Goal: Task Accomplishment & Management: Complete application form

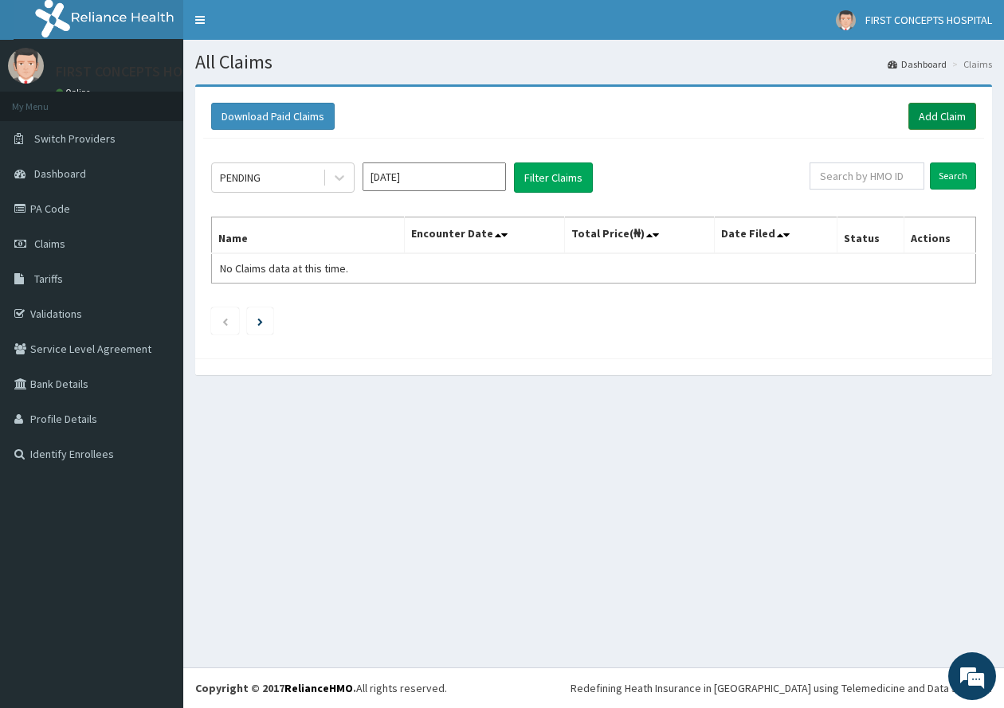
click at [948, 114] on link "Add Claim" at bounding box center [943, 116] width 68 height 27
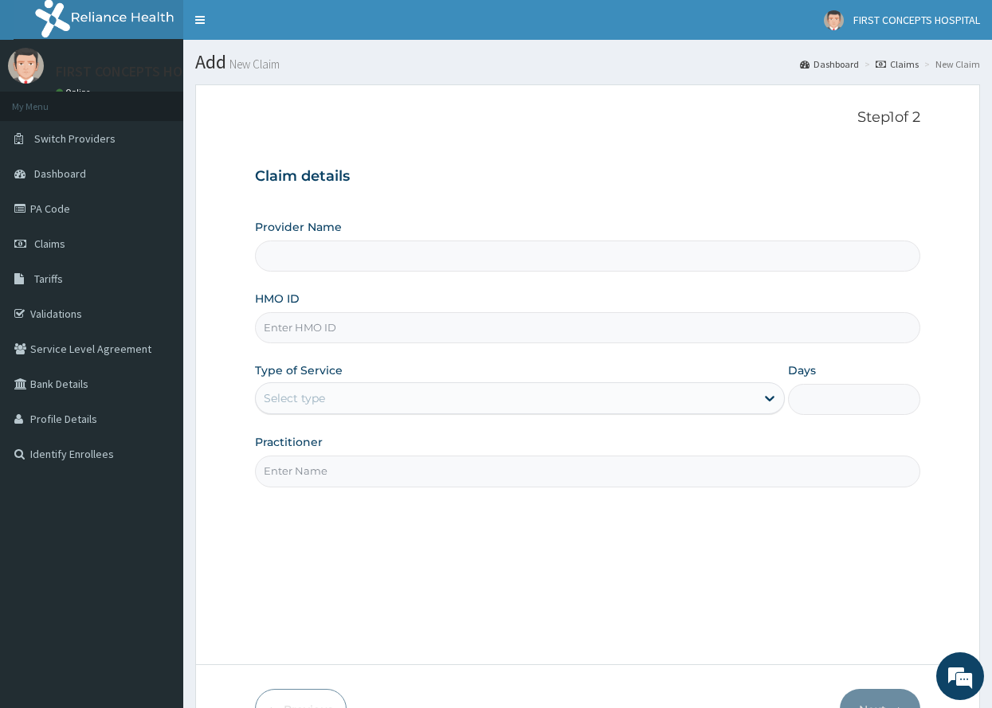
type input "FIRST CONCEPTS HOSPITAL"
click at [353, 332] on input "HMO ID" at bounding box center [588, 327] width 666 height 31
type input "NBP/10141/E"
click at [426, 398] on div "Select type" at bounding box center [506, 399] width 500 height 26
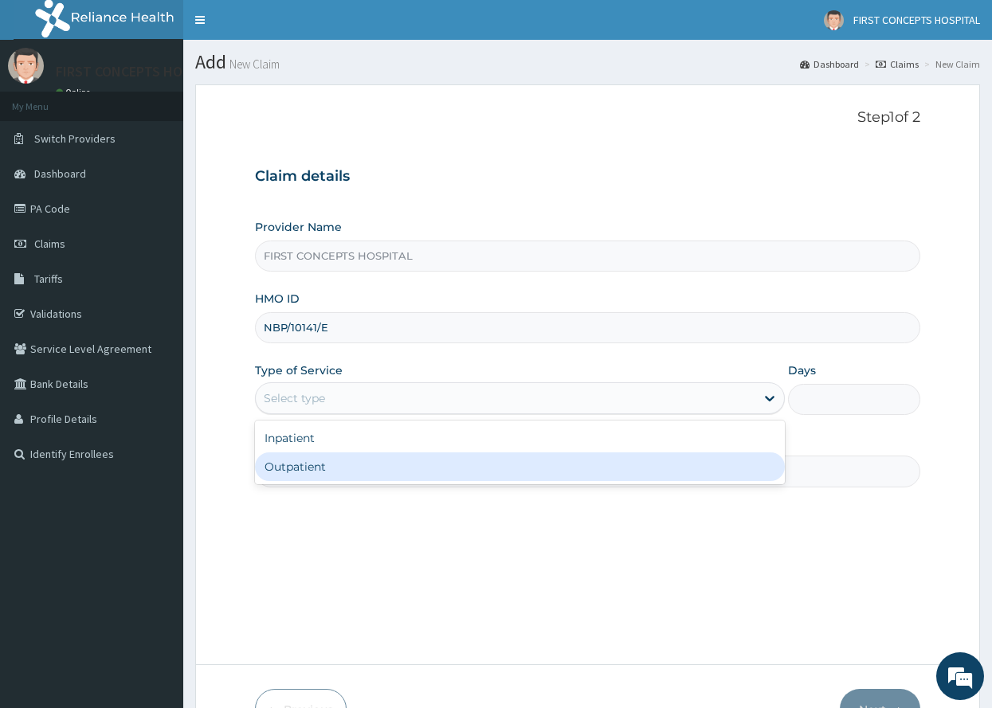
click at [308, 465] on div "Outpatient" at bounding box center [520, 467] width 530 height 29
type input "1"
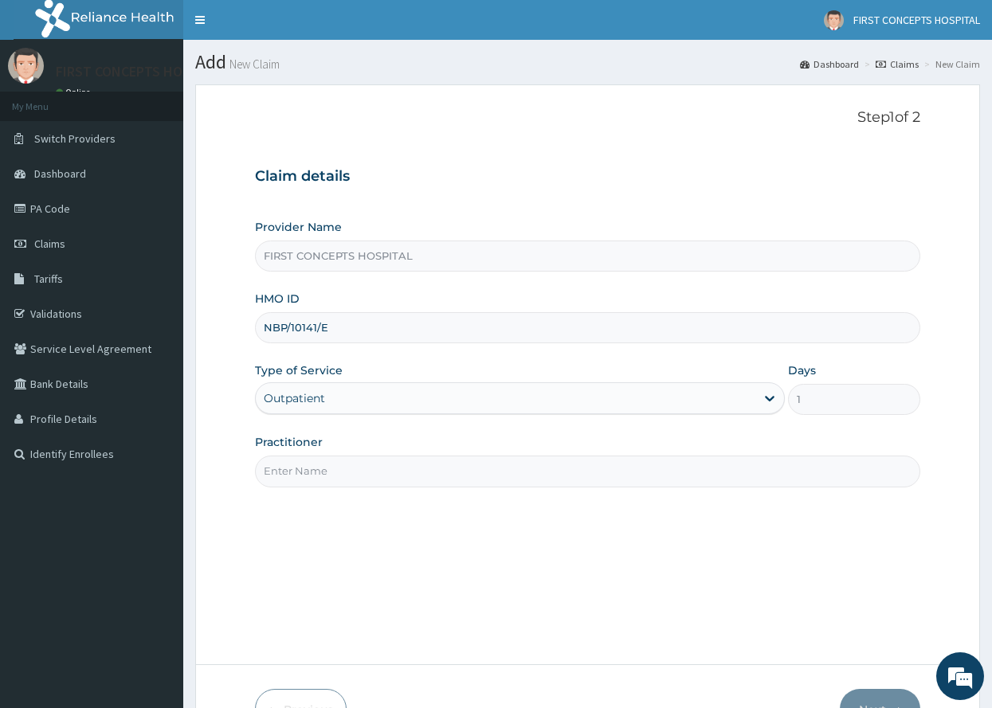
click at [379, 470] on input "Practitioner" at bounding box center [588, 471] width 666 height 31
type input "DR UGO"
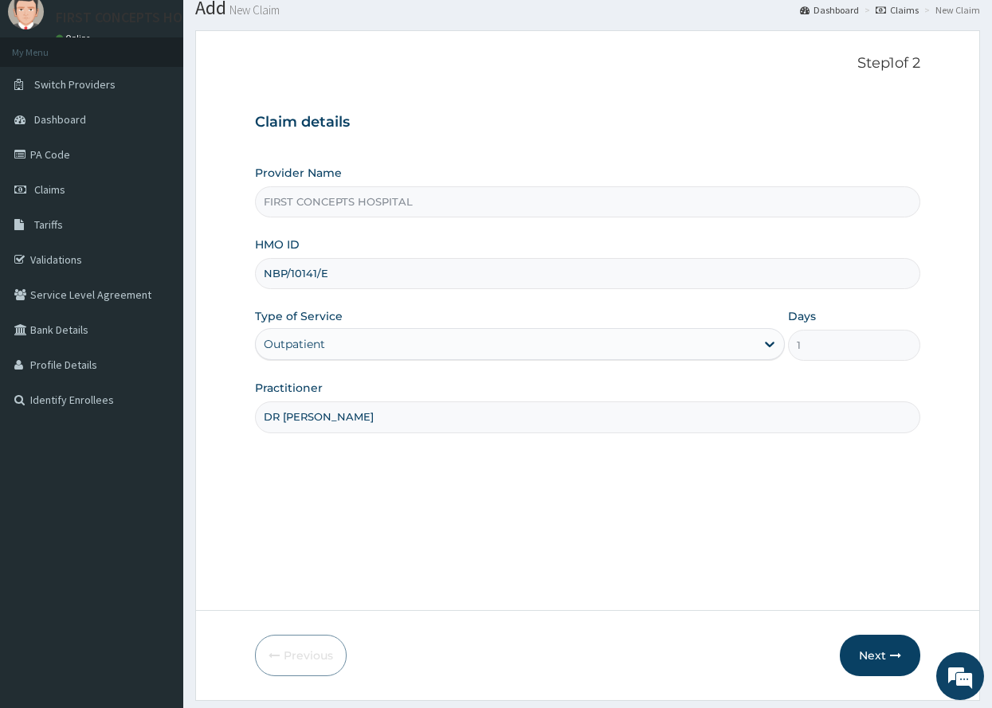
scroll to position [94, 0]
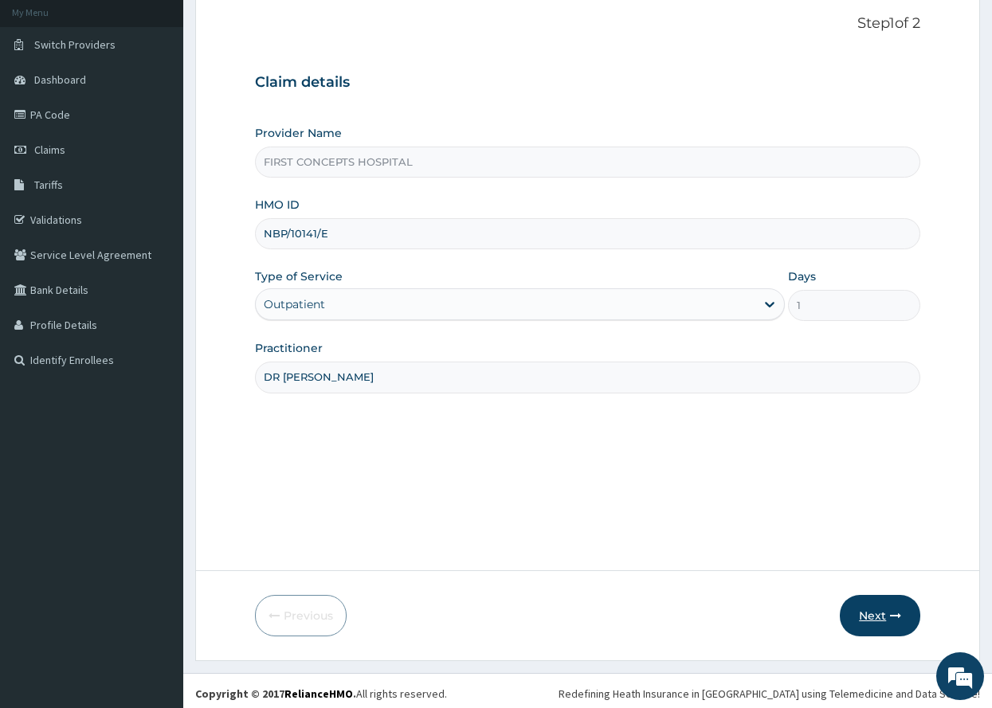
click at [879, 613] on button "Next" at bounding box center [880, 615] width 80 height 41
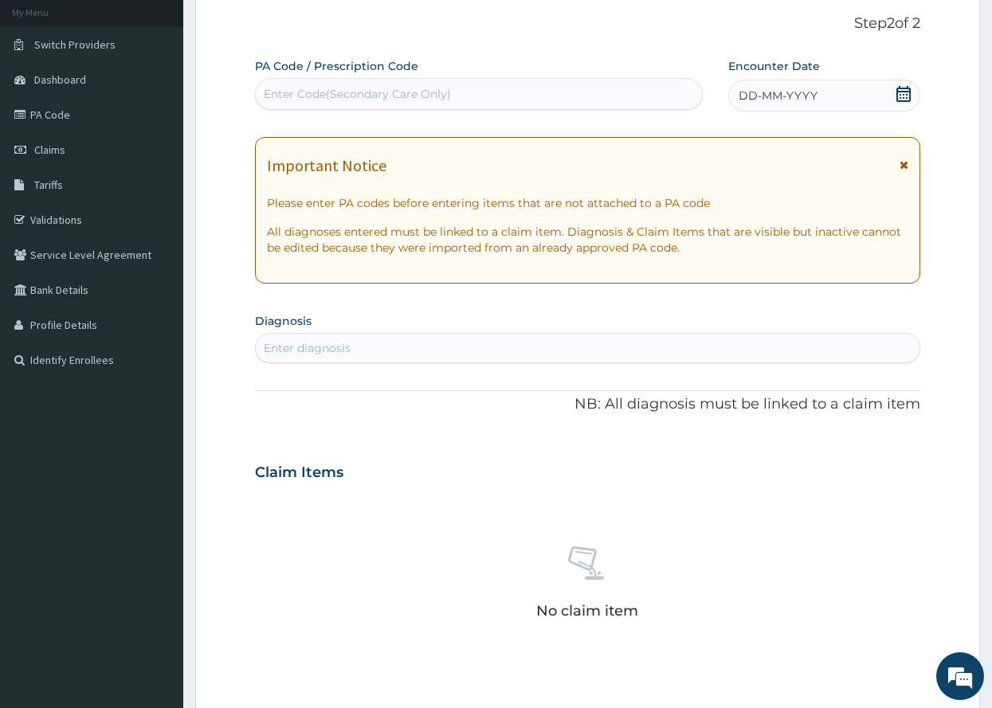
click at [905, 88] on icon at bounding box center [904, 94] width 14 height 16
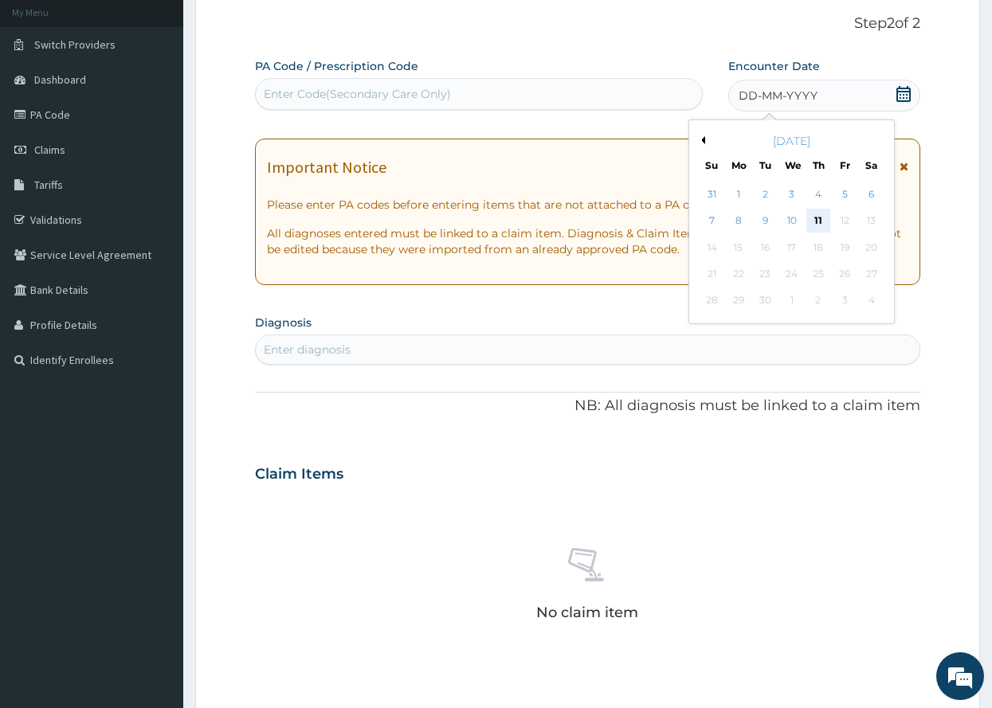
click at [822, 218] on div "11" at bounding box center [819, 222] width 24 height 24
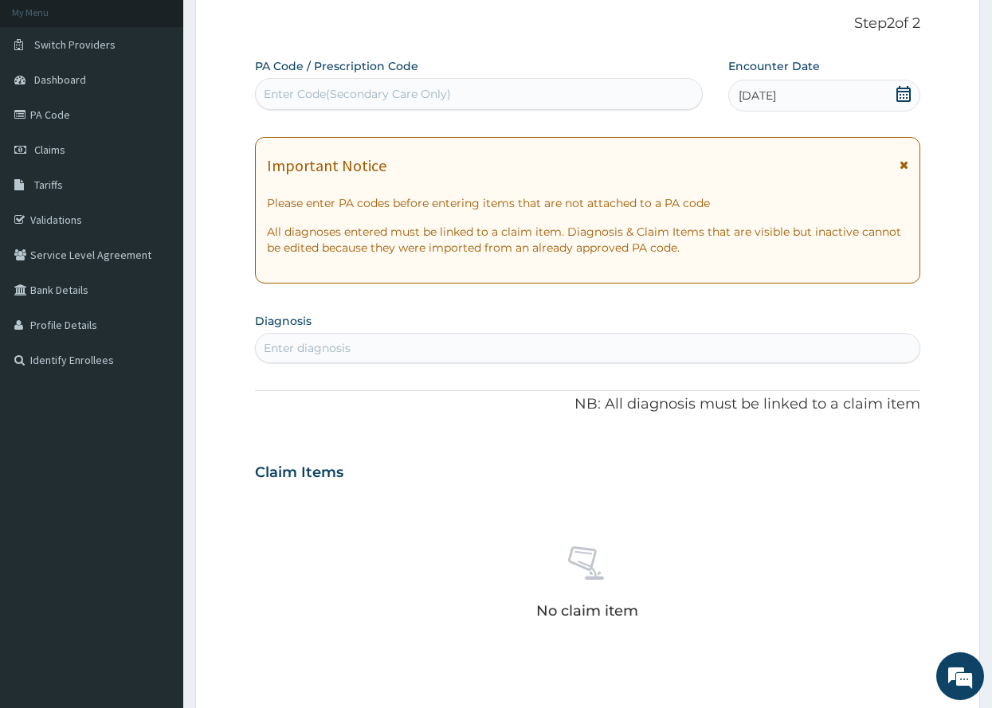
click at [324, 345] on div "Enter diagnosis" at bounding box center [307, 348] width 87 height 16
type input "mala"
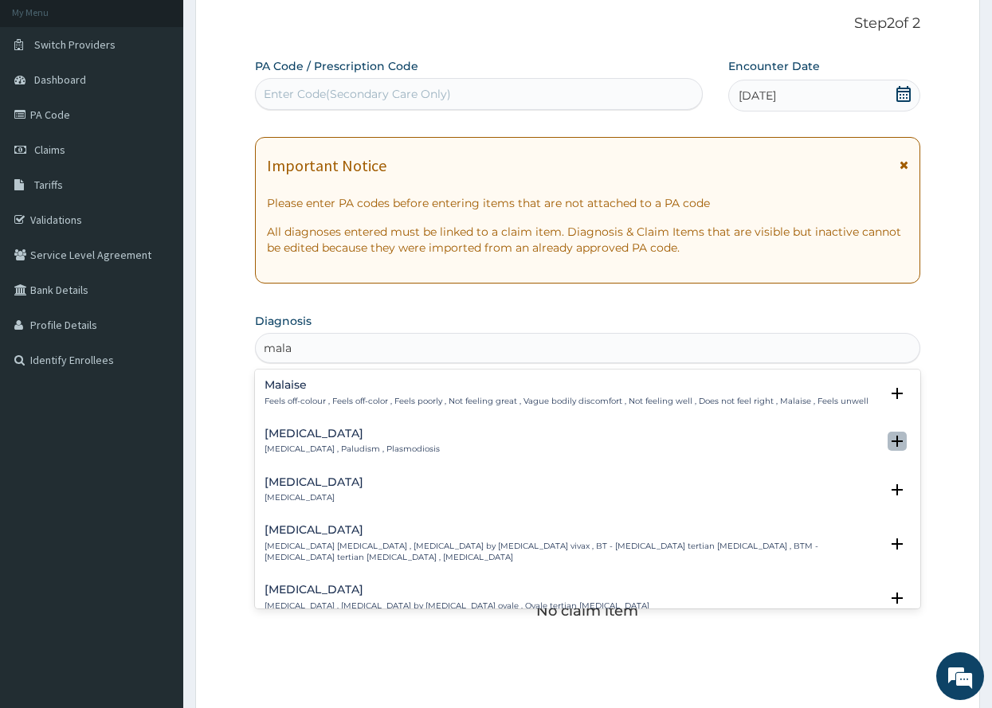
click at [892, 441] on icon "open select status" at bounding box center [897, 441] width 11 height 11
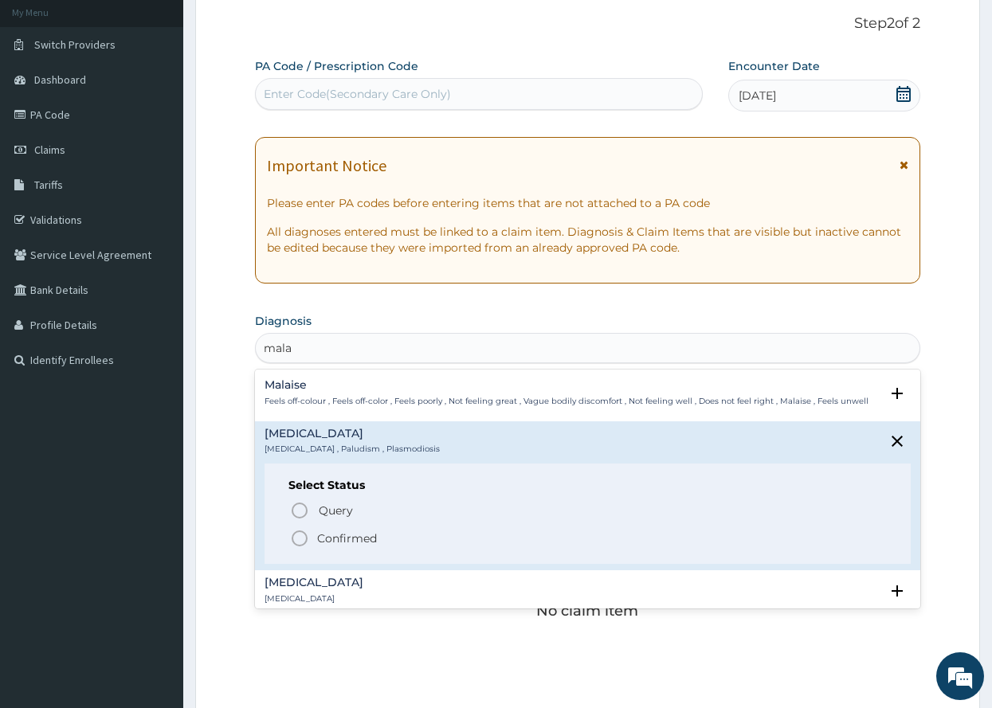
click at [299, 536] on icon "status option filled" at bounding box center [299, 538] width 19 height 19
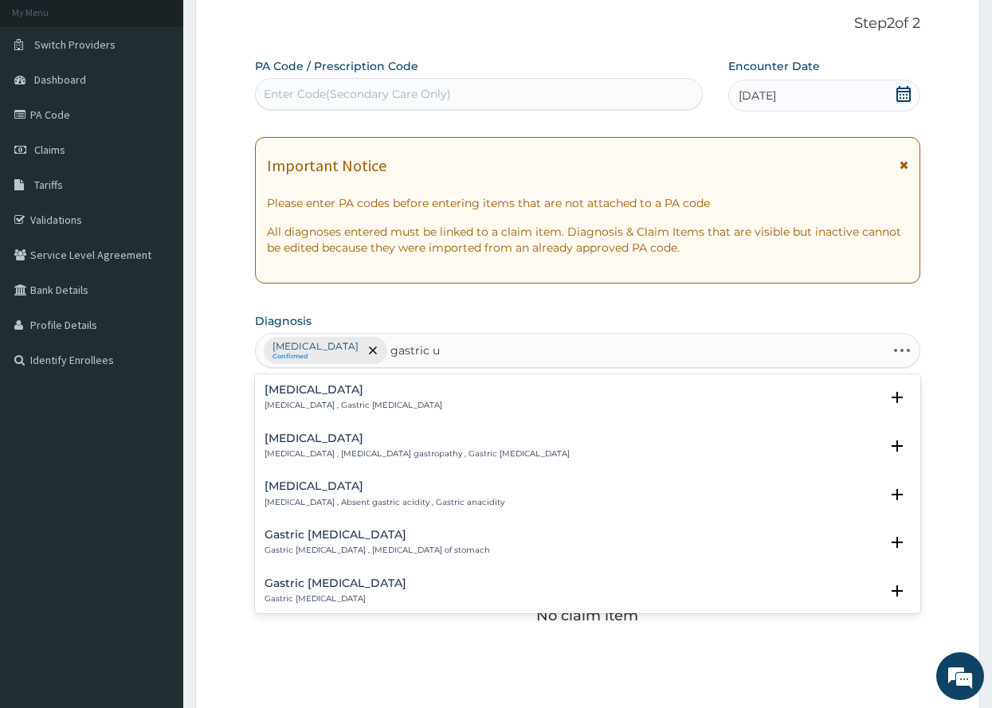
type input "gastric ul"
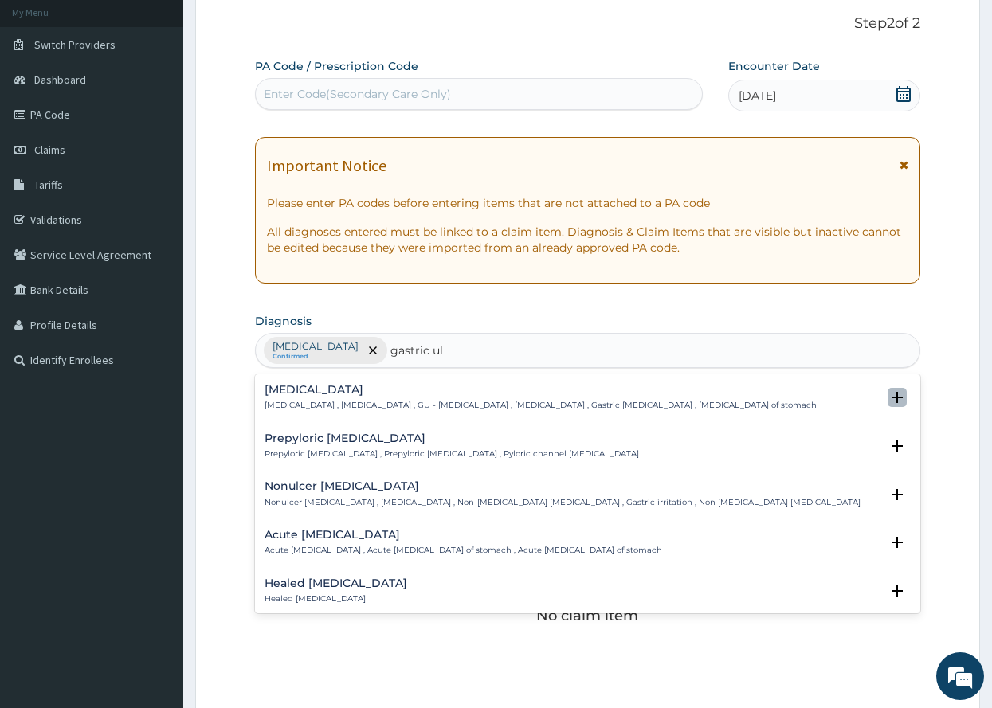
click at [892, 395] on icon "open select status" at bounding box center [897, 397] width 11 height 11
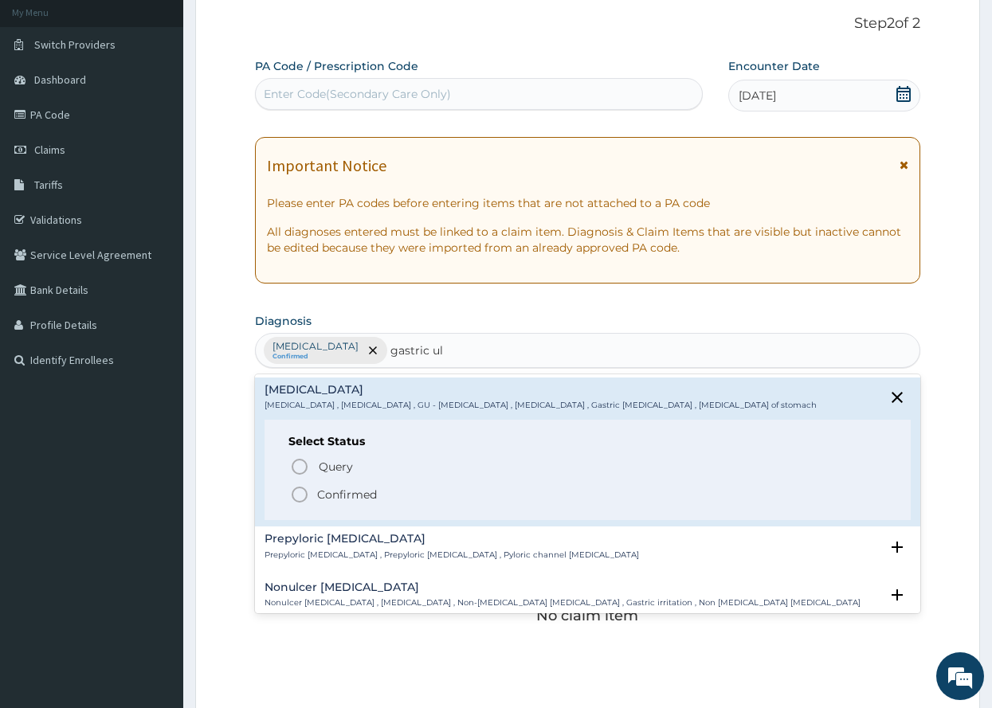
click at [300, 492] on icon "status option filled" at bounding box center [299, 494] width 19 height 19
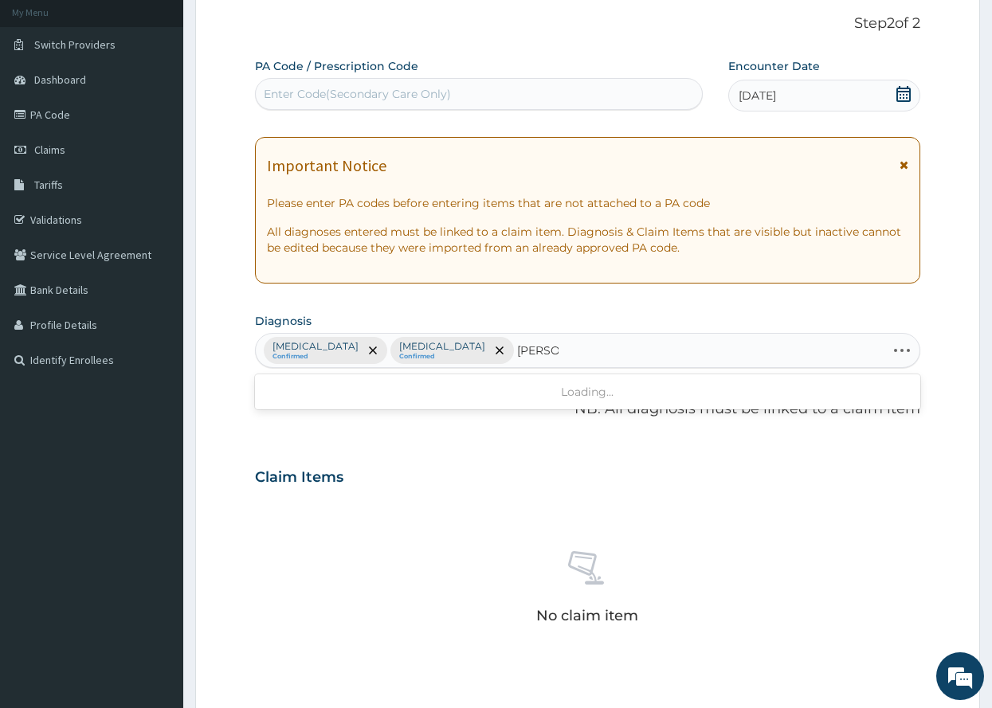
type input "helmint"
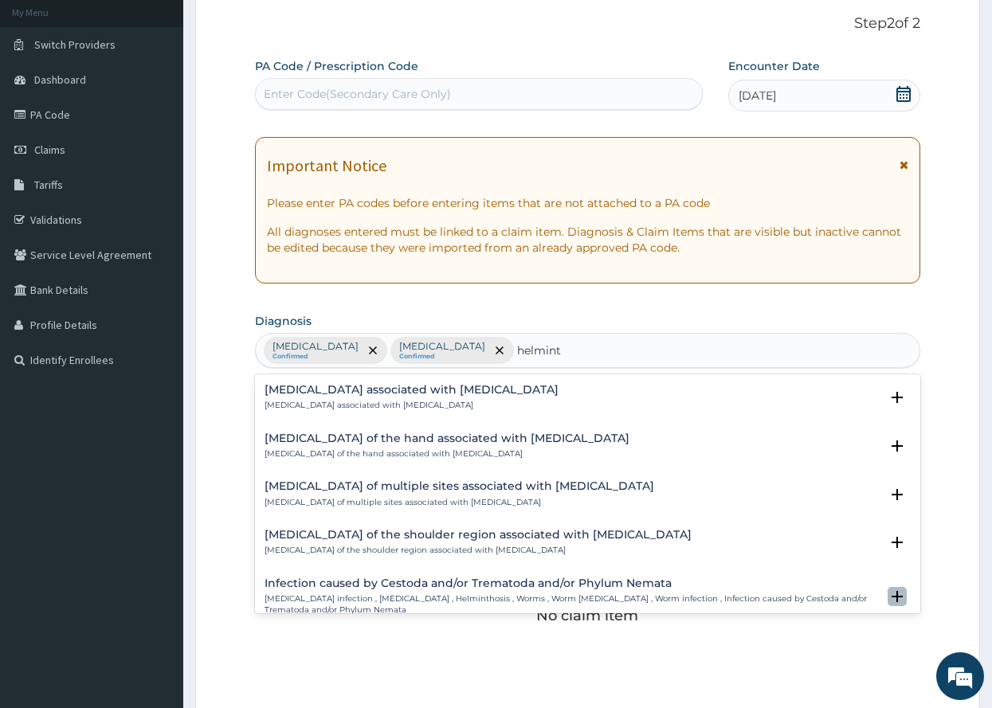
click at [892, 595] on icon "open select status" at bounding box center [897, 596] width 11 height 11
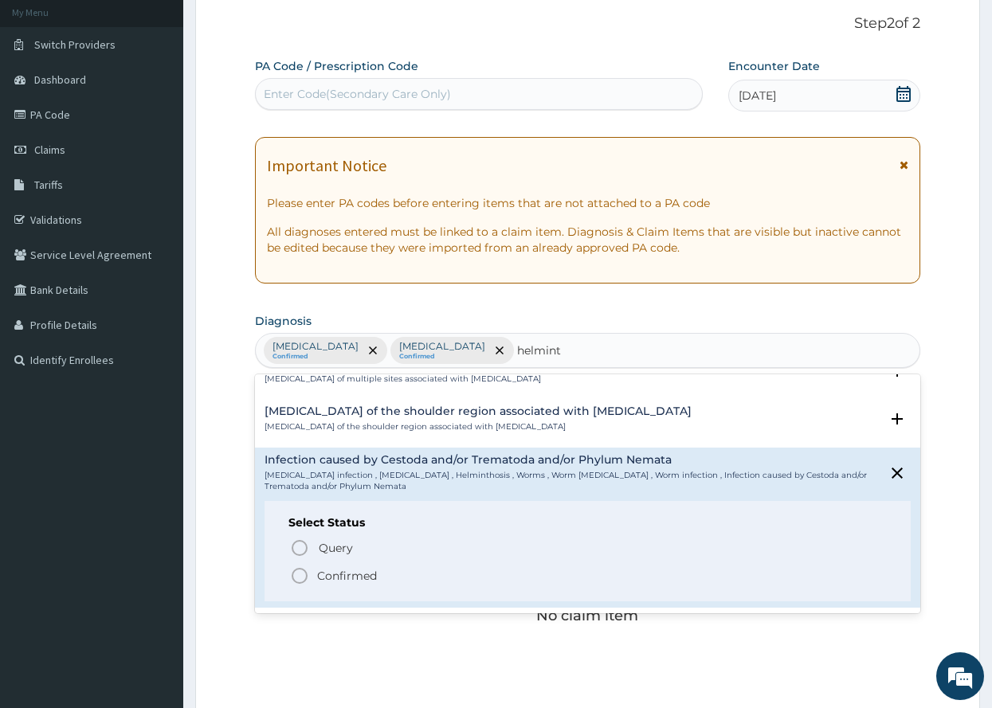
scroll to position [130, 0]
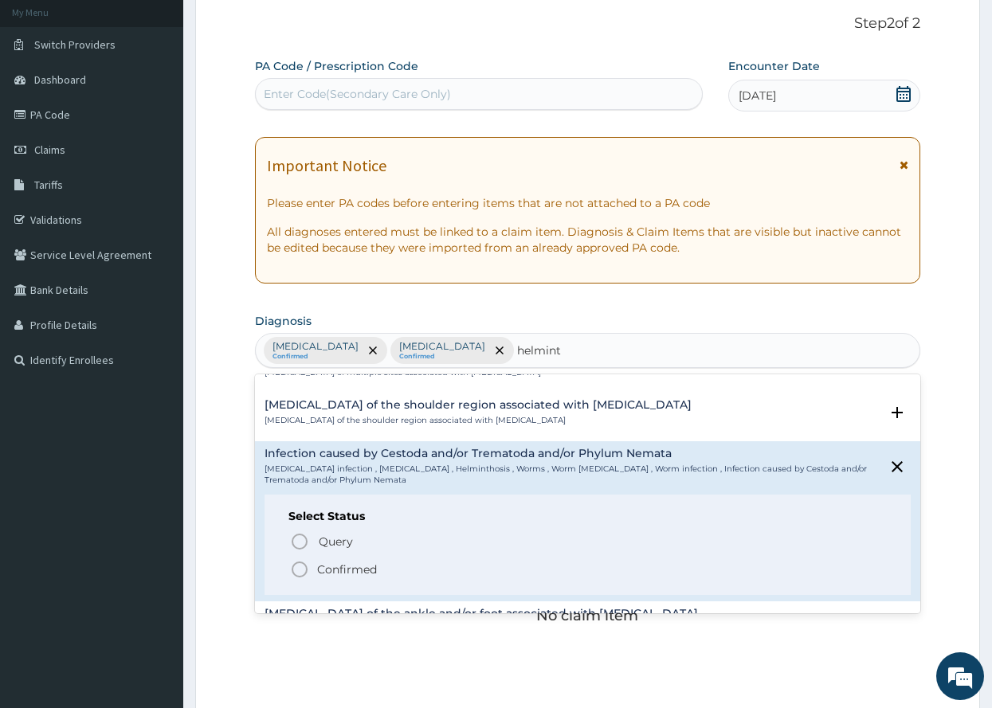
click at [299, 563] on icon "status option filled" at bounding box center [299, 569] width 19 height 19
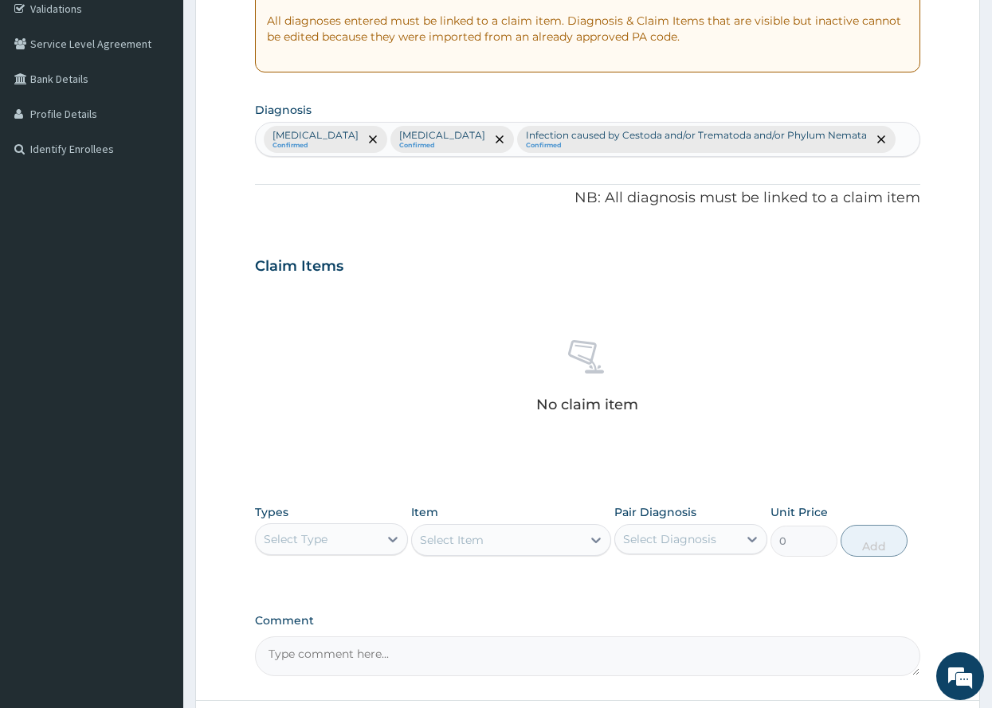
scroll to position [311, 0]
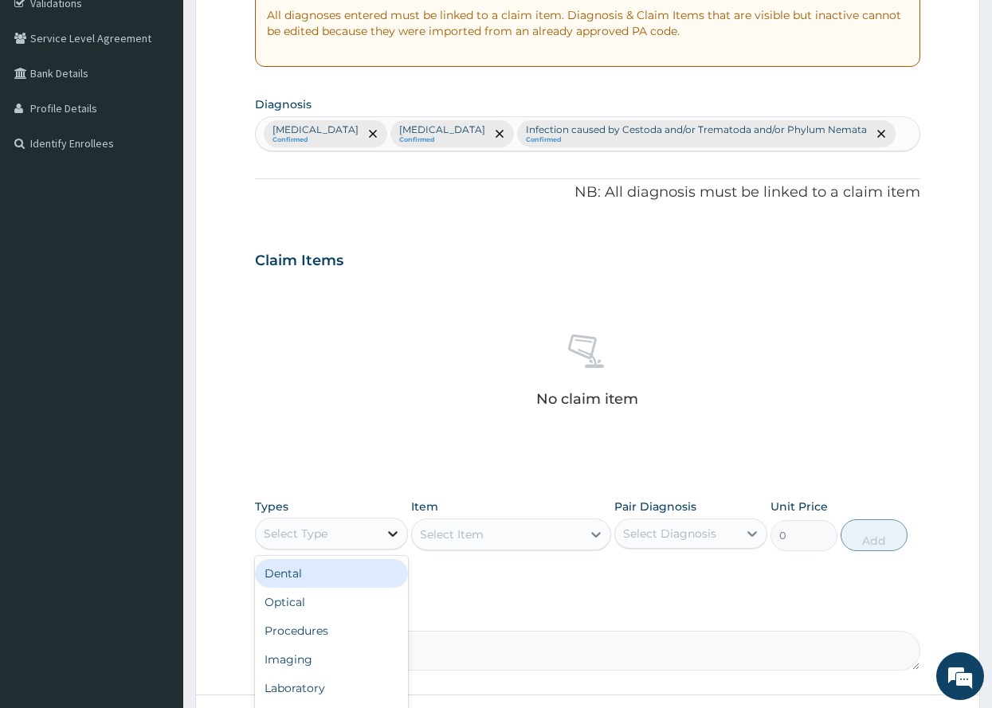
click at [390, 534] on icon at bounding box center [393, 535] width 10 height 6
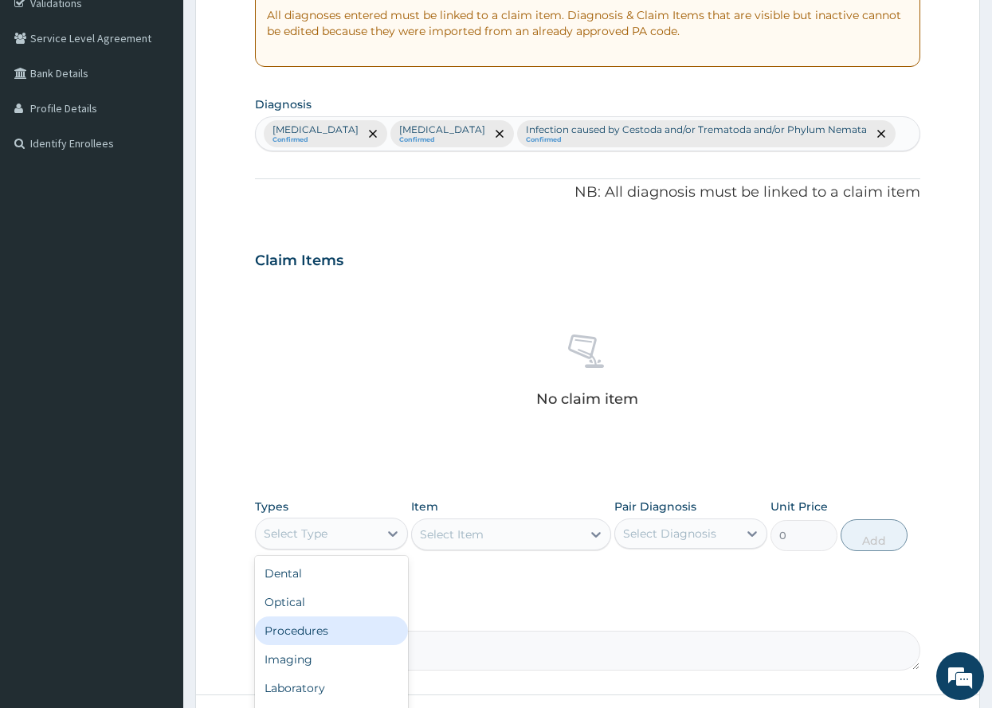
click at [316, 628] on div "Procedures" at bounding box center [331, 631] width 153 height 29
click at [596, 532] on icon at bounding box center [596, 535] width 16 height 16
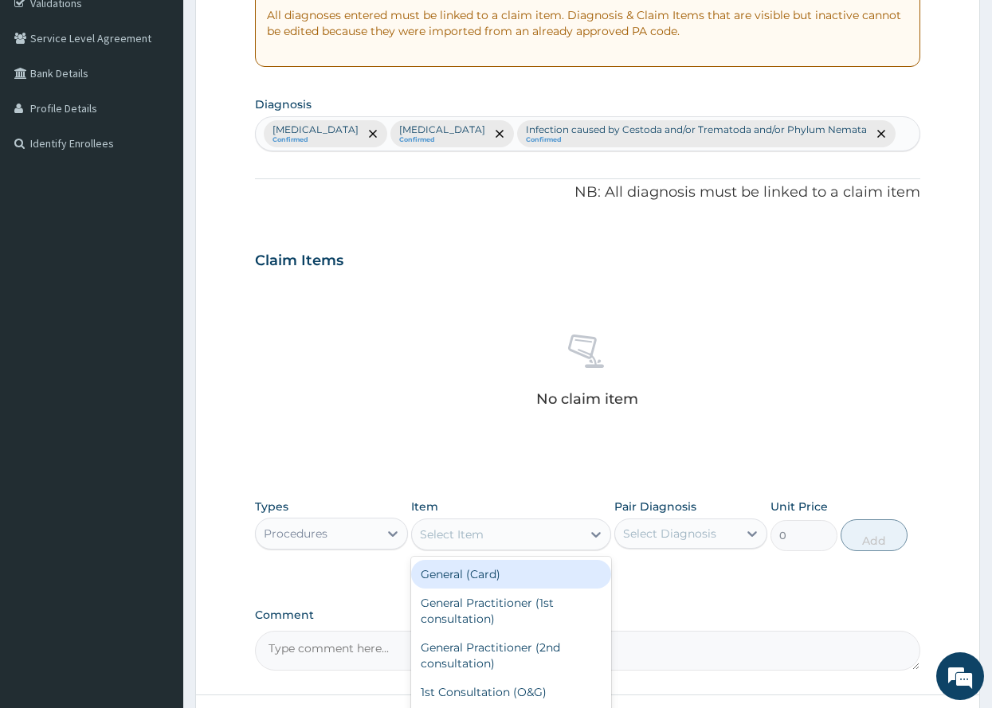
click at [449, 573] on div "General (Card)" at bounding box center [511, 574] width 200 height 29
type input "500"
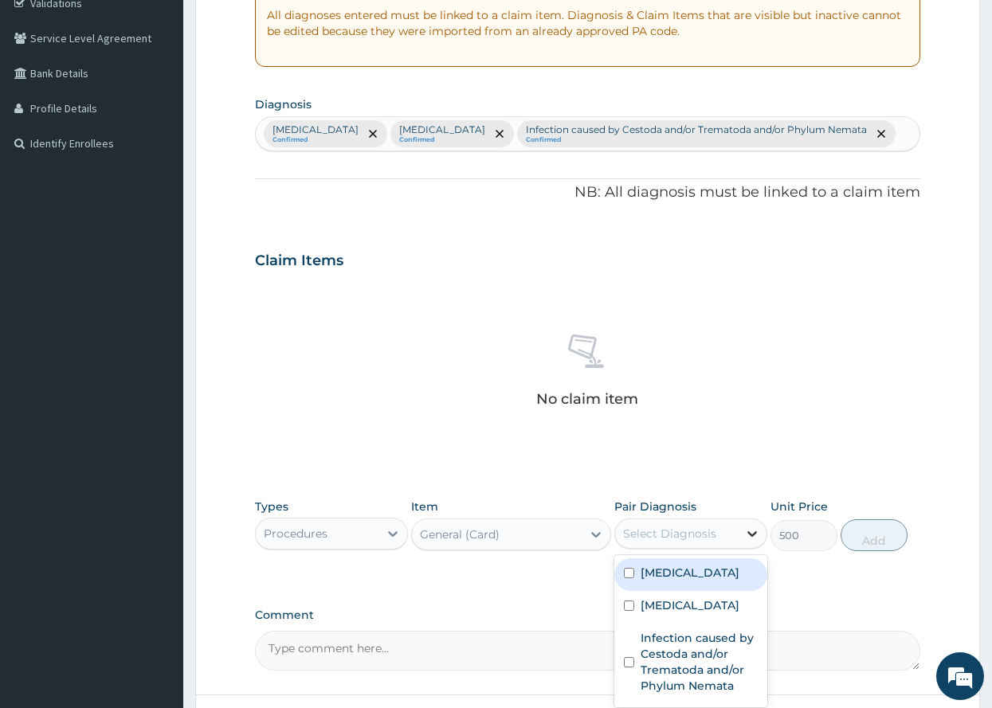
click at [752, 532] on icon at bounding box center [752, 534] width 16 height 16
click at [630, 571] on input "checkbox" at bounding box center [629, 573] width 10 height 10
checkbox input "true"
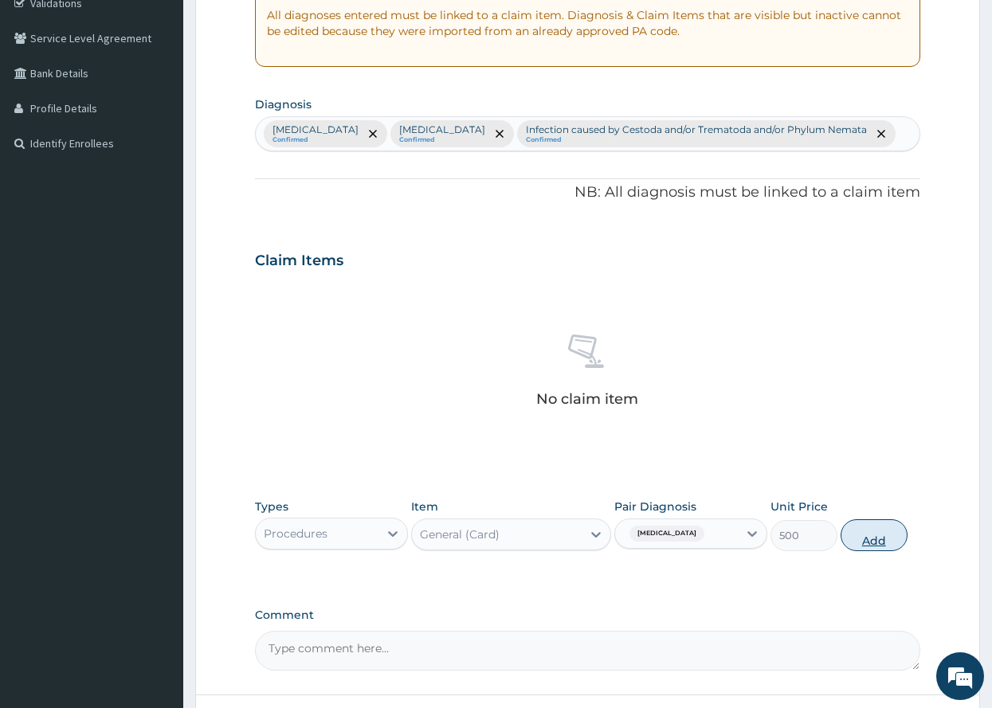
click at [869, 536] on button "Add" at bounding box center [874, 536] width 67 height 32
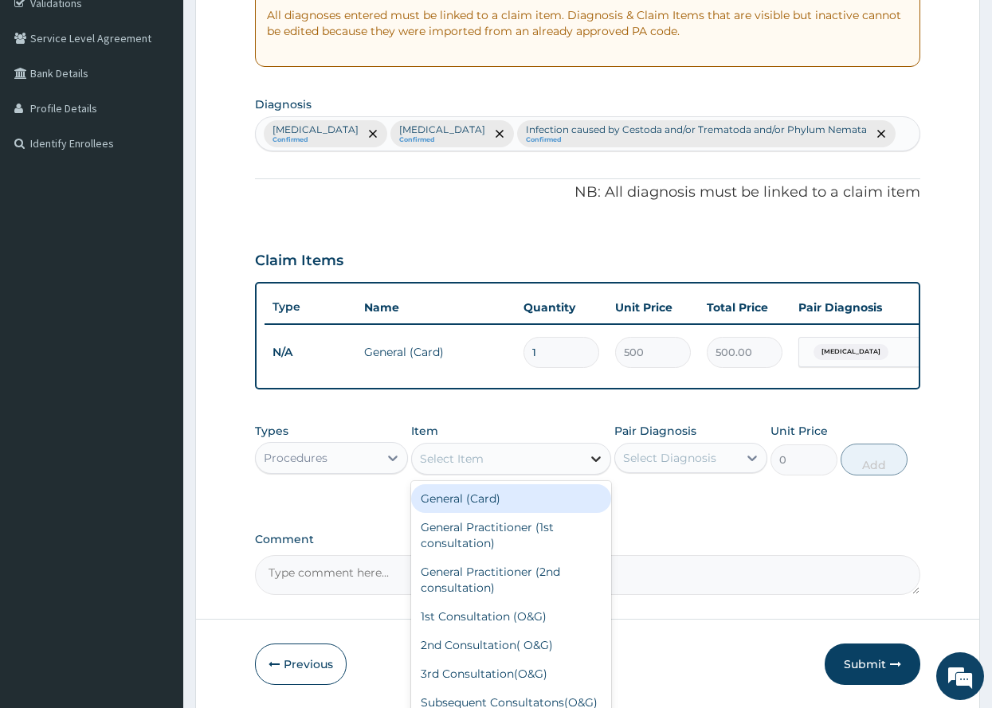
click at [592, 467] on icon at bounding box center [596, 459] width 16 height 16
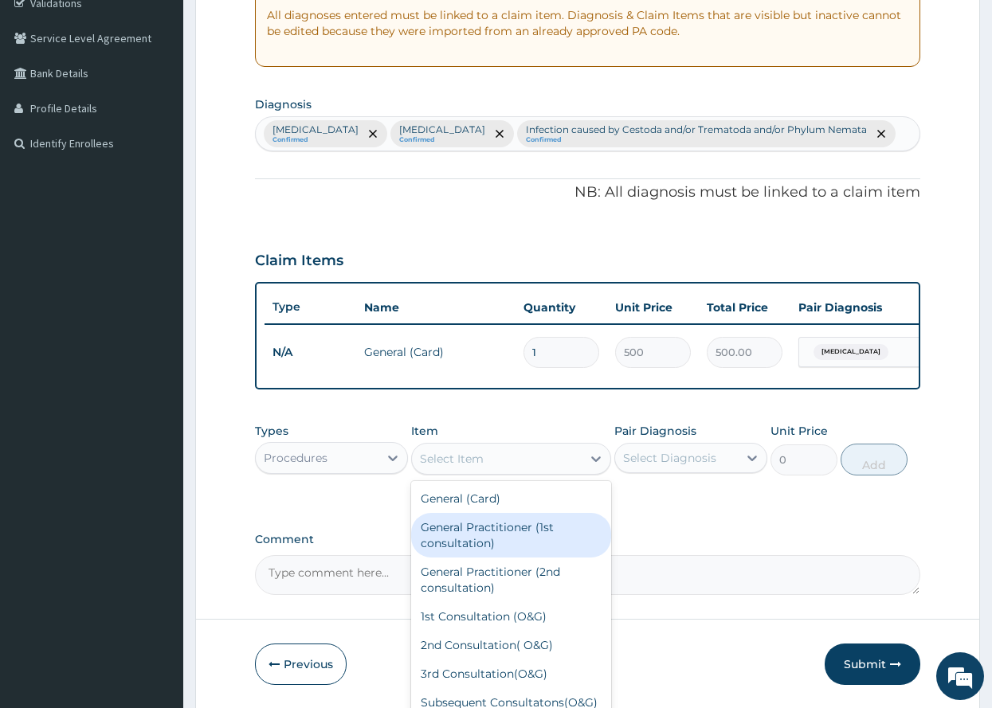
click at [480, 544] on div "General Practitioner (1st consultation)" at bounding box center [511, 535] width 200 height 45
type input "1500"
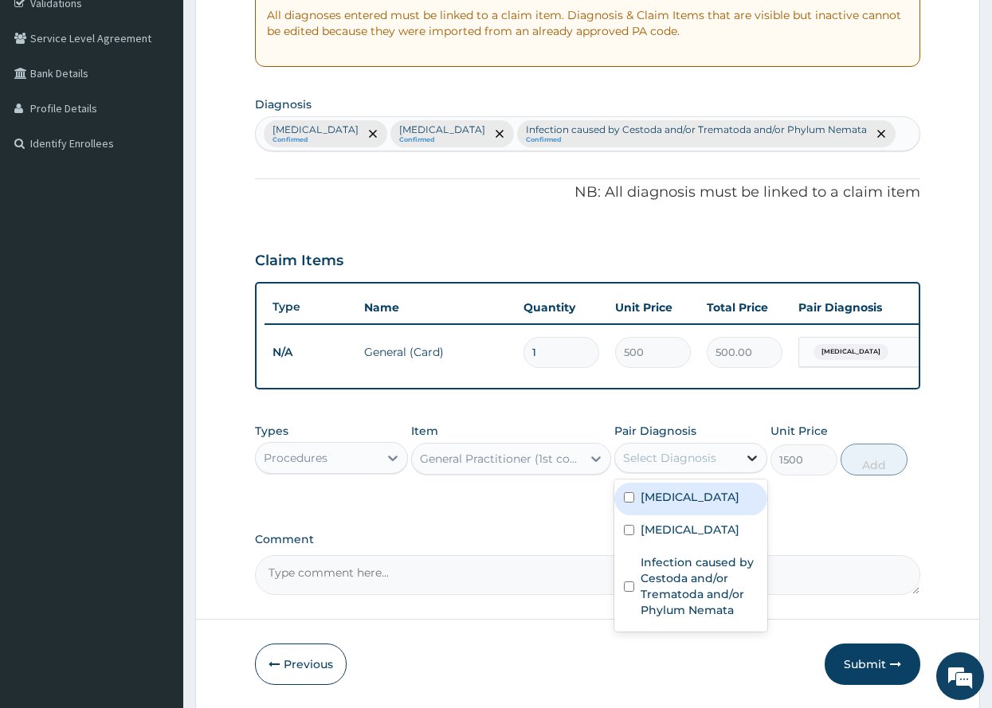
click at [752, 466] on icon at bounding box center [752, 458] width 16 height 16
click at [630, 503] on input "checkbox" at bounding box center [629, 498] width 10 height 10
checkbox input "true"
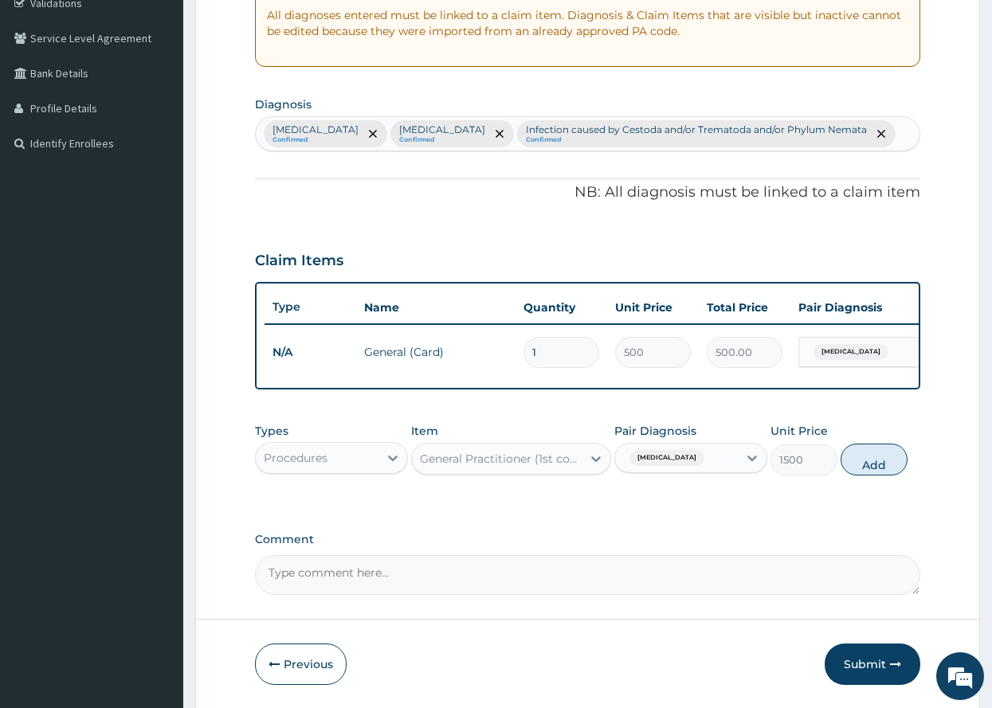
click at [877, 473] on button "Add" at bounding box center [874, 460] width 67 height 32
type input "0"
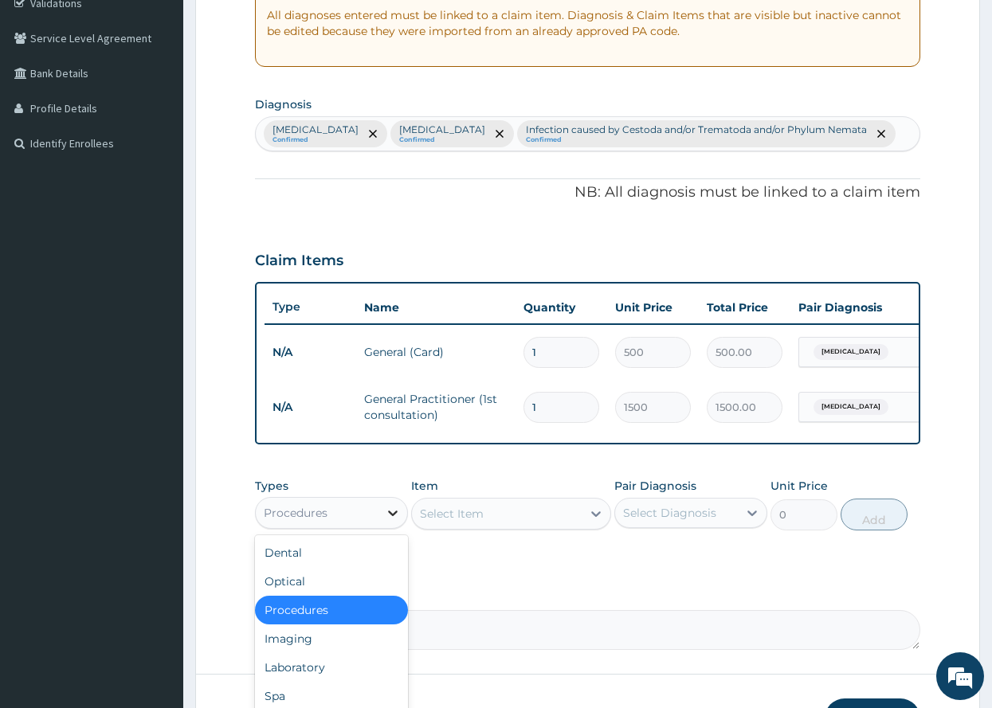
click at [388, 521] on icon at bounding box center [393, 513] width 16 height 16
click at [292, 677] on div "Laboratory" at bounding box center [331, 667] width 153 height 29
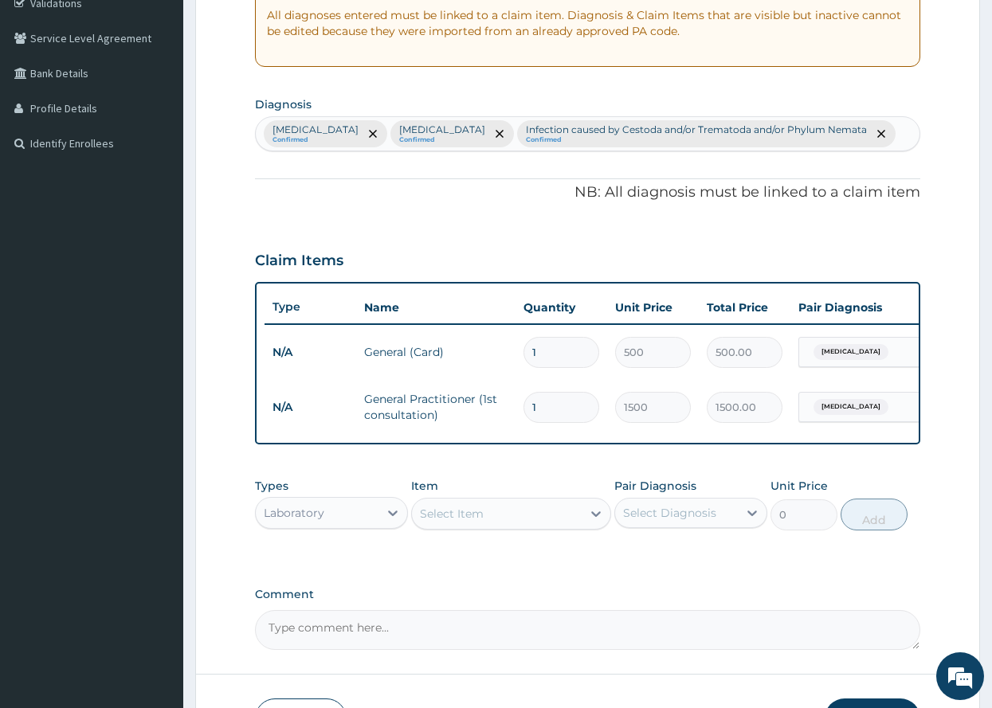
click at [520, 517] on div "Select Item" at bounding box center [497, 514] width 170 height 26
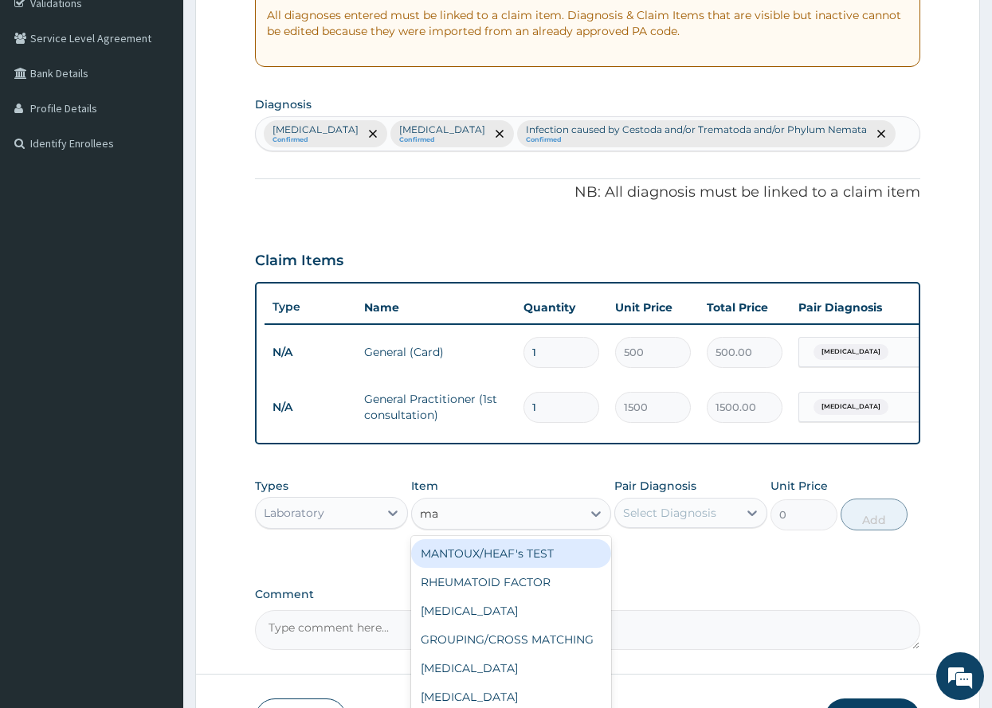
type input "mal"
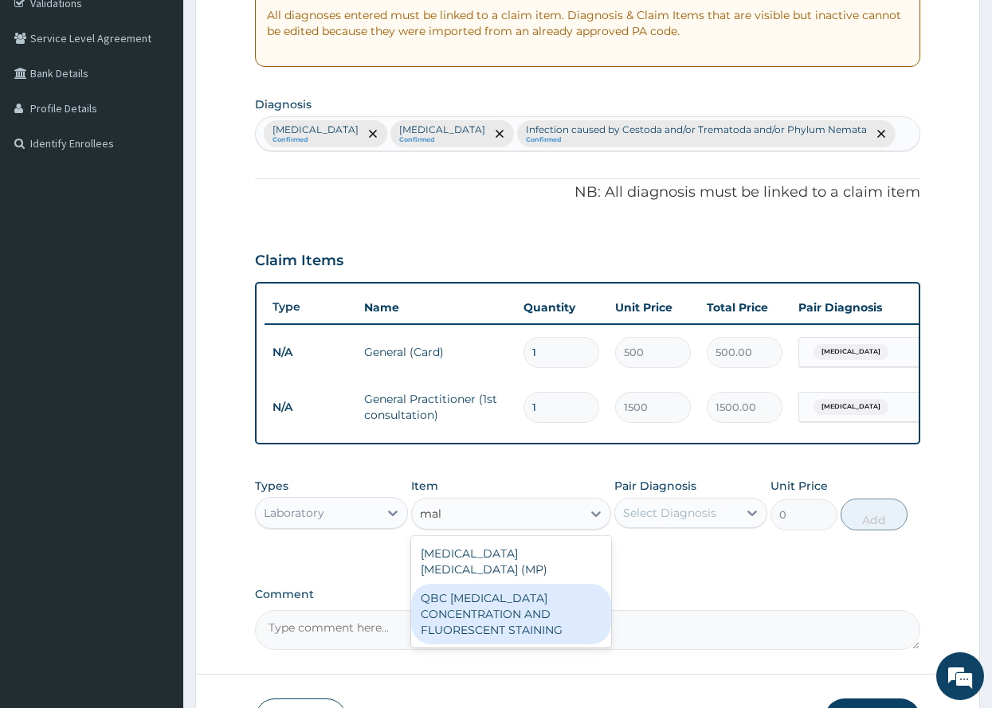
click at [496, 599] on div "QBC MALARIA CONCENTRATION AND FLUORESCENT STAINING" at bounding box center [511, 614] width 200 height 61
type input "1200"
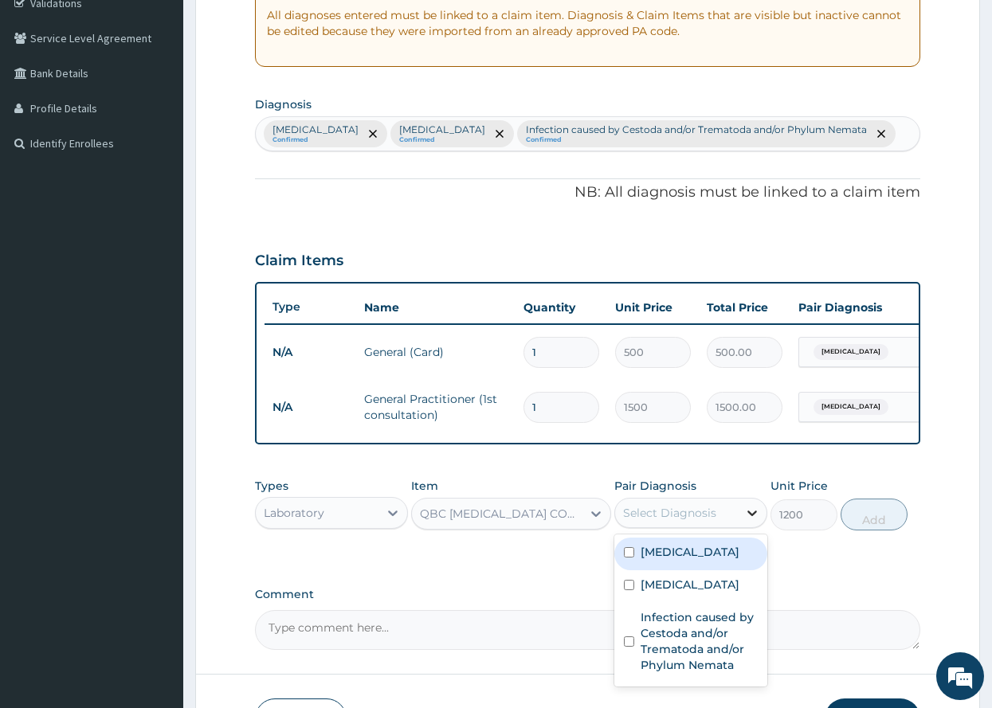
click at [755, 521] on icon at bounding box center [752, 513] width 16 height 16
click at [630, 558] on input "checkbox" at bounding box center [629, 553] width 10 height 10
checkbox input "true"
click at [877, 524] on button "Add" at bounding box center [874, 515] width 67 height 32
type input "0"
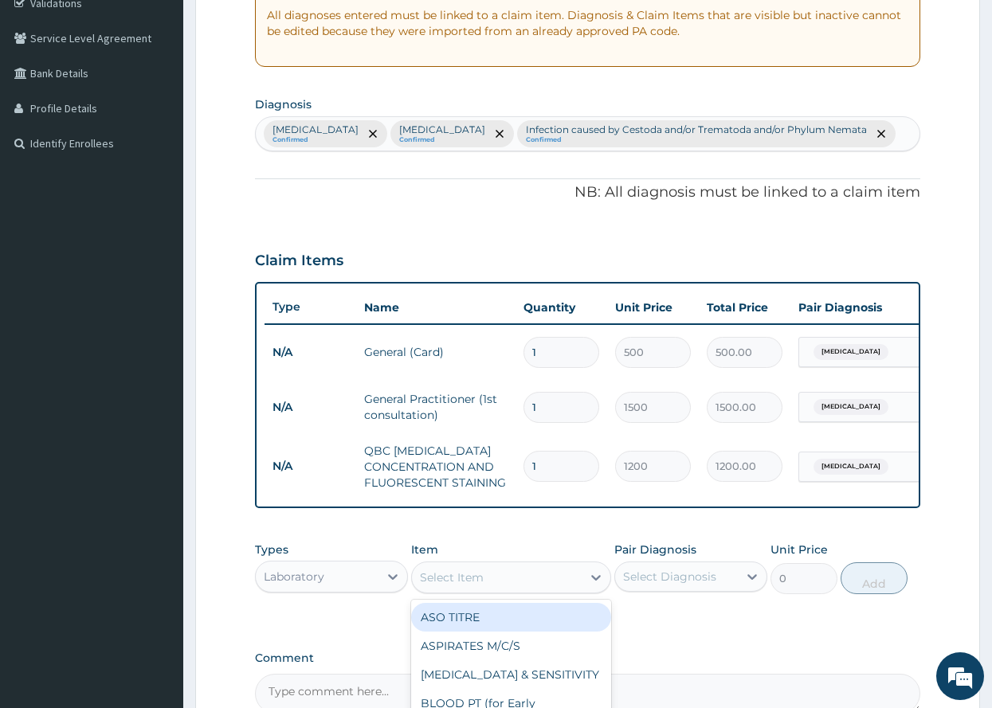
click at [502, 587] on div "Select Item" at bounding box center [497, 578] width 170 height 26
type input "occ"
click at [519, 629] on div "FOB (STOOL OCCULT BLOOD)" at bounding box center [511, 617] width 200 height 29
type input "800"
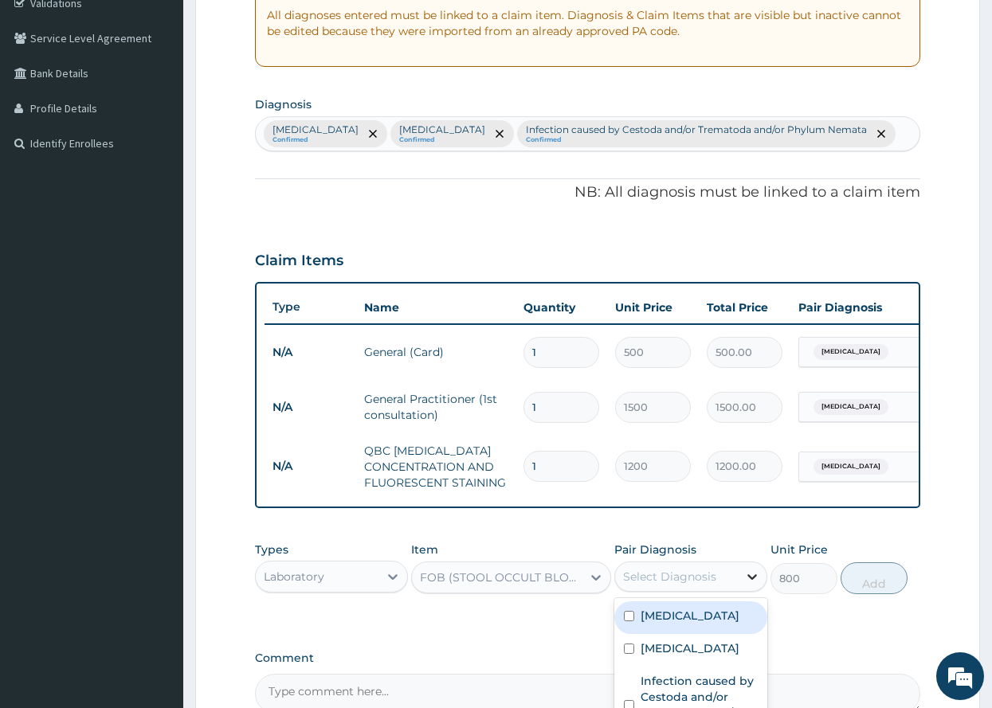
click at [753, 585] on icon at bounding box center [752, 577] width 16 height 16
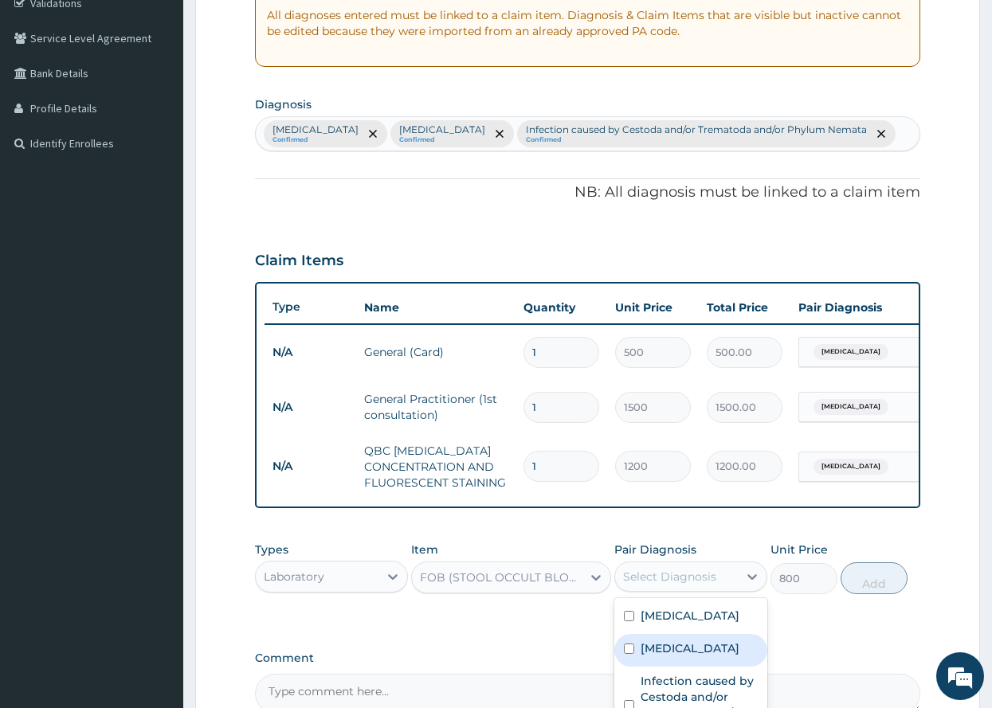
click at [629, 654] on input "checkbox" at bounding box center [629, 649] width 10 height 10
checkbox input "true"
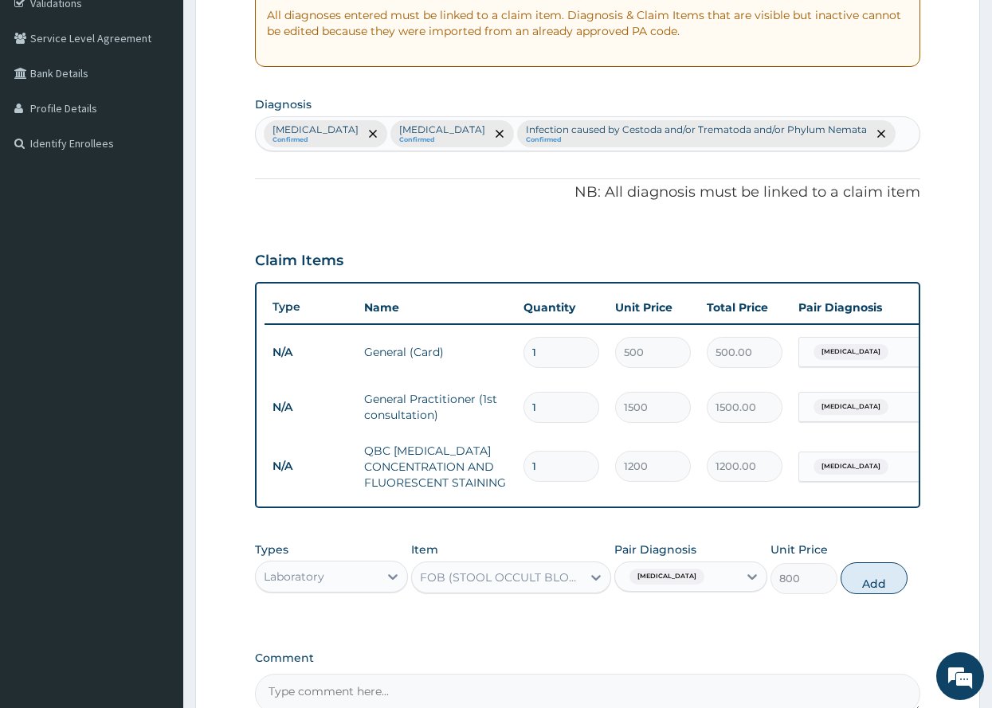
click at [866, 593] on button "Add" at bounding box center [874, 579] width 67 height 32
type input "0"
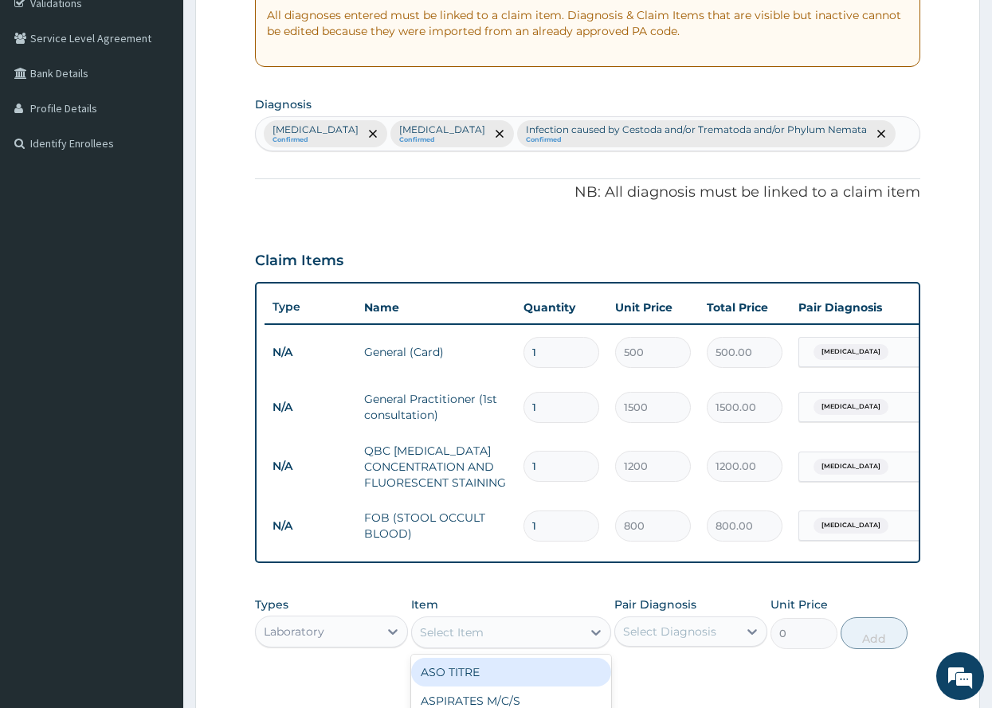
click at [485, 646] on div "Select Item" at bounding box center [497, 633] width 170 height 26
type input "sto"
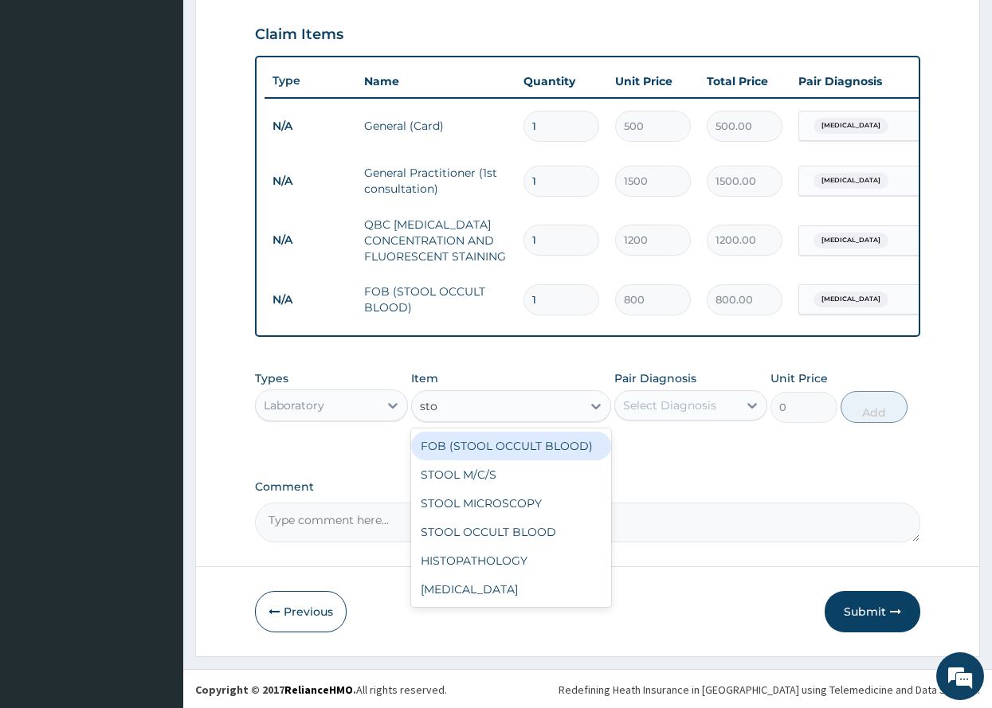
scroll to position [551, 0]
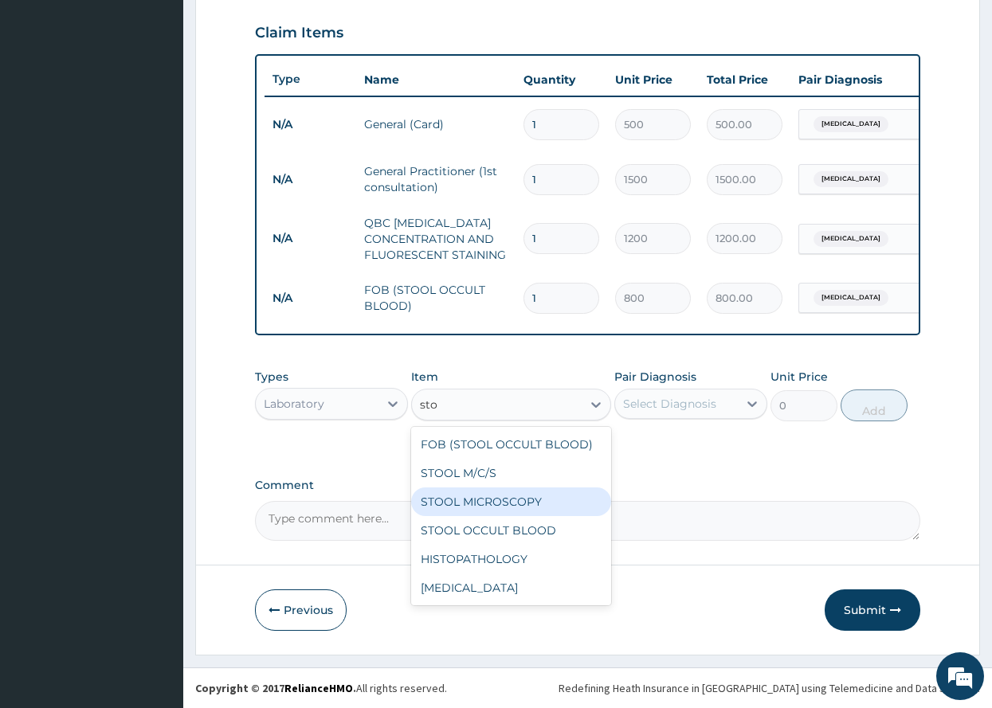
click at [509, 501] on div "STOOL MICROSCOPY" at bounding box center [511, 502] width 200 height 29
type input "640"
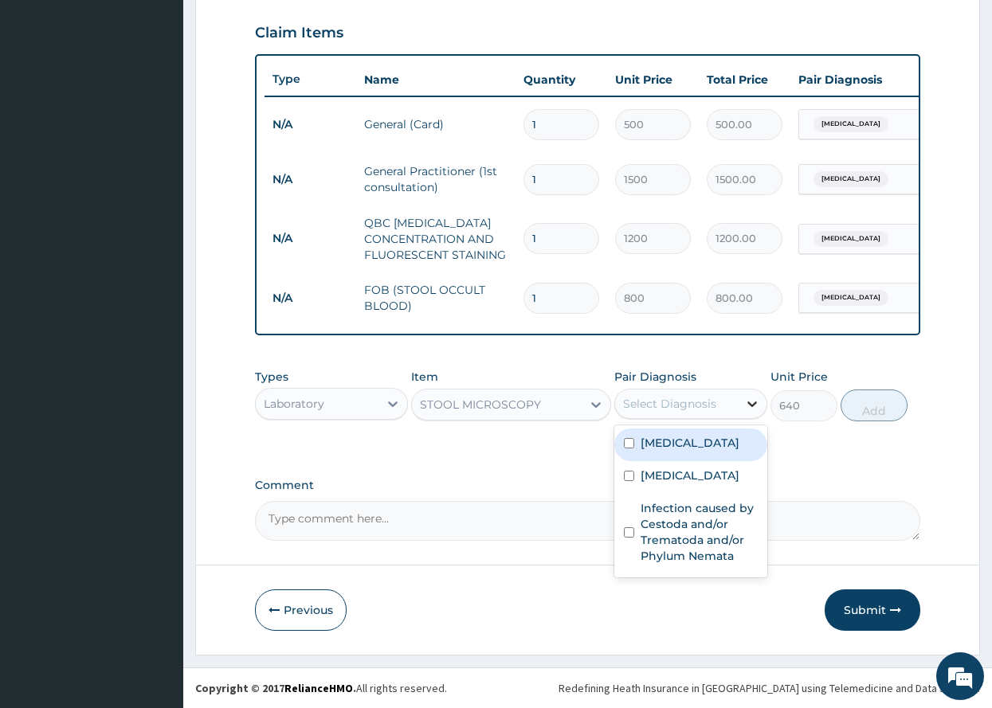
click at [746, 401] on icon at bounding box center [752, 404] width 16 height 16
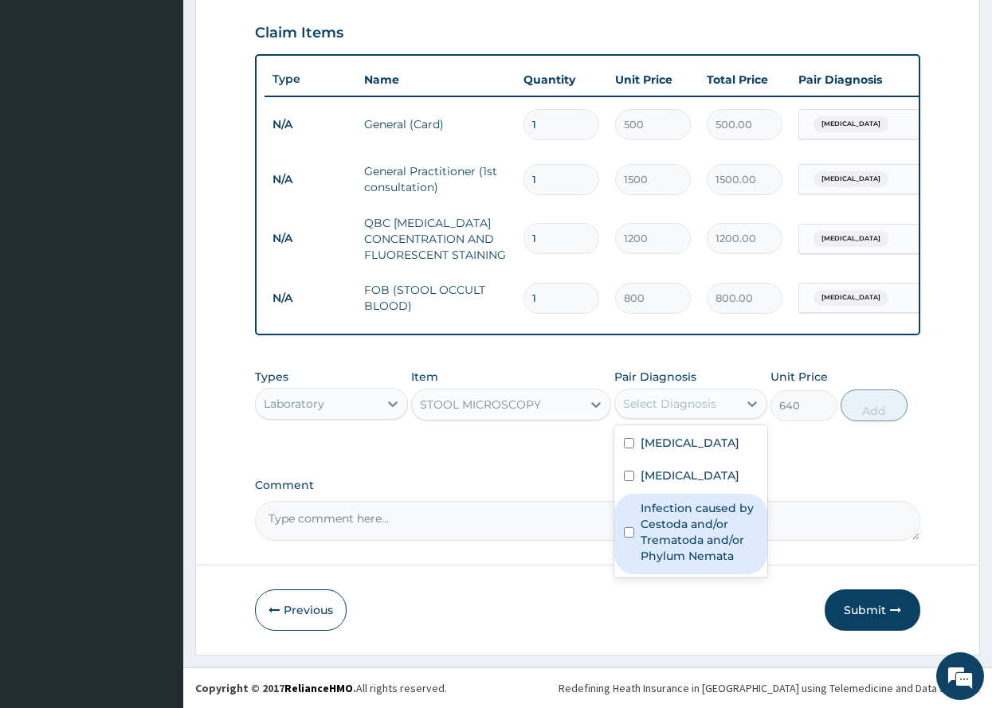
click at [629, 530] on input "checkbox" at bounding box center [629, 533] width 10 height 10
checkbox input "true"
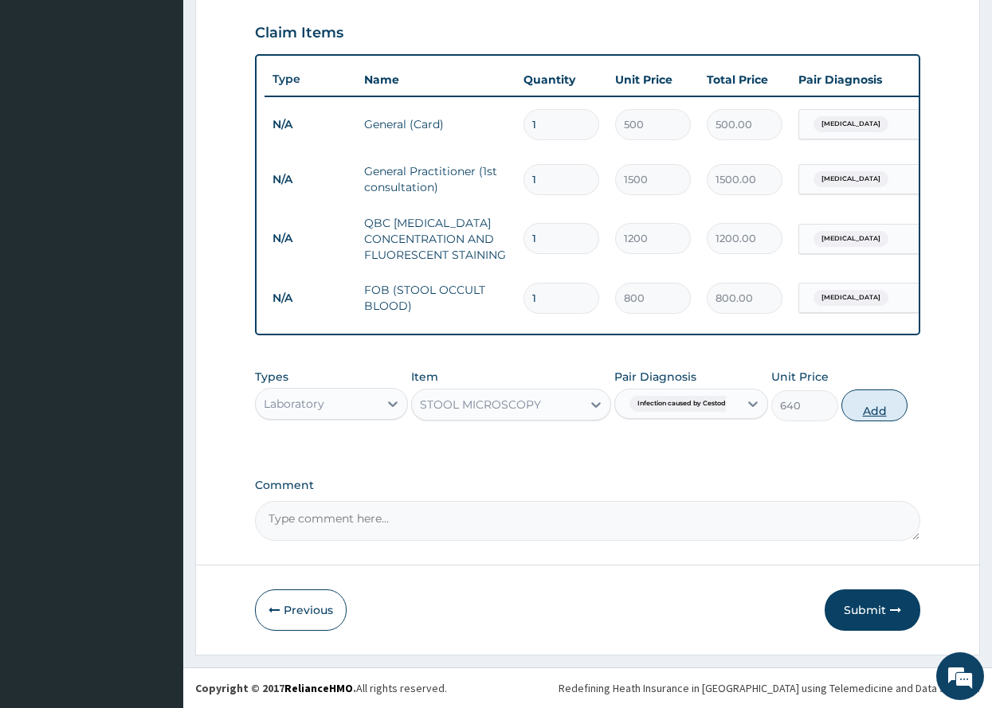
click at [878, 406] on button "Add" at bounding box center [875, 406] width 67 height 32
type input "0"
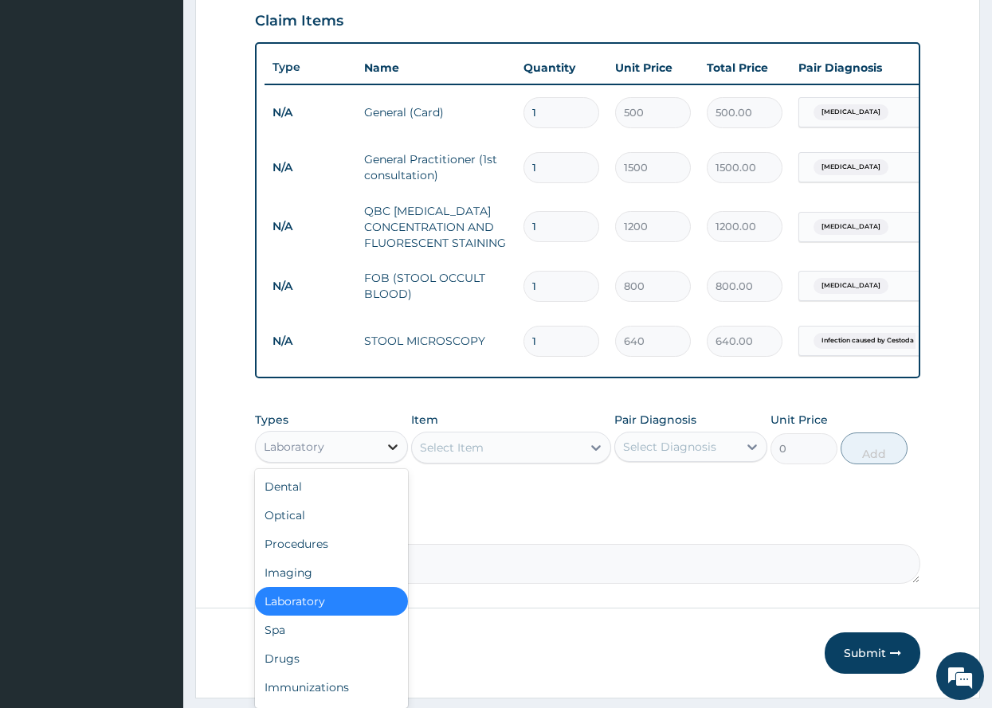
click at [392, 455] on icon at bounding box center [393, 447] width 16 height 16
click at [287, 668] on div "Drugs" at bounding box center [331, 659] width 153 height 29
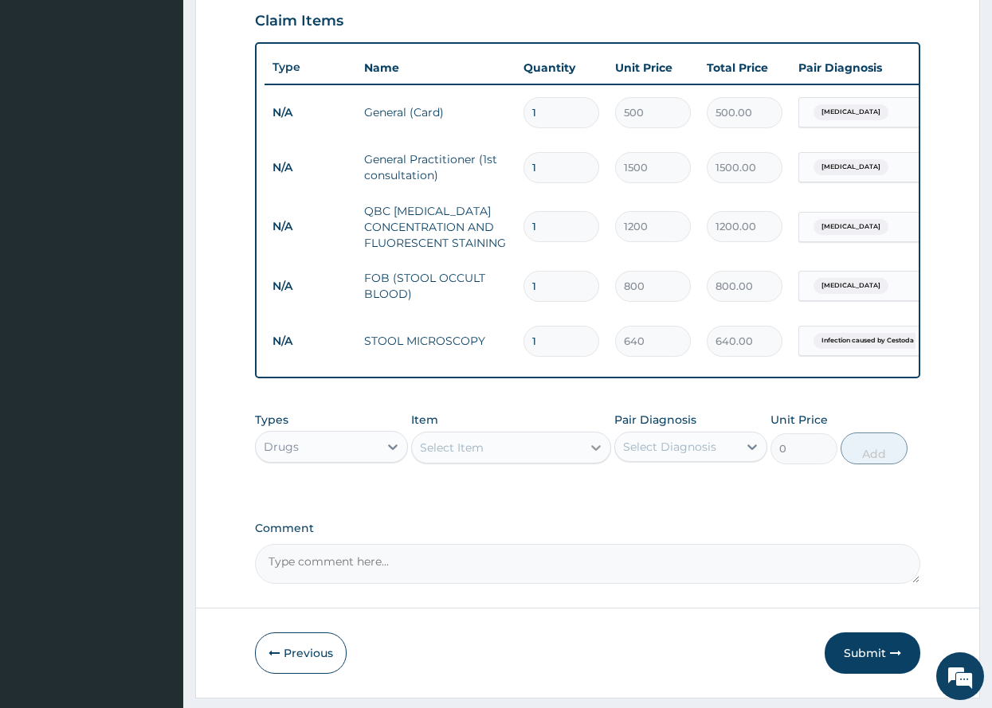
click at [597, 456] on icon at bounding box center [596, 448] width 16 height 16
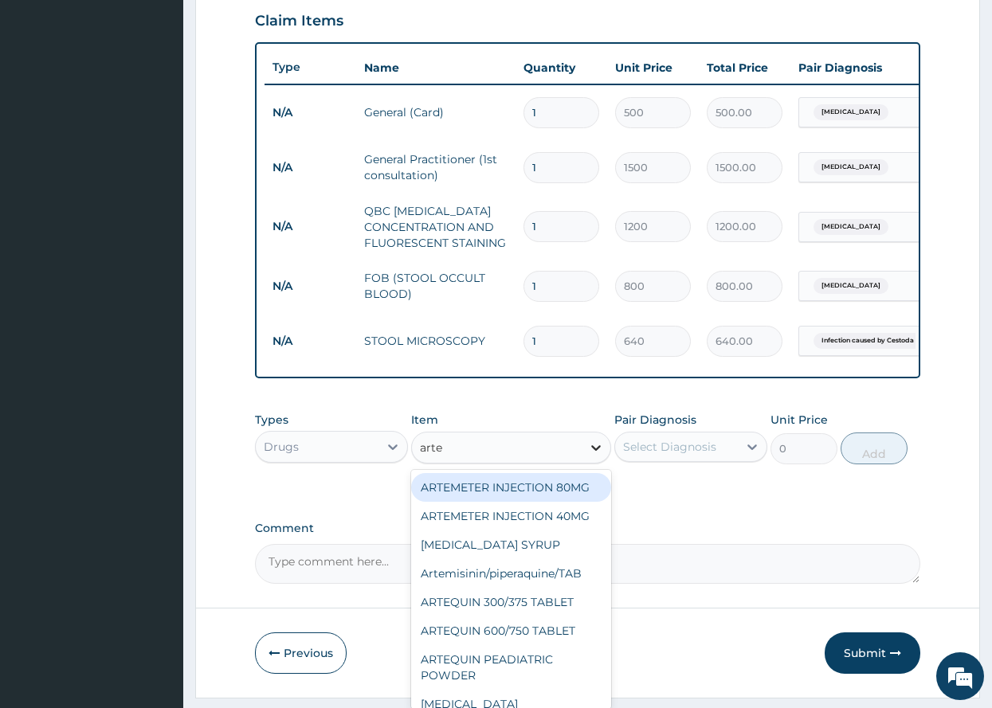
type input "arteq"
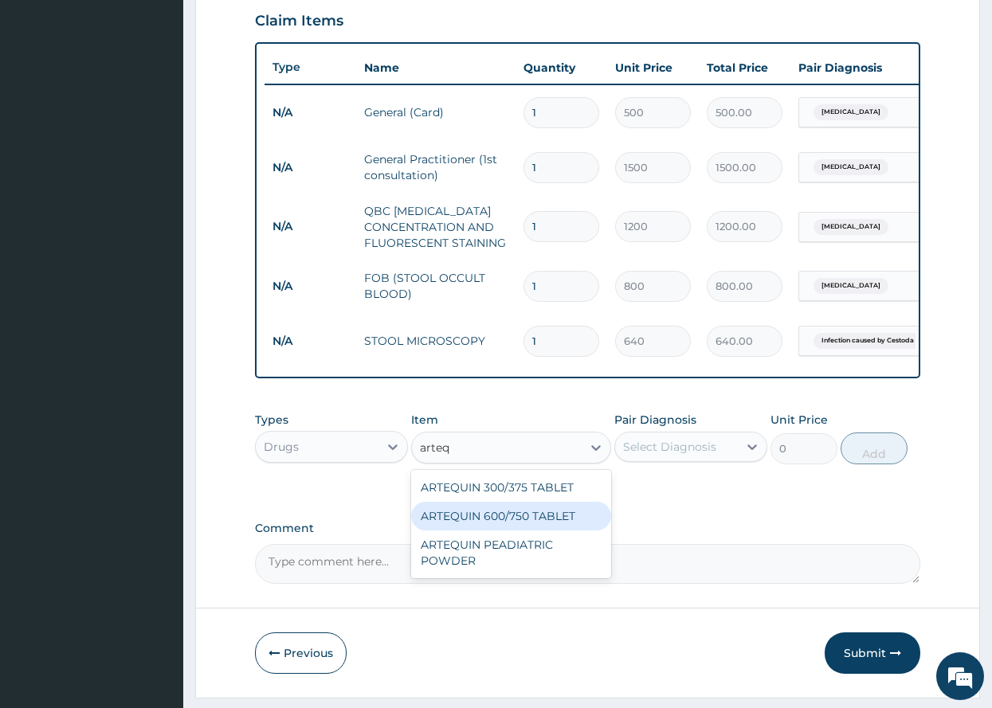
click at [537, 524] on div "ARTEQUIN 600/750 TABLET" at bounding box center [511, 516] width 200 height 29
type input "157.5"
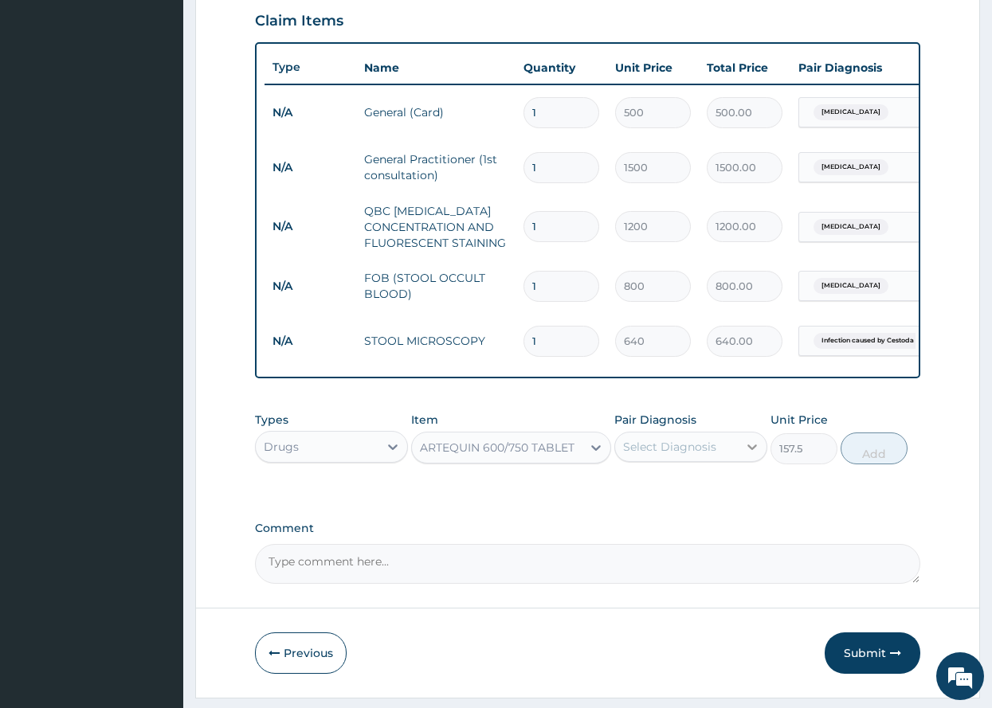
click at [753, 455] on icon at bounding box center [752, 447] width 16 height 16
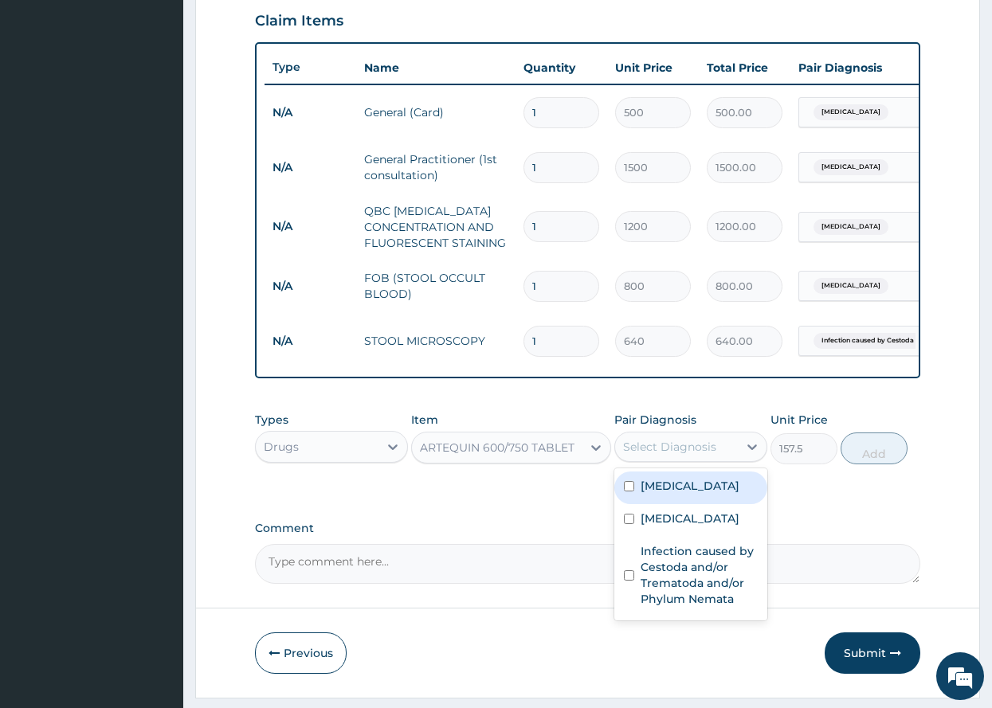
click at [631, 492] on input "checkbox" at bounding box center [629, 486] width 10 height 10
checkbox input "true"
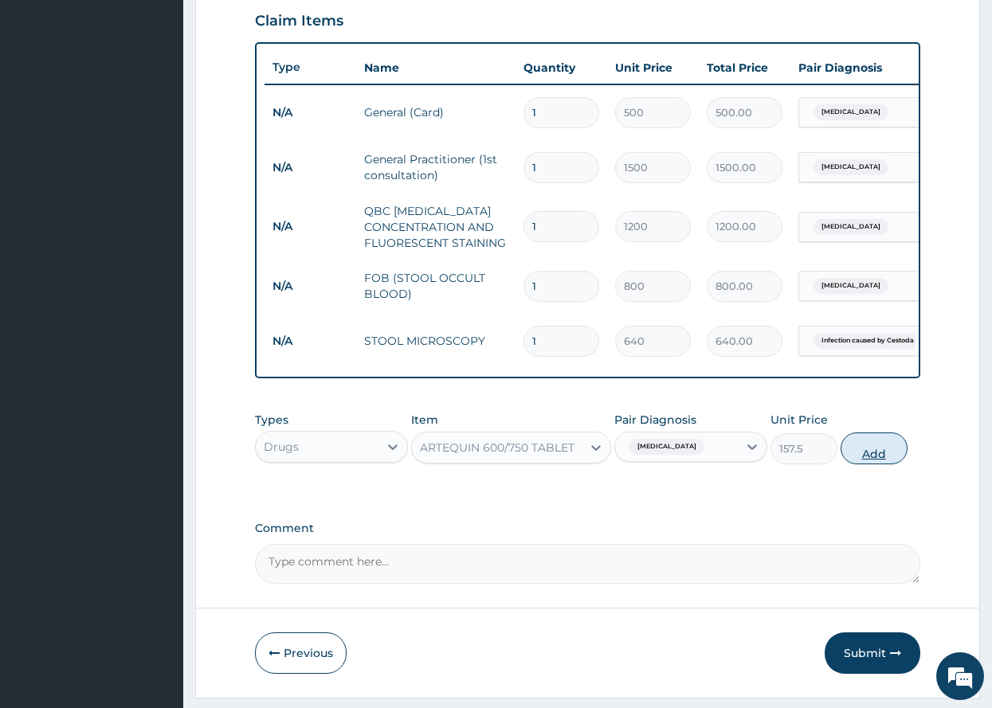
click at [877, 457] on button "Add" at bounding box center [874, 449] width 67 height 32
type input "0"
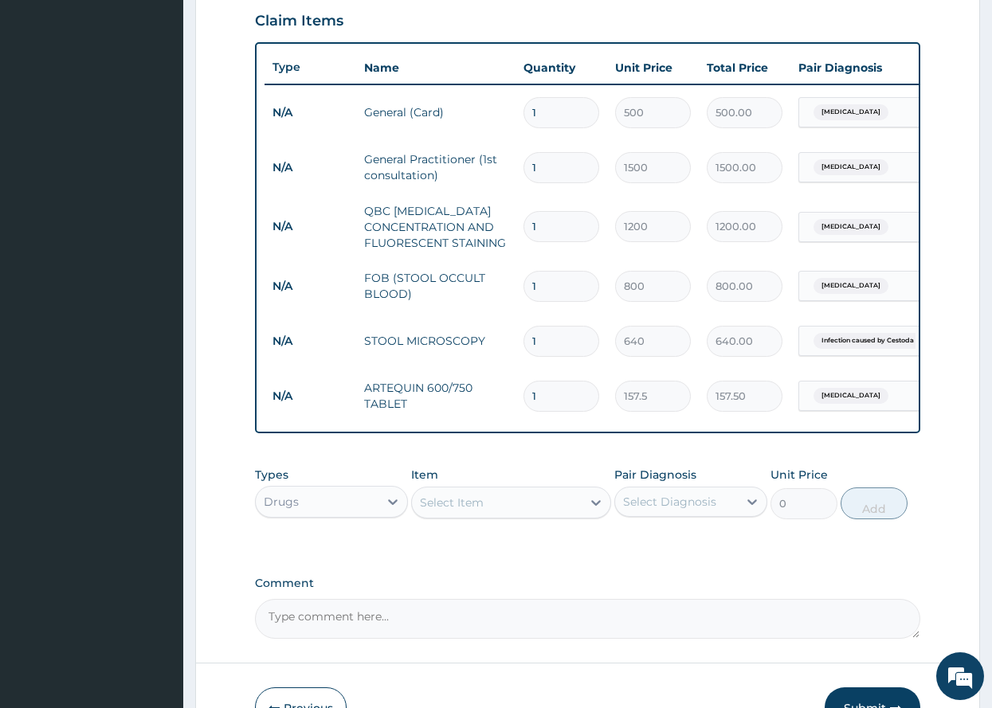
type input "0.00"
type input "6"
type input "945.00"
type input "6"
click at [493, 515] on div "Select Item" at bounding box center [497, 503] width 170 height 26
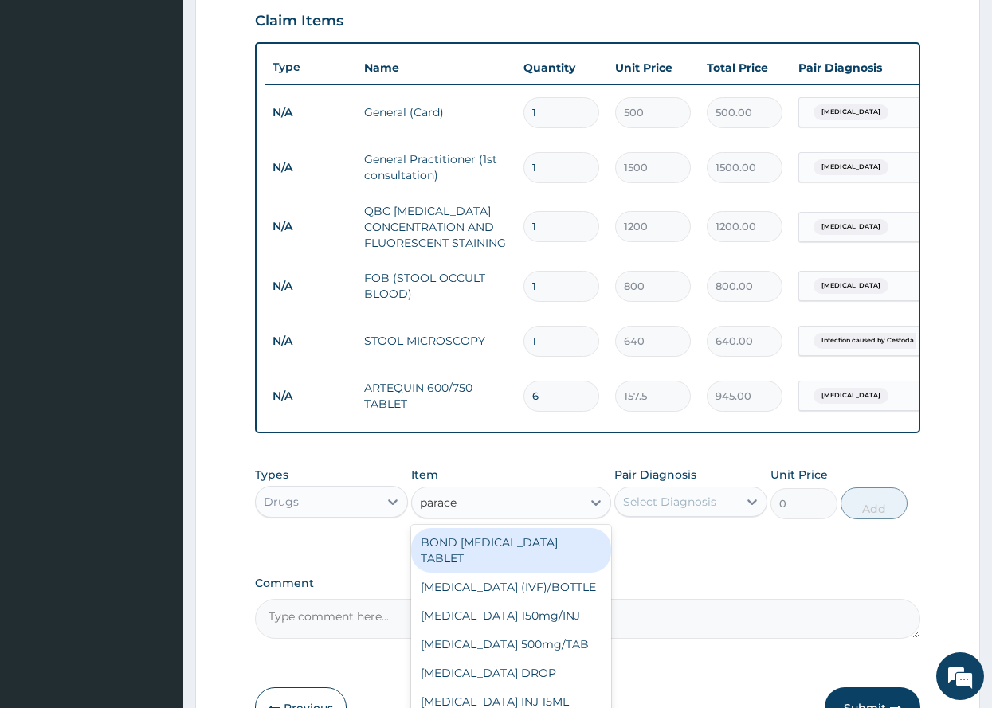
type input "paracet"
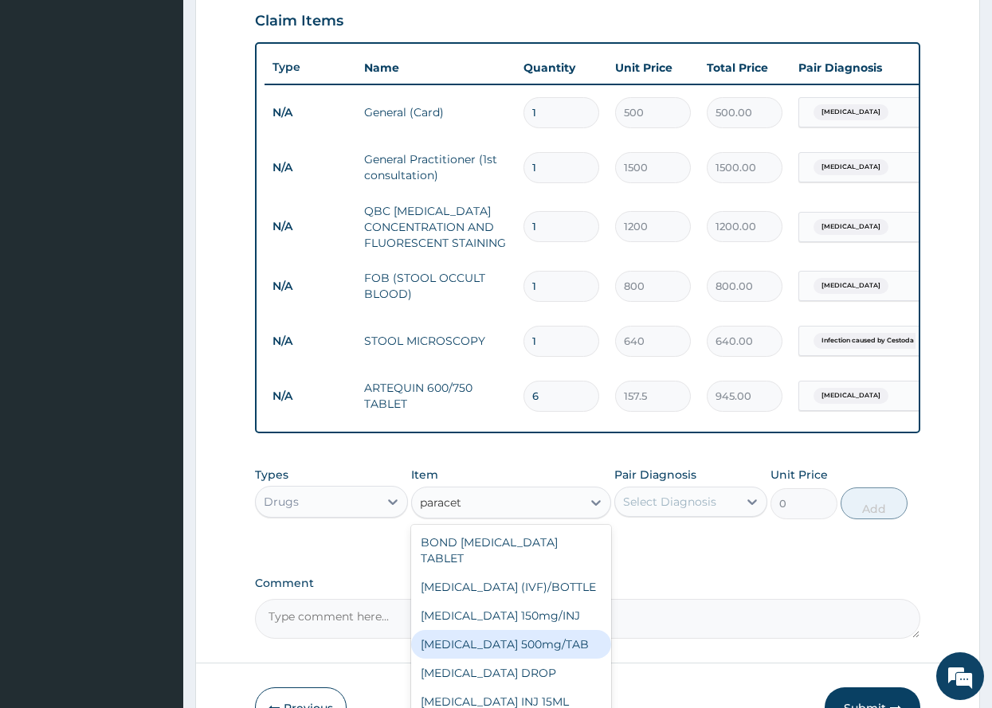
click at [531, 653] on div "PARACETAMOL 500mg/TAB" at bounding box center [511, 644] width 200 height 29
type input "5.25"
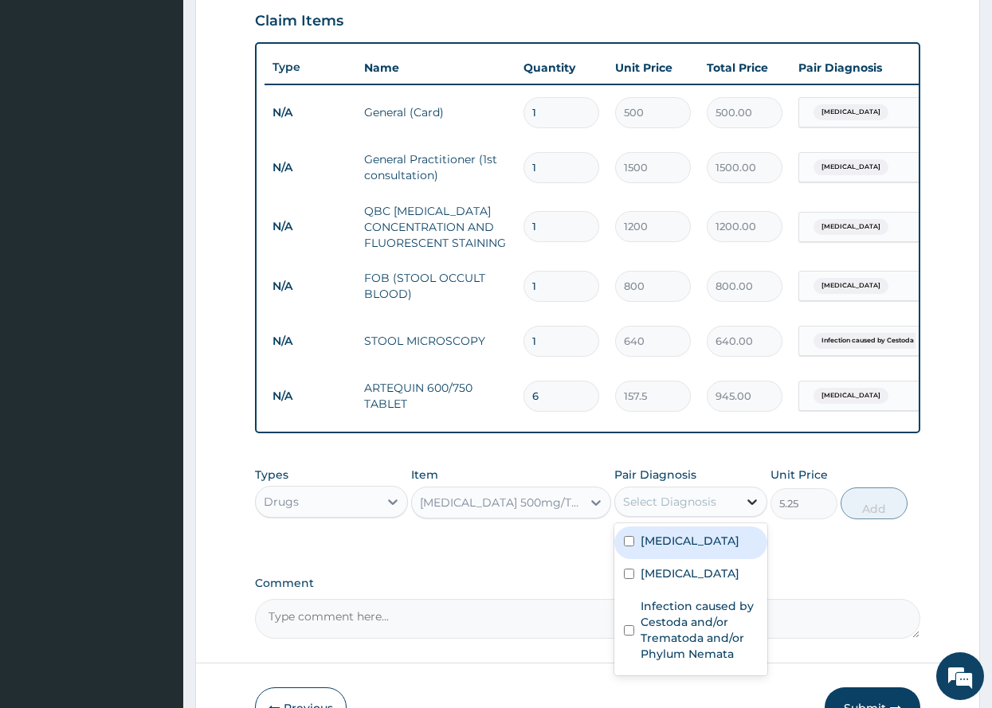
click at [754, 510] on icon at bounding box center [752, 502] width 16 height 16
drag, startPoint x: 628, startPoint y: 551, endPoint x: 636, endPoint y: 550, distance: 8.0
click at [629, 547] on input "checkbox" at bounding box center [629, 541] width 10 height 10
checkbox input "true"
click at [876, 519] on button "Add" at bounding box center [874, 504] width 67 height 32
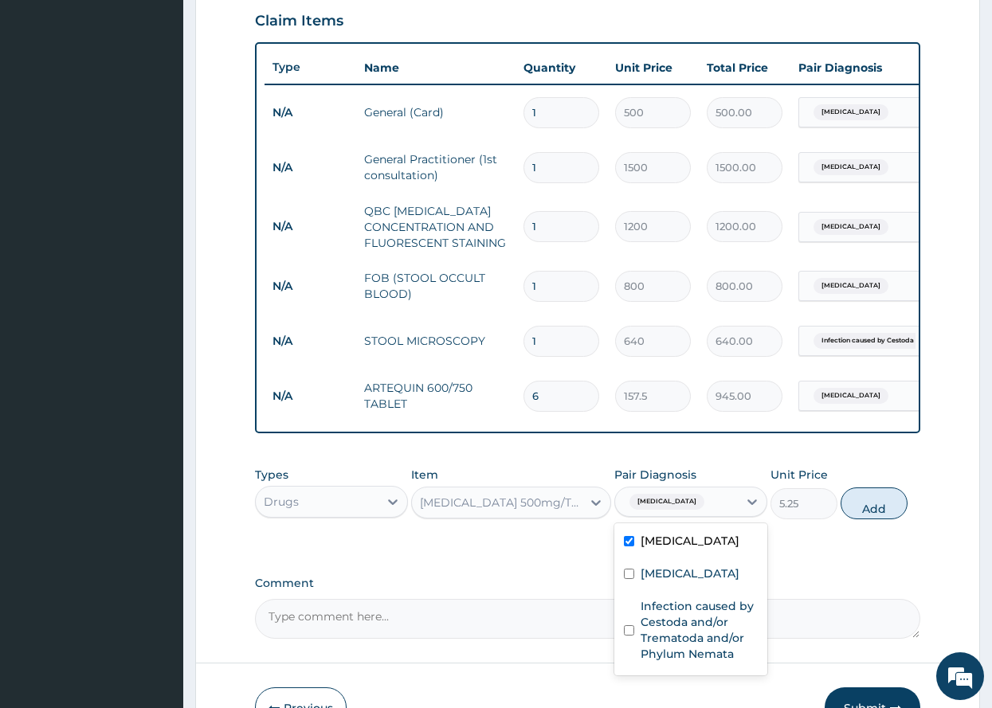
type input "0"
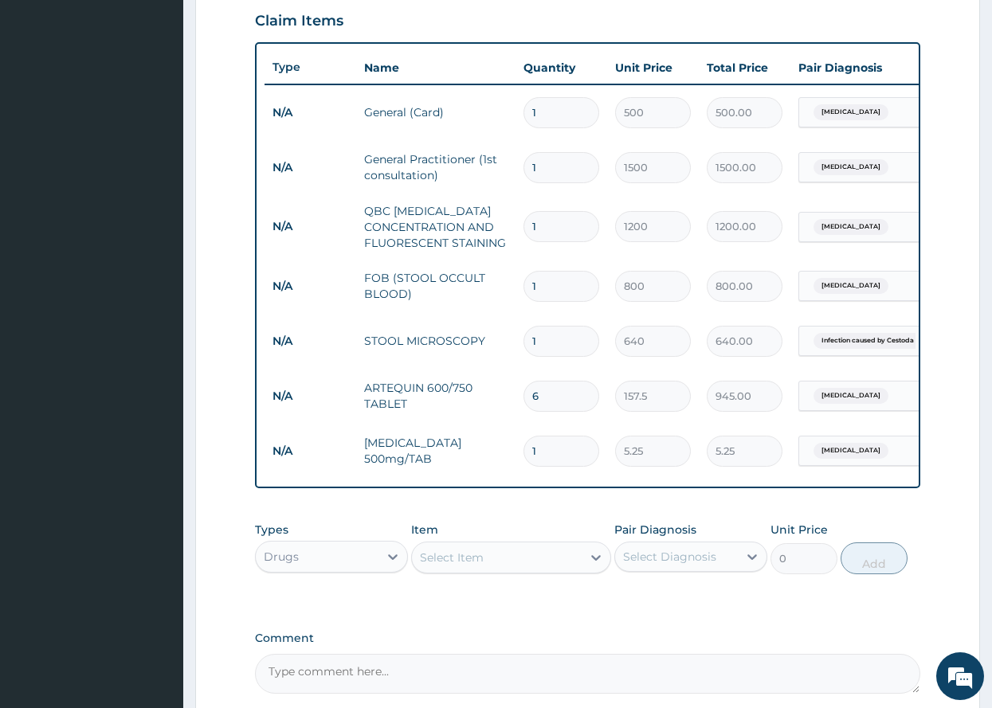
type input "18"
type input "94.50"
type input "18"
click at [596, 566] on icon at bounding box center [596, 558] width 16 height 16
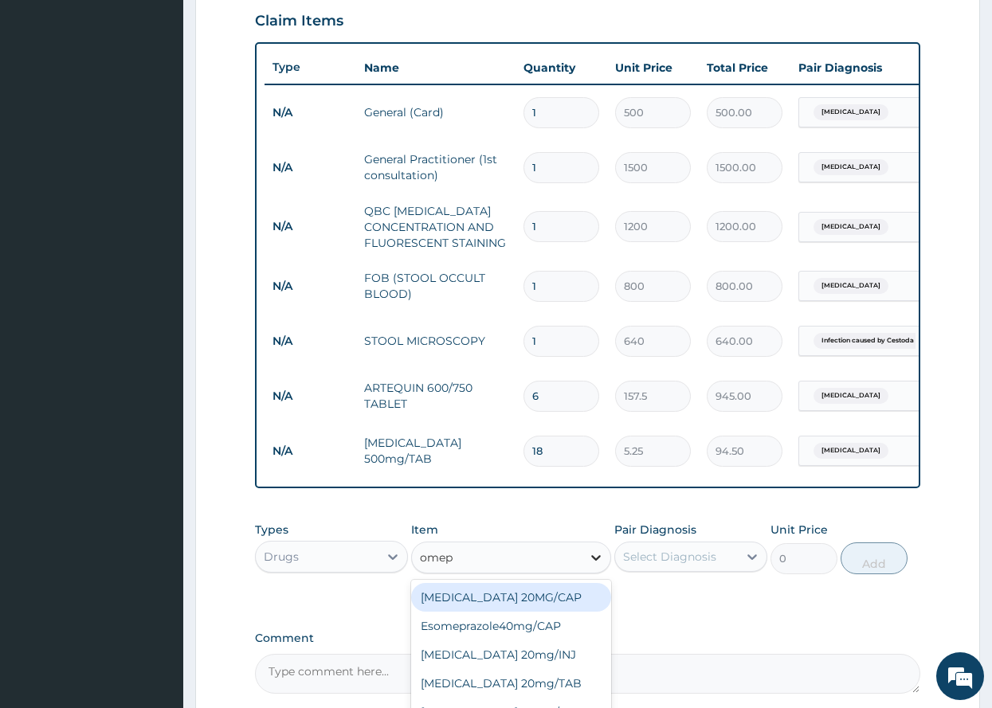
type input "omepr"
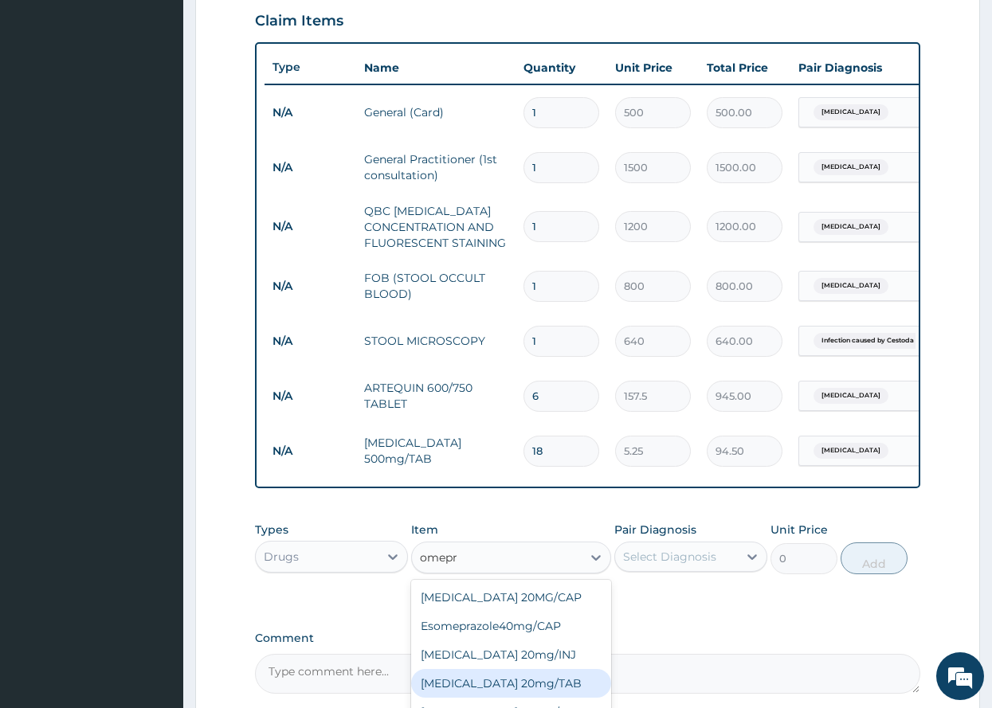
click at [506, 692] on div "OMEPRAZOLE 20mg/TAB" at bounding box center [511, 683] width 200 height 29
type input "78.75"
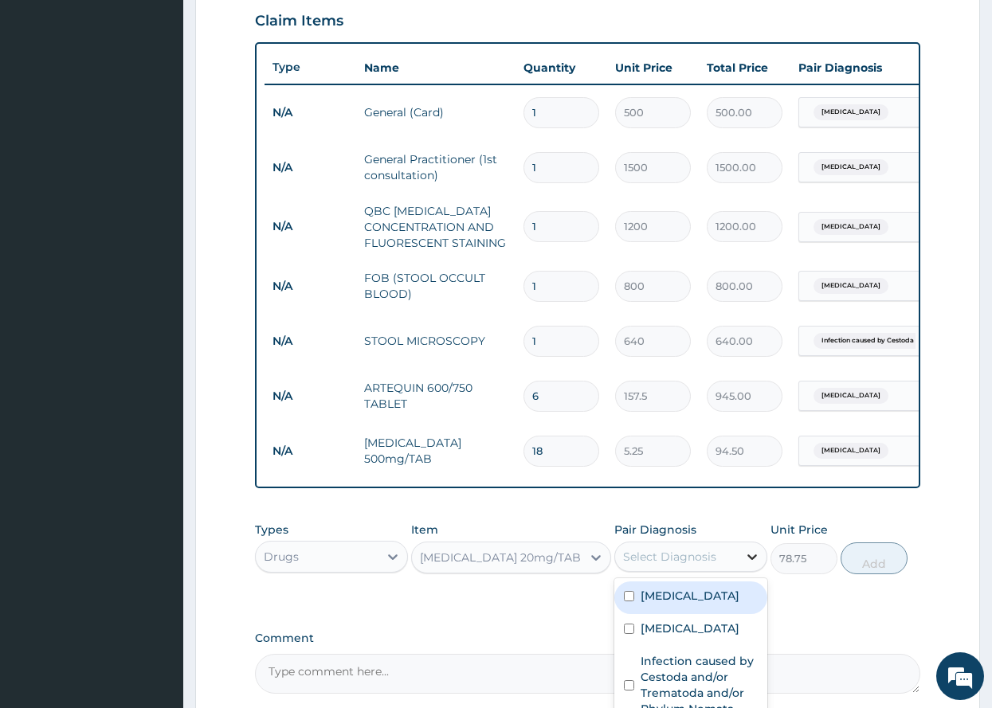
click at [750, 565] on icon at bounding box center [752, 557] width 16 height 16
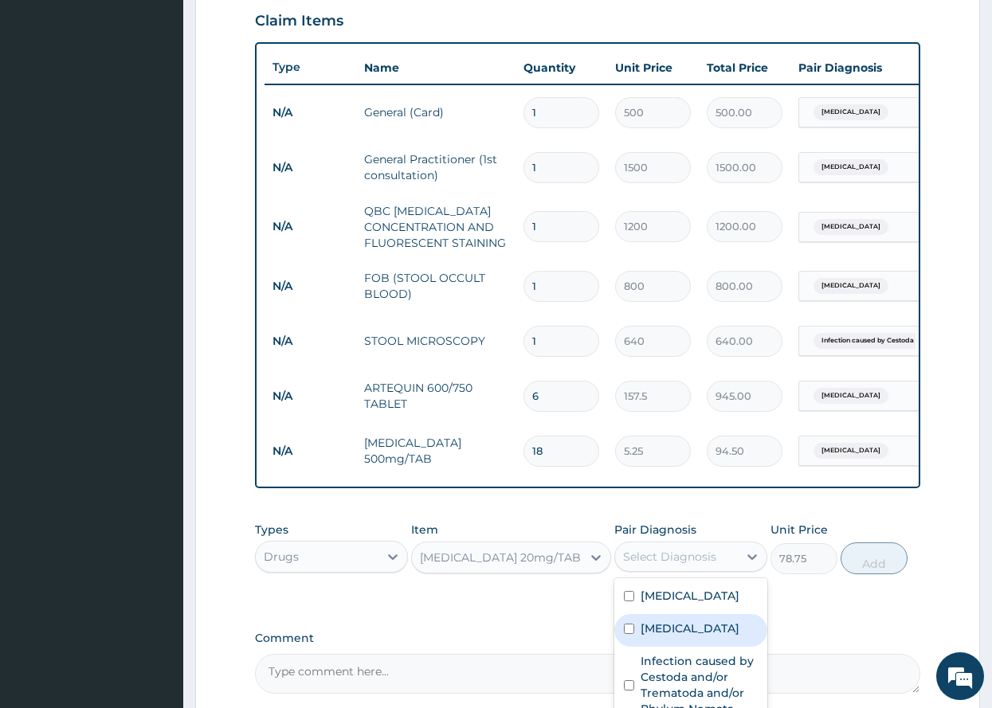
click at [630, 634] on div "Gastric ulcer" at bounding box center [690, 630] width 153 height 33
checkbox input "true"
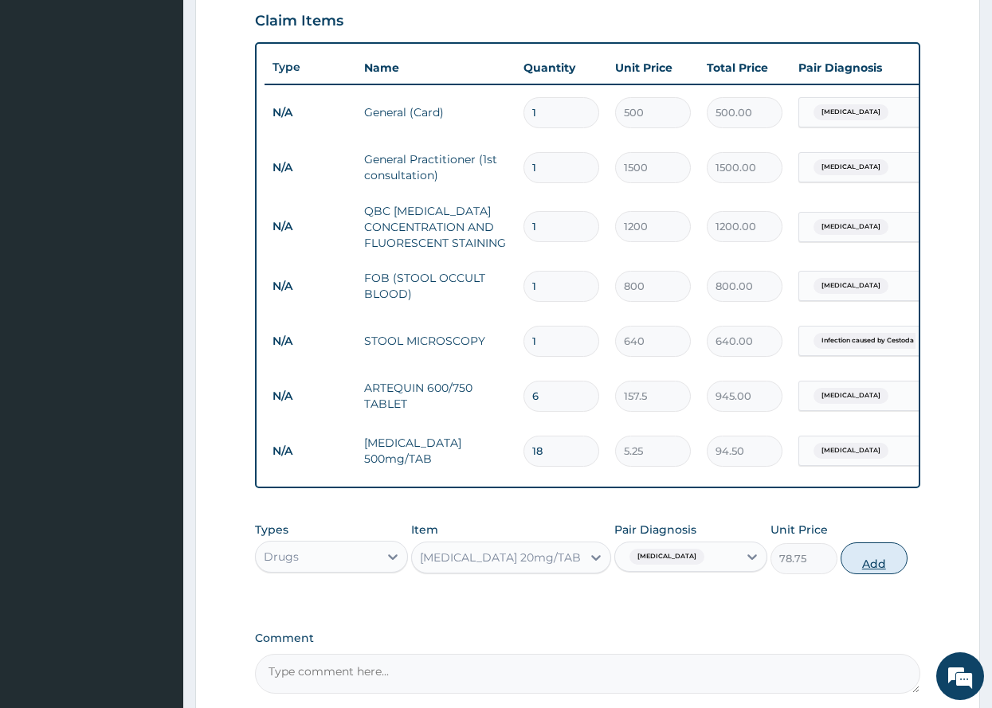
click at [882, 571] on button "Add" at bounding box center [874, 559] width 67 height 32
type input "0"
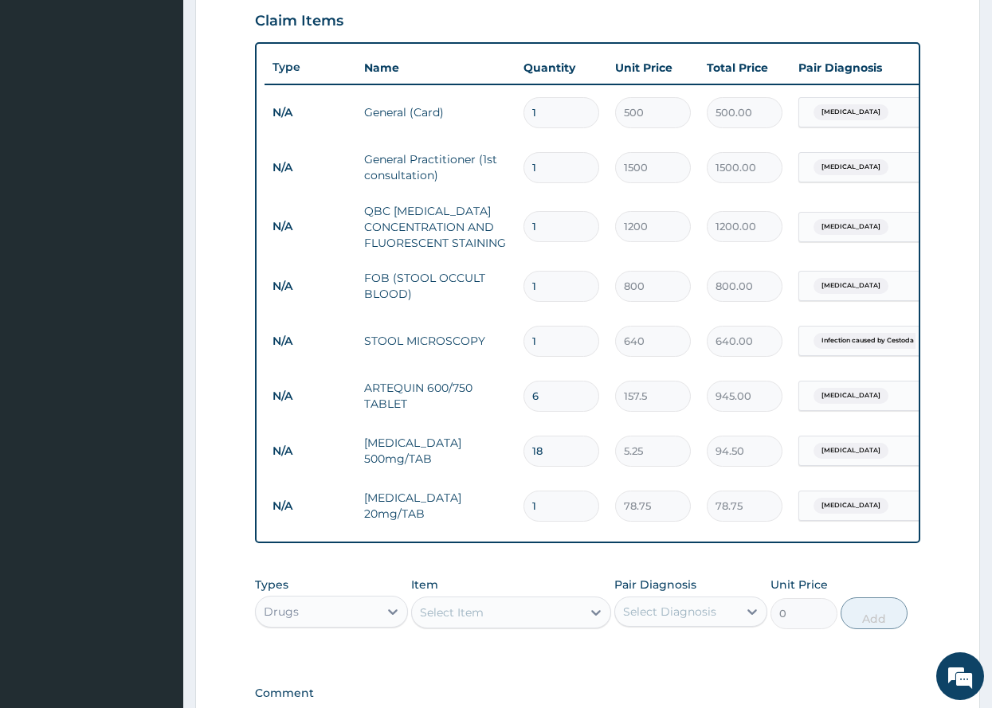
type input "15"
type input "1181.25"
type input "15"
click at [593, 621] on icon at bounding box center [596, 613] width 16 height 16
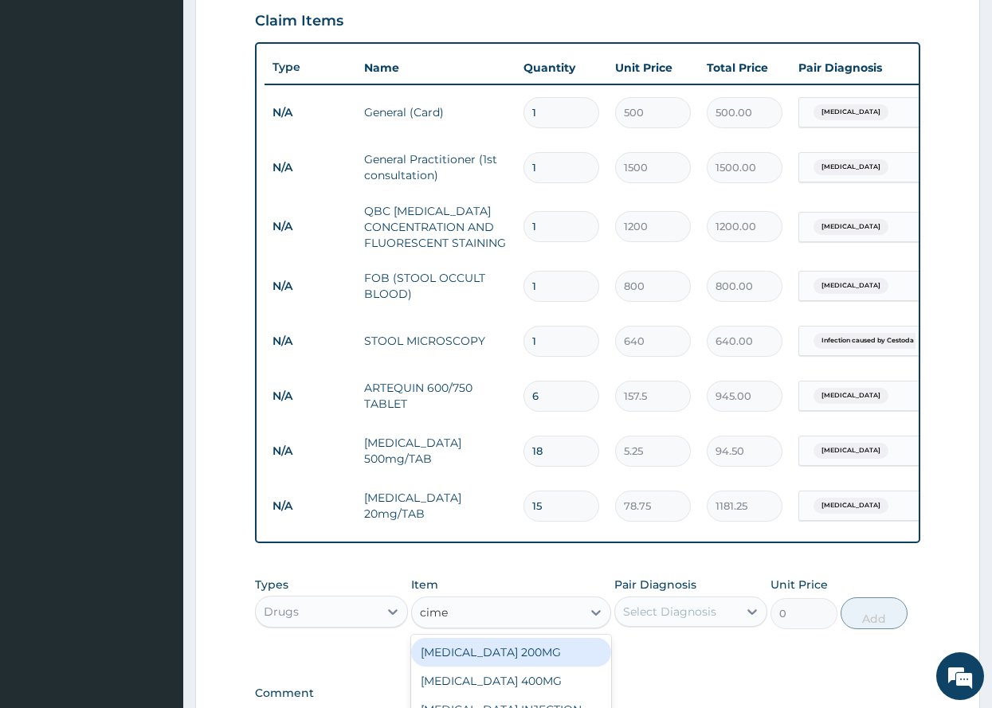
type input "cimet"
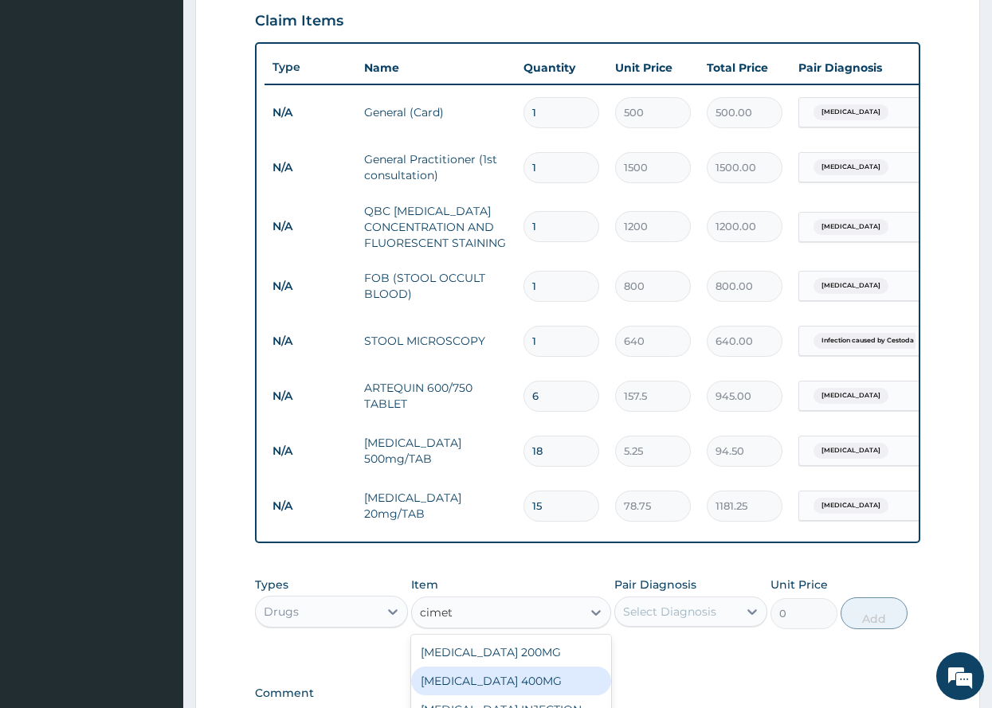
click at [473, 693] on div "CIMETIDINE 400MG" at bounding box center [511, 681] width 200 height 29
type input "7.35"
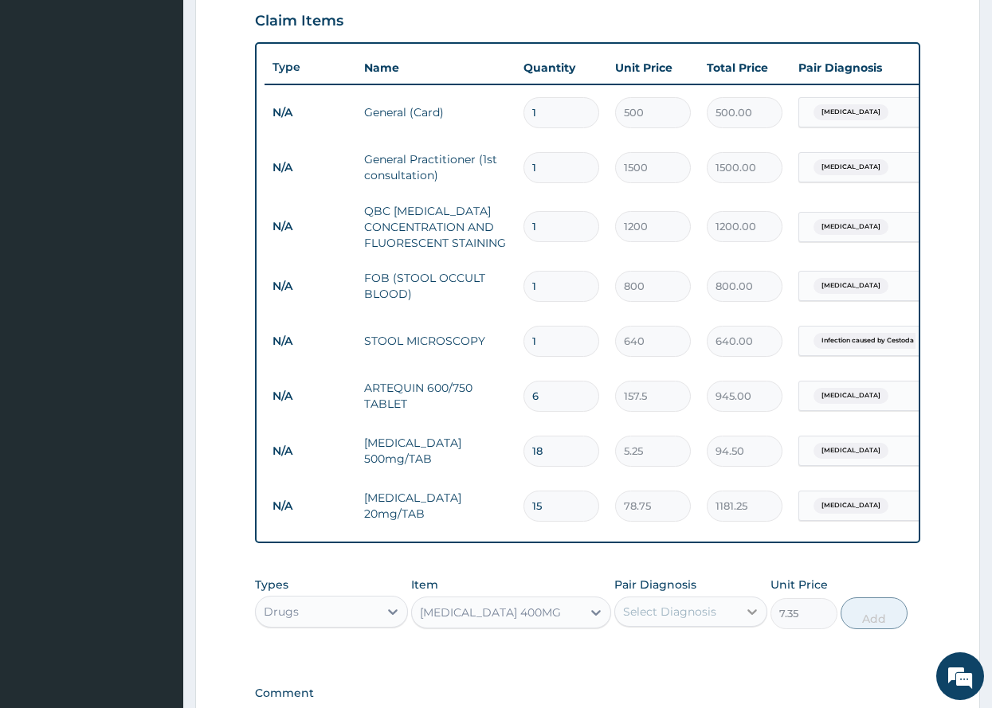
click at [749, 615] on icon at bounding box center [753, 613] width 10 height 6
click at [630, 689] on input "checkbox" at bounding box center [629, 684] width 10 height 10
checkbox input "true"
click at [873, 626] on button "Add" at bounding box center [874, 614] width 67 height 32
type input "0"
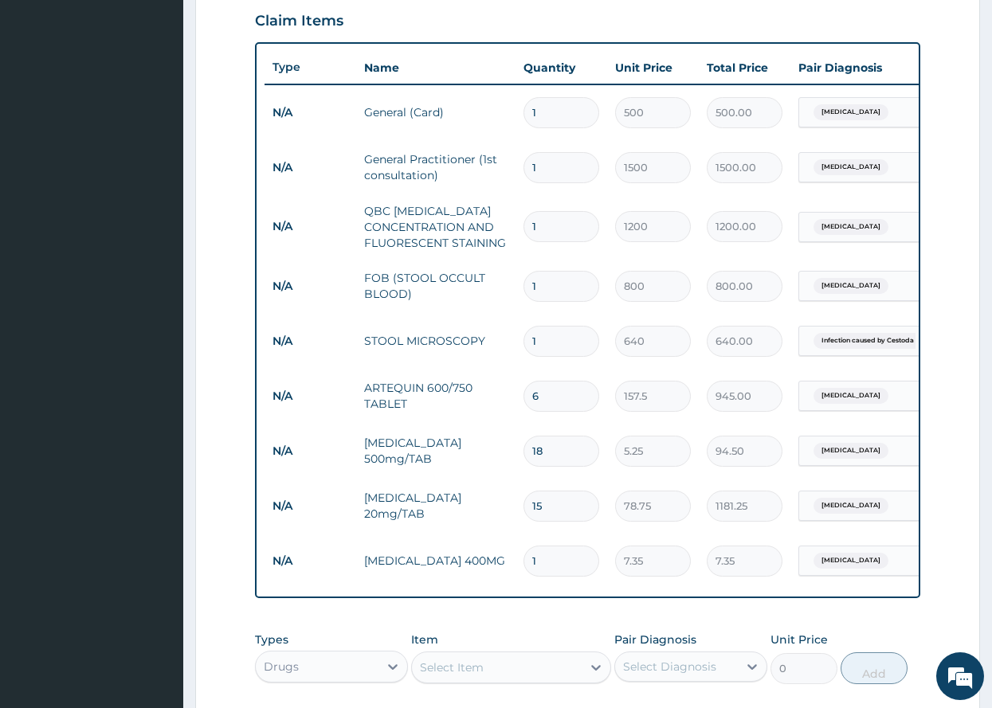
type input "15"
type input "110.25"
type input "15"
click at [520, 677] on div "Select Item" at bounding box center [497, 668] width 170 height 26
type input "gest"
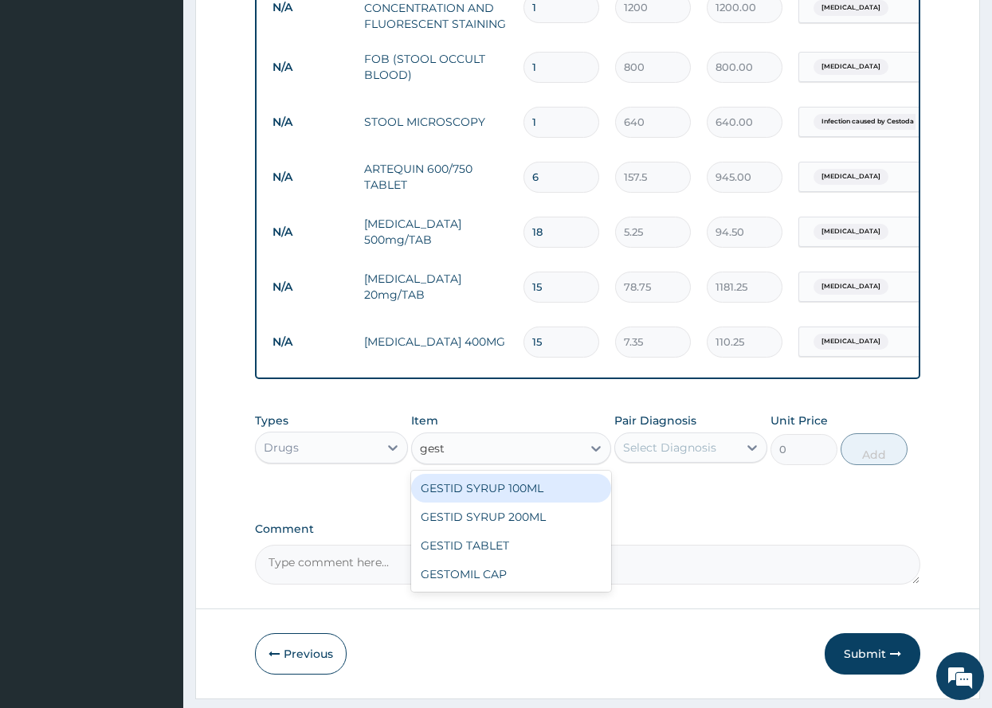
scroll to position [826, 0]
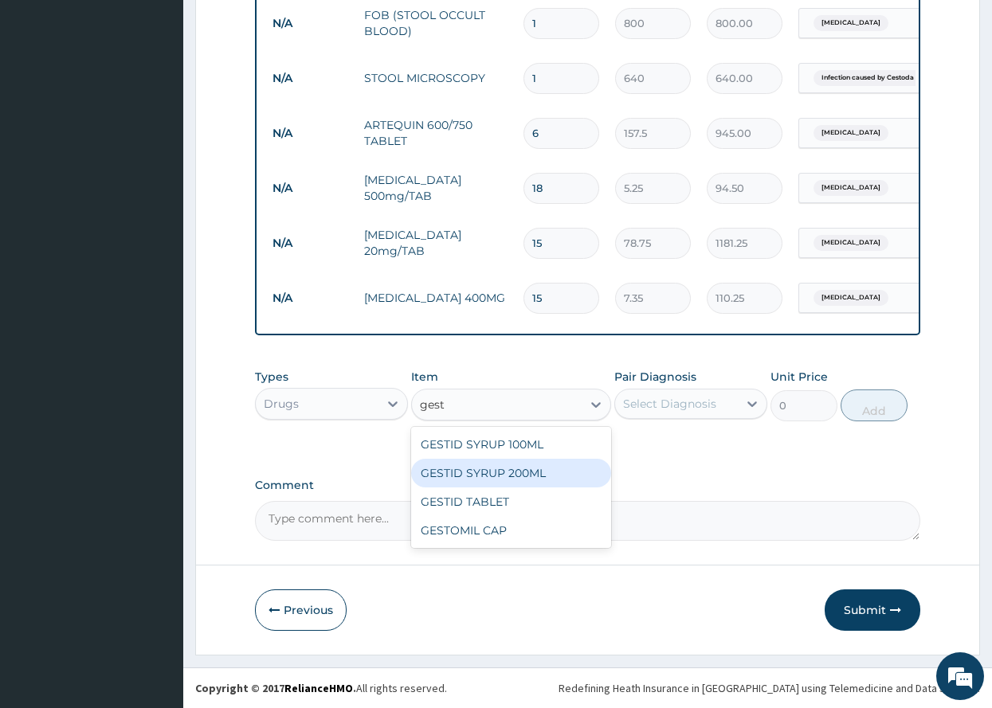
click at [505, 472] on div "GESTID SYRUP 200ML" at bounding box center [511, 473] width 200 height 29
type input "367.5"
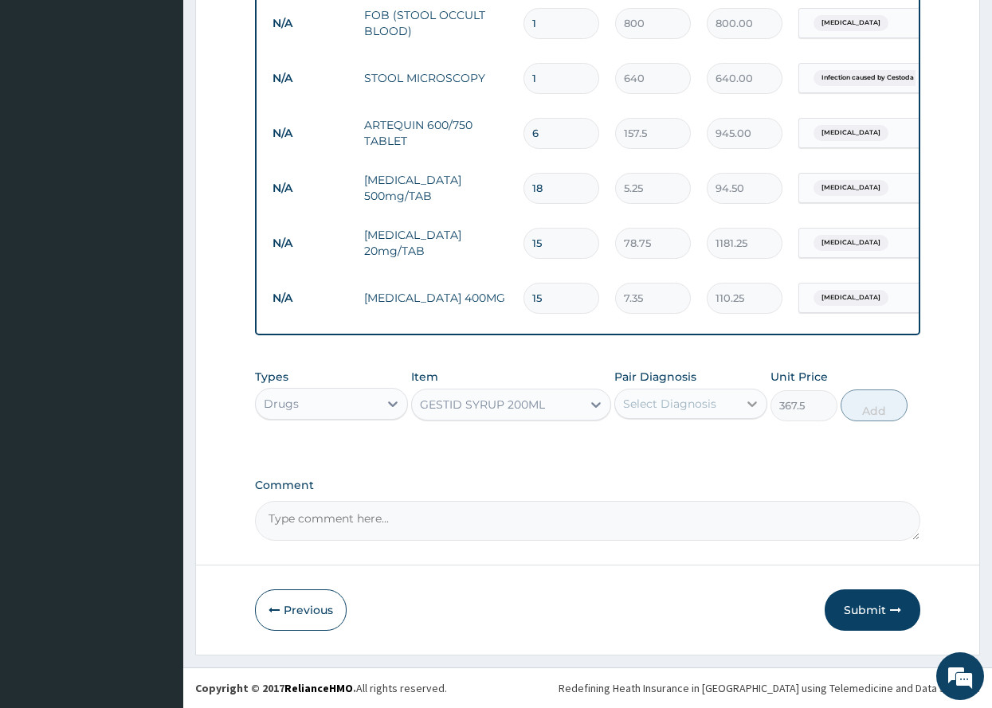
click at [752, 402] on icon at bounding box center [752, 404] width 16 height 16
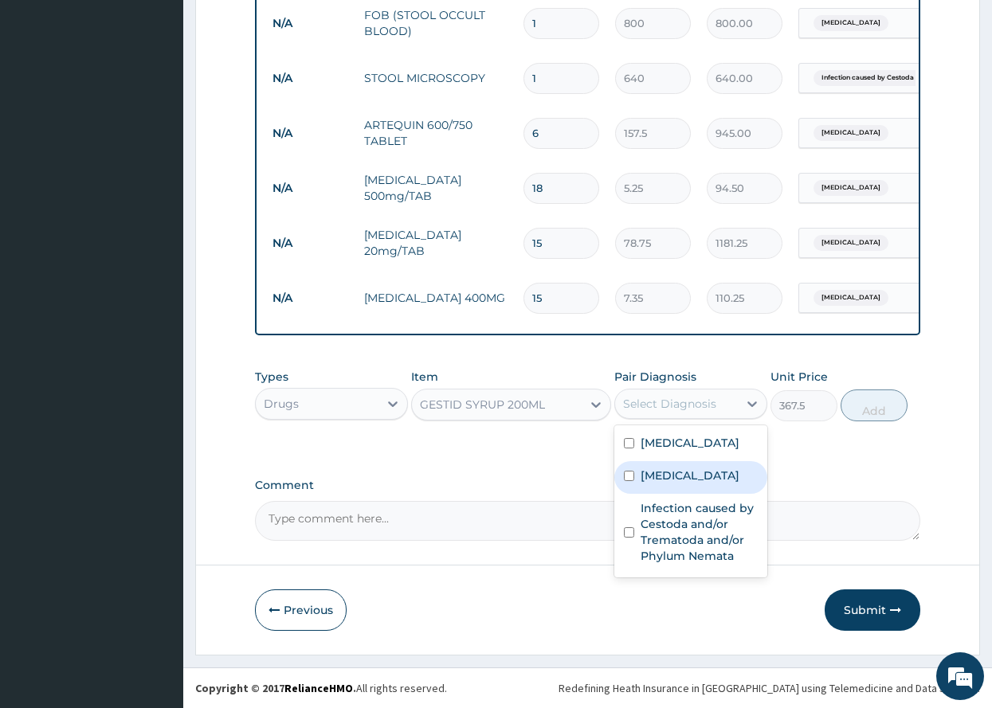
click at [627, 473] on input "checkbox" at bounding box center [629, 476] width 10 height 10
checkbox input "true"
click at [874, 406] on button "Add" at bounding box center [874, 406] width 67 height 32
type input "0"
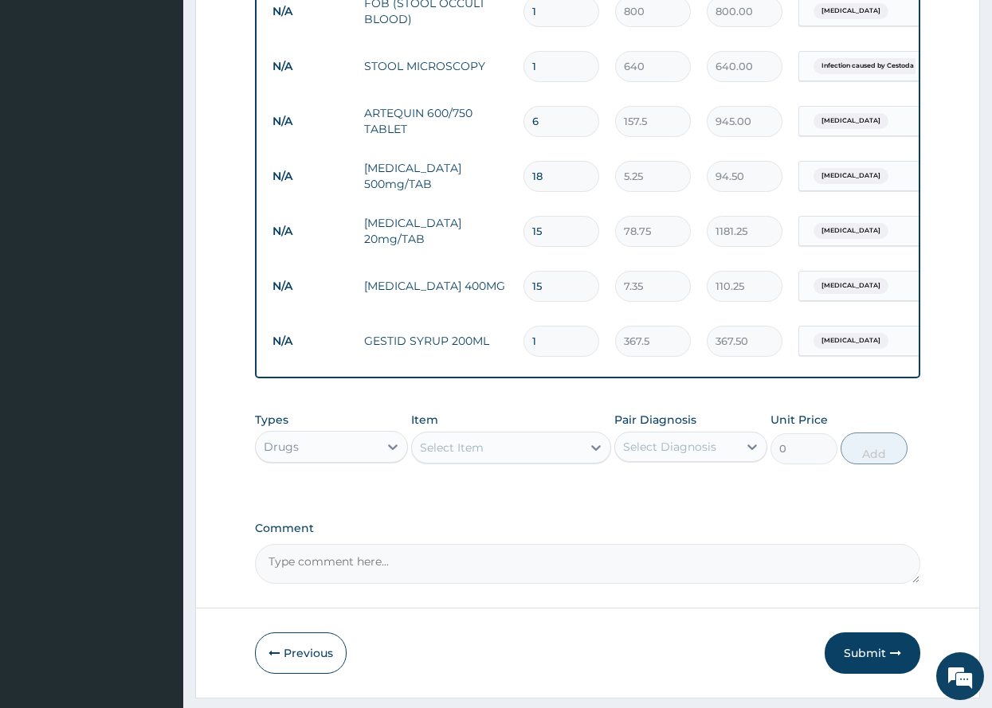
click at [490, 458] on div "Select Item" at bounding box center [497, 448] width 170 height 26
type input "comba"
click at [477, 528] on div "COMBATRIN TABLET" at bounding box center [511, 516] width 200 height 29
type input "34.12"
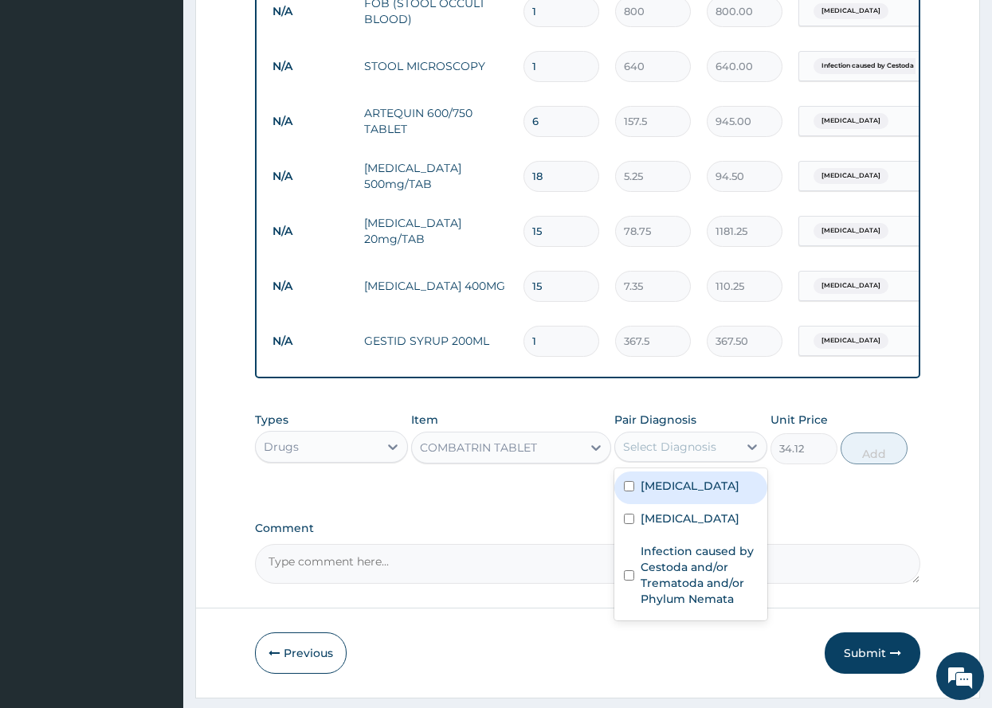
click at [678, 455] on div "Select Diagnosis" at bounding box center [669, 447] width 93 height 16
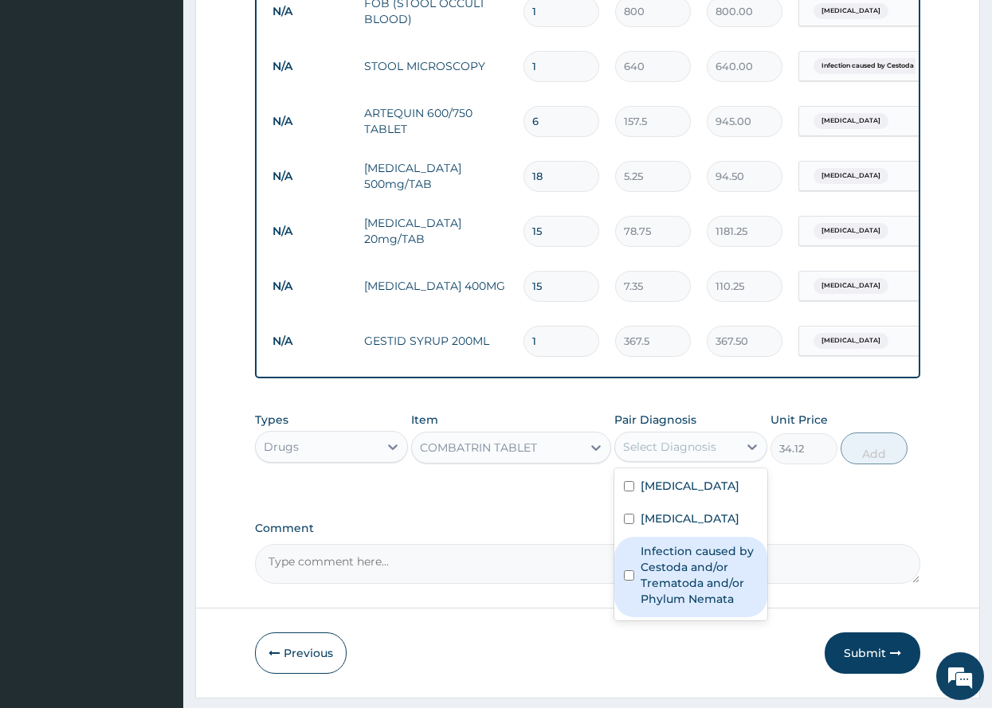
click at [629, 581] on input "checkbox" at bounding box center [629, 576] width 10 height 10
checkbox input "true"
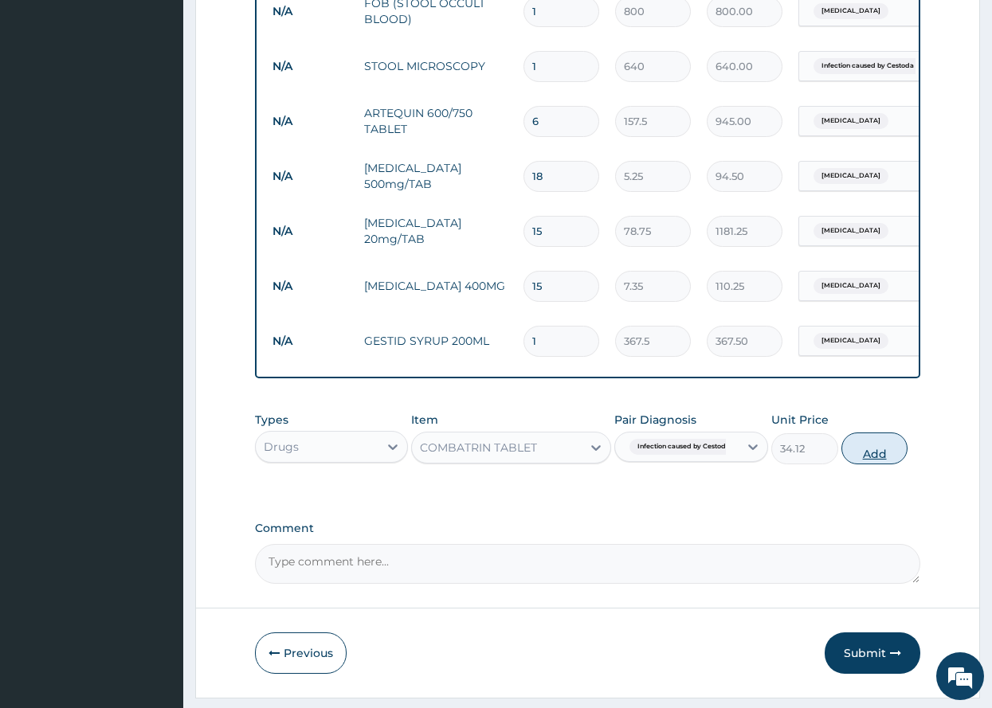
click at [883, 464] on button "Add" at bounding box center [875, 449] width 67 height 32
type input "0"
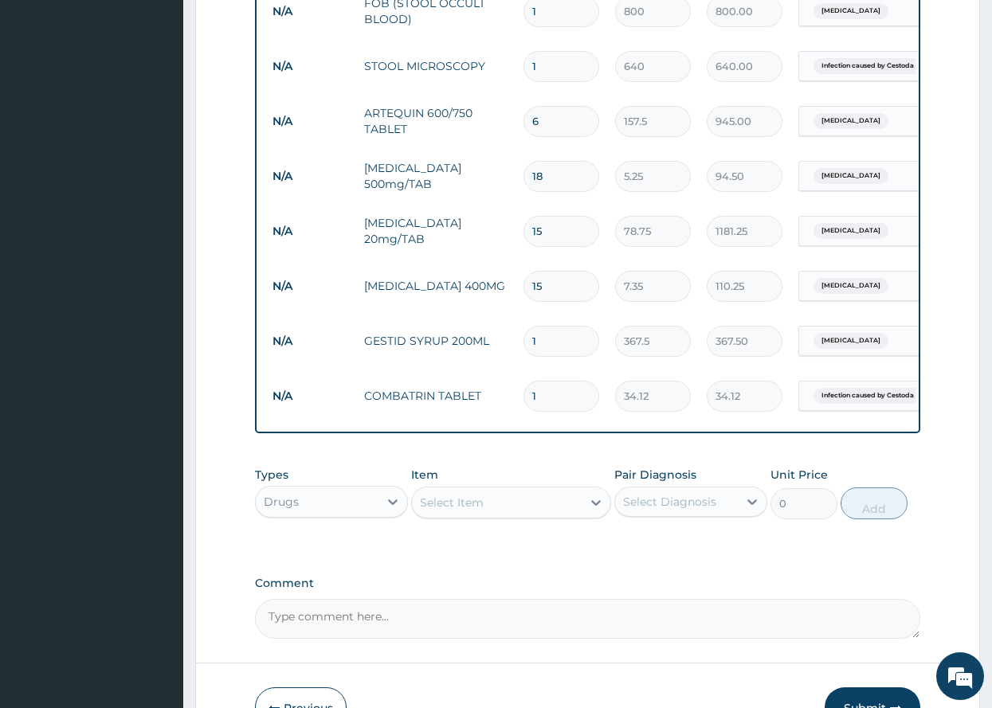
type input "0.00"
type input "6"
type input "204.72"
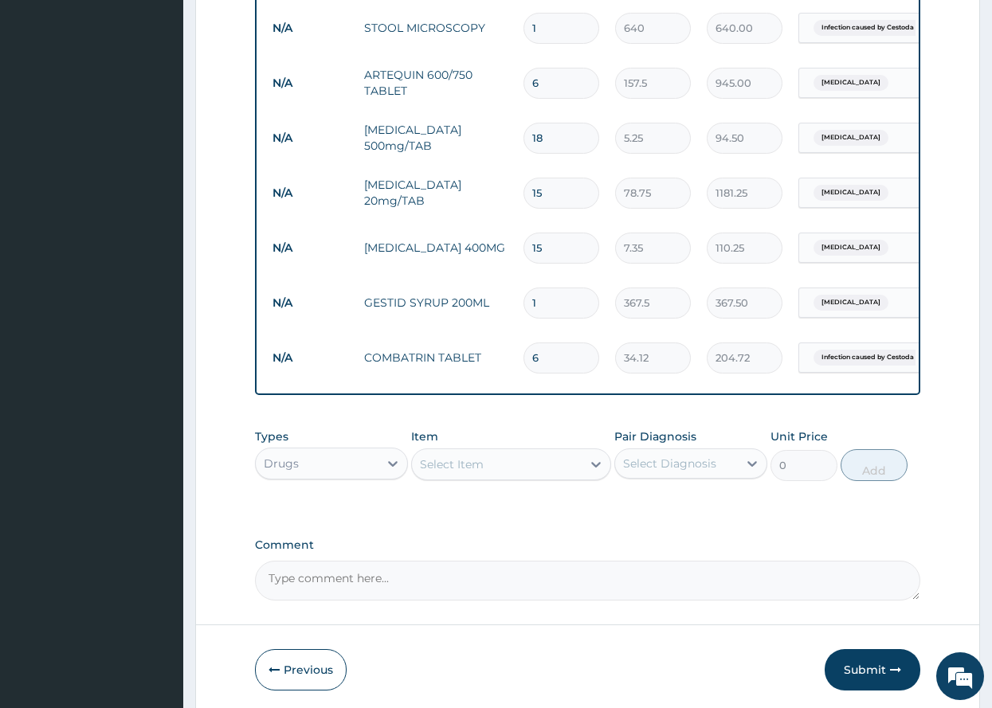
scroll to position [936, 0]
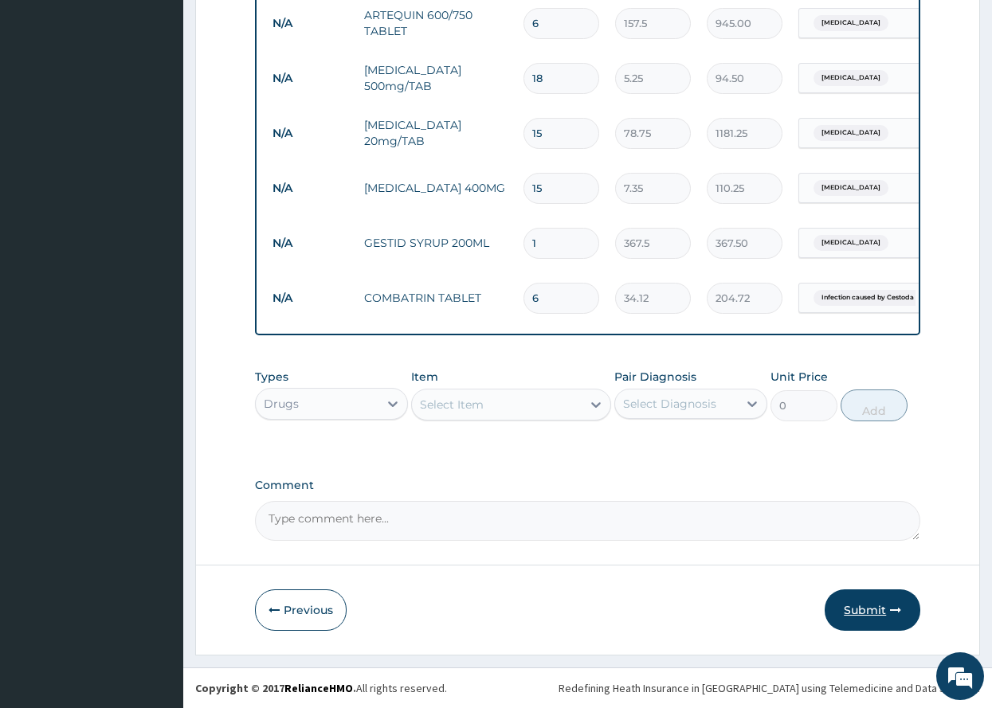
type input "6"
click at [879, 611] on button "Submit" at bounding box center [873, 610] width 96 height 41
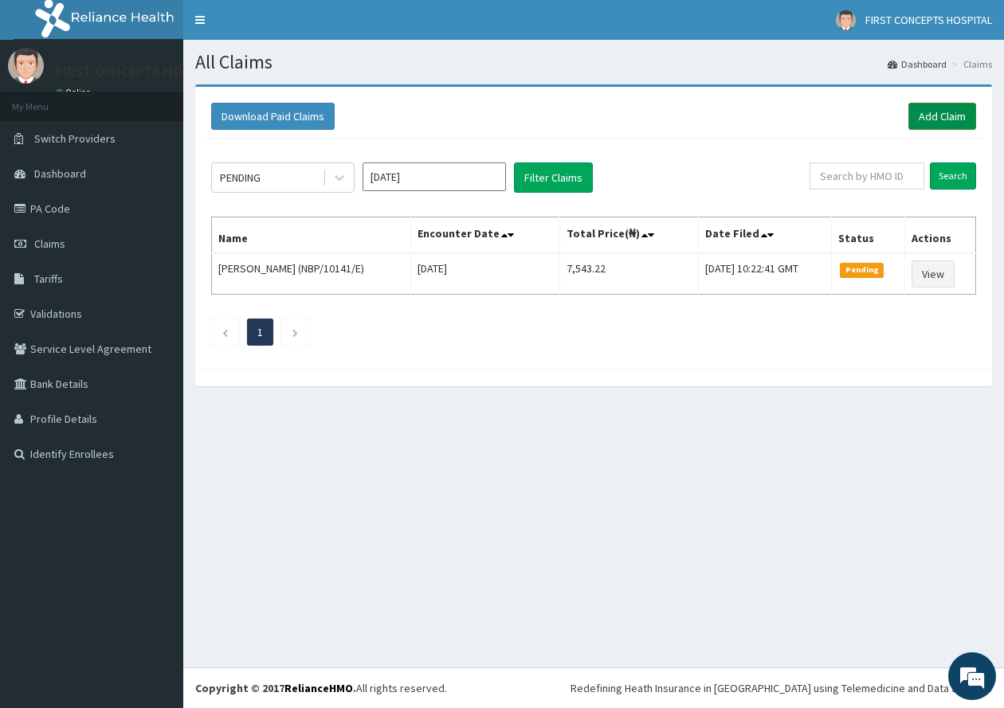
click at [952, 109] on link "Add Claim" at bounding box center [943, 116] width 68 height 27
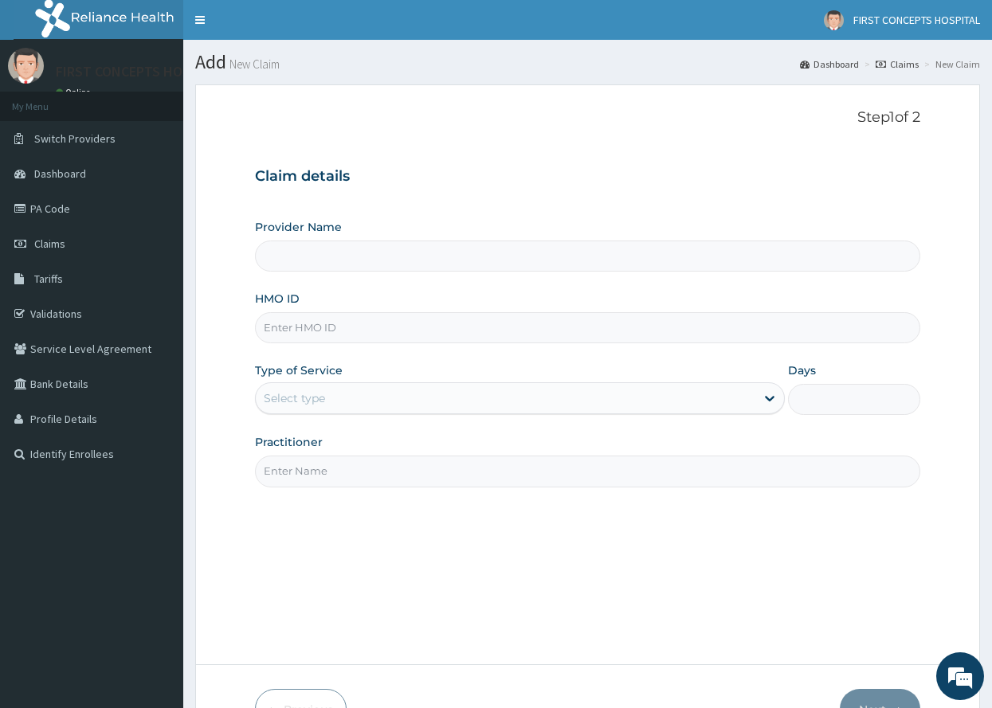
type input "FIRST CONCEPTS HOSPITAL"
click at [335, 326] on input "HMO ID" at bounding box center [588, 327] width 666 height 31
type input "NBP/10141/C"
click at [438, 398] on div "Select type" at bounding box center [506, 399] width 500 height 26
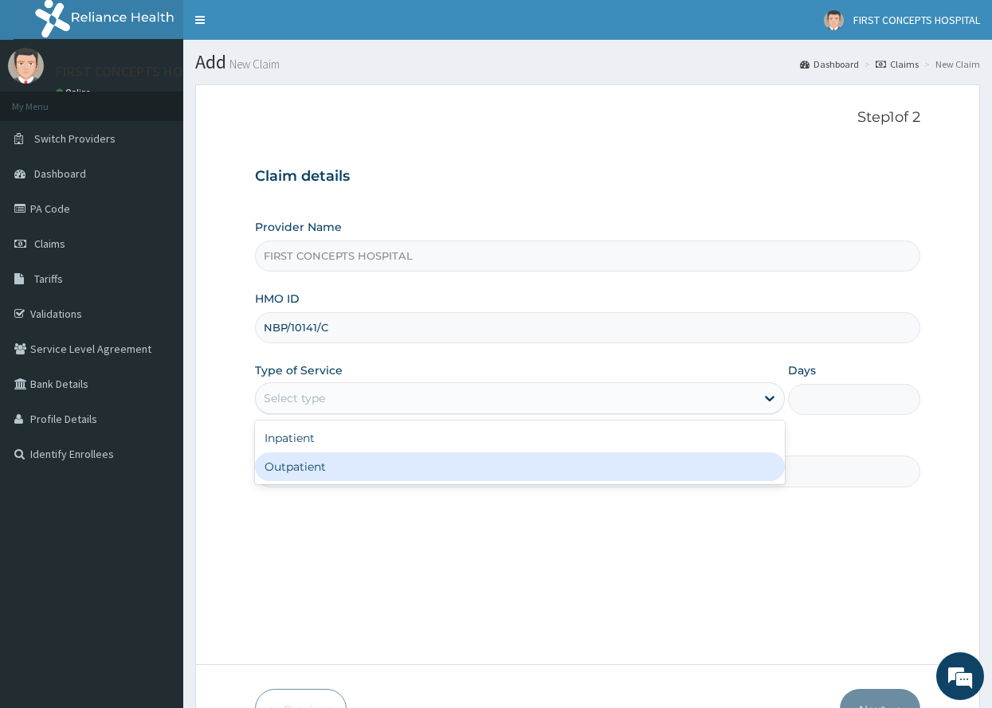
click at [300, 461] on div "Outpatient" at bounding box center [520, 467] width 530 height 29
type input "1"
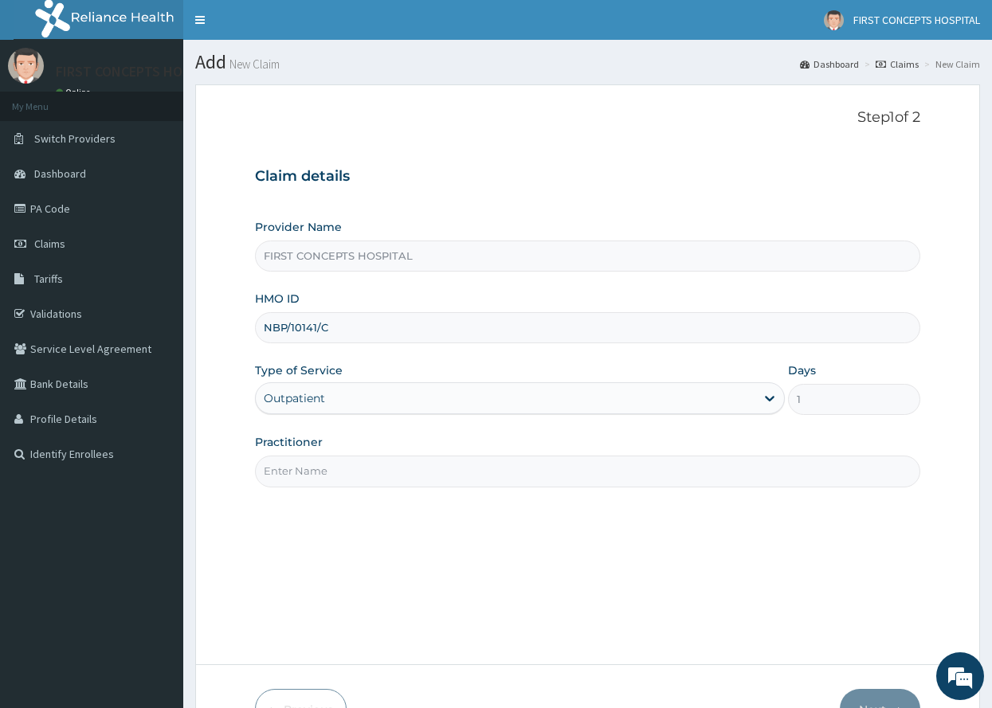
click at [324, 465] on input "Practitioner" at bounding box center [588, 471] width 666 height 31
type input "DR UGO"
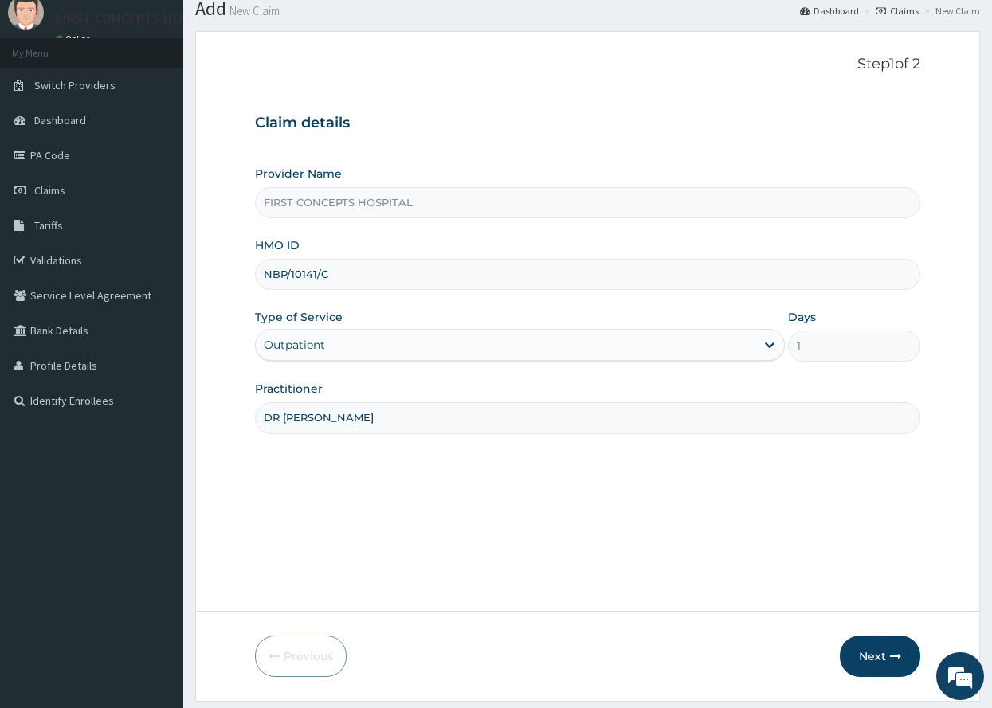
scroll to position [59, 0]
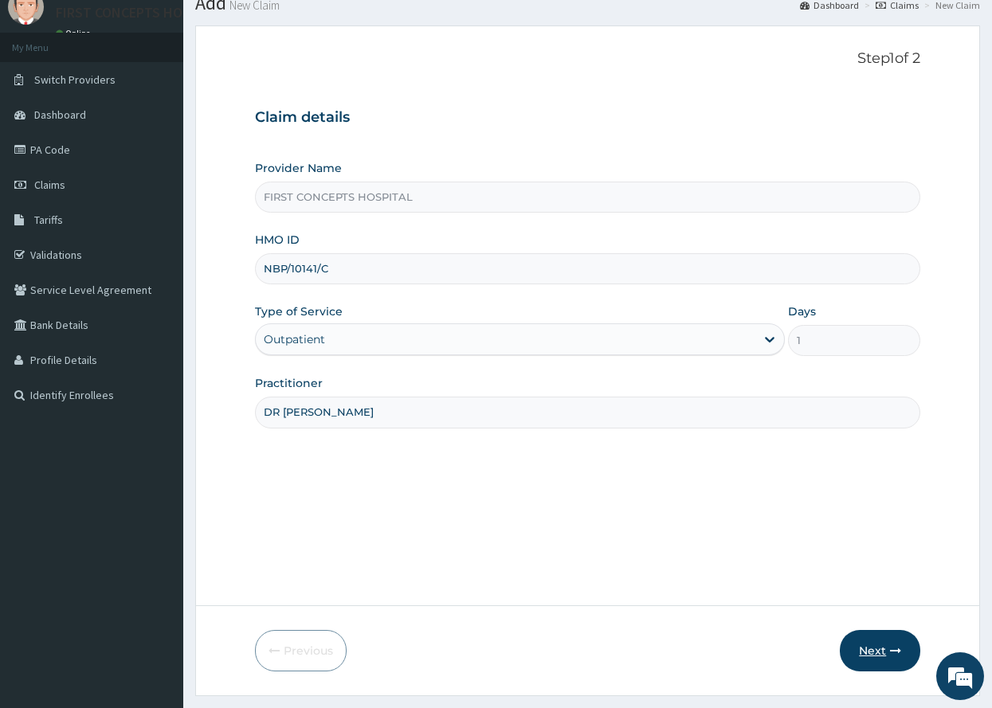
click at [877, 647] on button "Next" at bounding box center [880, 650] width 80 height 41
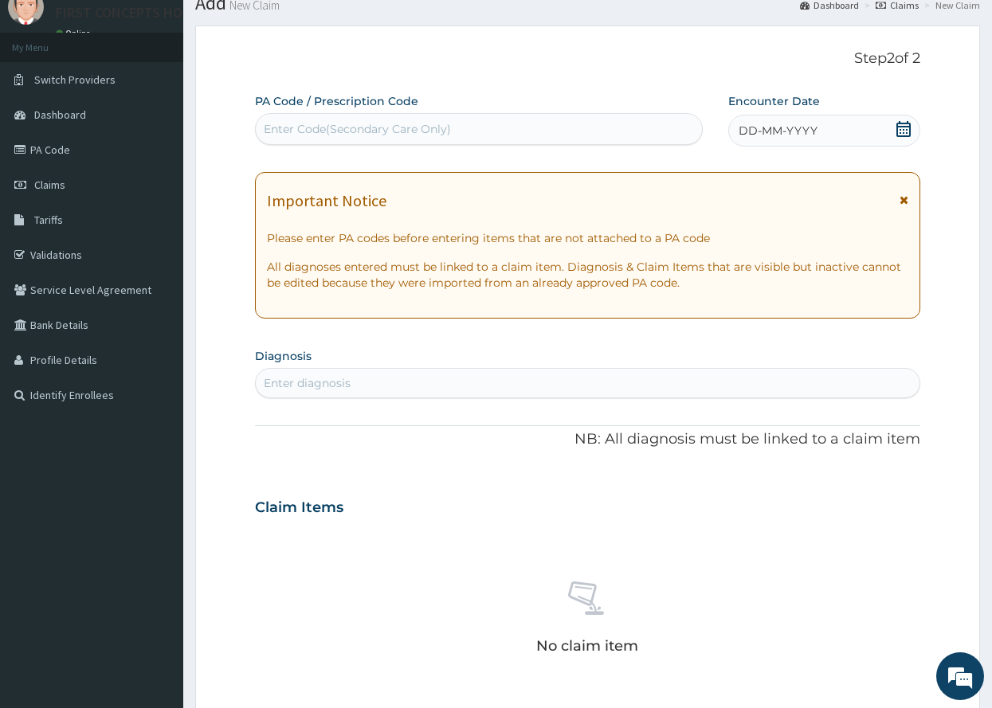
click at [904, 126] on icon at bounding box center [904, 129] width 14 height 16
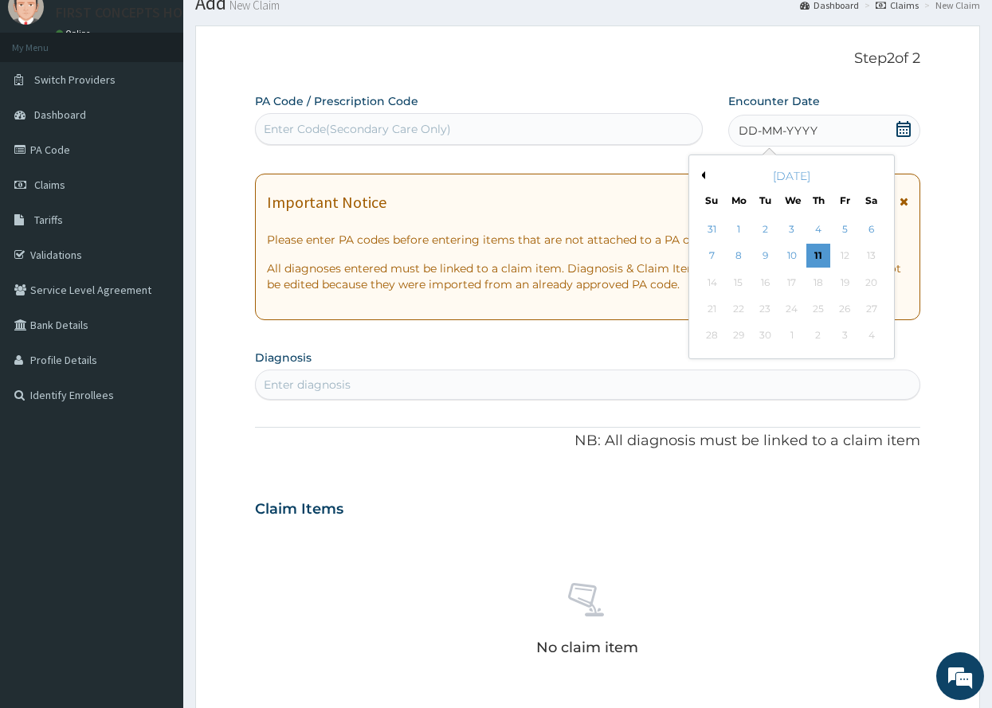
click at [818, 253] on div "11" at bounding box center [819, 257] width 24 height 24
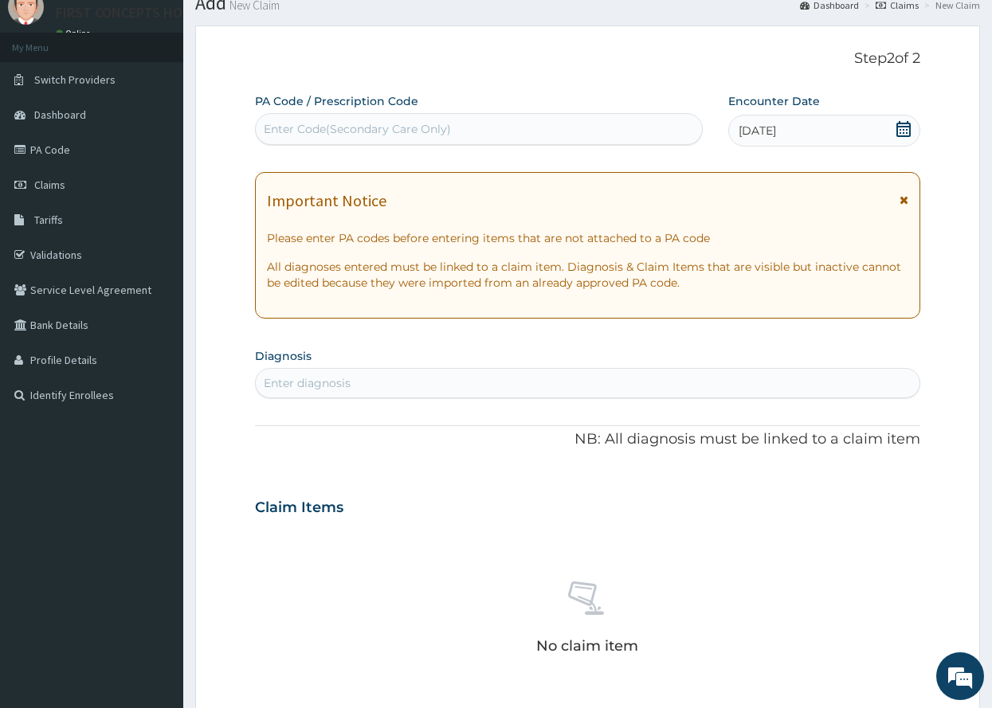
click at [336, 379] on div "Enter diagnosis" at bounding box center [307, 383] width 87 height 16
type input "mala"
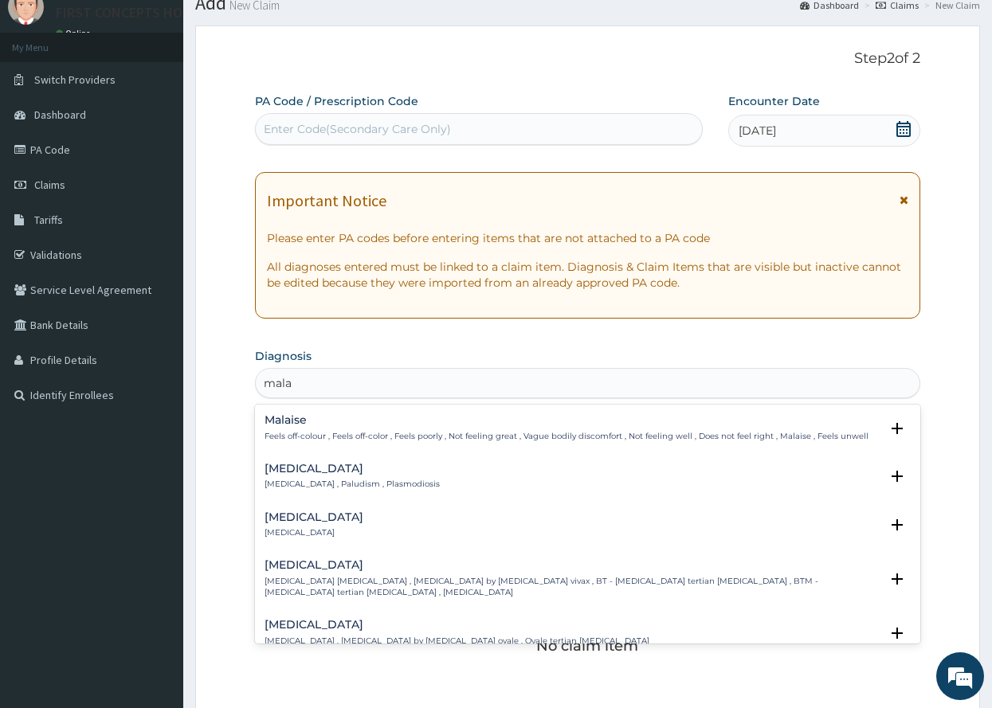
click at [309, 479] on p "[MEDICAL_DATA] , Paludism , Plasmodiosis" at bounding box center [352, 484] width 175 height 11
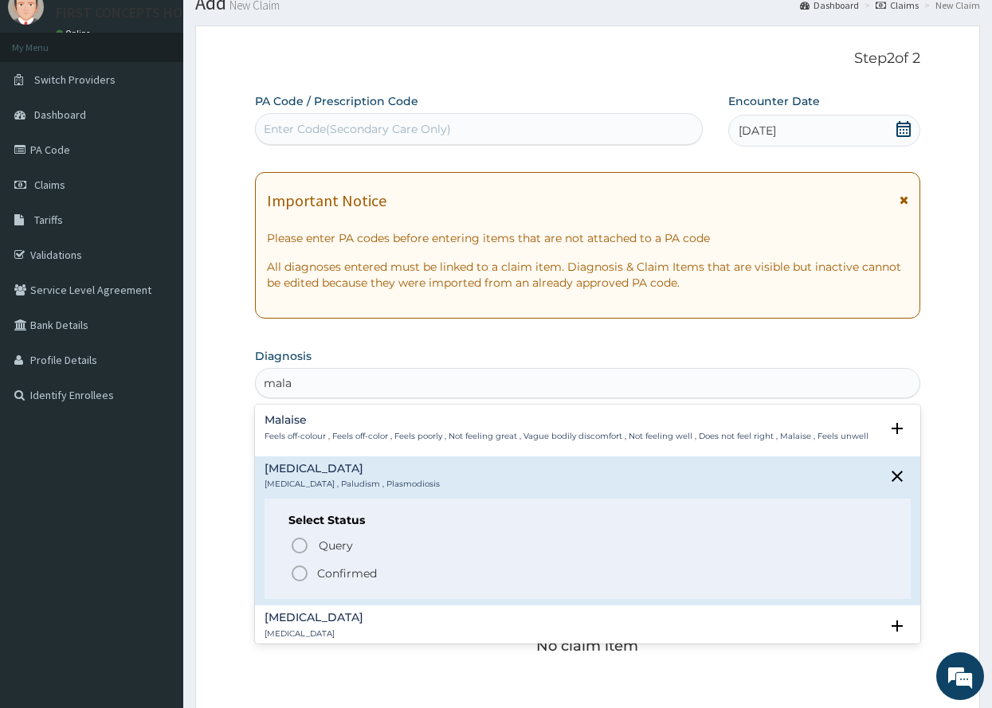
click at [299, 573] on icon "status option filled" at bounding box center [299, 573] width 19 height 19
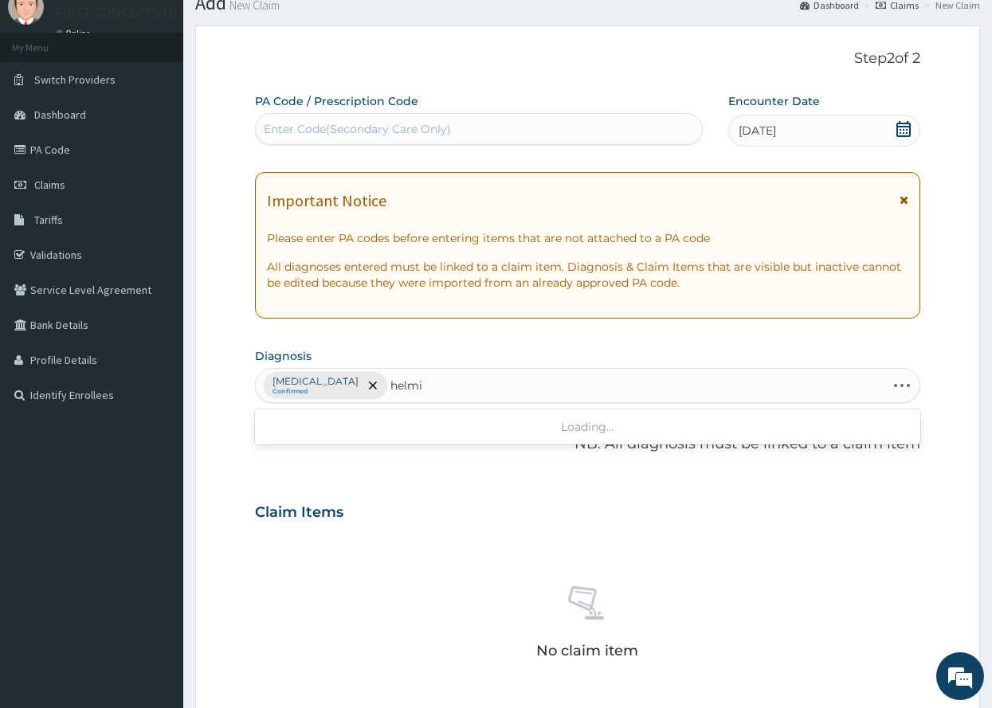
type input "helmin"
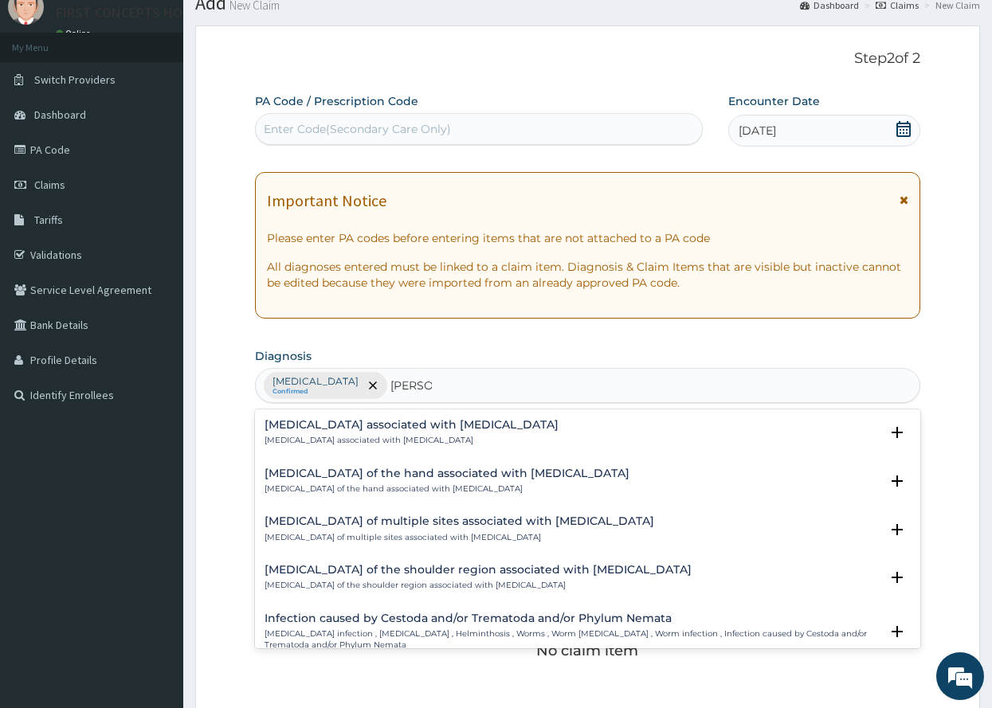
click at [405, 620] on h4 "Infection caused by Cestoda and/or Trematoda and/or Phylum Nemata" at bounding box center [573, 619] width 616 height 12
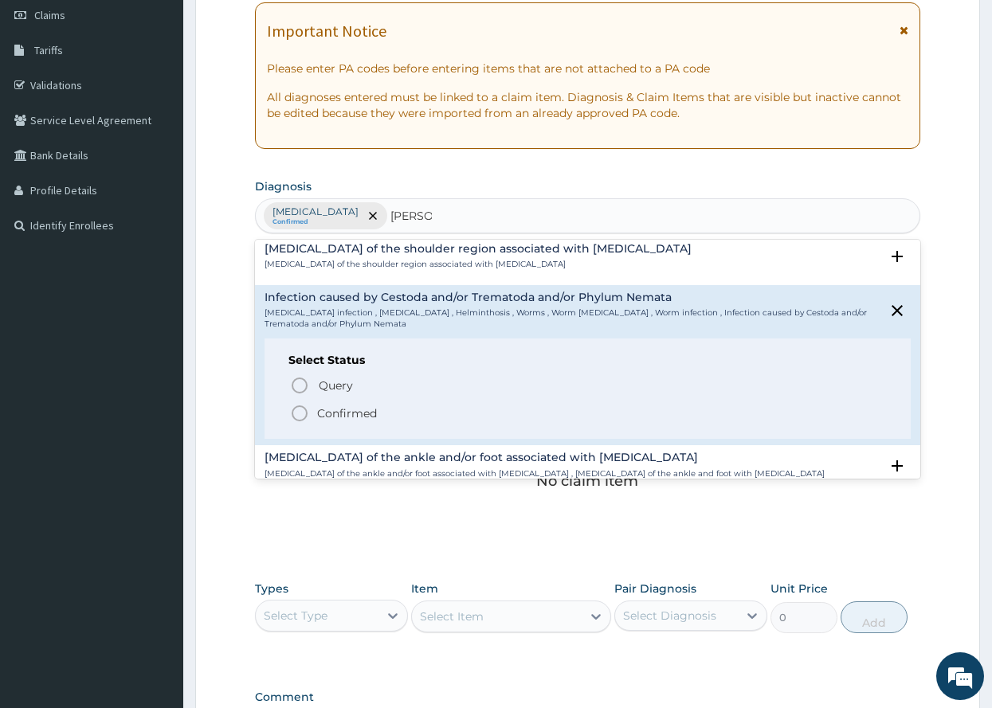
scroll to position [183, 0]
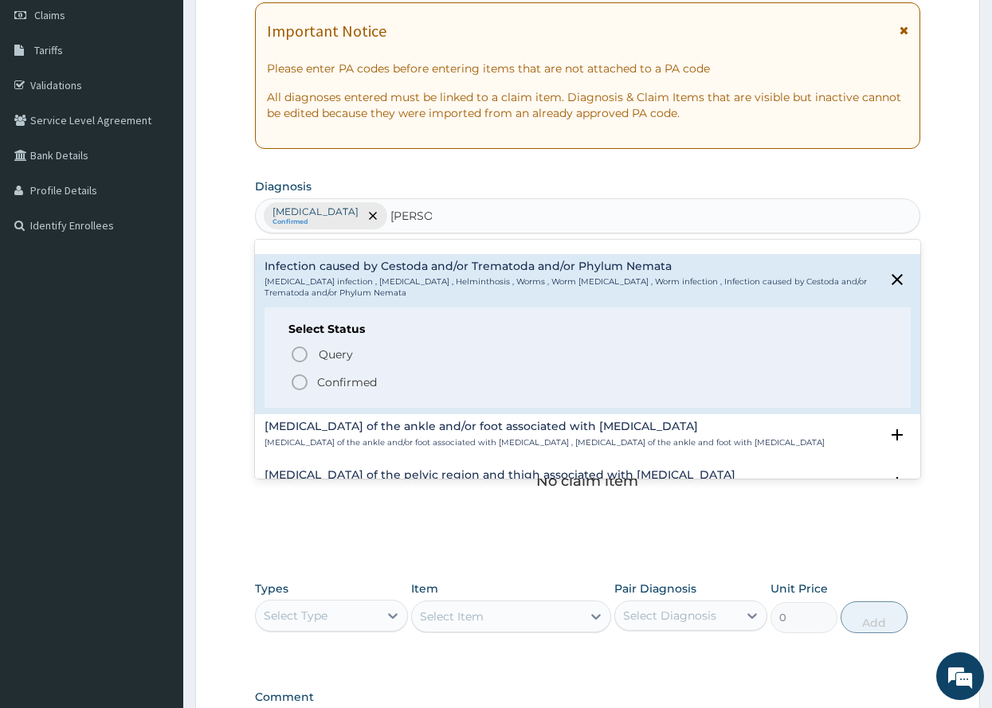
click at [301, 376] on icon "status option filled" at bounding box center [299, 382] width 19 height 19
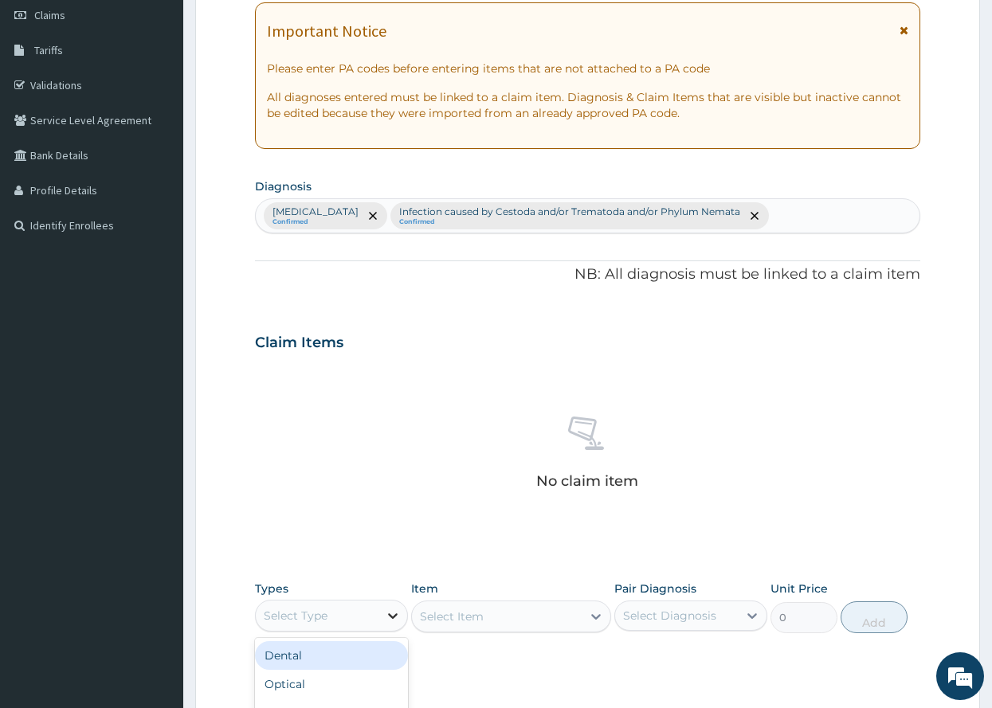
click at [393, 612] on icon at bounding box center [393, 616] width 16 height 16
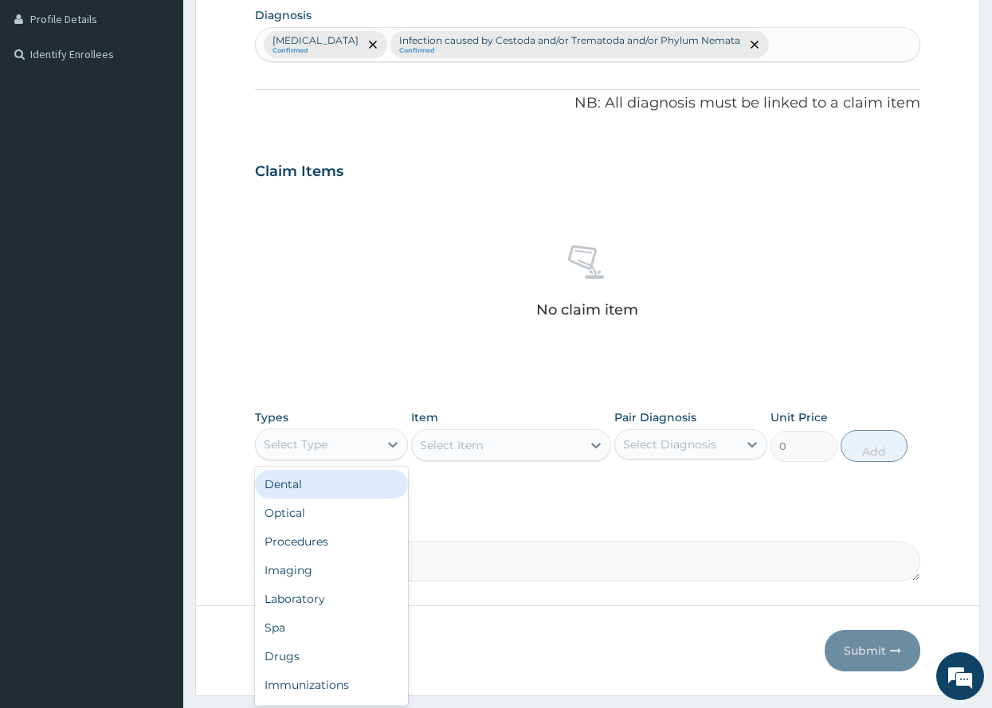
scroll to position [441, 0]
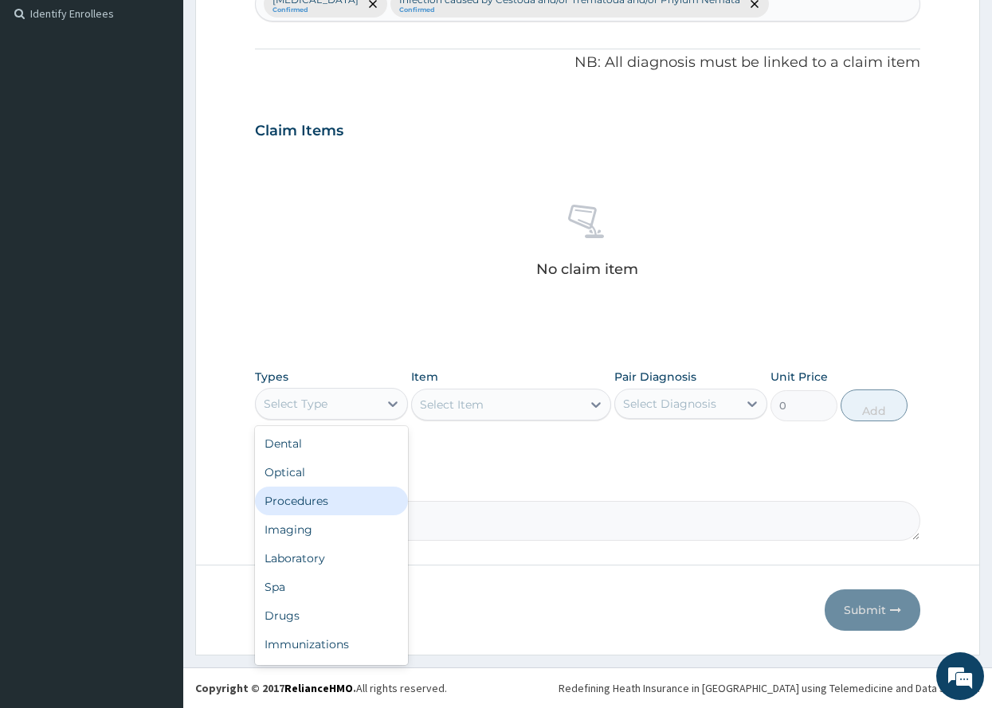
click at [308, 497] on div "Procedures" at bounding box center [331, 501] width 153 height 29
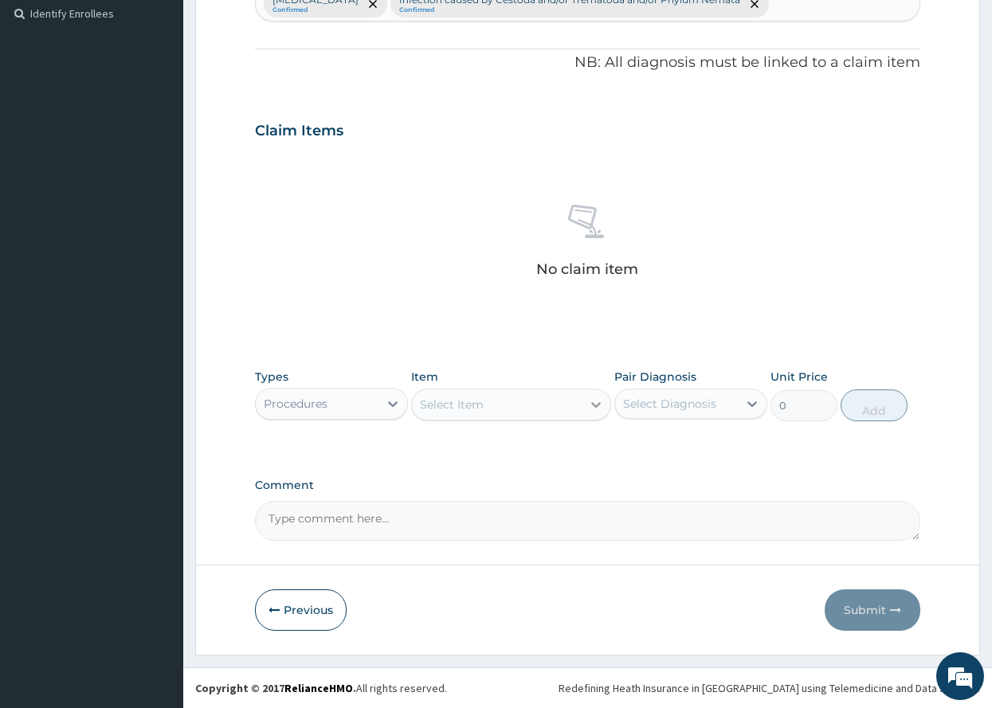
click at [596, 402] on icon at bounding box center [596, 405] width 16 height 16
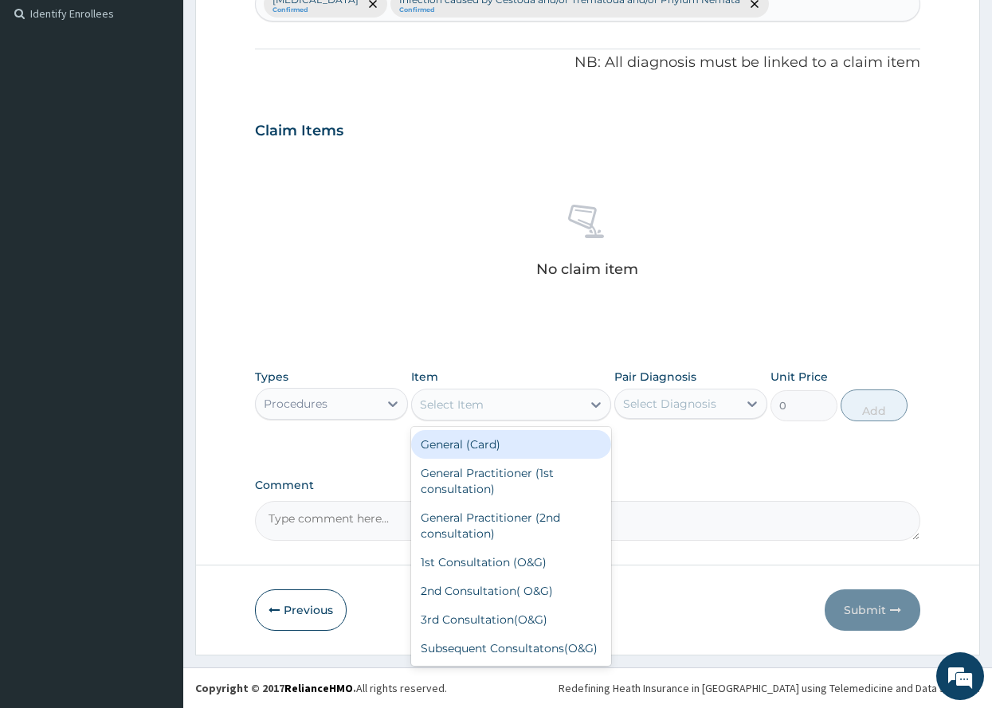
drag, startPoint x: 454, startPoint y: 442, endPoint x: 464, endPoint y: 438, distance: 10.1
click at [453, 442] on div "General (Card)" at bounding box center [511, 444] width 200 height 29
type input "500"
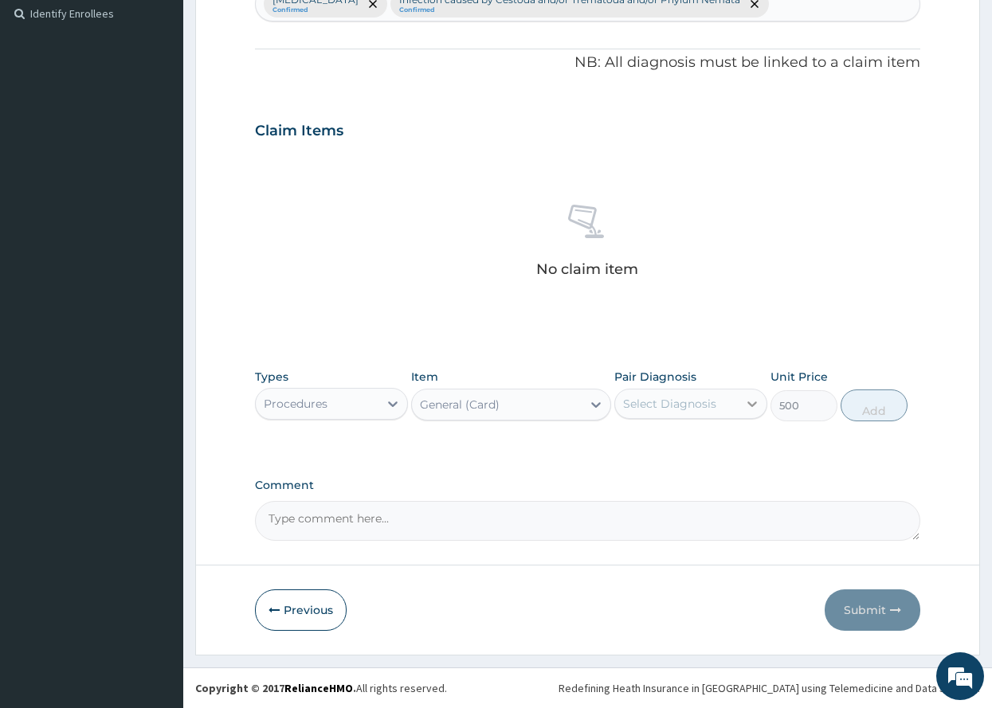
click at [752, 402] on icon at bounding box center [752, 404] width 16 height 16
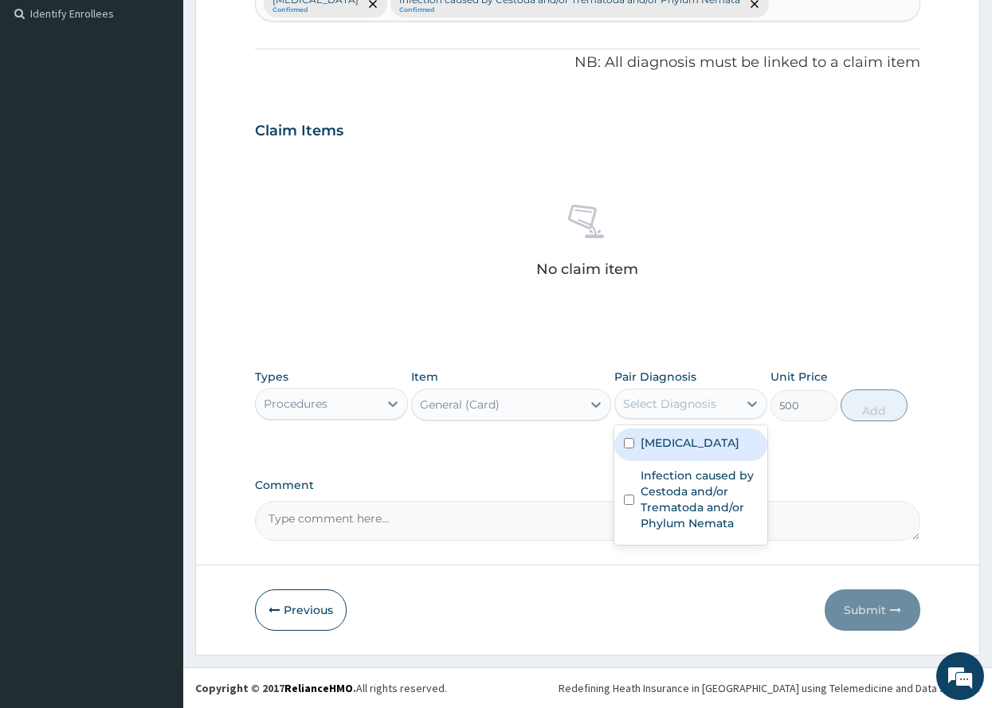
click at [629, 441] on input "checkbox" at bounding box center [629, 443] width 10 height 10
checkbox input "true"
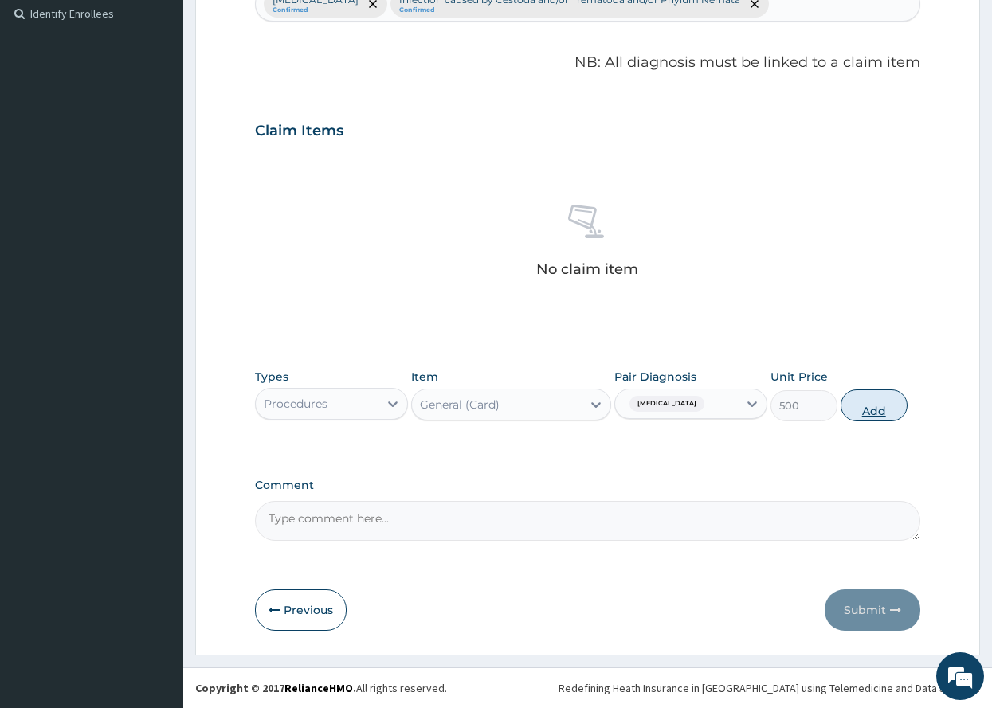
click at [878, 410] on button "Add" at bounding box center [874, 406] width 67 height 32
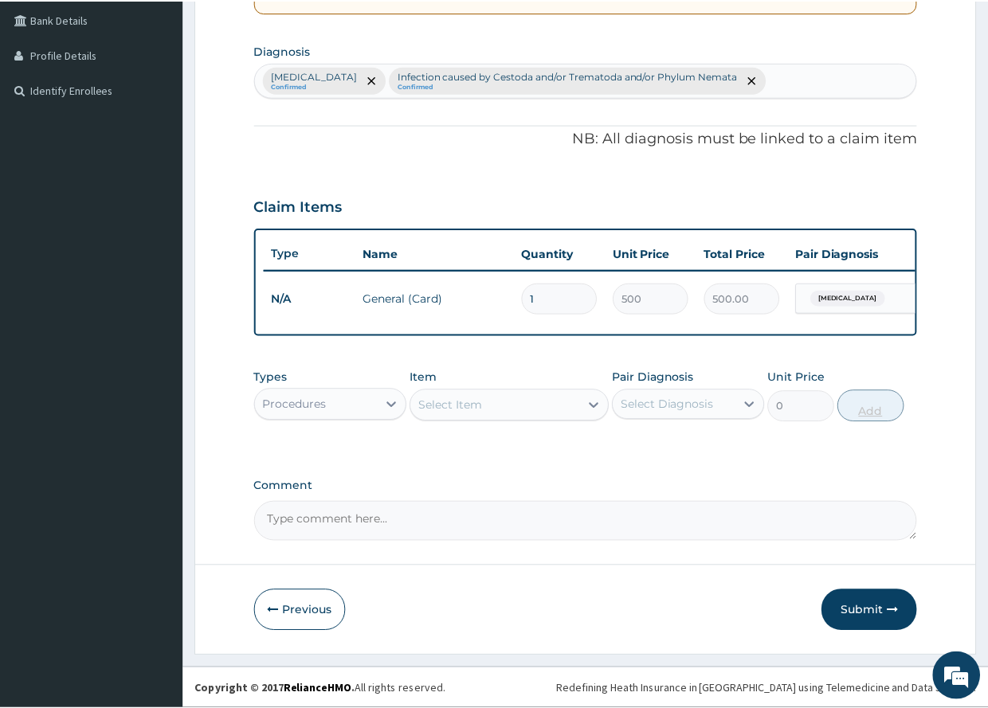
scroll to position [377, 0]
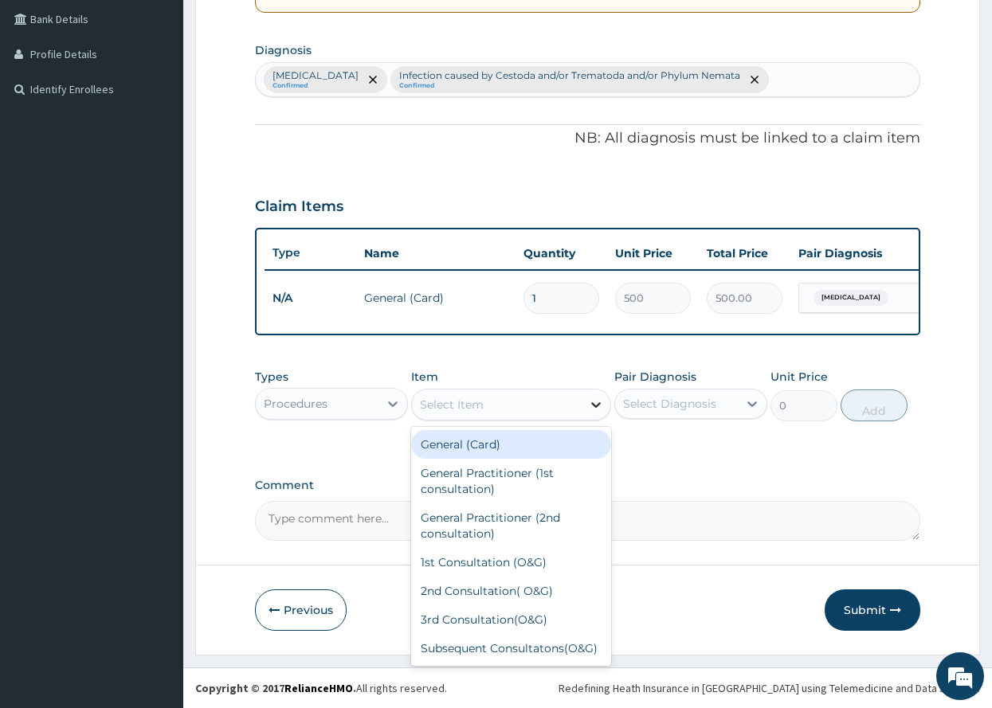
click at [597, 403] on icon at bounding box center [596, 405] width 16 height 16
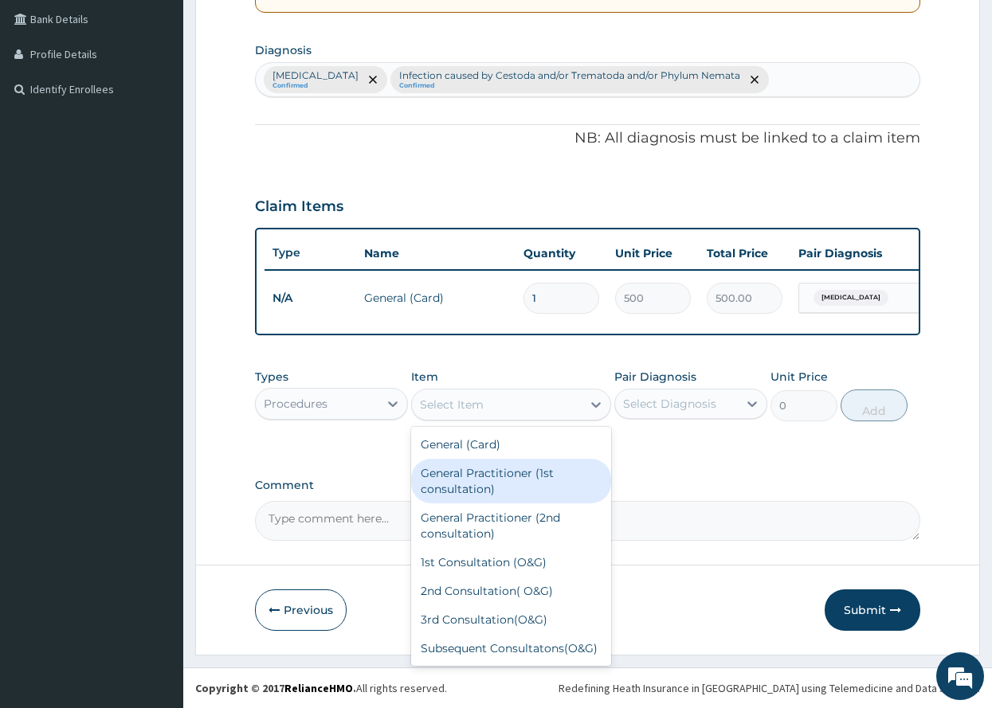
click at [471, 481] on div "General Practitioner (1st consultation)" at bounding box center [511, 481] width 200 height 45
type input "1500"
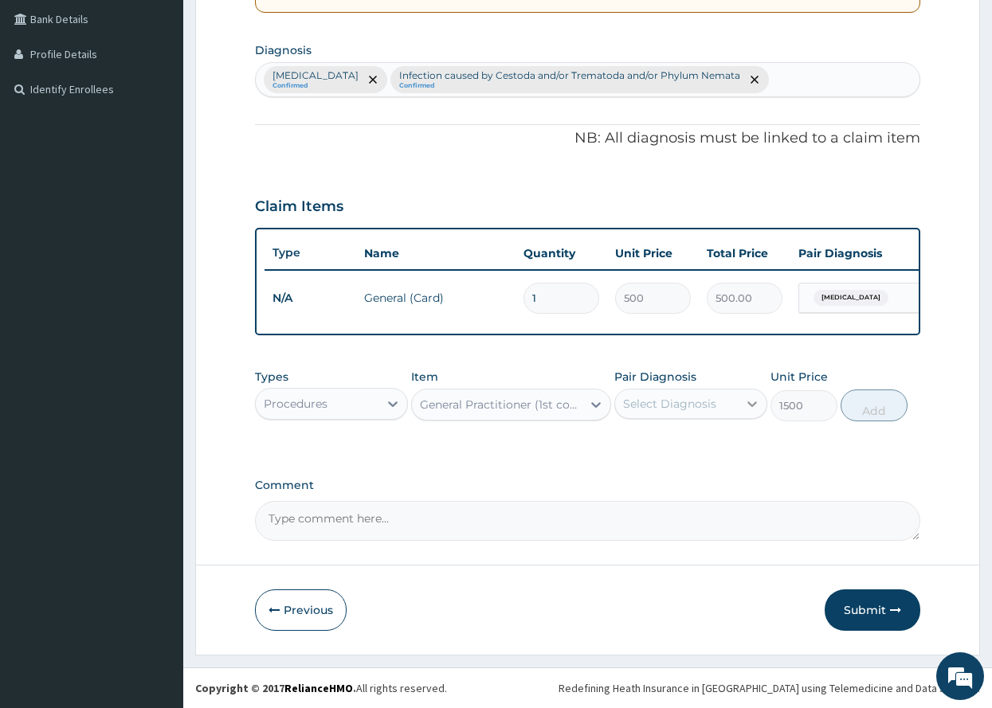
click at [751, 405] on icon at bounding box center [753, 405] width 10 height 6
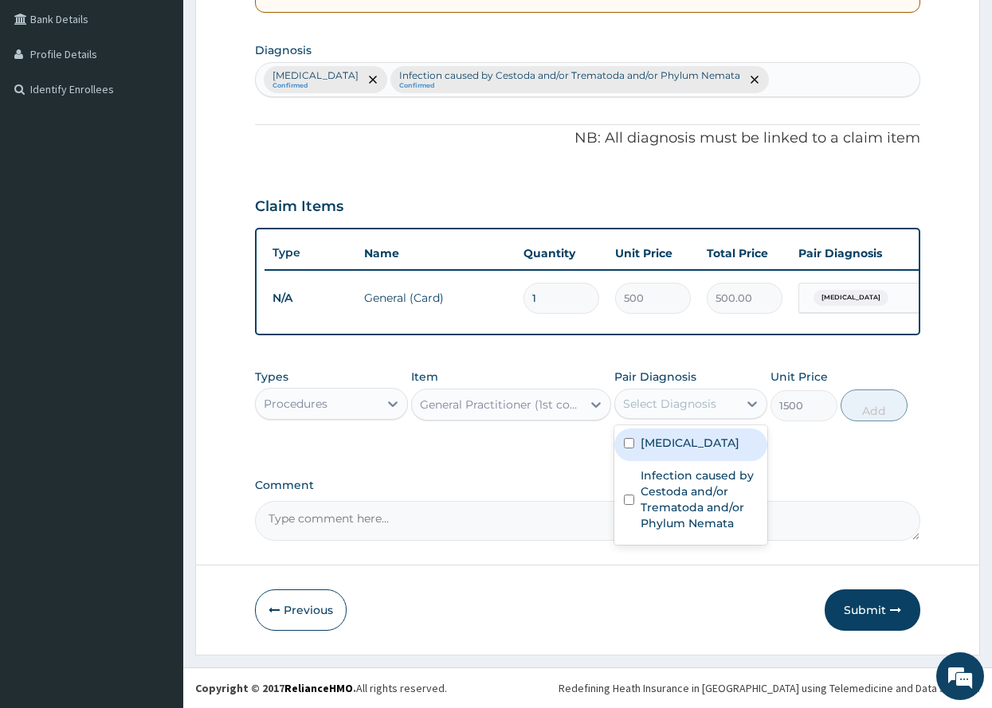
click at [630, 442] on input "checkbox" at bounding box center [629, 443] width 10 height 10
checkbox input "true"
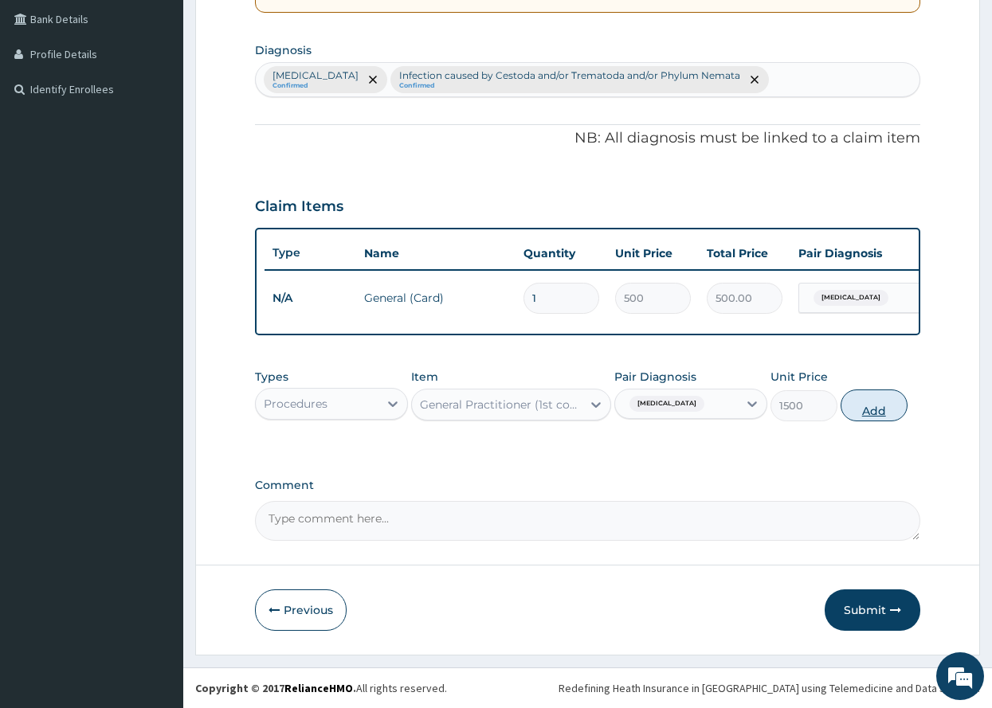
click at [879, 409] on button "Add" at bounding box center [874, 406] width 67 height 32
type input "0"
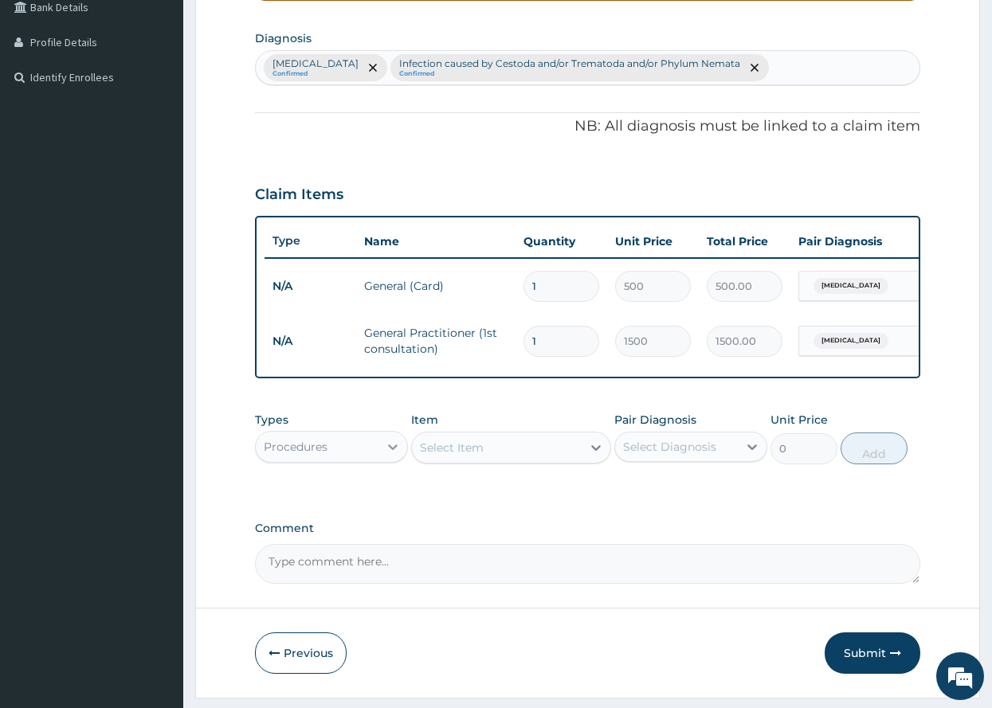
click at [396, 450] on icon at bounding box center [393, 448] width 10 height 6
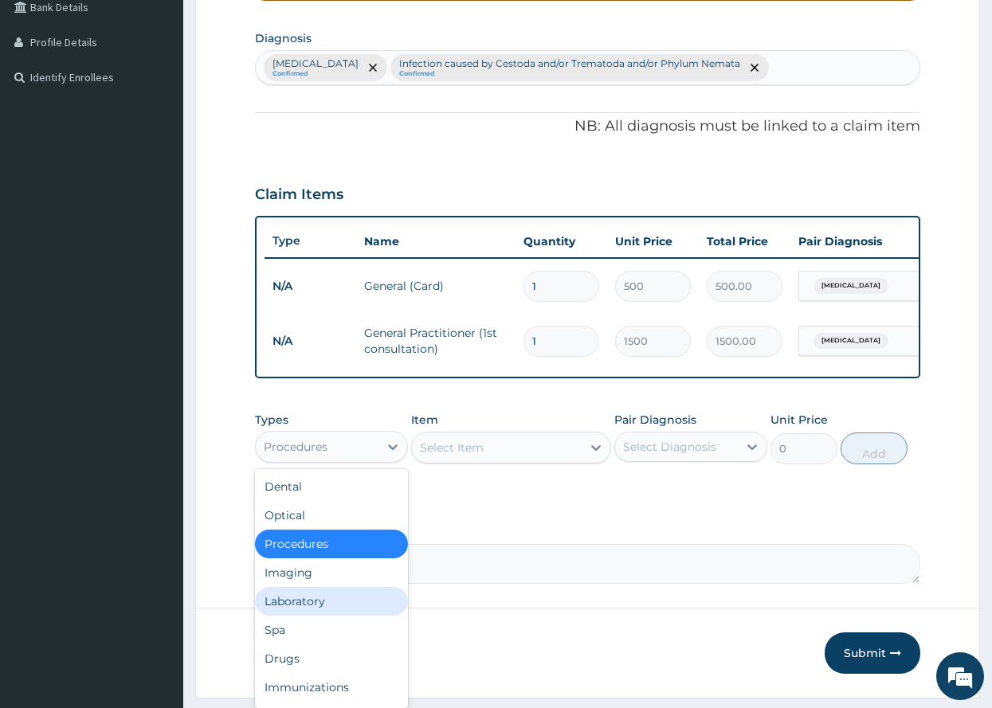
drag, startPoint x: 304, startPoint y: 613, endPoint x: 317, endPoint y: 598, distance: 20.3
click at [304, 610] on div "Laboratory" at bounding box center [331, 601] width 153 height 29
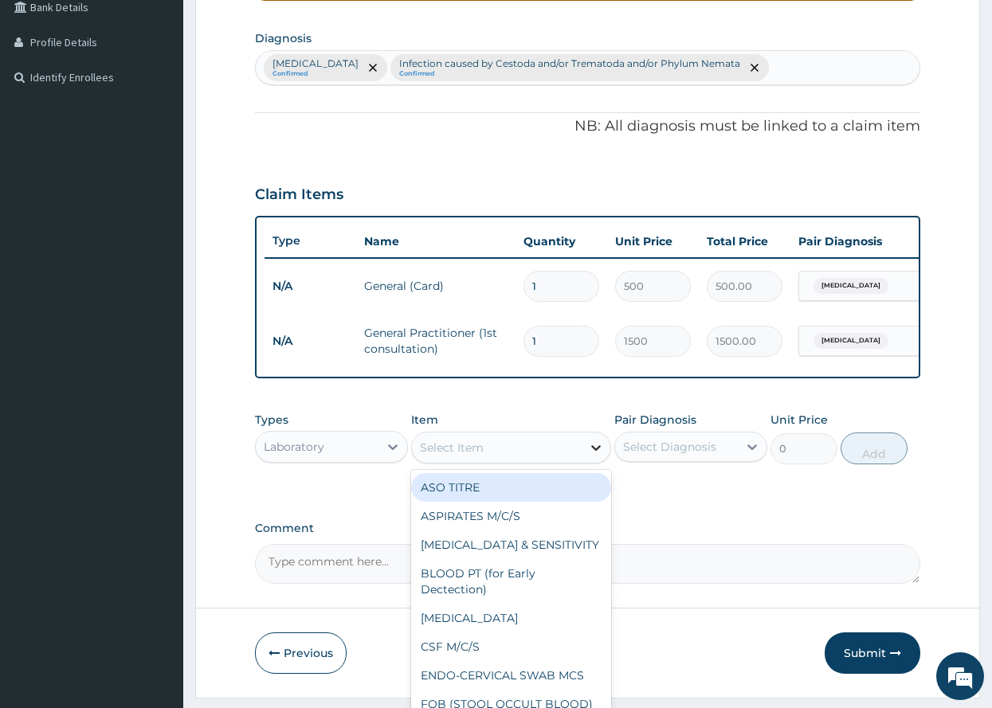
click at [588, 456] on icon at bounding box center [596, 448] width 16 height 16
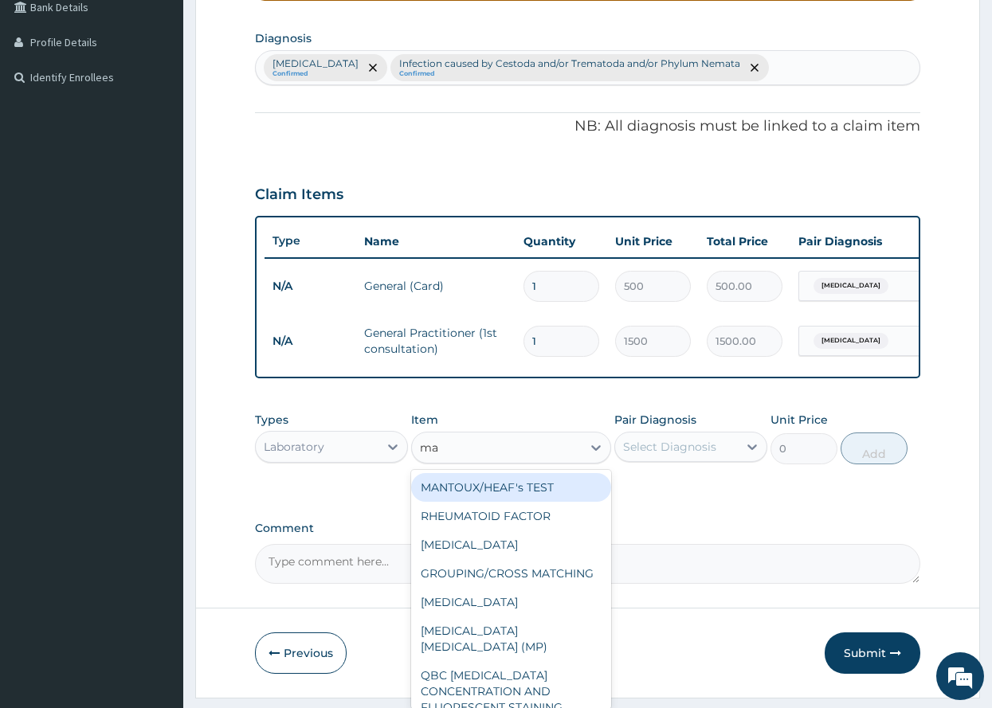
type input "mal"
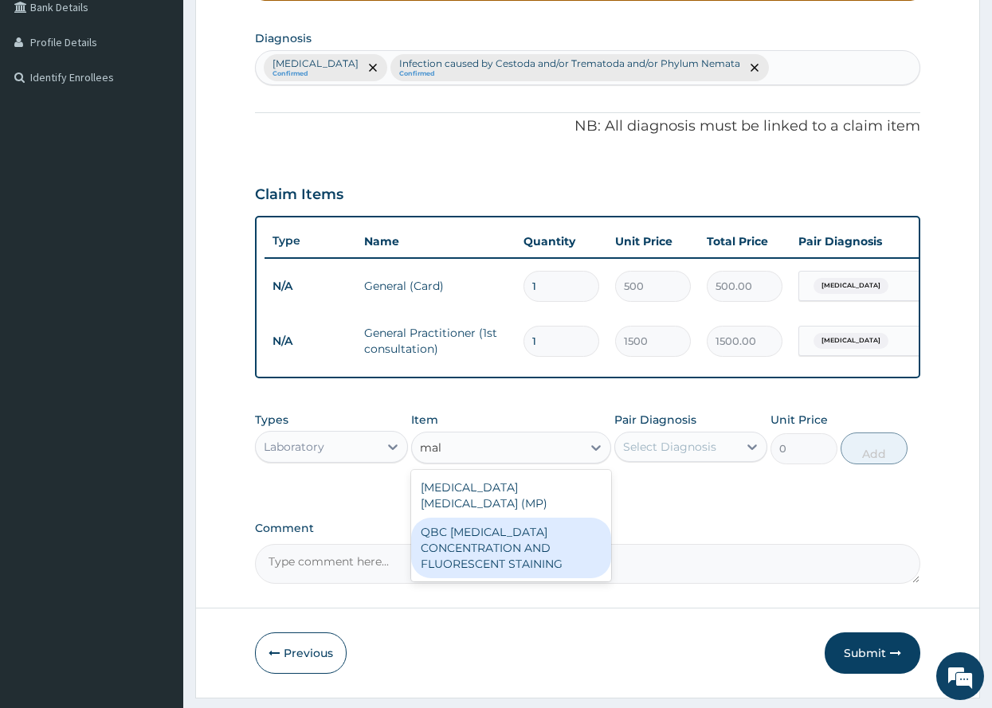
click at [486, 545] on div "QBC [MEDICAL_DATA] CONCENTRATION AND FLUORESCENT STAINING" at bounding box center [511, 548] width 200 height 61
type input "1200"
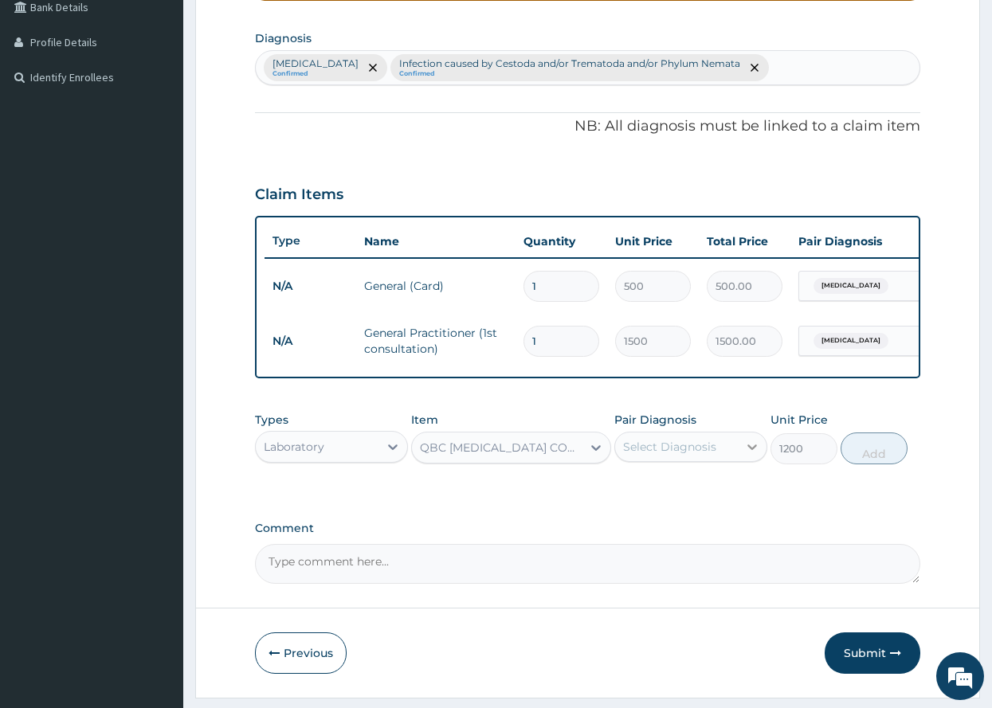
click at [750, 450] on icon at bounding box center [753, 448] width 10 height 6
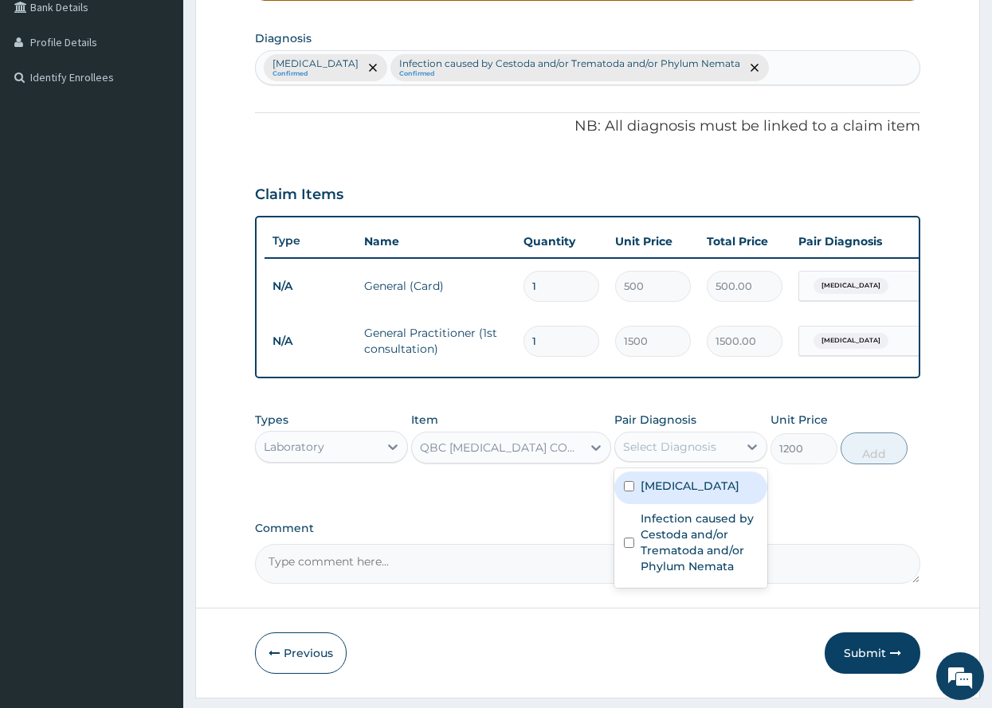
click at [629, 492] on input "checkbox" at bounding box center [629, 486] width 10 height 10
checkbox input "true"
click at [868, 465] on button "Add" at bounding box center [874, 449] width 67 height 32
type input "0"
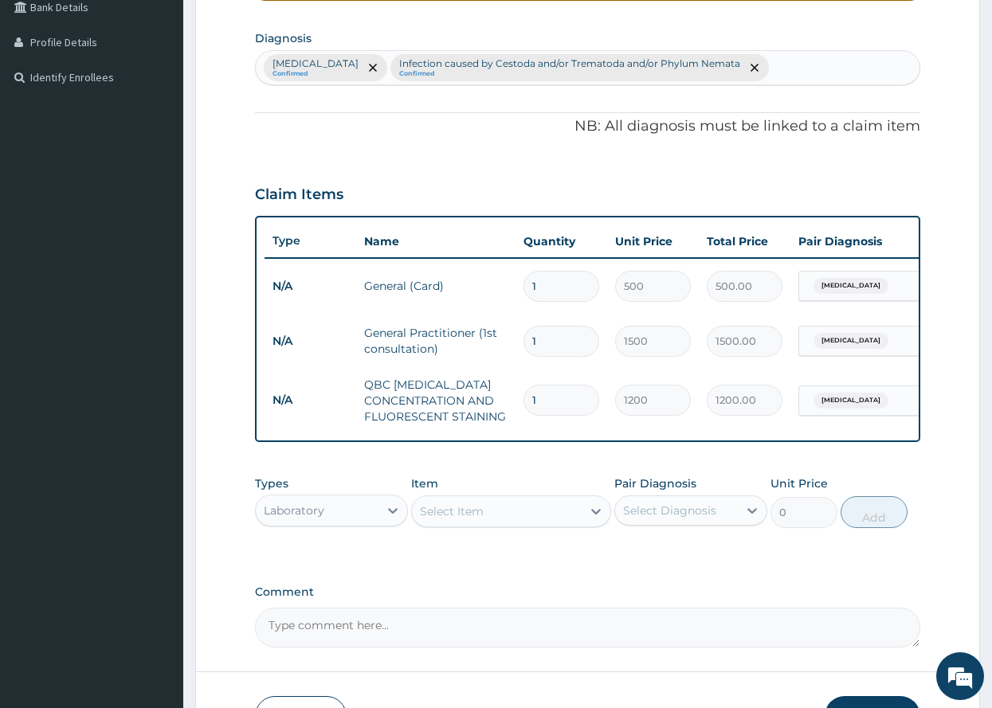
click at [473, 520] on div "Select Item" at bounding box center [452, 512] width 64 height 16
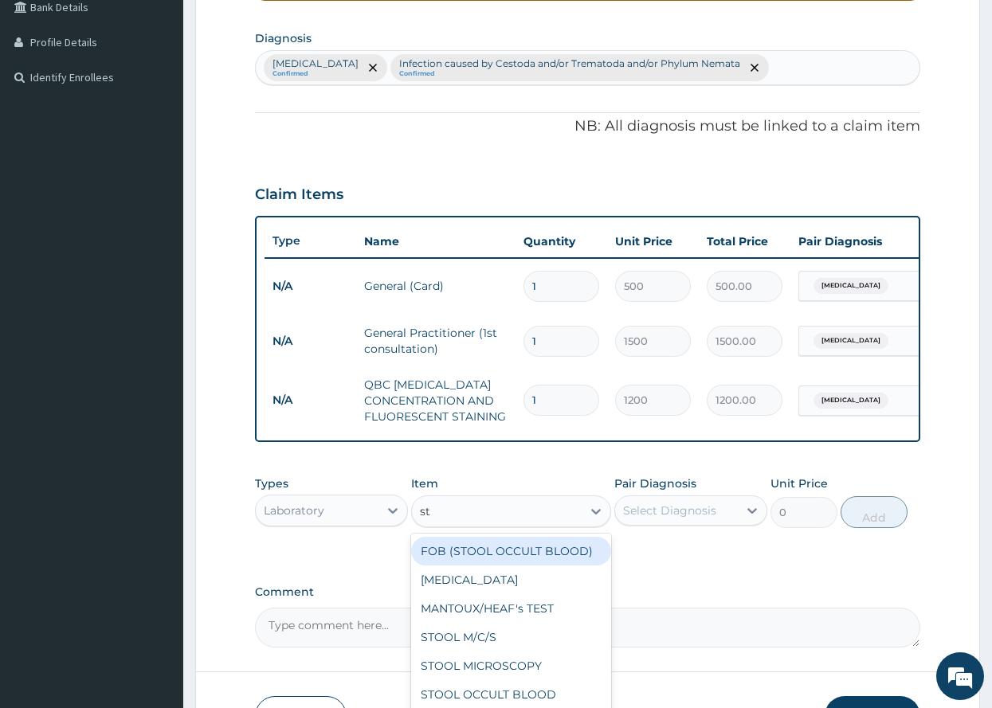
type input "sto"
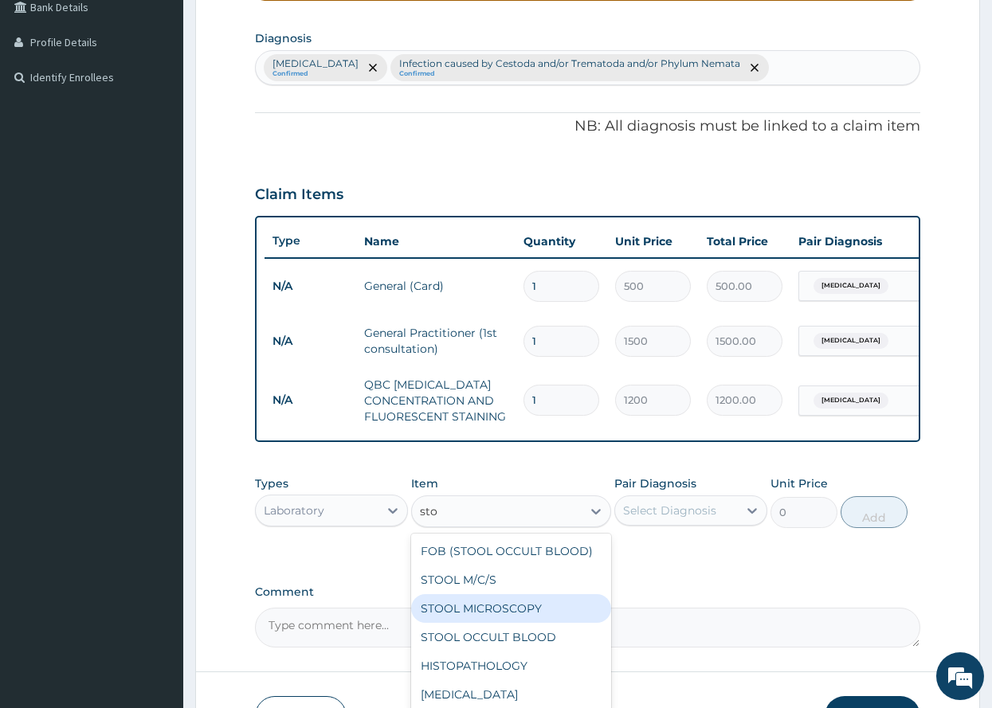
click at [505, 620] on div "STOOL MICROSCOPY" at bounding box center [511, 609] width 200 height 29
type input "640"
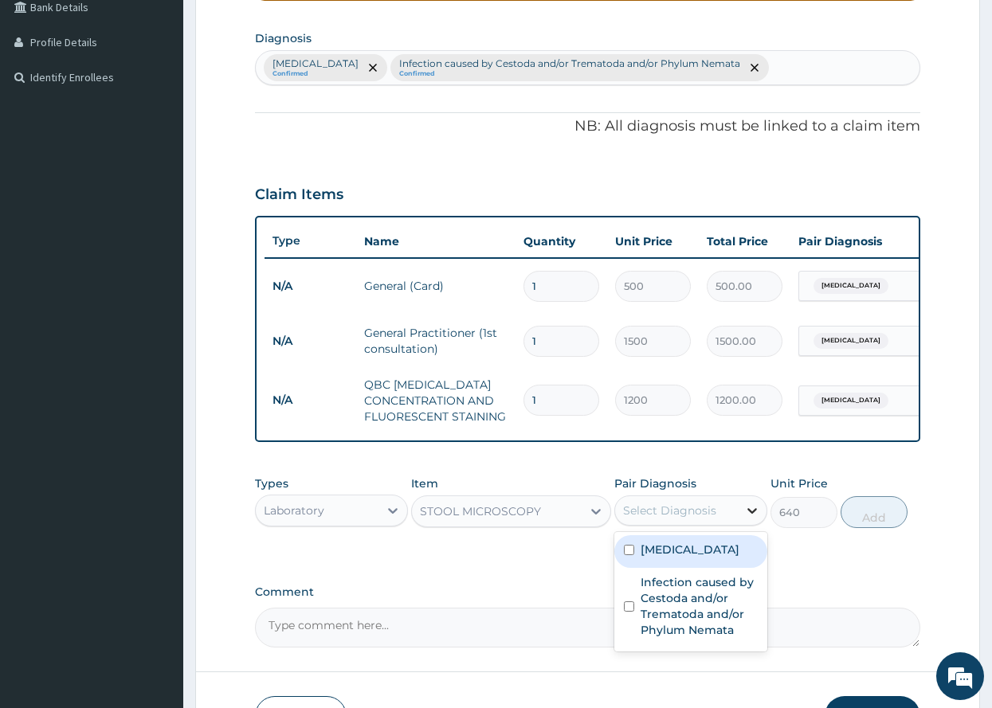
click at [749, 514] on icon at bounding box center [753, 511] width 10 height 6
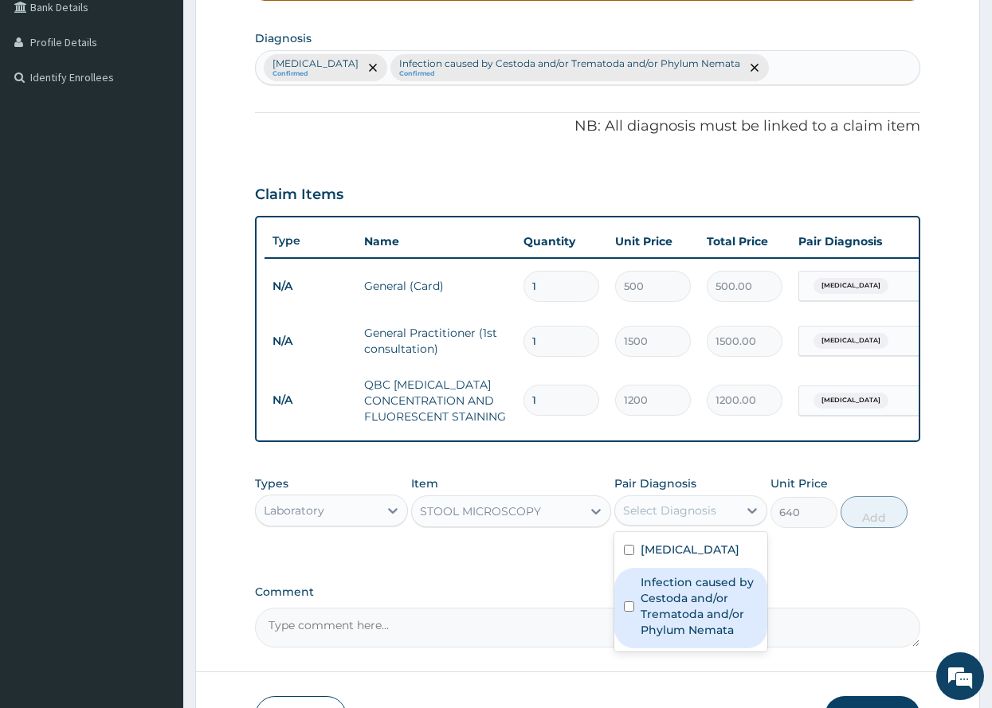
click at [631, 612] on input "checkbox" at bounding box center [629, 607] width 10 height 10
checkbox input "true"
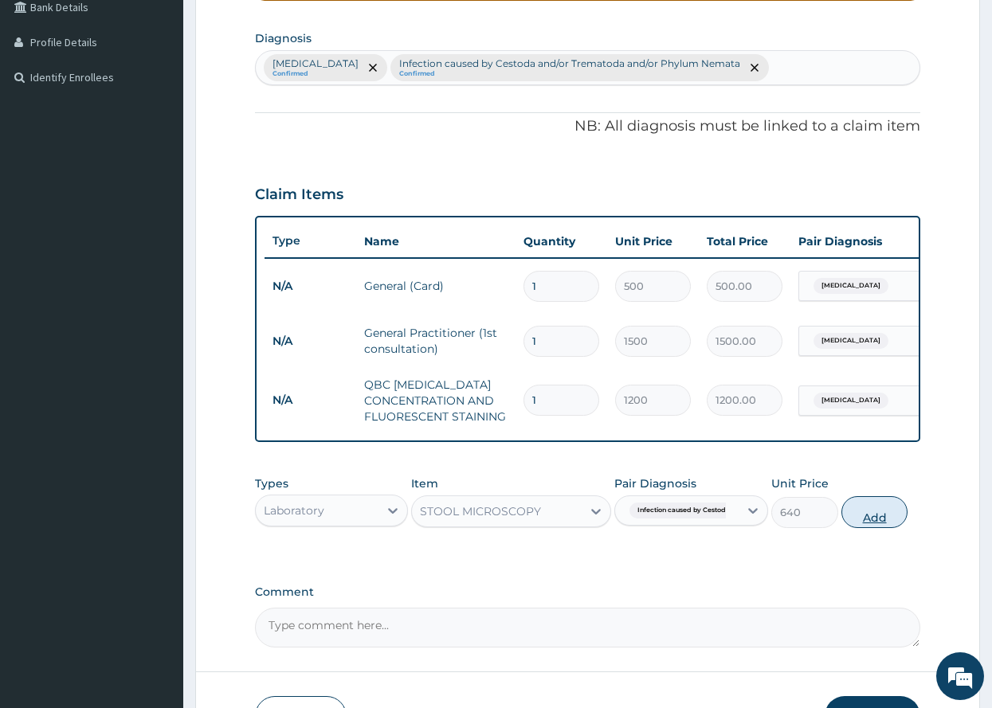
click at [876, 524] on button "Add" at bounding box center [875, 512] width 67 height 32
type input "0"
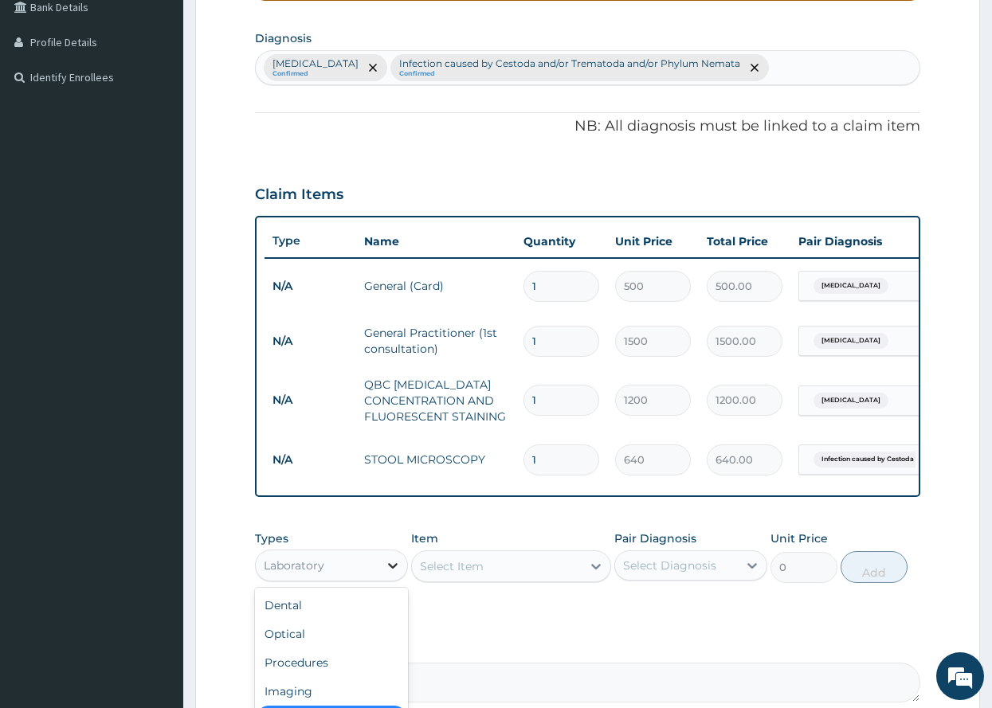
click at [392, 574] on icon at bounding box center [393, 566] width 16 height 16
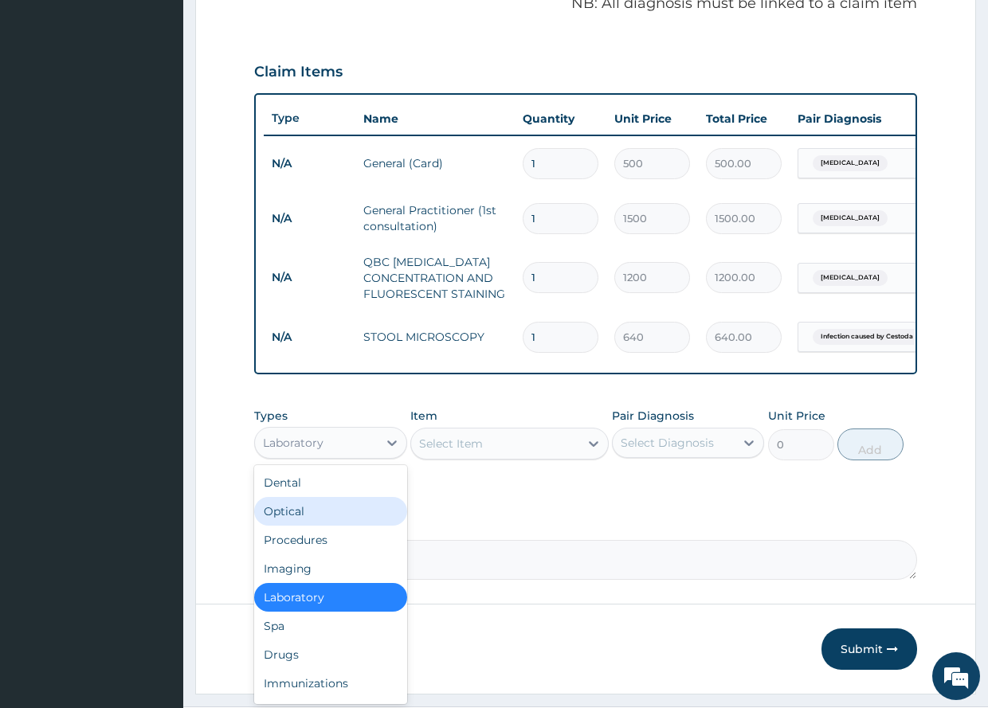
scroll to position [551, 0]
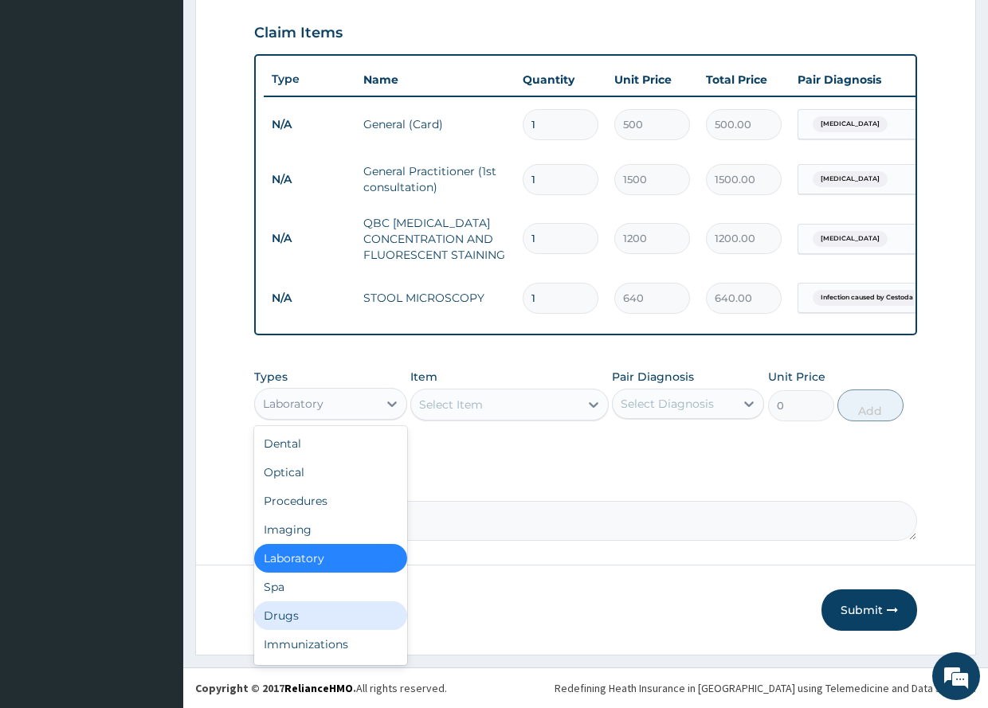
click at [286, 612] on div "Drugs" at bounding box center [330, 616] width 152 height 29
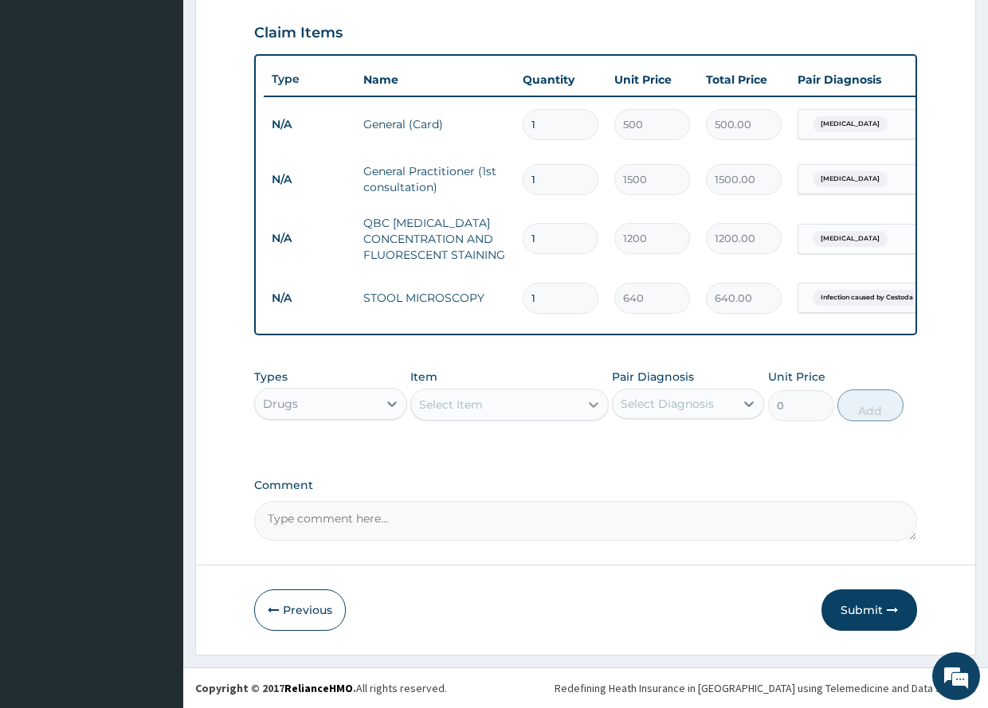
click at [592, 402] on icon at bounding box center [594, 405] width 16 height 16
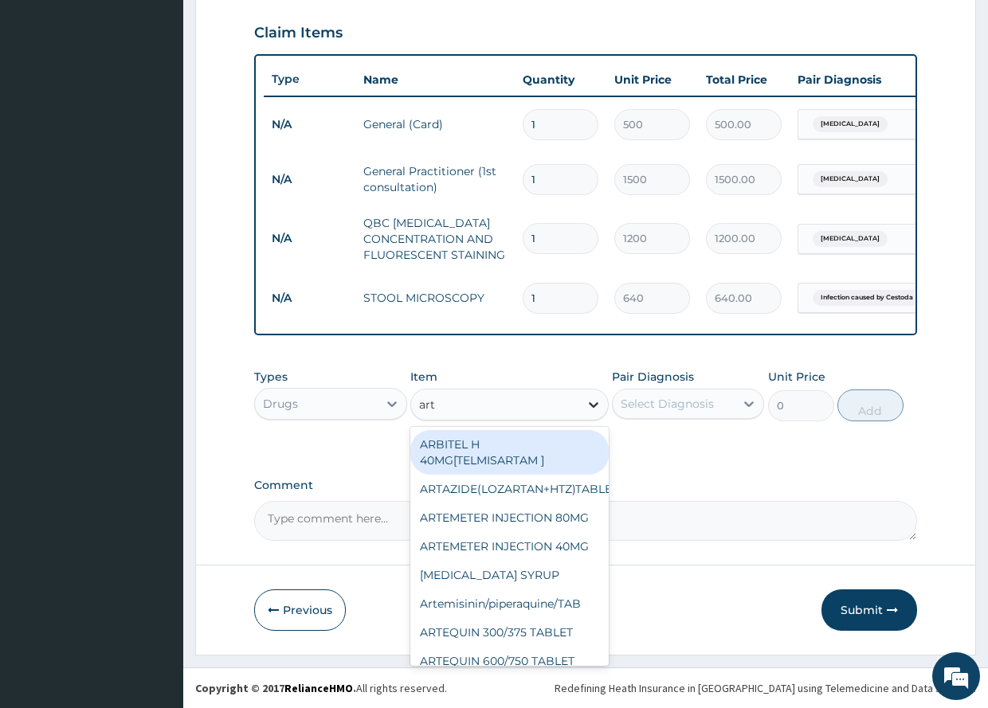
type input "arte"
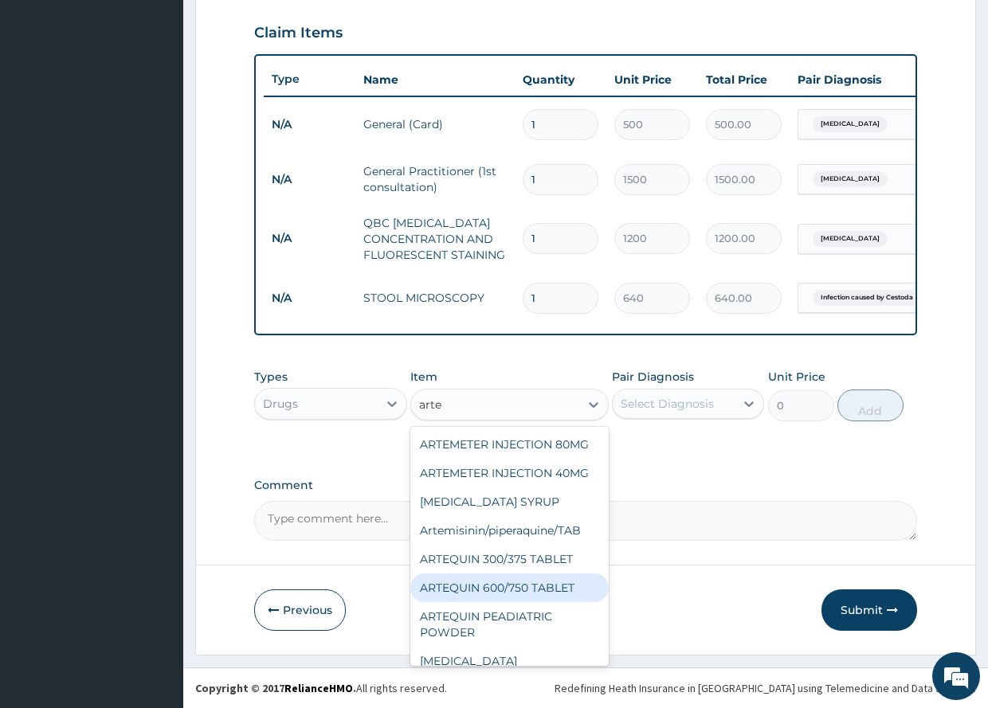
click at [518, 602] on div "ARTEQUIN 600/750 TABLET" at bounding box center [509, 588] width 198 height 29
type input "157.5"
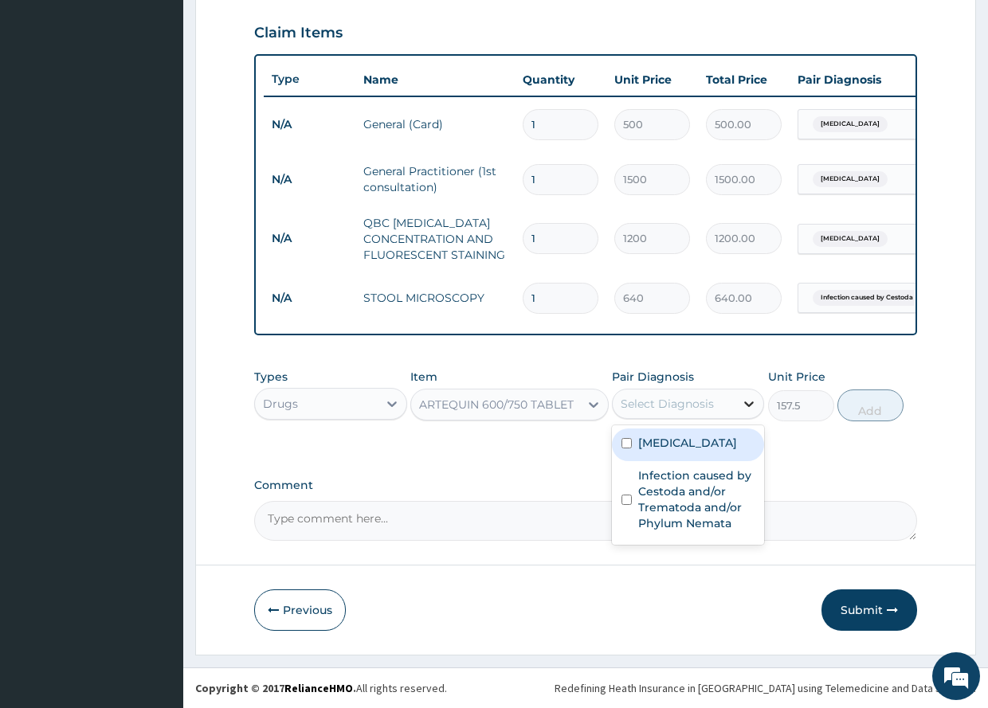
click at [749, 401] on icon at bounding box center [749, 404] width 16 height 16
click at [629, 439] on input "checkbox" at bounding box center [627, 443] width 10 height 10
checkbox input "true"
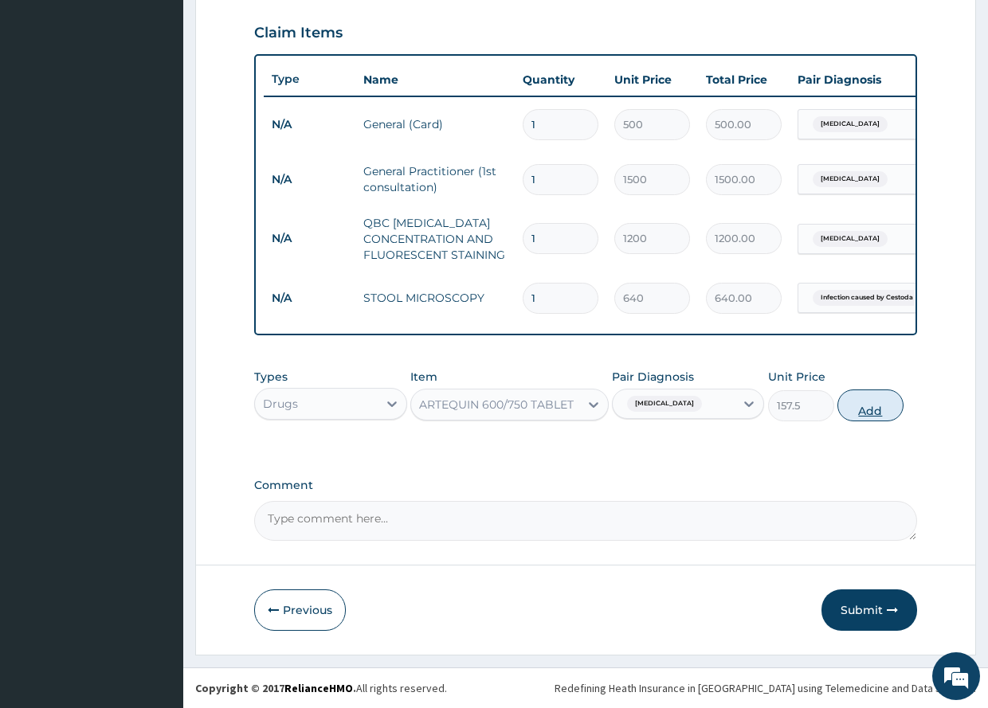
click at [868, 409] on button "Add" at bounding box center [871, 406] width 66 height 32
type input "0"
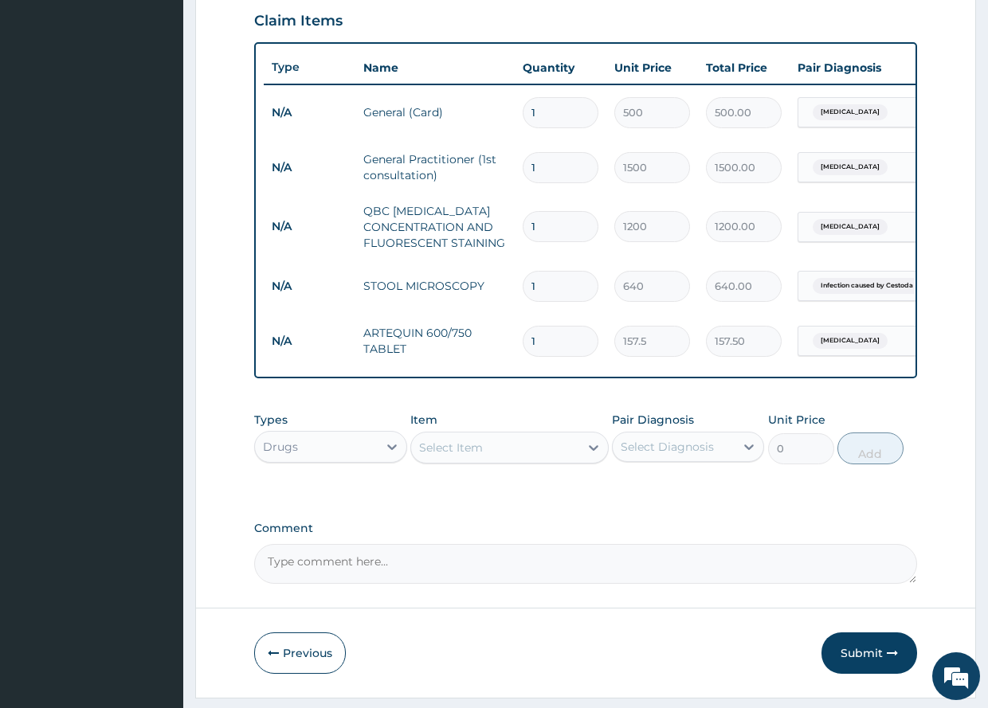
type input "0.00"
type input "6"
type input "945.00"
type input "6"
click at [594, 456] on icon at bounding box center [594, 448] width 16 height 16
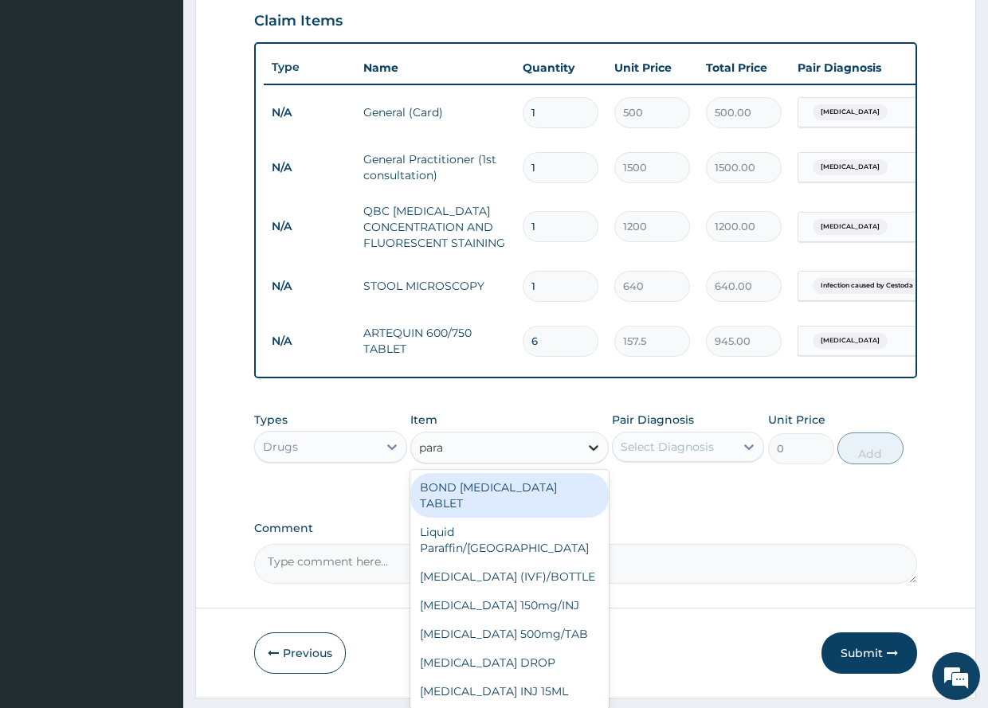
type input "parac"
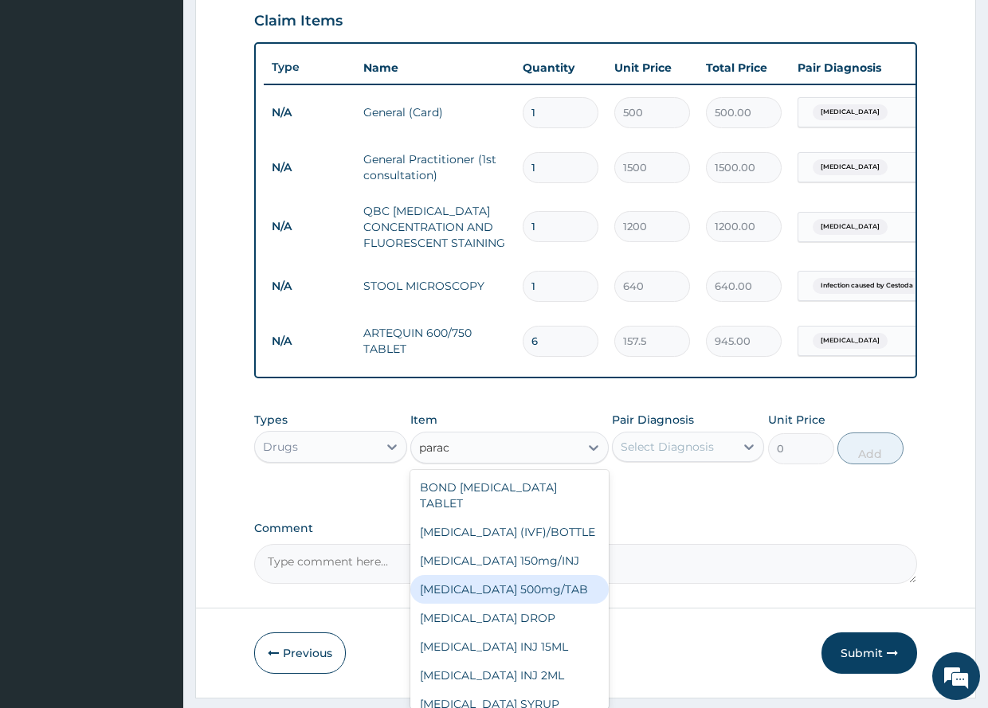
click at [529, 600] on div "[MEDICAL_DATA] 500mg/TAB" at bounding box center [509, 589] width 198 height 29
type input "5.25"
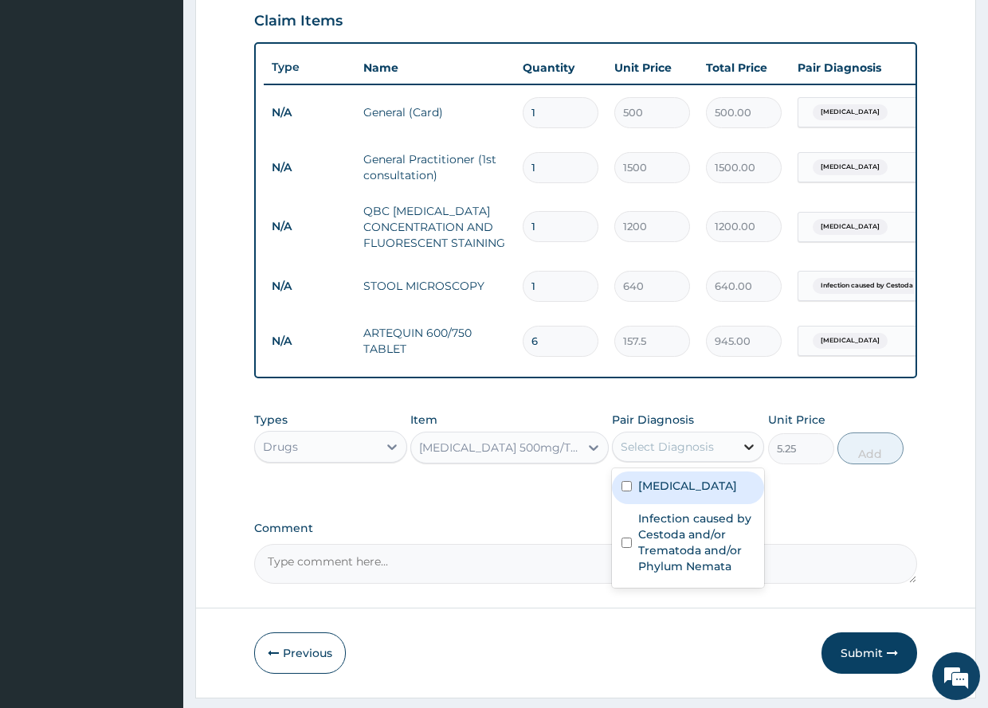
click at [750, 455] on icon at bounding box center [749, 447] width 16 height 16
drag, startPoint x: 626, startPoint y: 496, endPoint x: 649, endPoint y: 489, distance: 23.4
click at [627, 492] on input "checkbox" at bounding box center [627, 486] width 10 height 10
checkbox input "true"
click at [875, 462] on button "Add" at bounding box center [871, 449] width 66 height 32
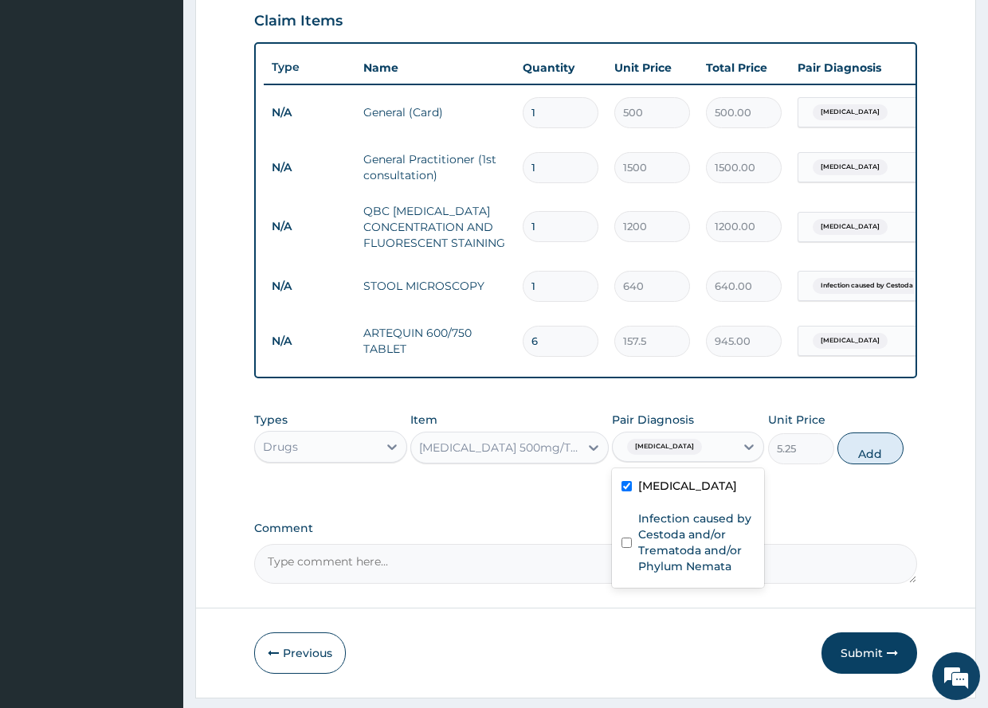
type input "0"
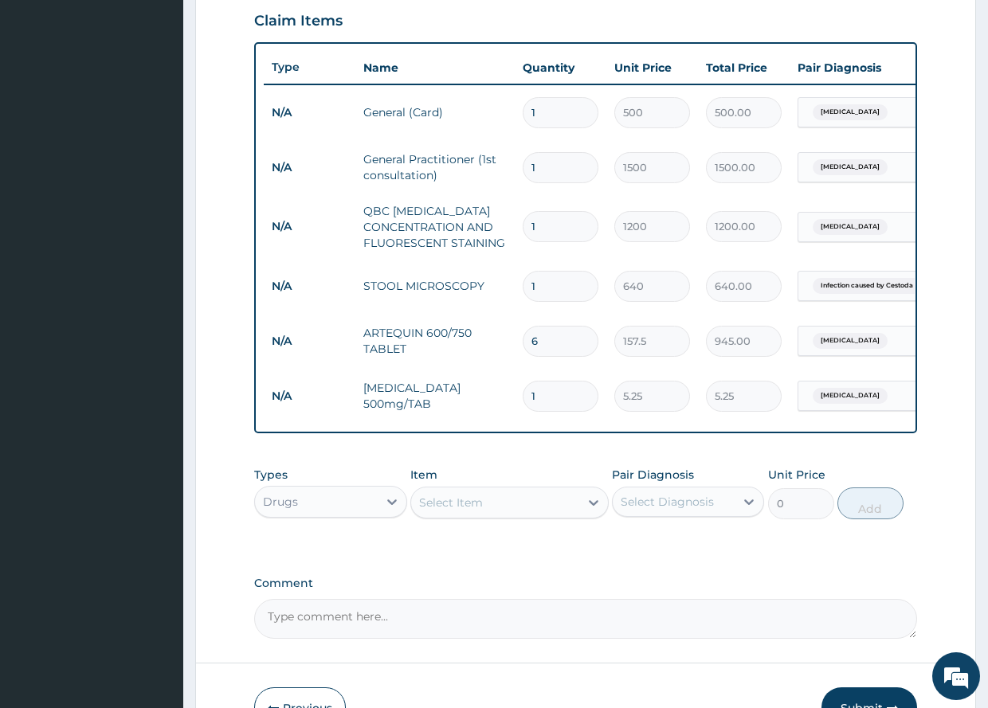
type input "18"
type input "94.50"
type input "18"
click at [594, 511] on icon at bounding box center [594, 503] width 16 height 16
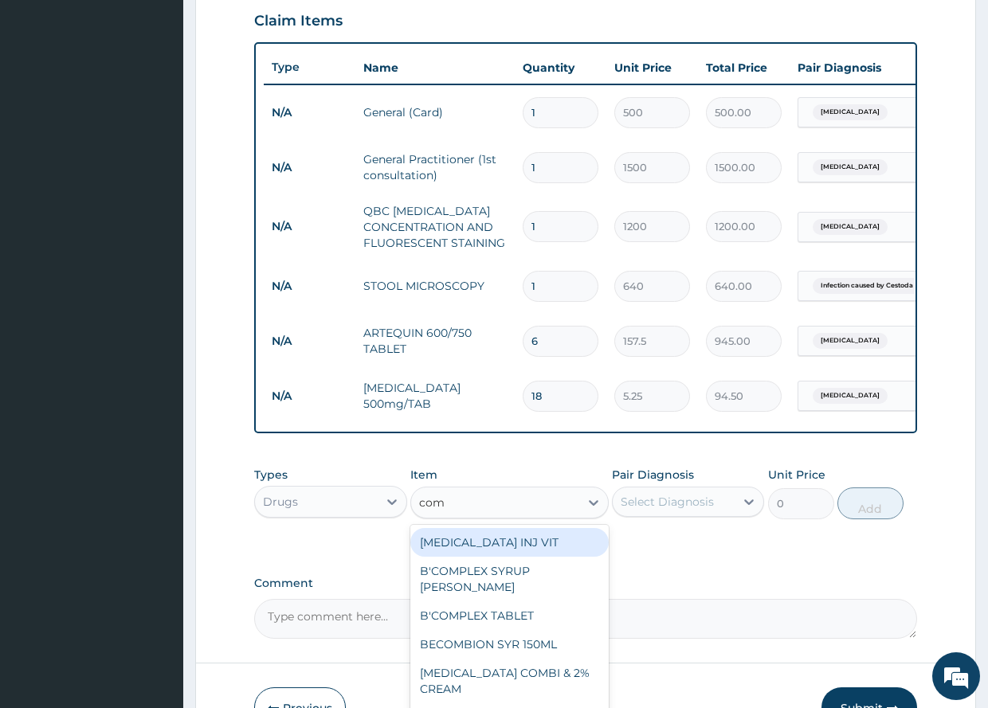
type input "comb"
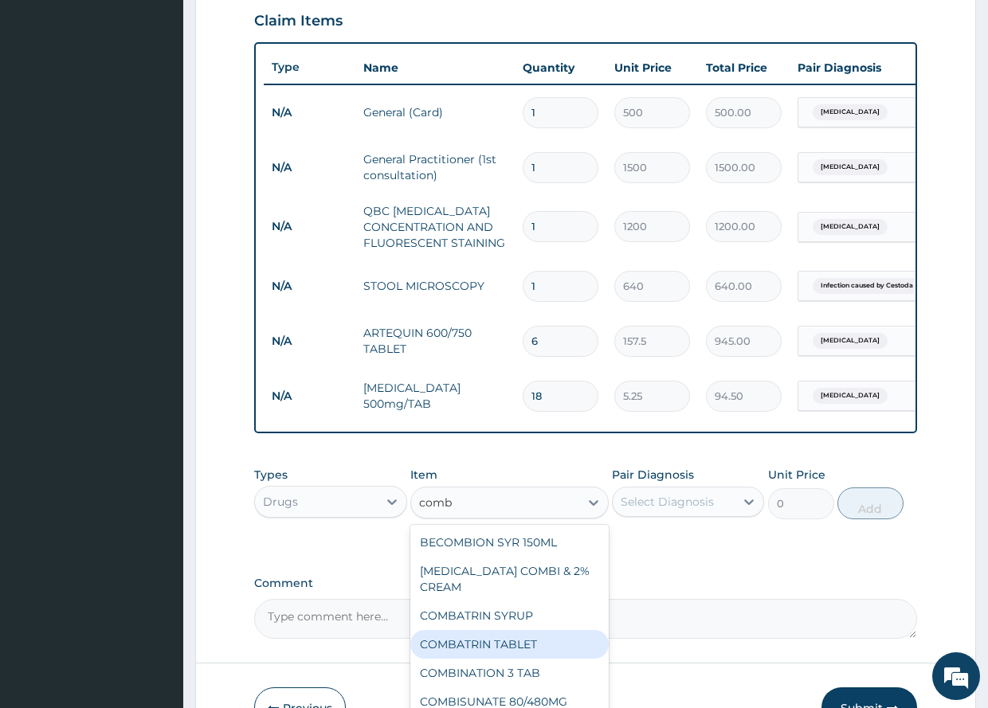
click at [509, 651] on div "COMBATRIN TABLET" at bounding box center [509, 644] width 198 height 29
type input "34.12"
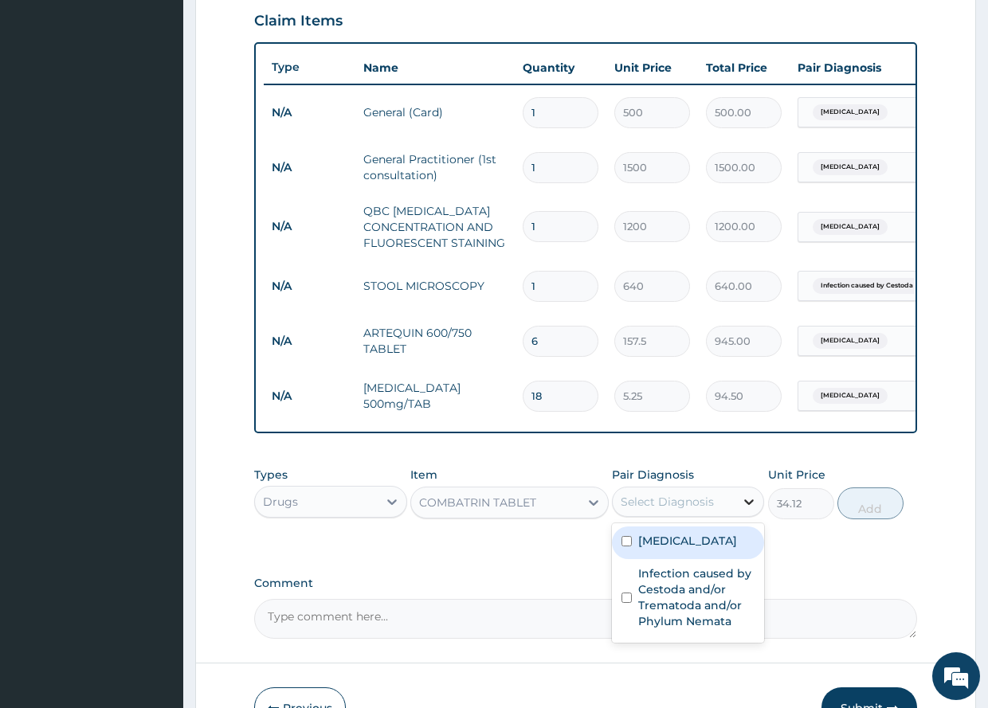
click at [745, 509] on icon at bounding box center [749, 502] width 16 height 16
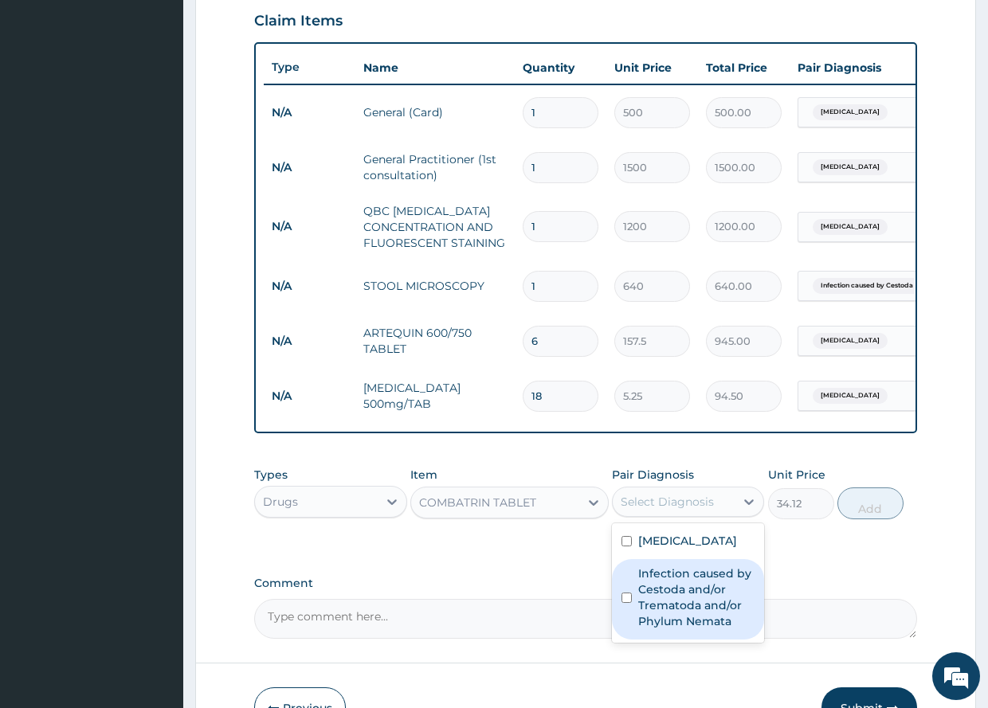
click at [626, 603] on input "checkbox" at bounding box center [627, 598] width 10 height 10
checkbox input "true"
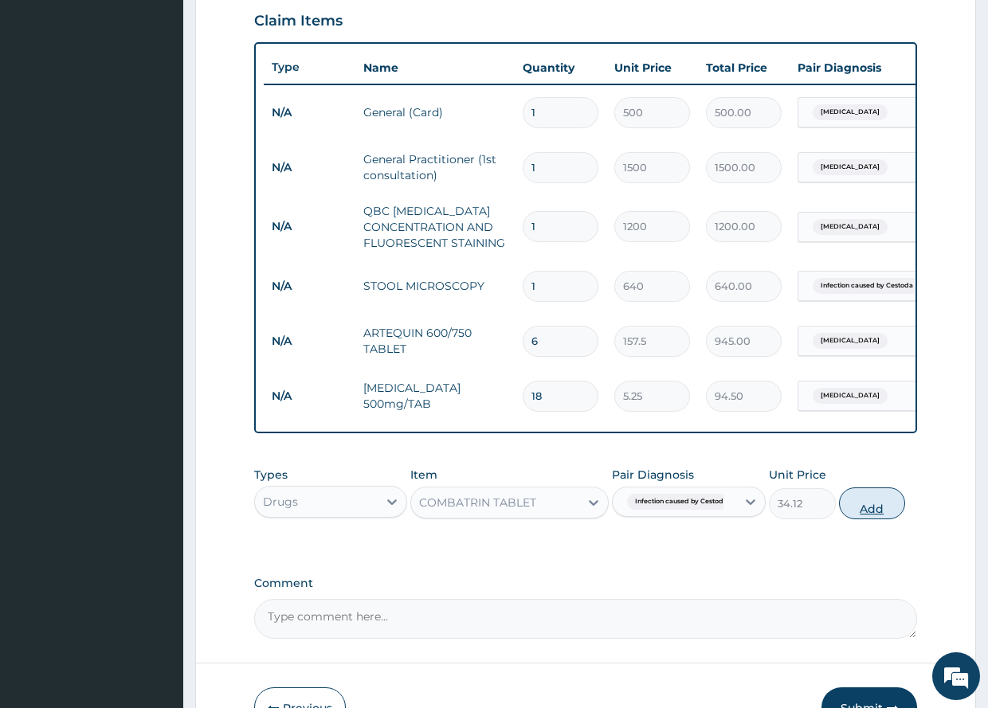
click at [877, 518] on button "Add" at bounding box center [872, 504] width 66 height 32
type input "0"
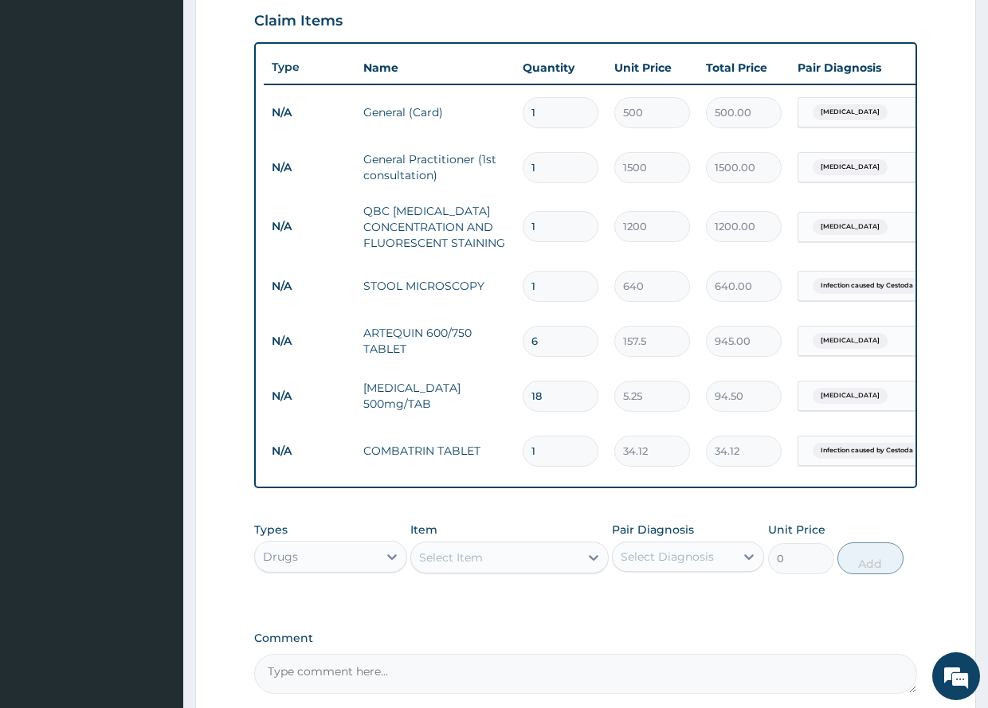
type input "0.00"
type input "6"
type input "204.72"
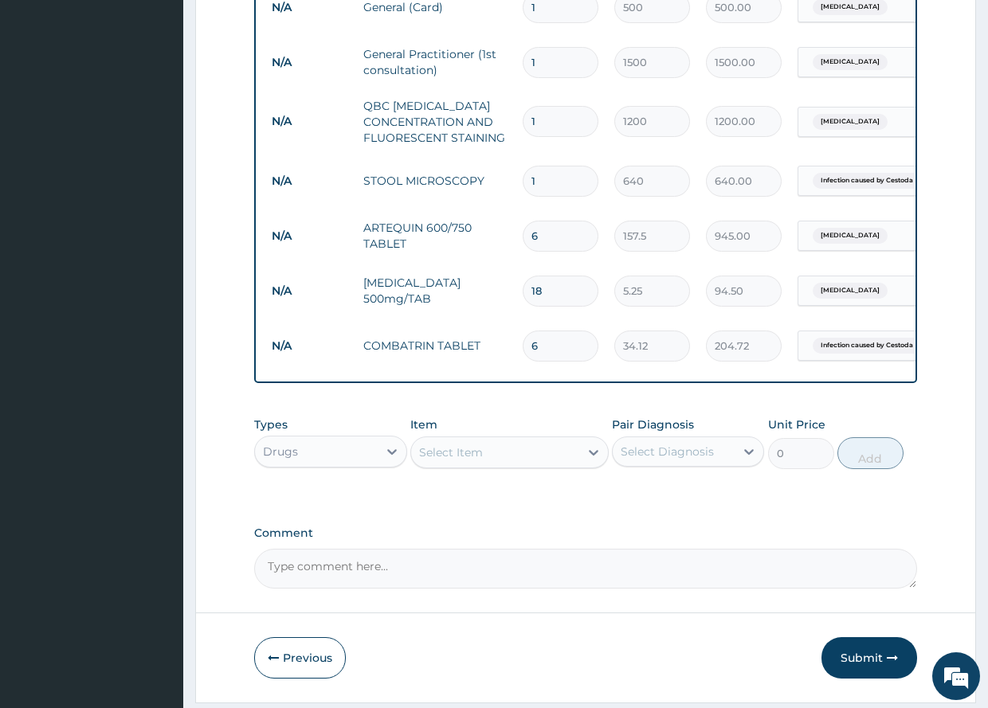
scroll to position [716, 0]
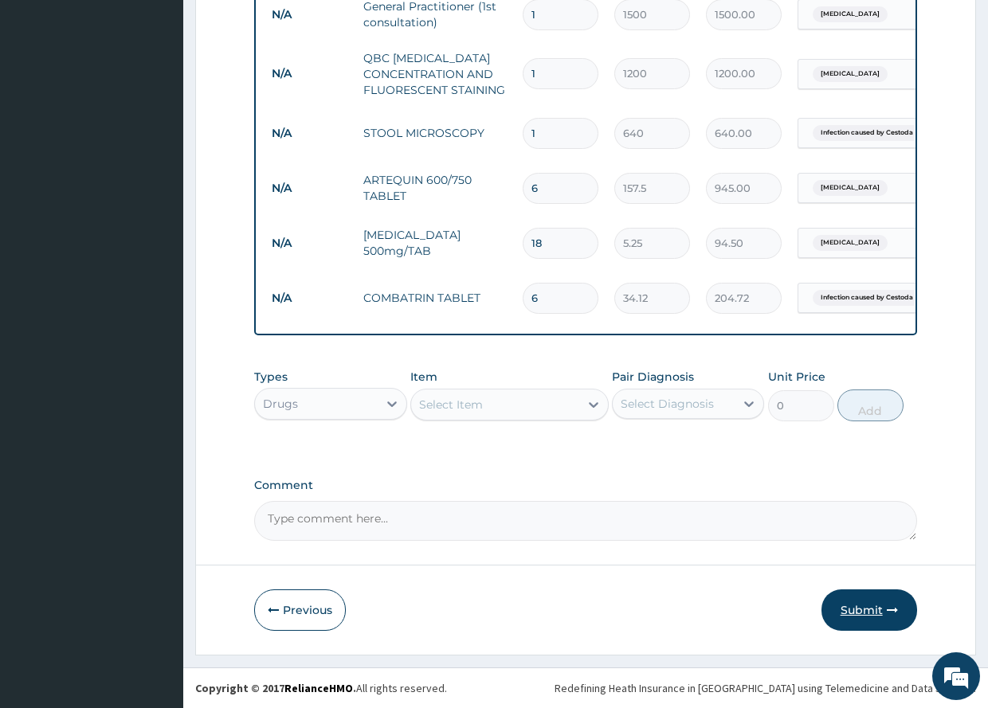
type input "6"
click at [870, 606] on button "Submit" at bounding box center [870, 610] width 96 height 41
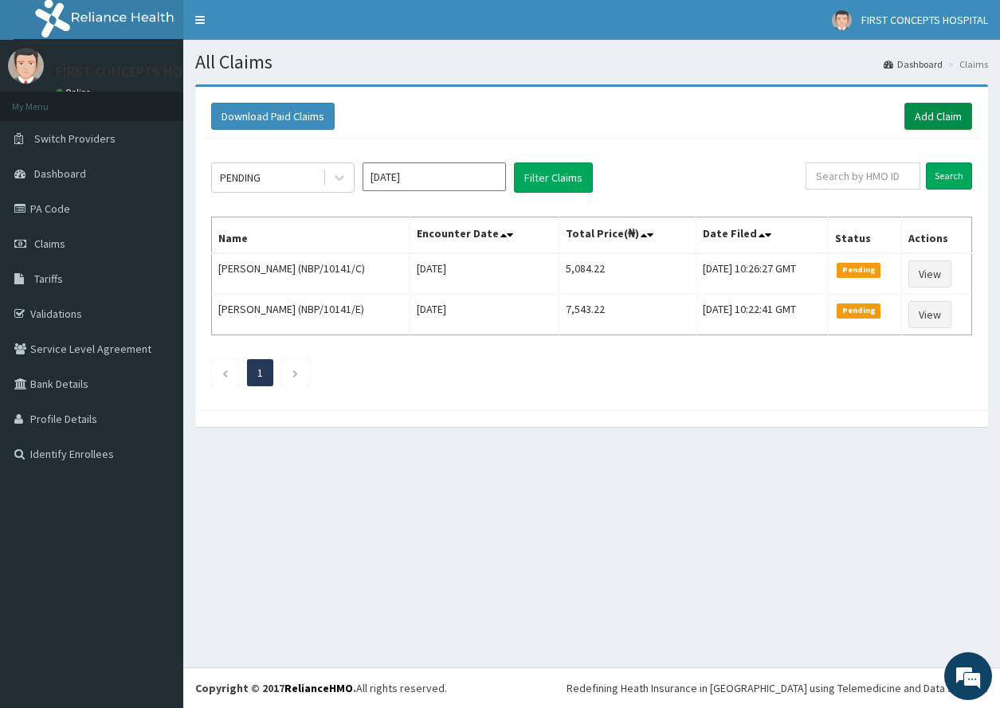
click at [944, 112] on link "Add Claim" at bounding box center [939, 116] width 68 height 27
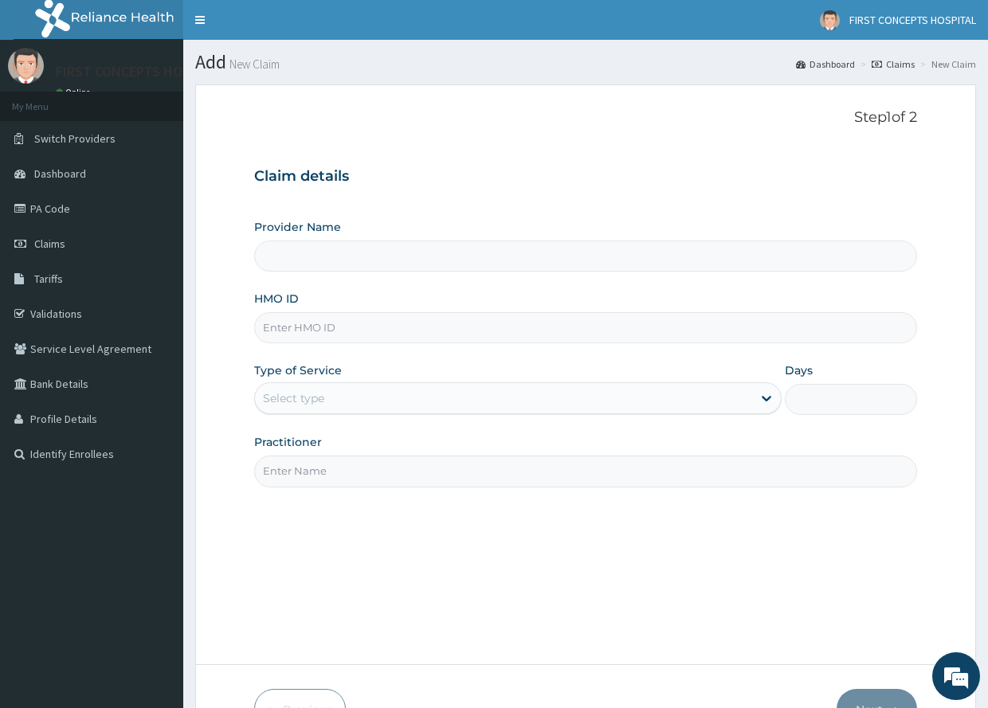
type input "FIRST CONCEPTS HOSPITAL"
click at [380, 324] on input "HMO ID" at bounding box center [585, 327] width 662 height 31
type input "NBP/10141/D"
click at [373, 393] on div "Select type" at bounding box center [503, 399] width 497 height 26
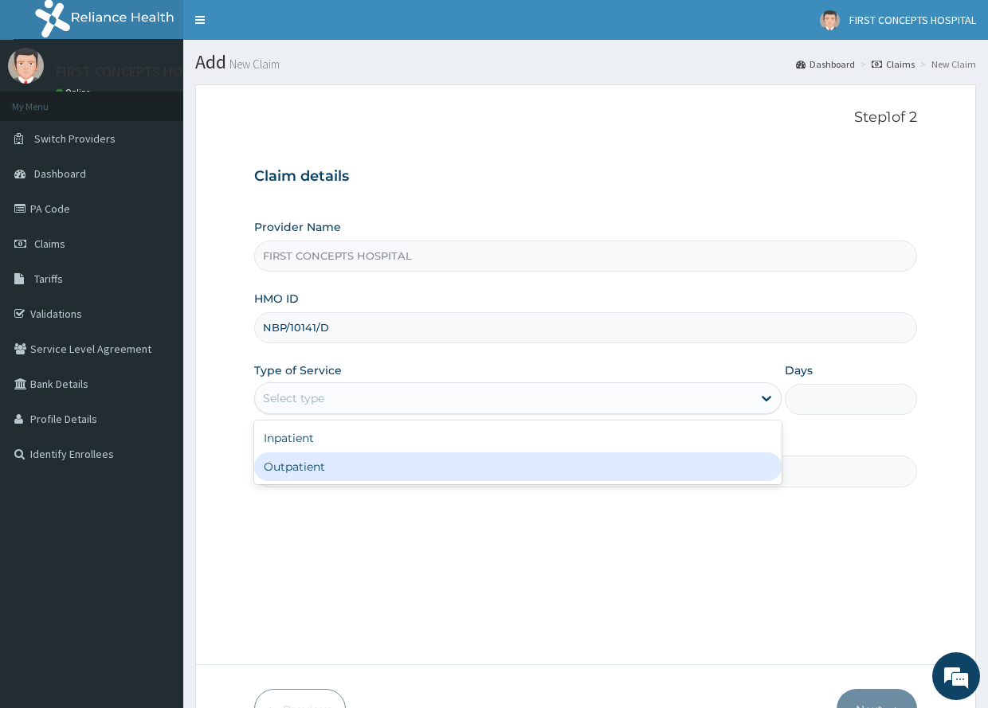
click at [305, 461] on div "Outpatient" at bounding box center [518, 467] width 528 height 29
type input "1"
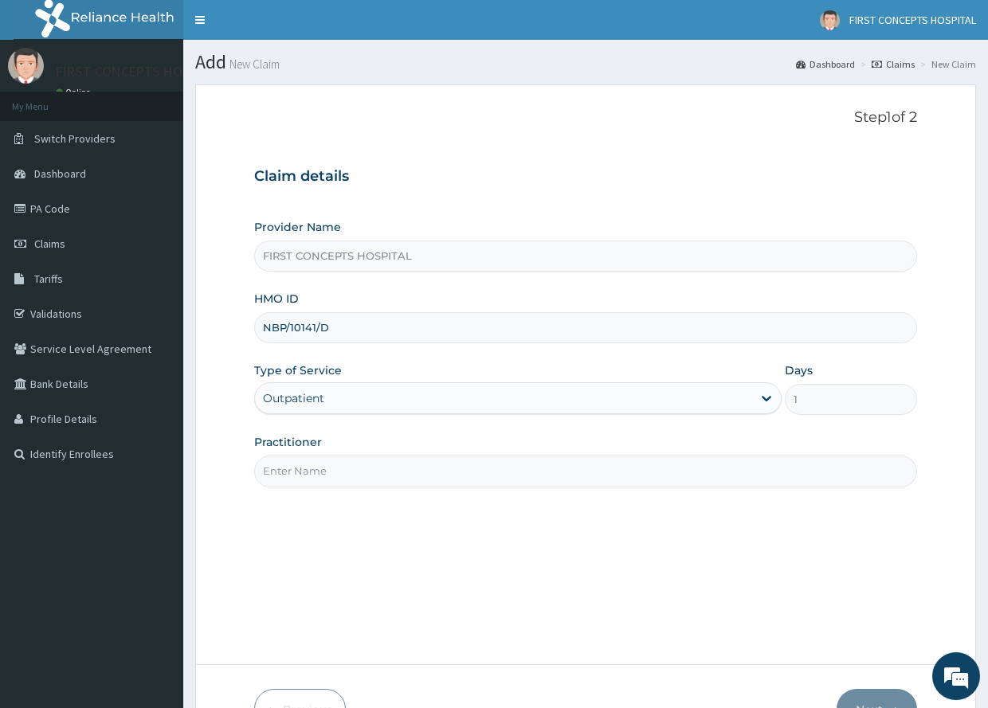
click at [353, 469] on input "Practitioner" at bounding box center [585, 471] width 662 height 31
type input "DR UGO"
click at [893, 698] on button "Next" at bounding box center [877, 709] width 80 height 41
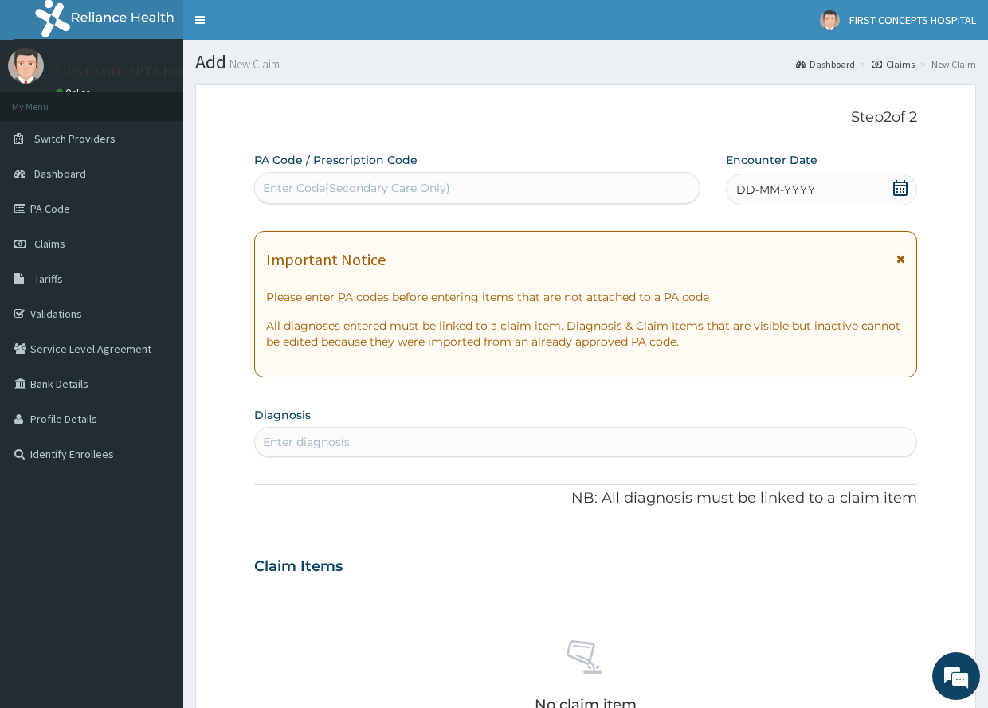
click at [900, 181] on icon at bounding box center [901, 188] width 16 height 16
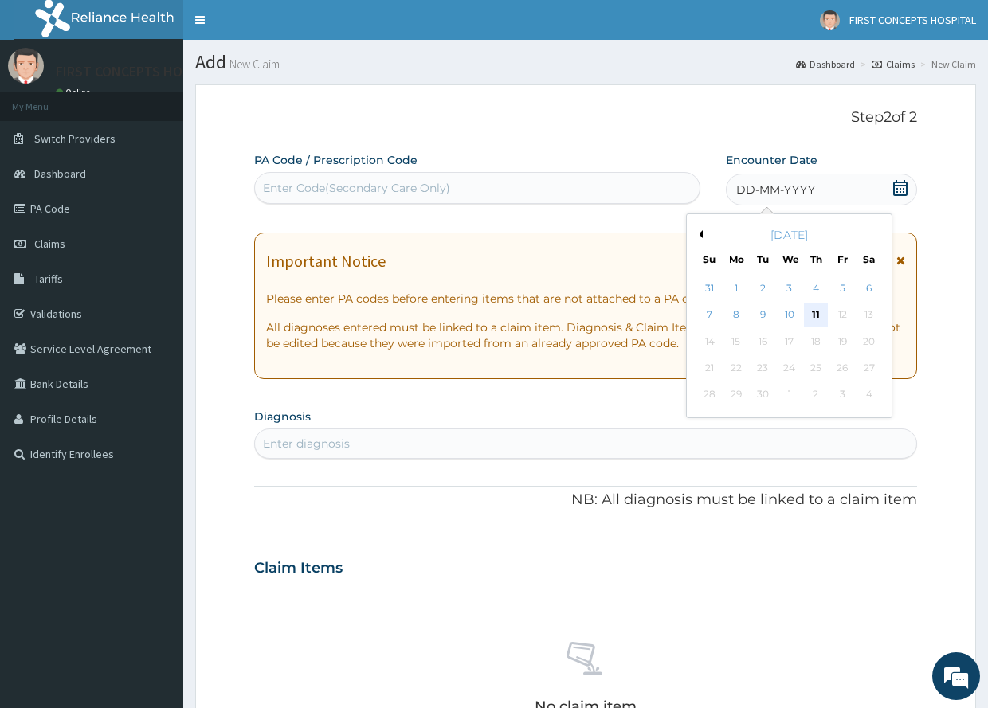
click at [815, 312] on div "11" at bounding box center [816, 316] width 24 height 24
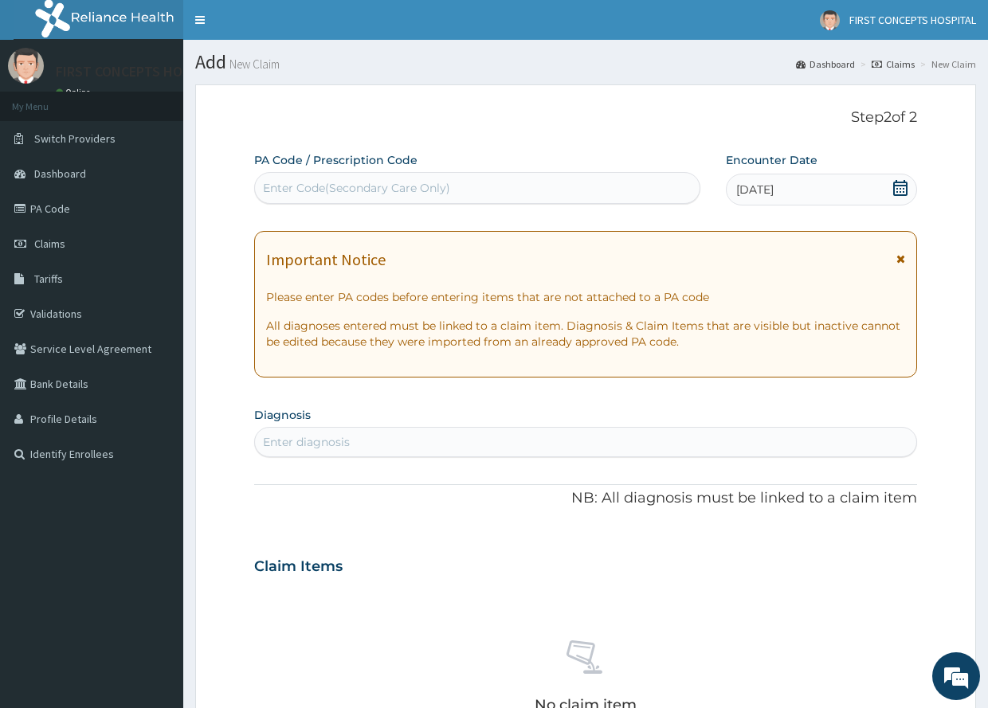
click at [343, 439] on div "Enter diagnosis" at bounding box center [306, 442] width 87 height 16
type input "mala"
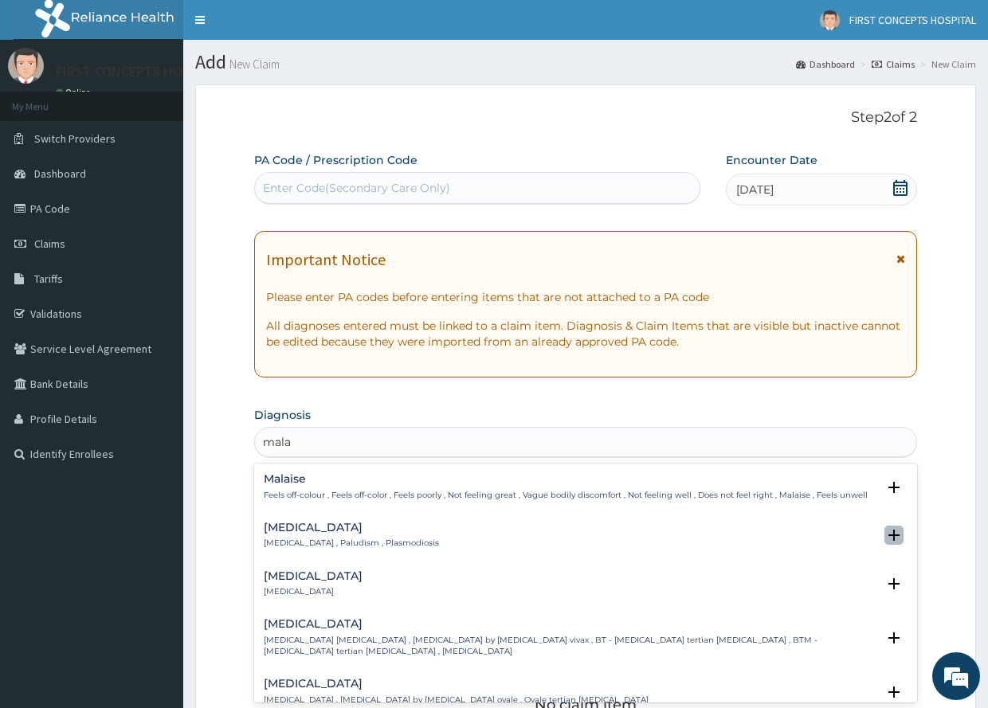
click at [889, 534] on icon "open select status" at bounding box center [894, 535] width 11 height 11
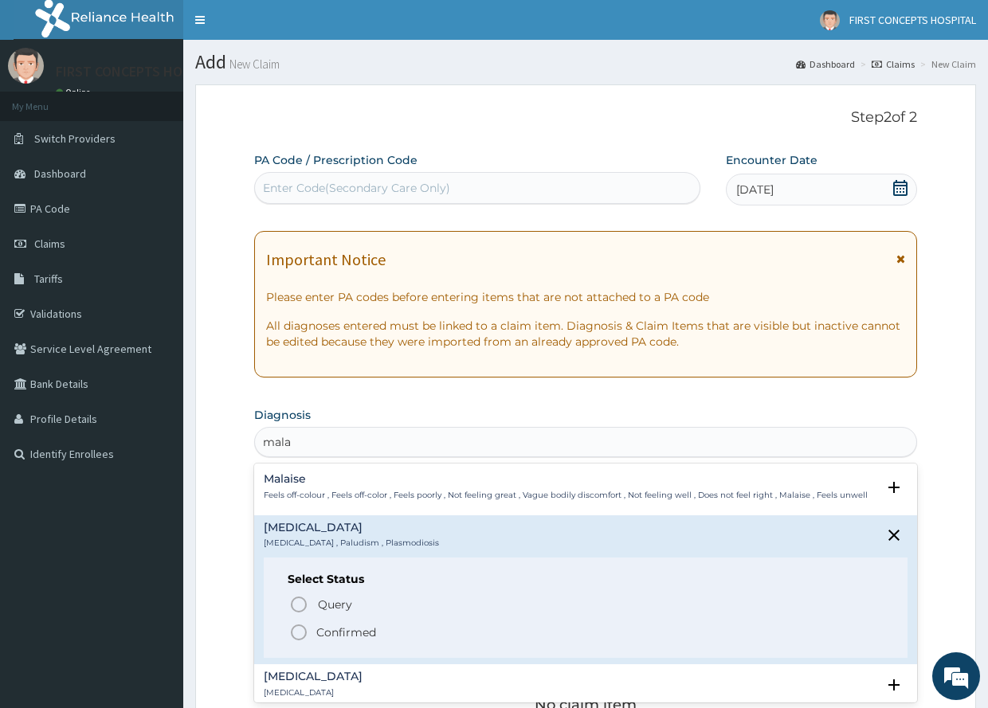
click at [299, 630] on icon "status option filled" at bounding box center [298, 632] width 19 height 19
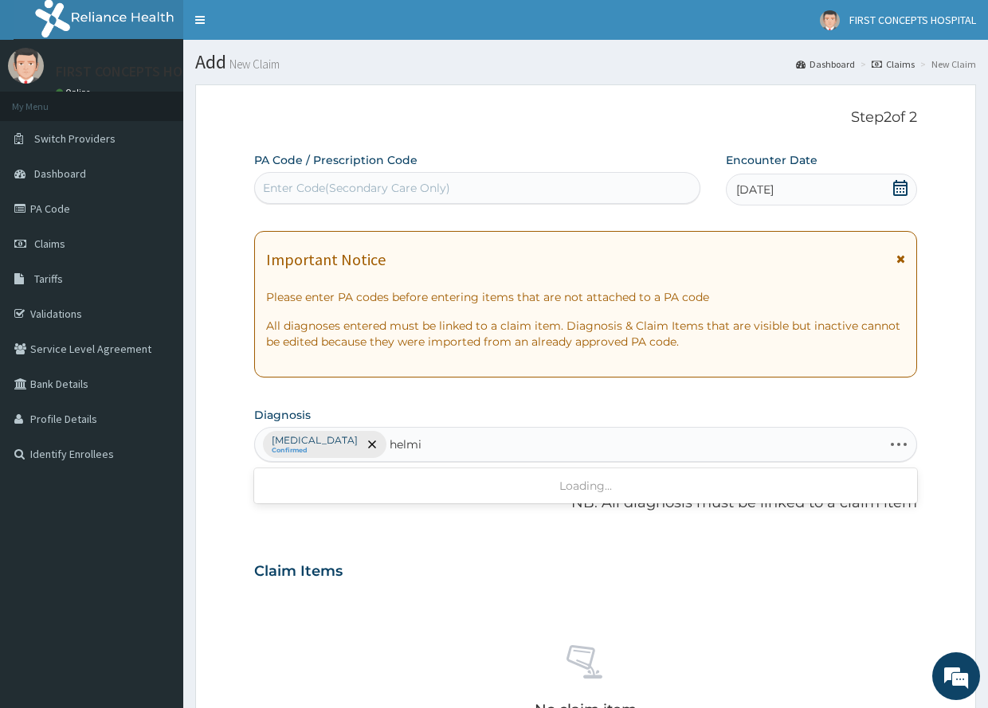
type input "[PERSON_NAME]"
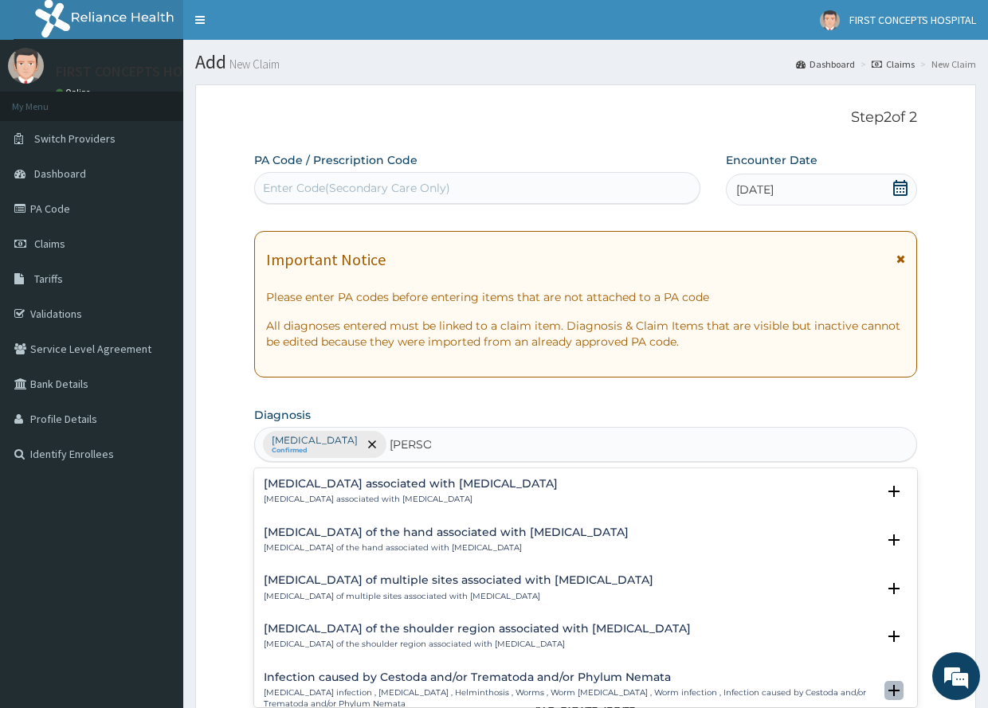
click at [889, 689] on icon "open select status" at bounding box center [894, 690] width 11 height 11
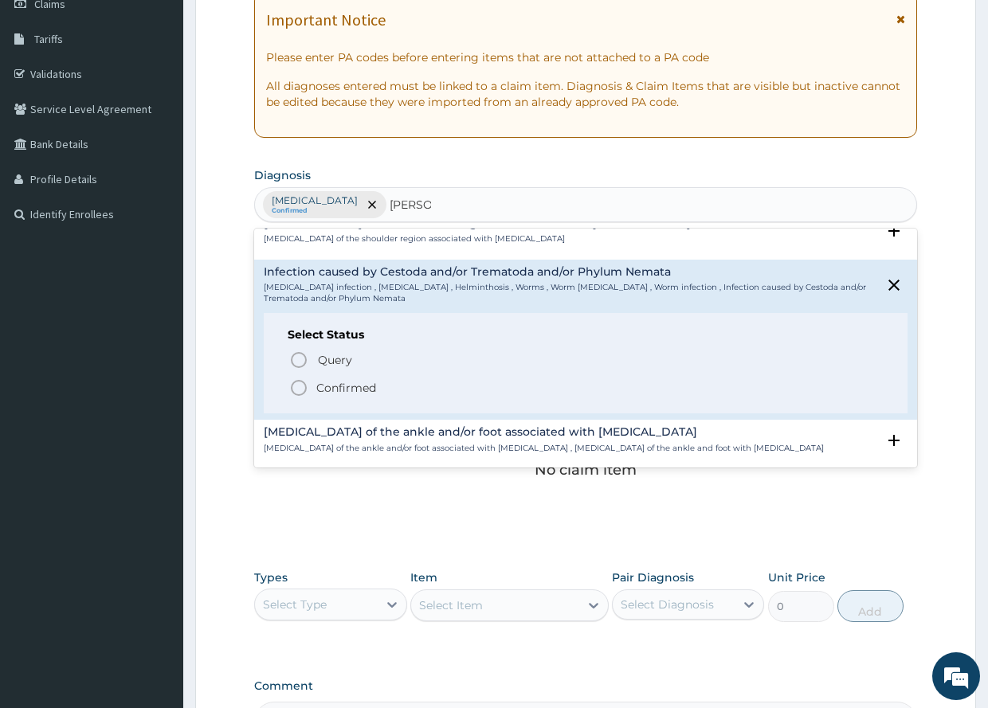
scroll to position [170, 0]
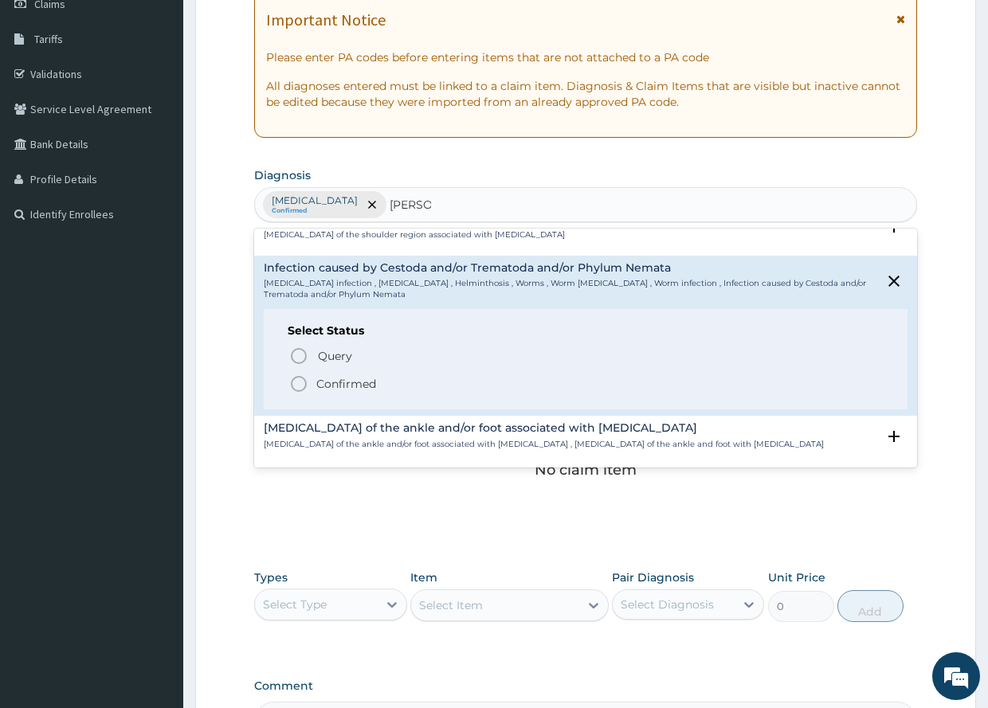
click at [299, 379] on icon "status option filled" at bounding box center [298, 384] width 19 height 19
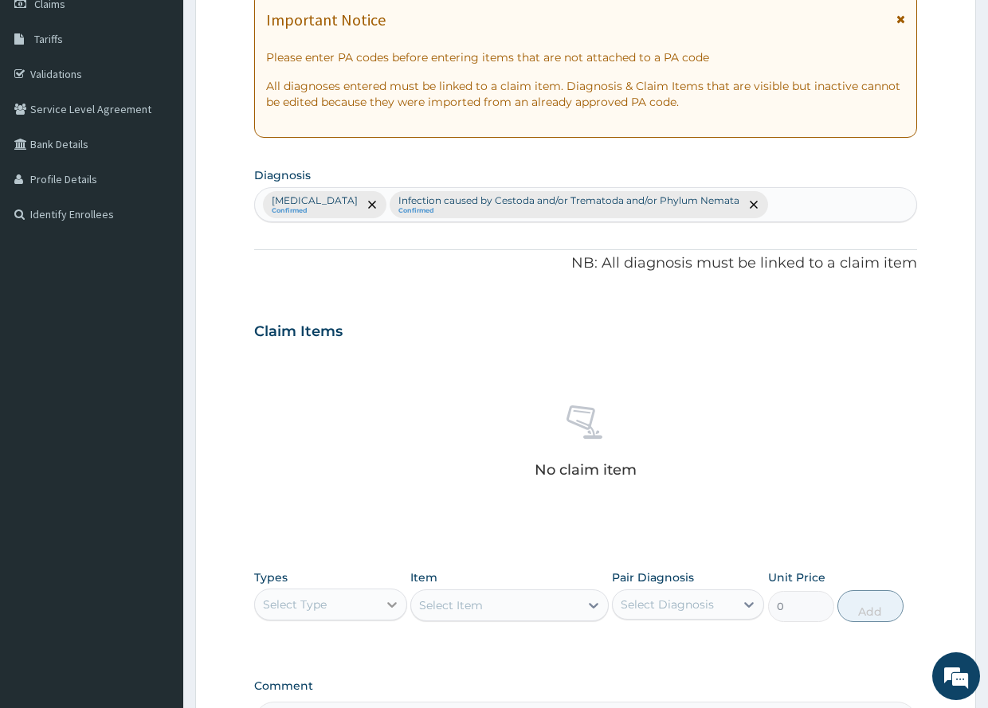
click at [391, 602] on icon at bounding box center [392, 605] width 16 height 16
click at [303, 697] on div "Procedures" at bounding box center [330, 702] width 152 height 29
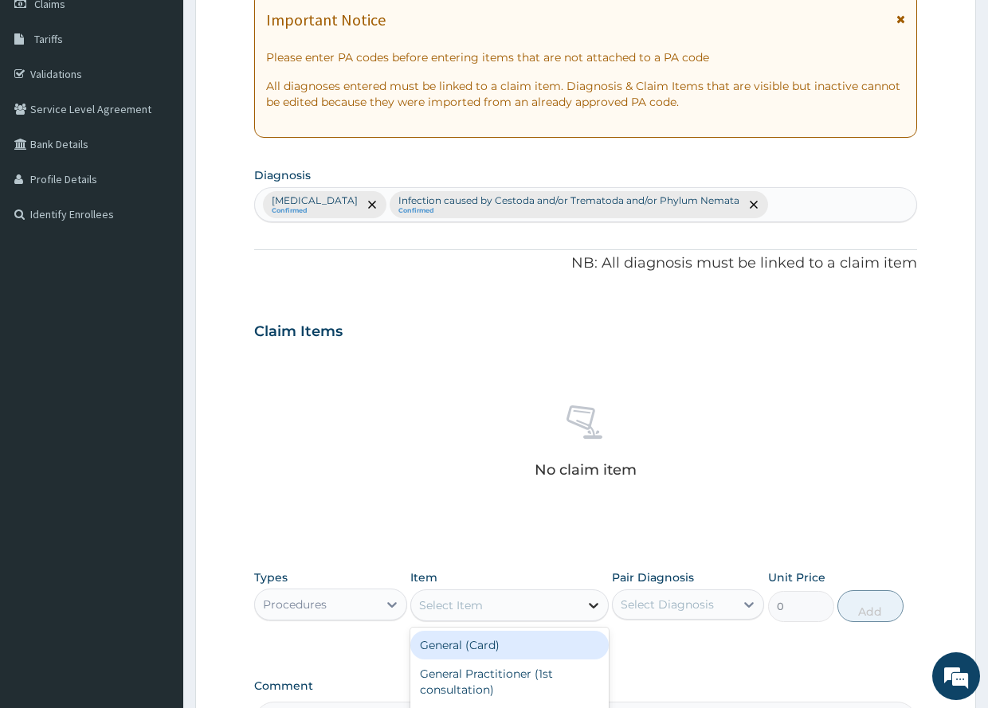
click at [596, 602] on icon at bounding box center [594, 606] width 16 height 16
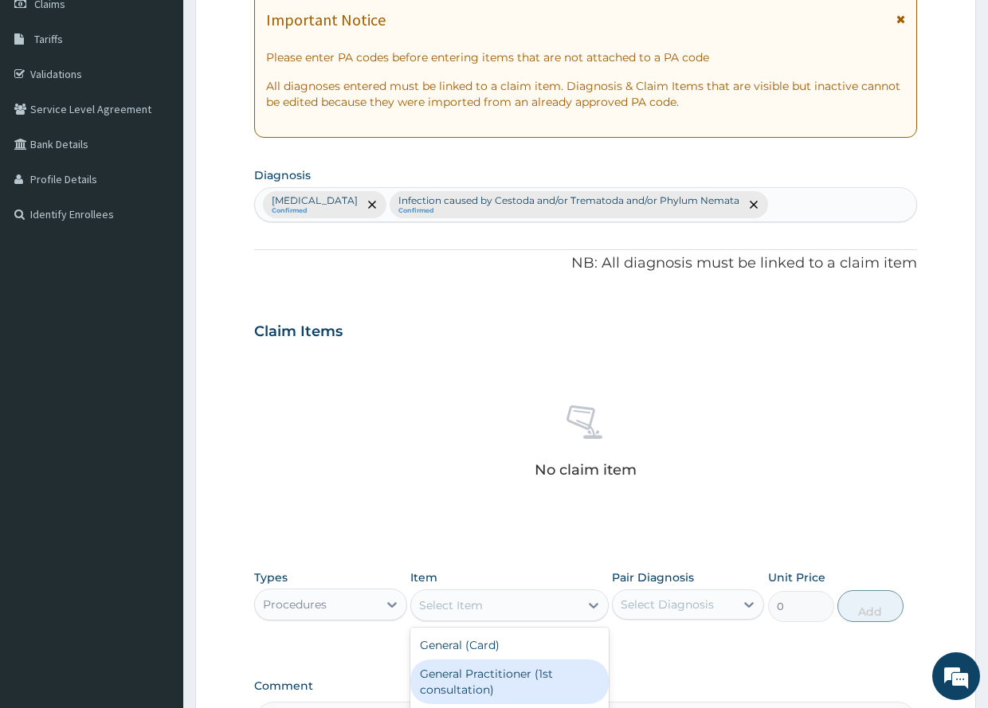
click at [492, 677] on div "General Practitioner (1st consultation)" at bounding box center [509, 682] width 198 height 45
type input "1500"
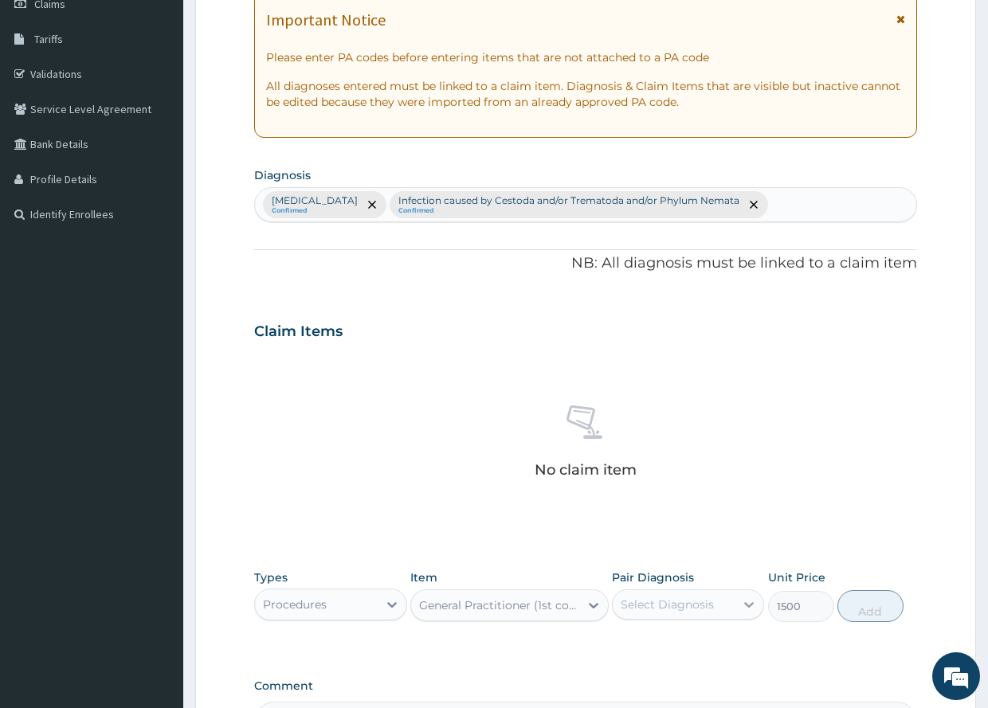
click at [748, 602] on icon at bounding box center [749, 605] width 16 height 16
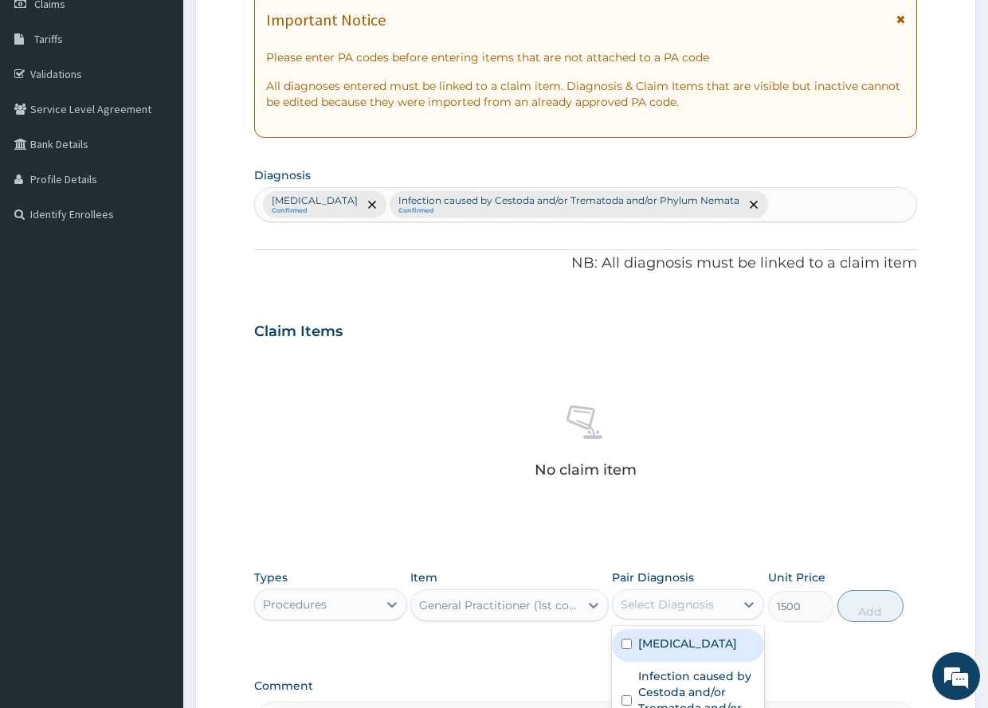
click at [630, 639] on input "checkbox" at bounding box center [627, 644] width 10 height 10
checkbox input "true"
click at [872, 606] on button "Add" at bounding box center [871, 607] width 66 height 32
type input "0"
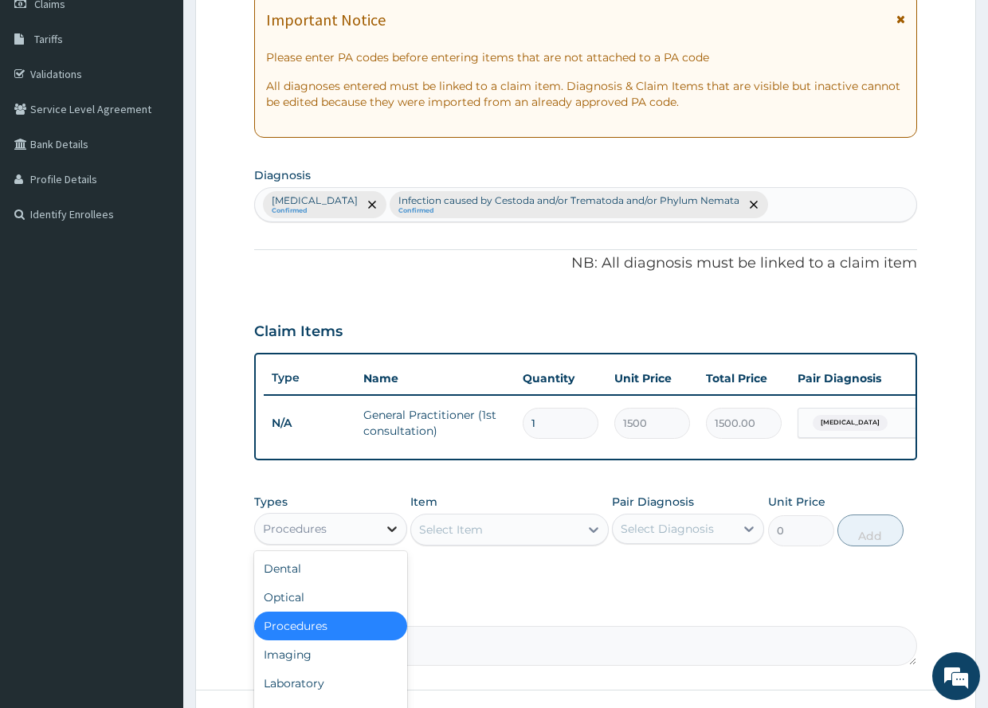
click at [394, 532] on icon at bounding box center [392, 530] width 10 height 6
click at [291, 697] on div "Laboratory" at bounding box center [330, 683] width 152 height 29
click at [592, 538] on icon at bounding box center [594, 530] width 16 height 16
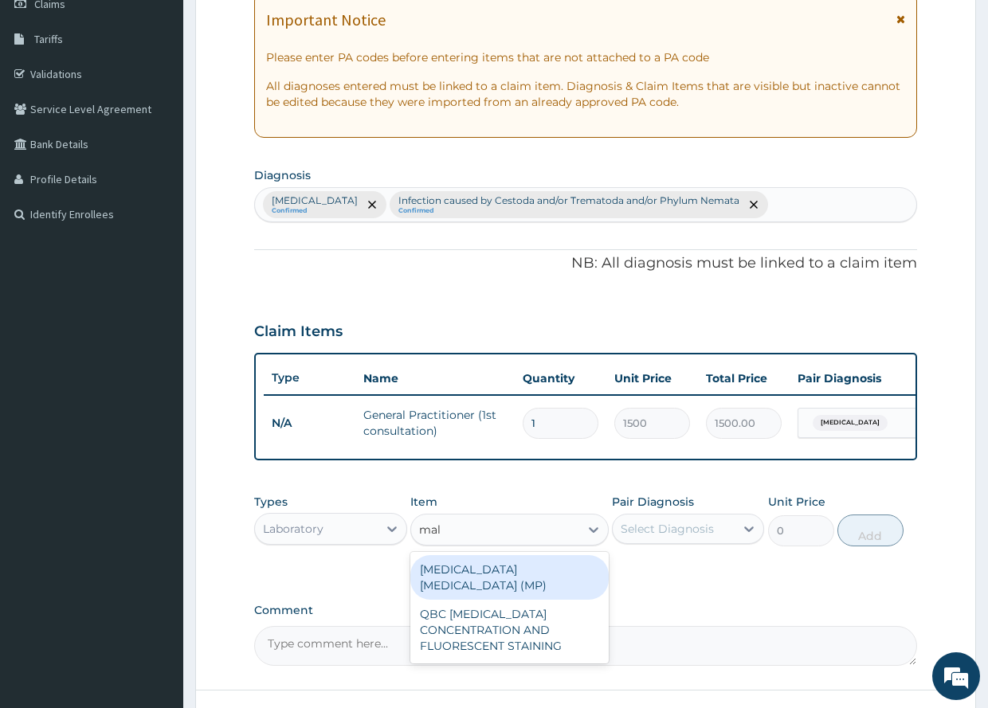
type input "mala"
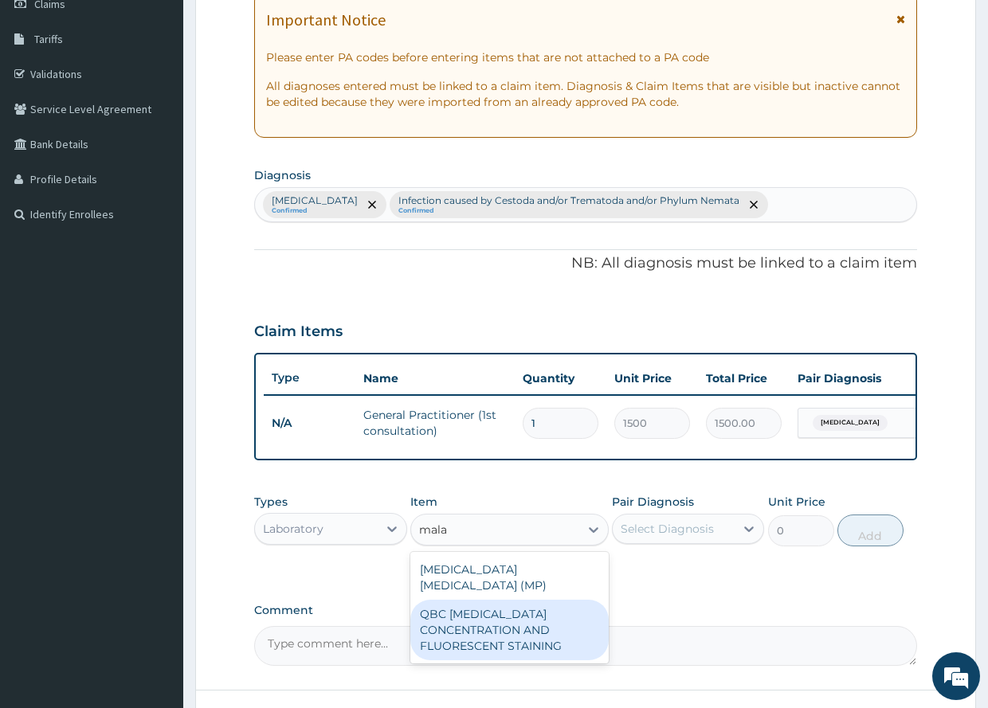
click at [477, 618] on div "QBC [MEDICAL_DATA] CONCENTRATION AND FLUORESCENT STAINING" at bounding box center [509, 630] width 198 height 61
type input "1200"
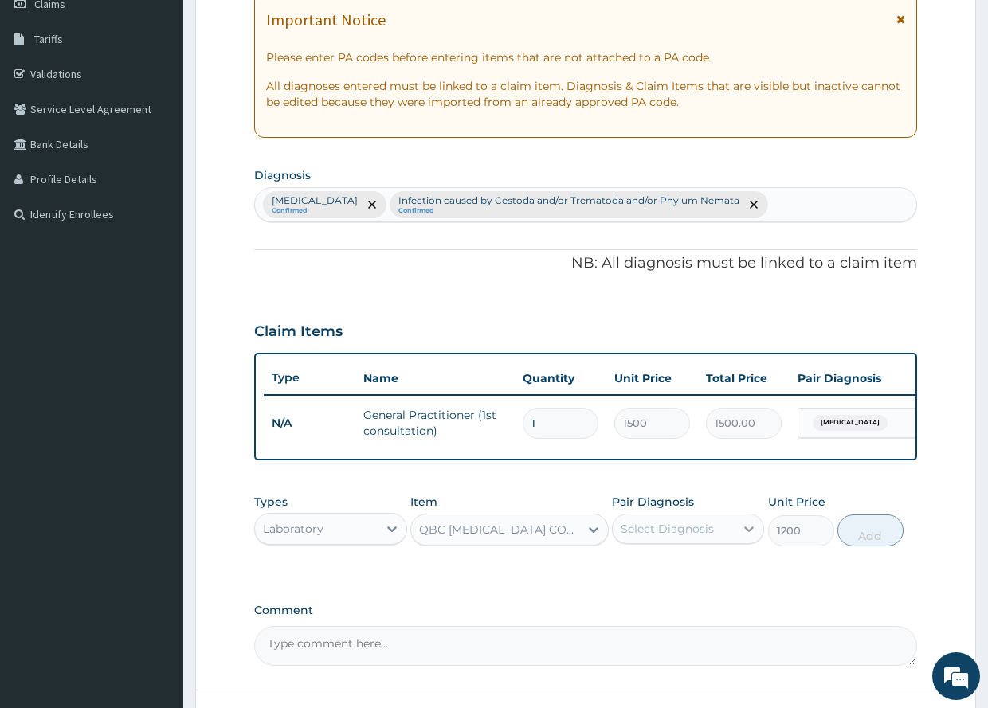
click at [752, 537] on icon at bounding box center [749, 529] width 16 height 16
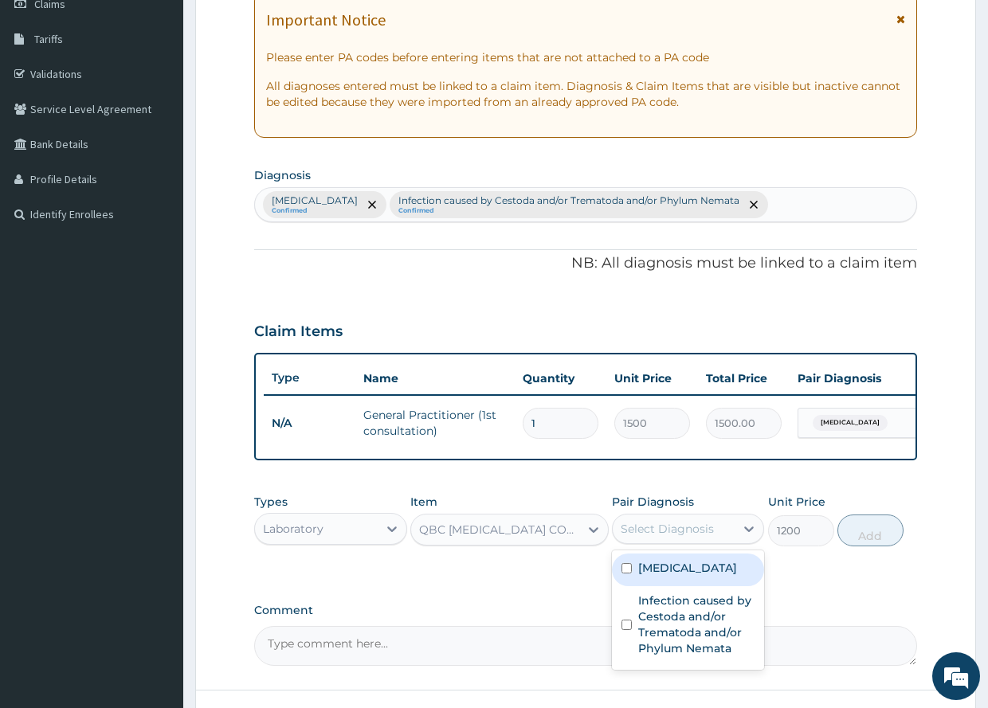
click at [628, 574] on input "checkbox" at bounding box center [627, 568] width 10 height 10
checkbox input "true"
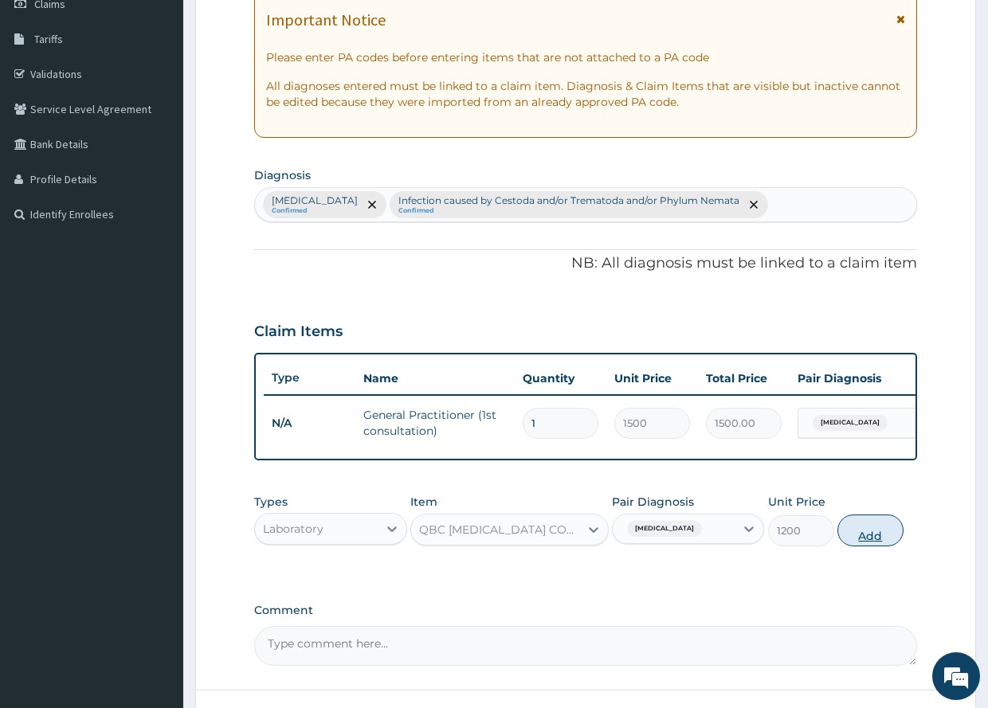
click at [870, 543] on button "Add" at bounding box center [871, 531] width 66 height 32
type input "0"
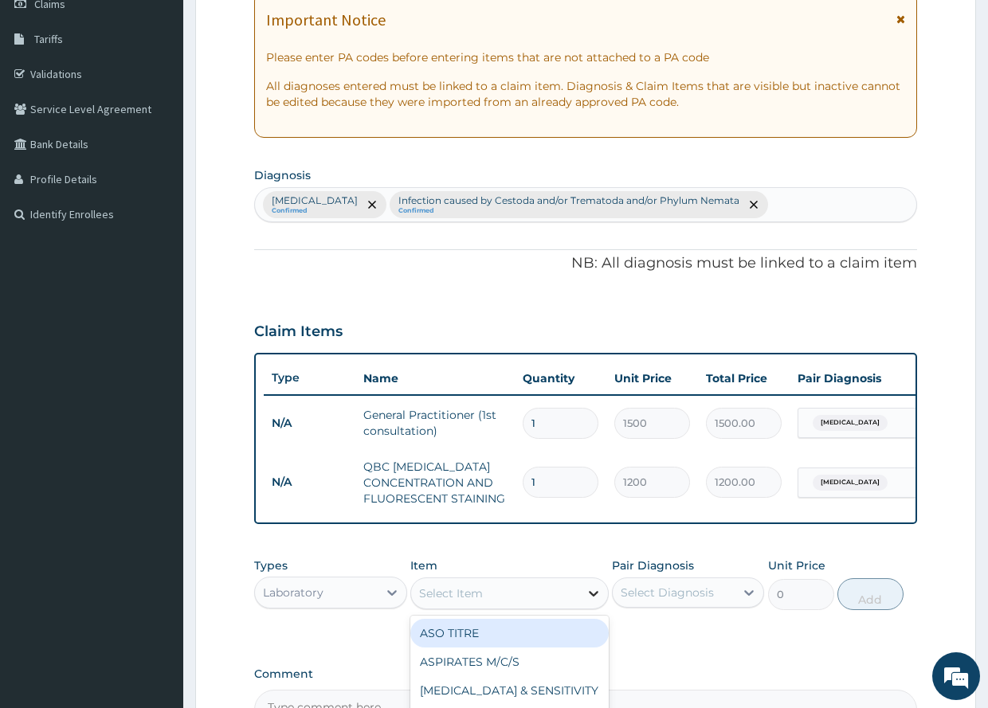
click at [591, 602] on icon at bounding box center [594, 594] width 16 height 16
type input "sto"
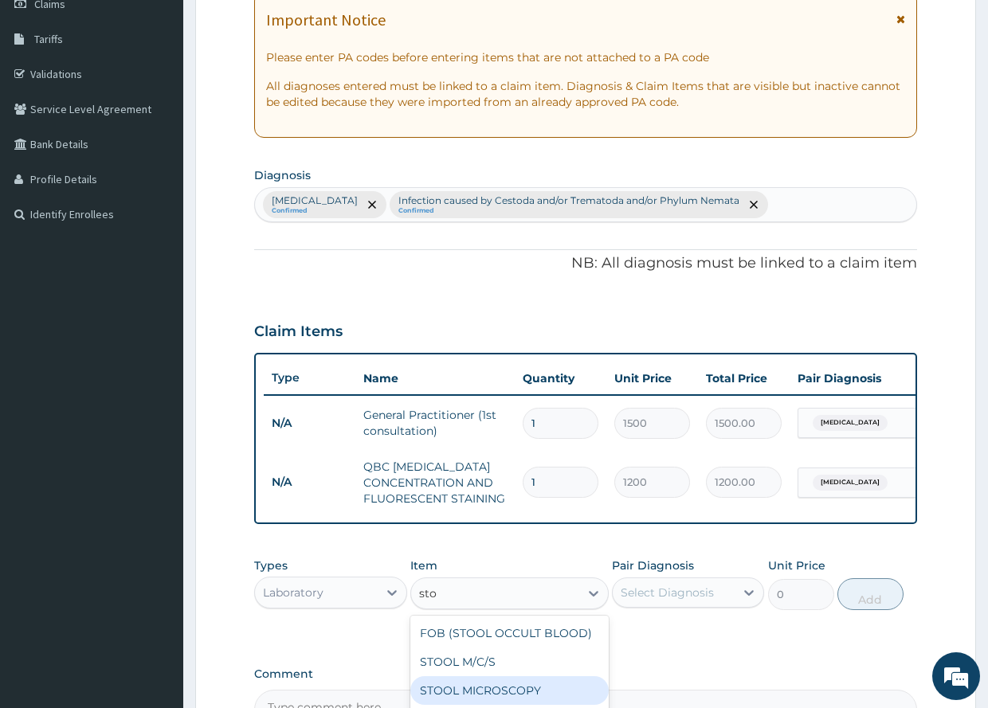
click at [525, 697] on div "STOOL MICROSCOPY" at bounding box center [509, 691] width 198 height 29
type input "640"
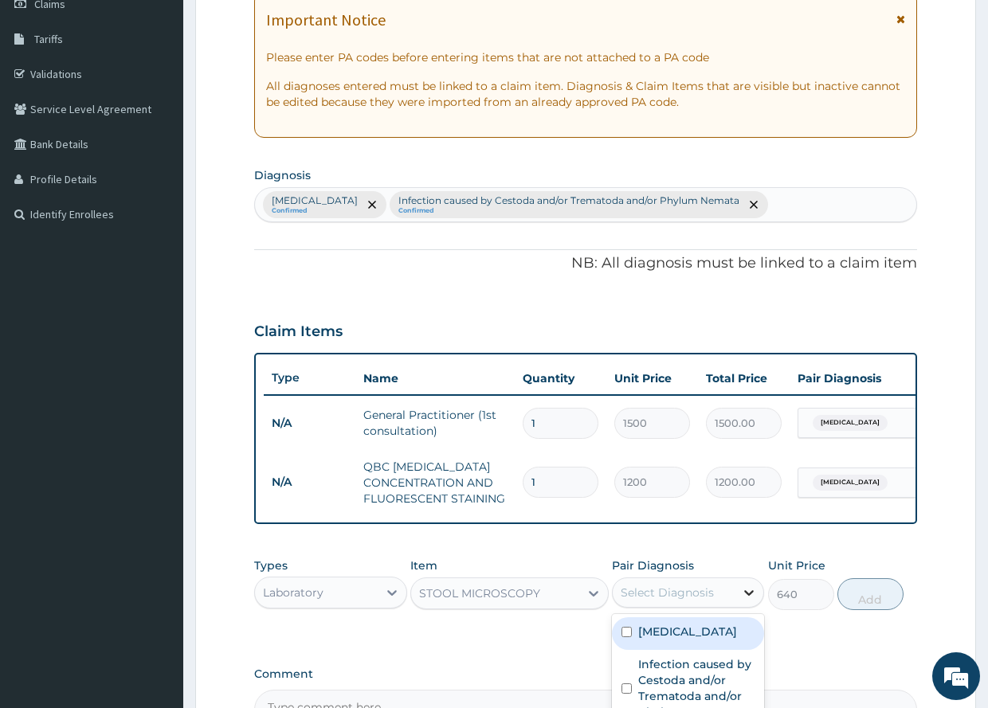
click at [751, 601] on icon at bounding box center [749, 593] width 16 height 16
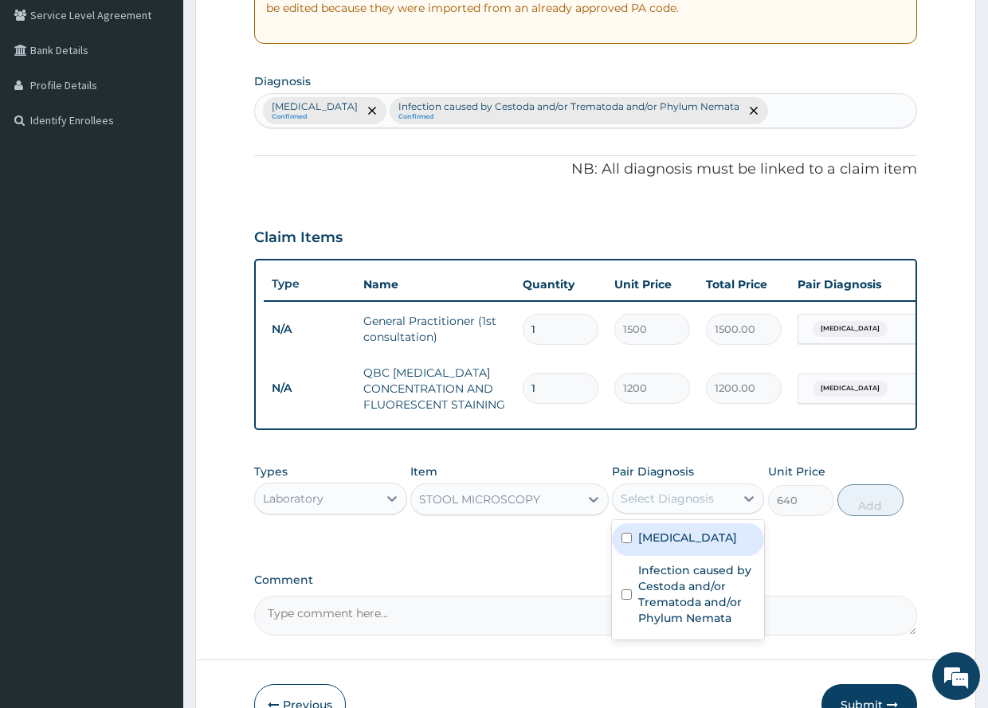
scroll to position [337, 0]
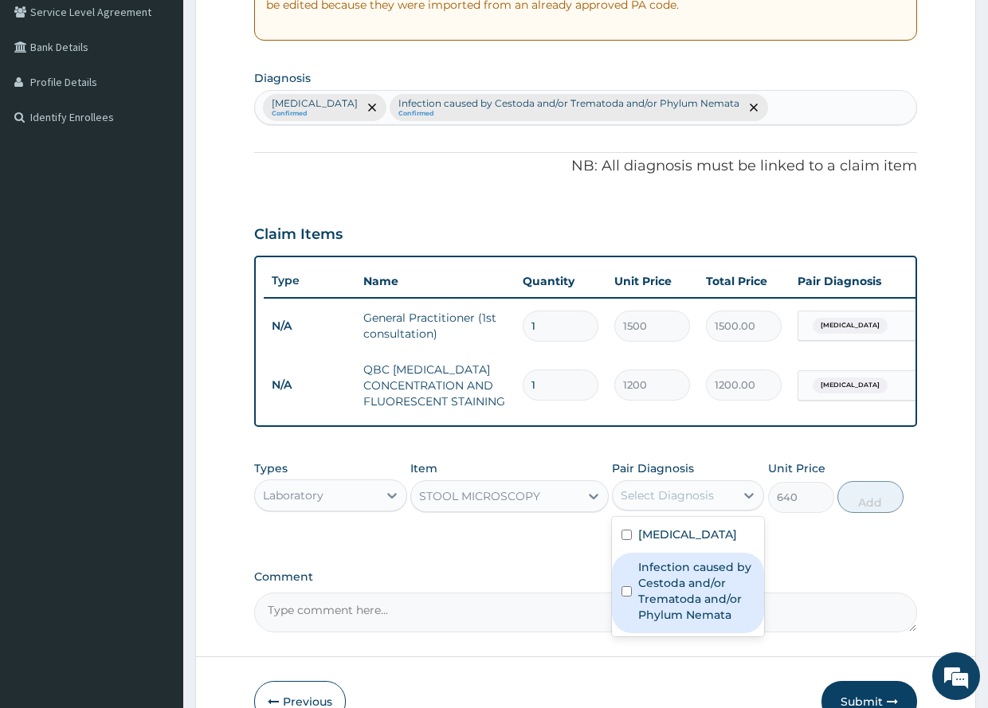
click at [626, 597] on input "checkbox" at bounding box center [627, 592] width 10 height 10
checkbox input "true"
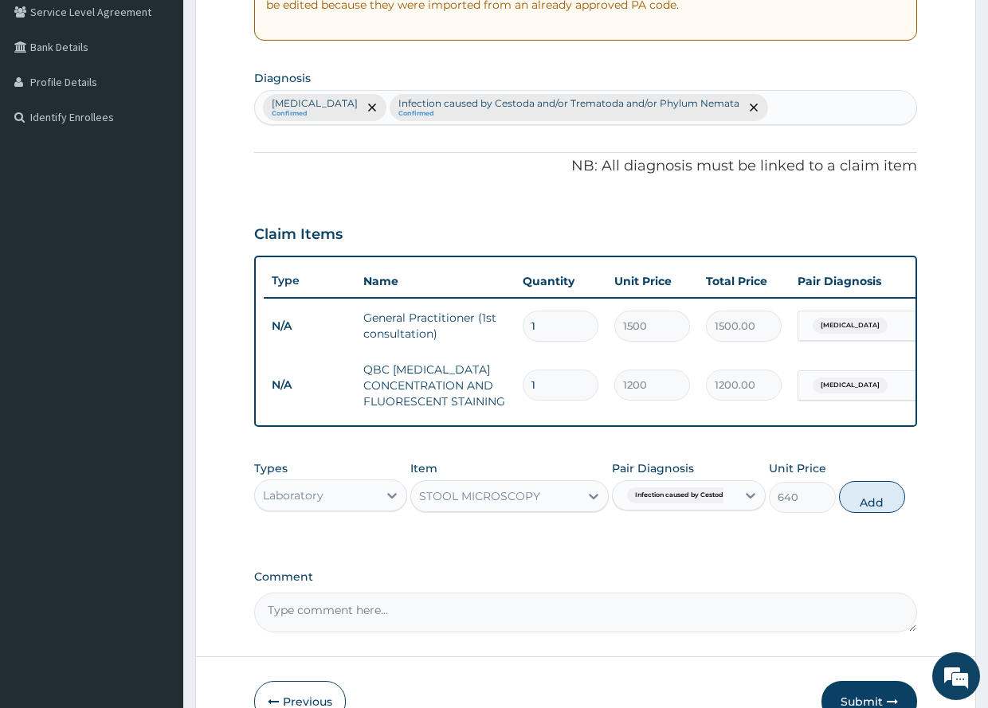
click at [873, 510] on button "Add" at bounding box center [872, 497] width 66 height 32
type input "0"
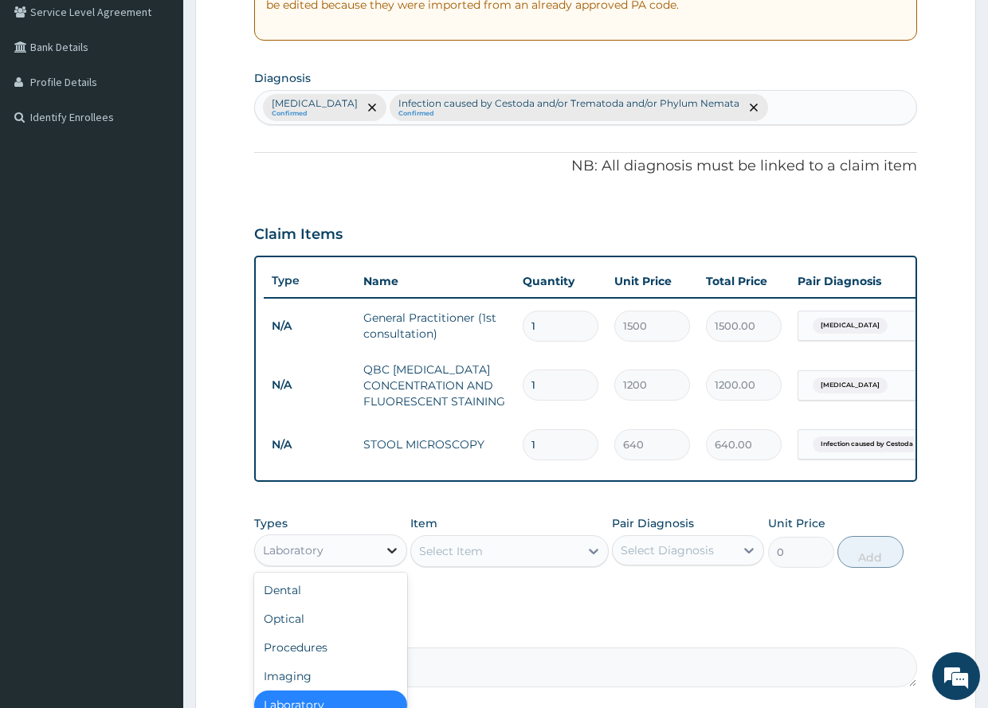
click at [391, 559] on icon at bounding box center [392, 551] width 16 height 16
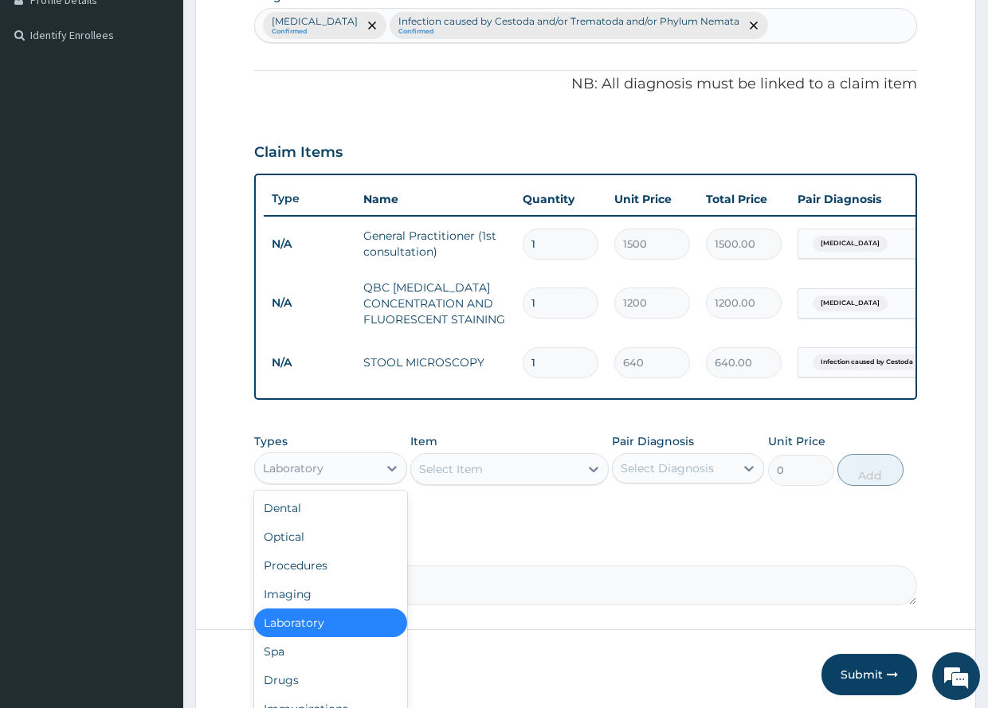
scroll to position [496, 0]
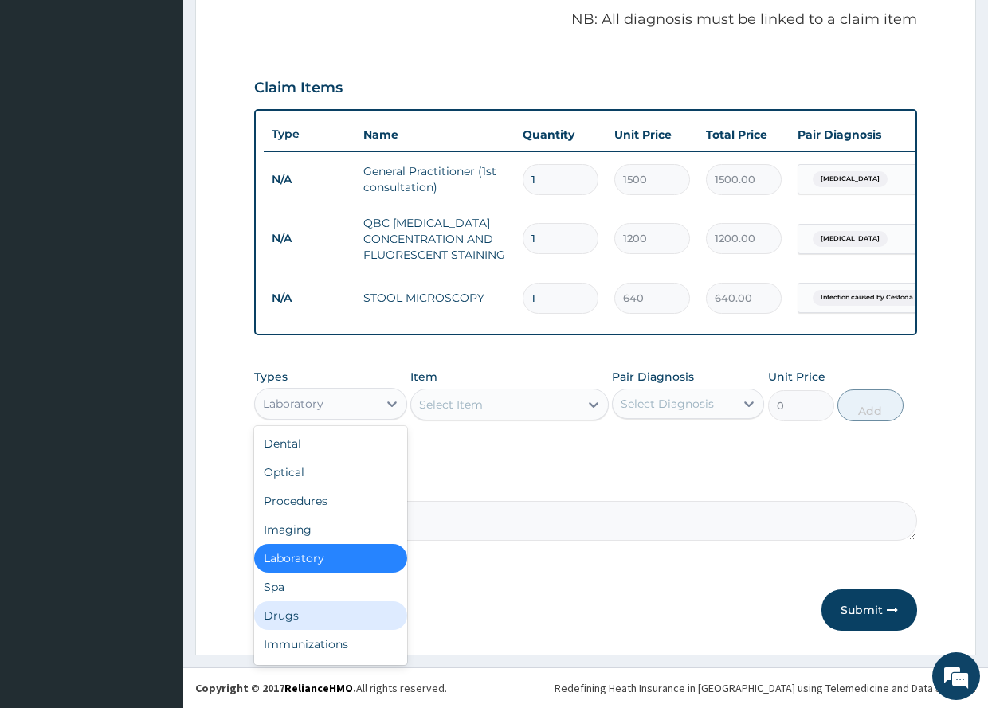
click at [285, 613] on div "Drugs" at bounding box center [330, 616] width 152 height 29
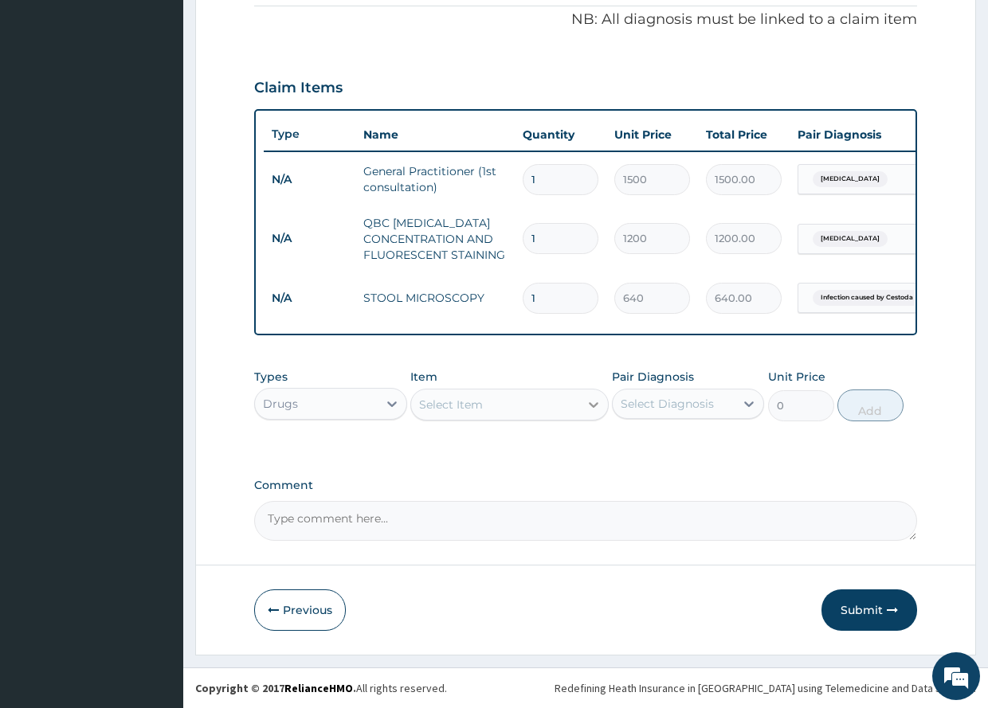
click at [591, 402] on icon at bounding box center [594, 405] width 16 height 16
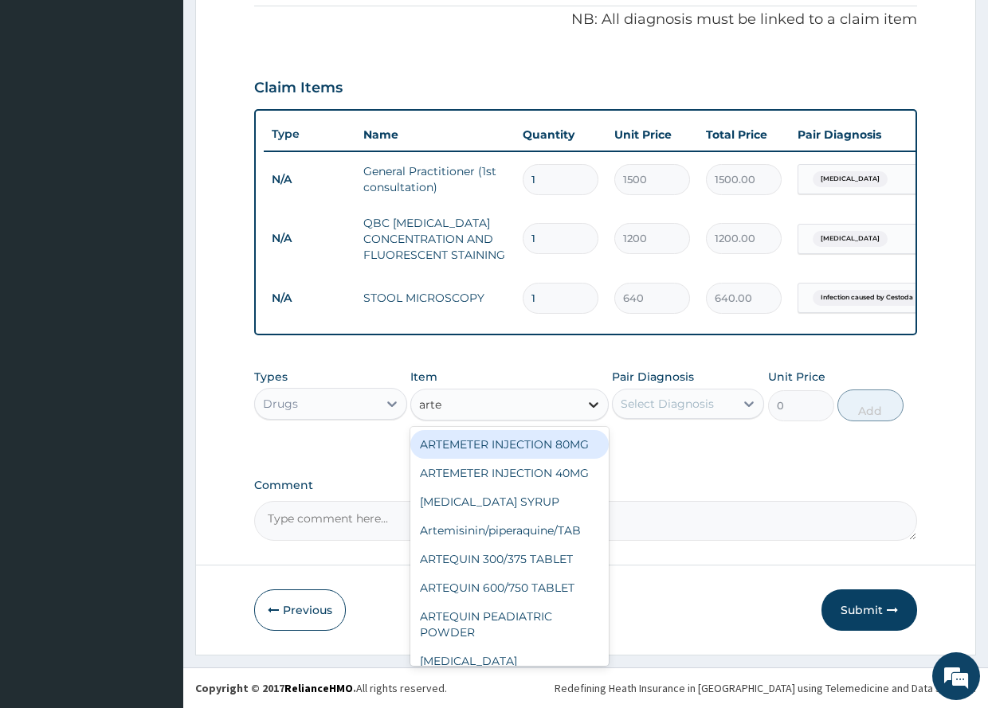
type input "arteq"
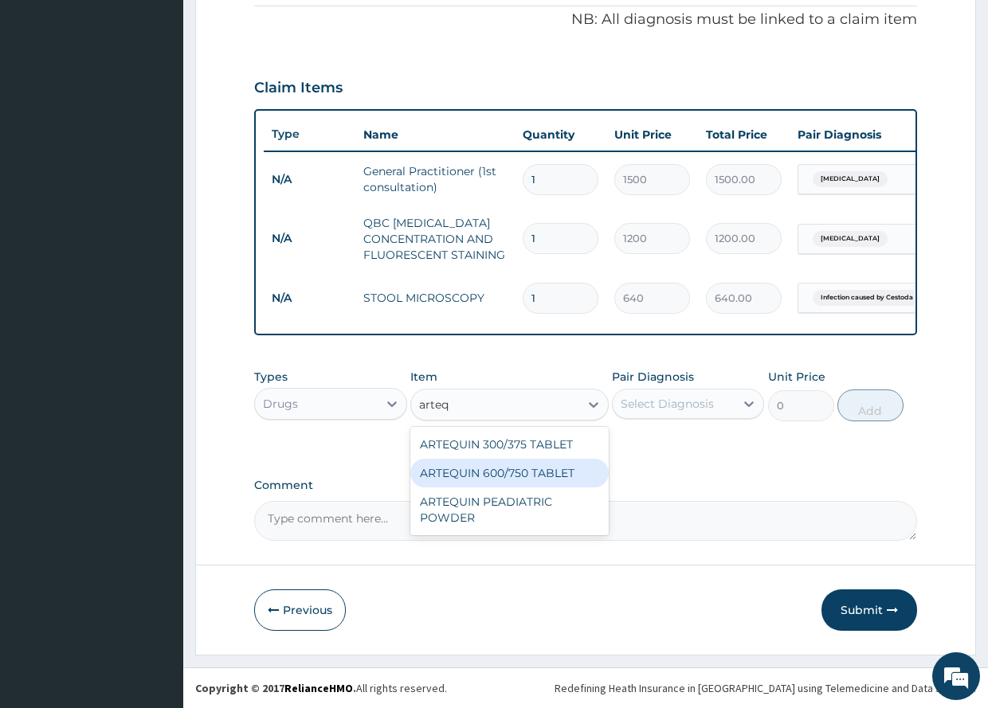
click at [533, 471] on div "ARTEQUIN 600/750 TABLET" at bounding box center [509, 473] width 198 height 29
type input "157.5"
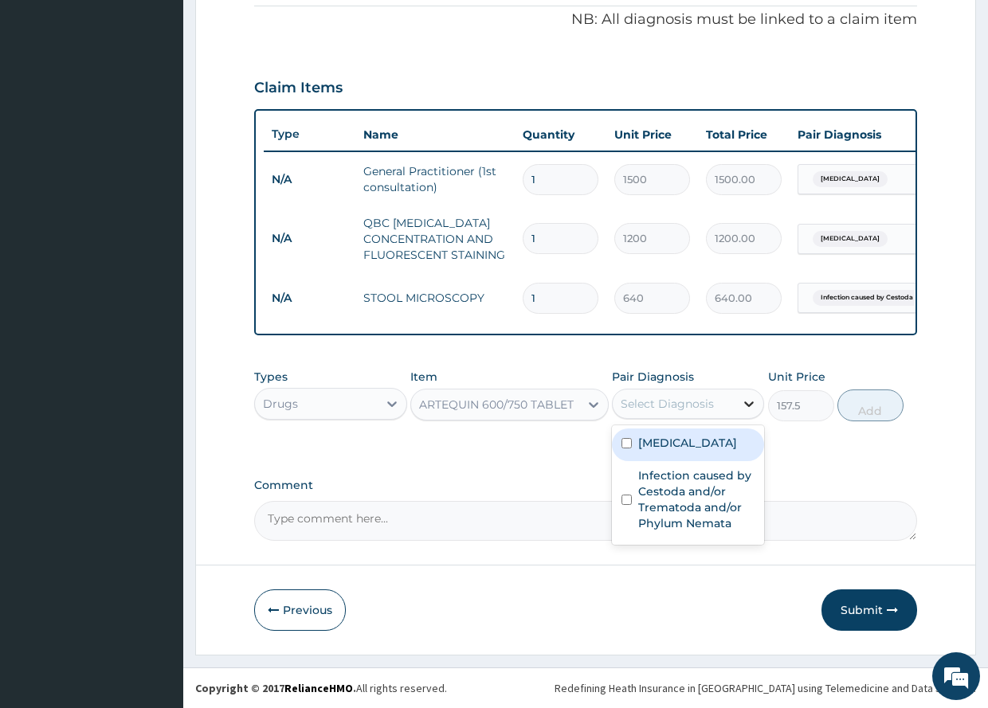
click at [752, 404] on icon at bounding box center [750, 405] width 10 height 6
click at [630, 443] on input "checkbox" at bounding box center [627, 443] width 10 height 10
checkbox input "true"
click at [867, 400] on button "Add" at bounding box center [871, 406] width 66 height 32
type input "0"
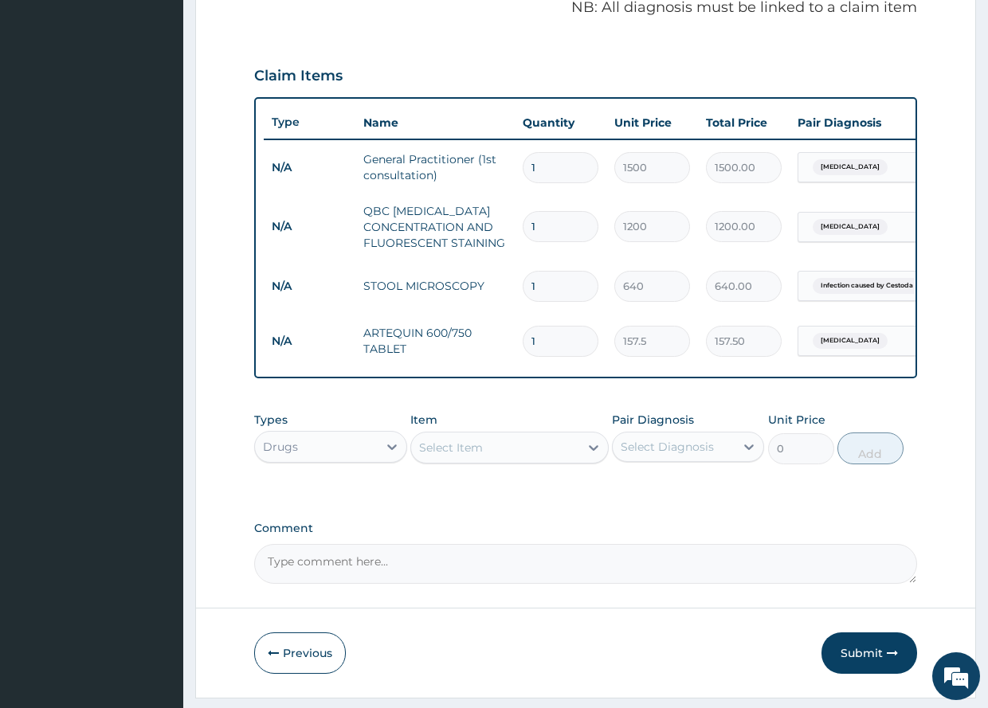
type input "0.00"
type input "6"
type input "945.00"
type input "6"
click at [468, 456] on div "Select Item" at bounding box center [451, 448] width 64 height 16
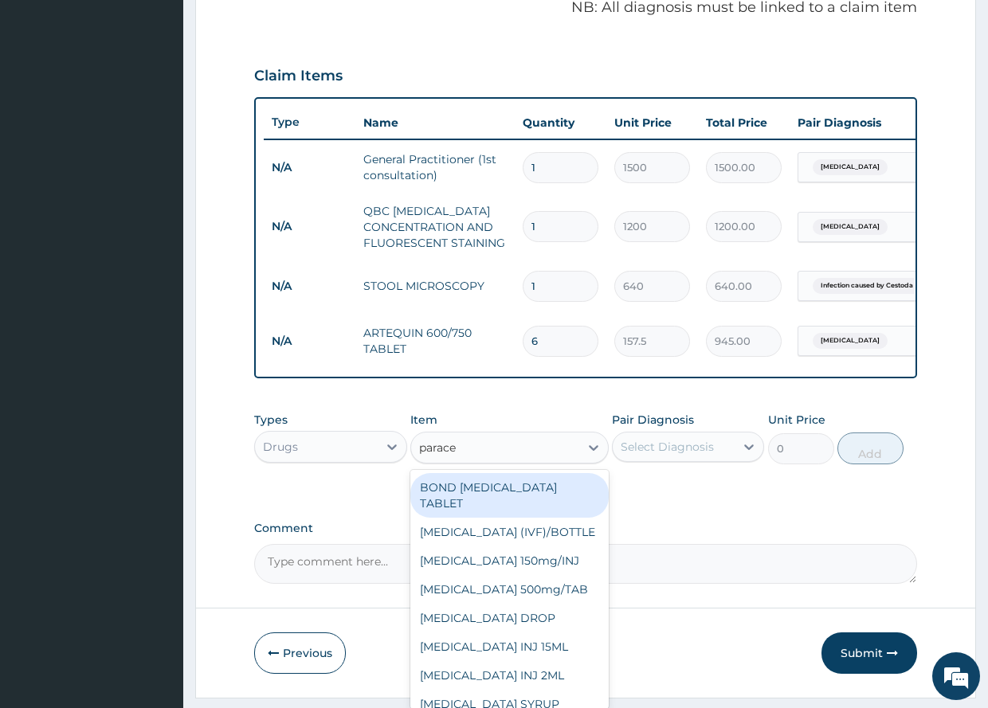
type input "paracet"
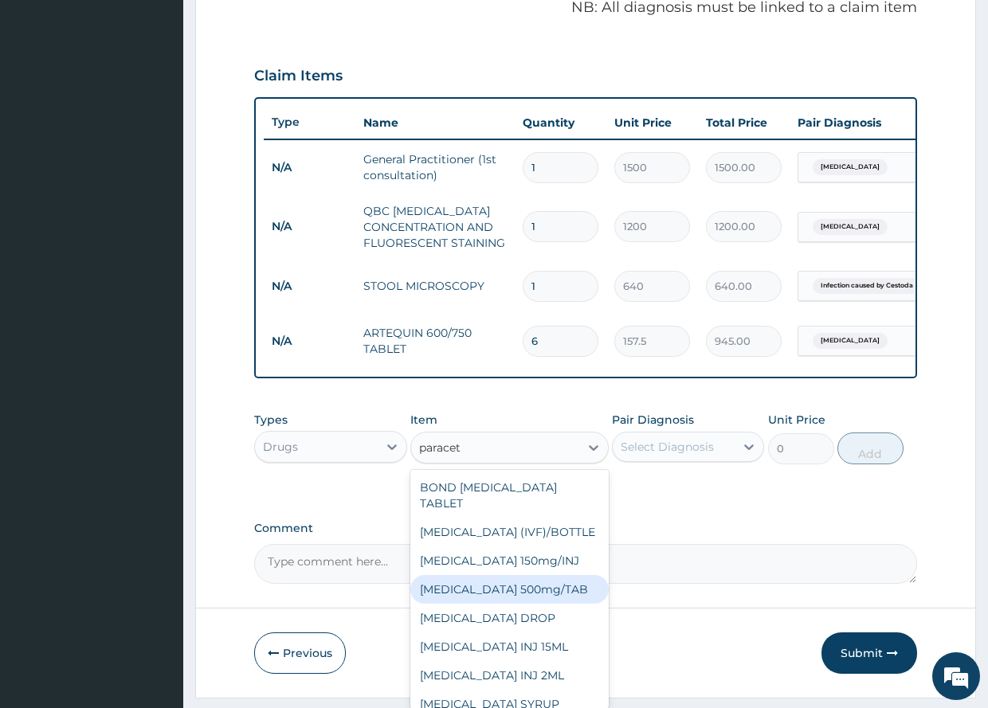
click at [547, 602] on div "PARACETAMOL 500mg/TAB" at bounding box center [509, 589] width 198 height 29
type input "5.25"
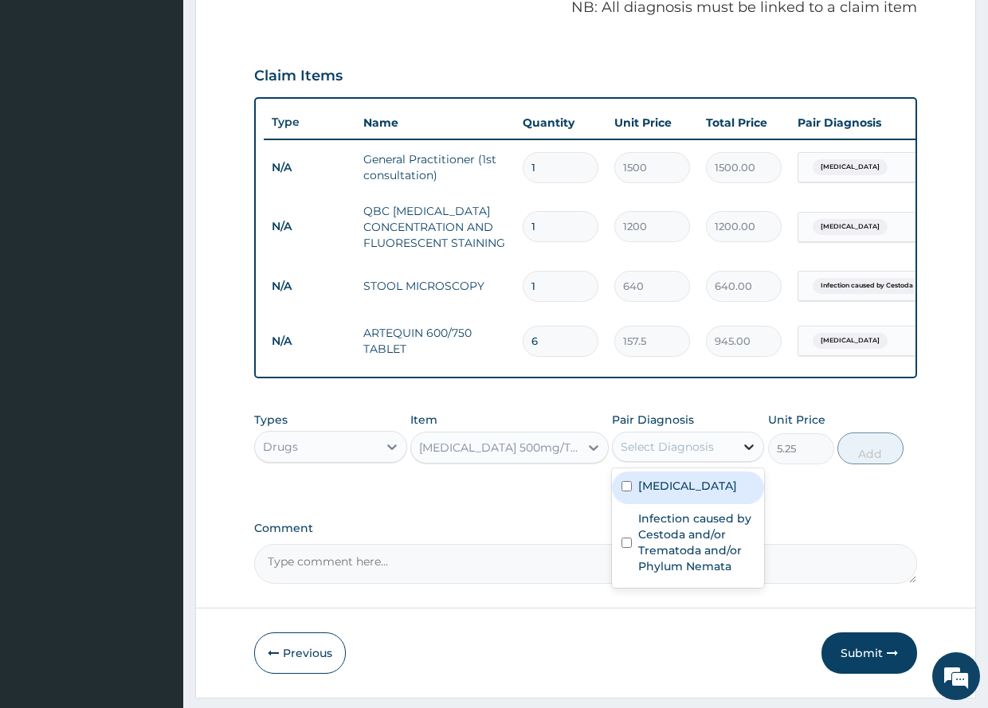
click at [750, 455] on icon at bounding box center [749, 447] width 16 height 16
drag, startPoint x: 628, startPoint y: 496, endPoint x: 640, endPoint y: 492, distance: 12.9
click at [629, 492] on input "checkbox" at bounding box center [627, 486] width 10 height 10
checkbox input "true"
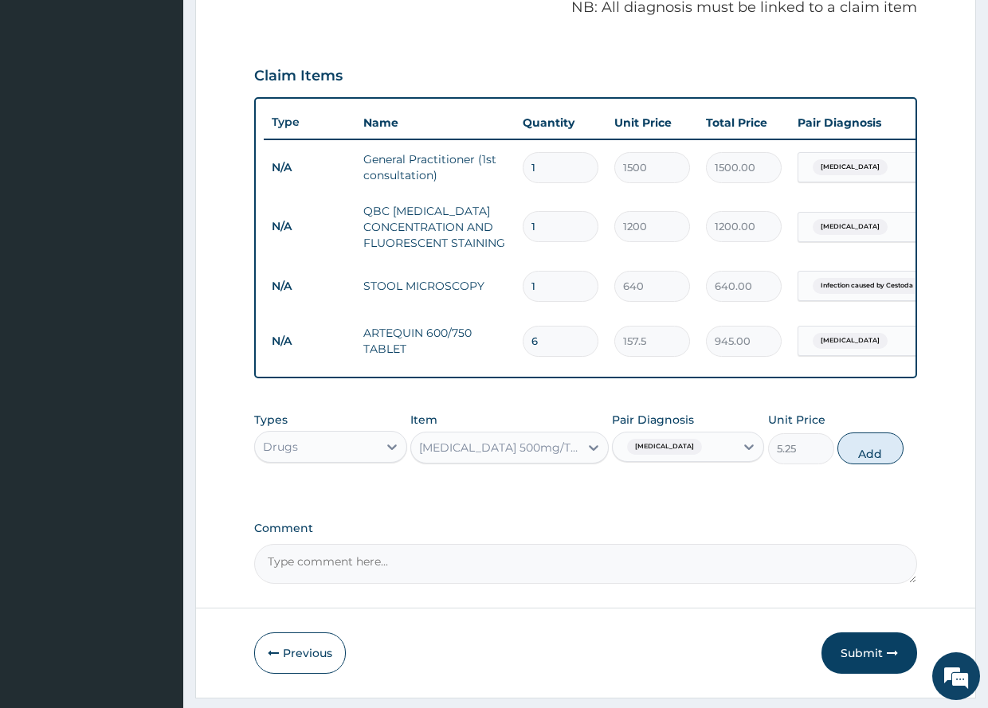
click at [872, 457] on button "Add" at bounding box center [871, 449] width 66 height 32
type input "0"
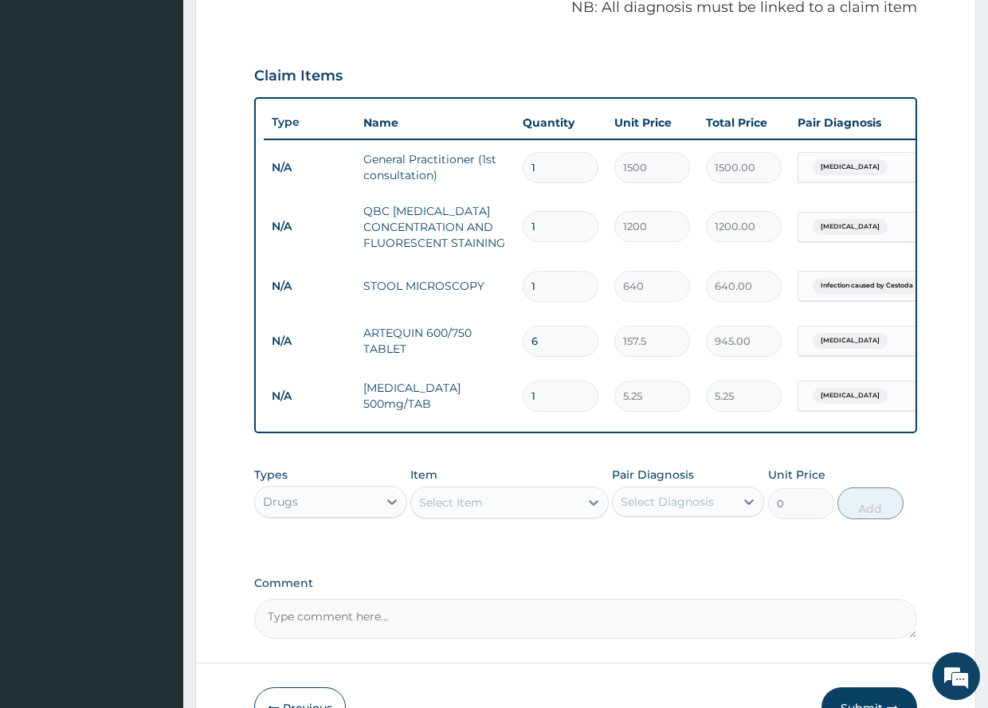
type input "18"
type input "94.50"
type input "18"
click at [497, 516] on div "Select Item" at bounding box center [495, 503] width 168 height 26
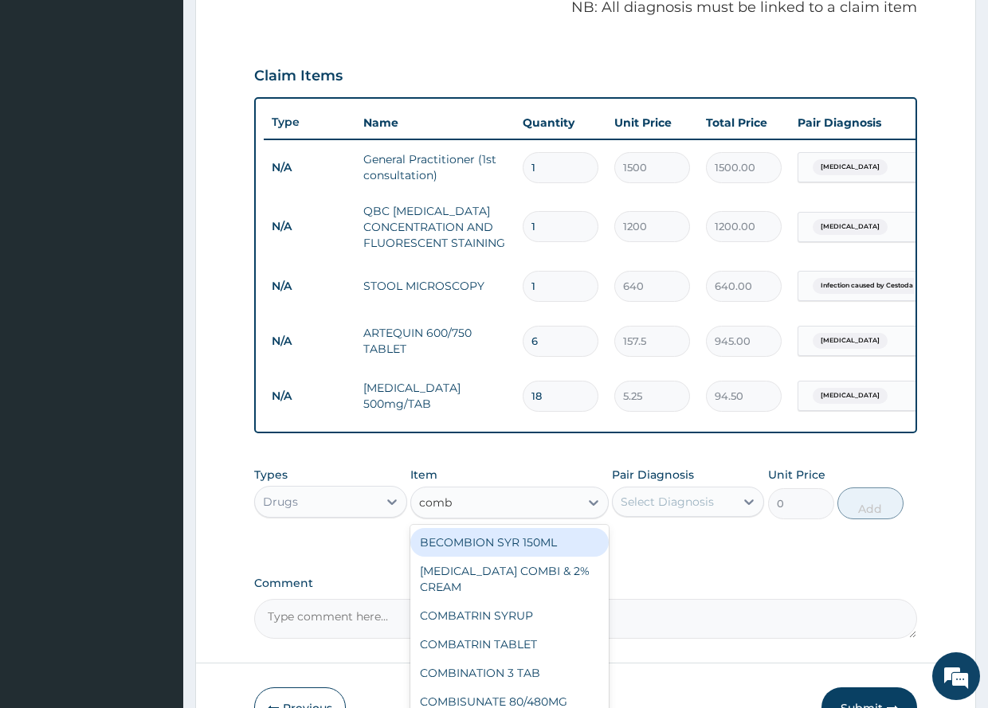
type input "comba"
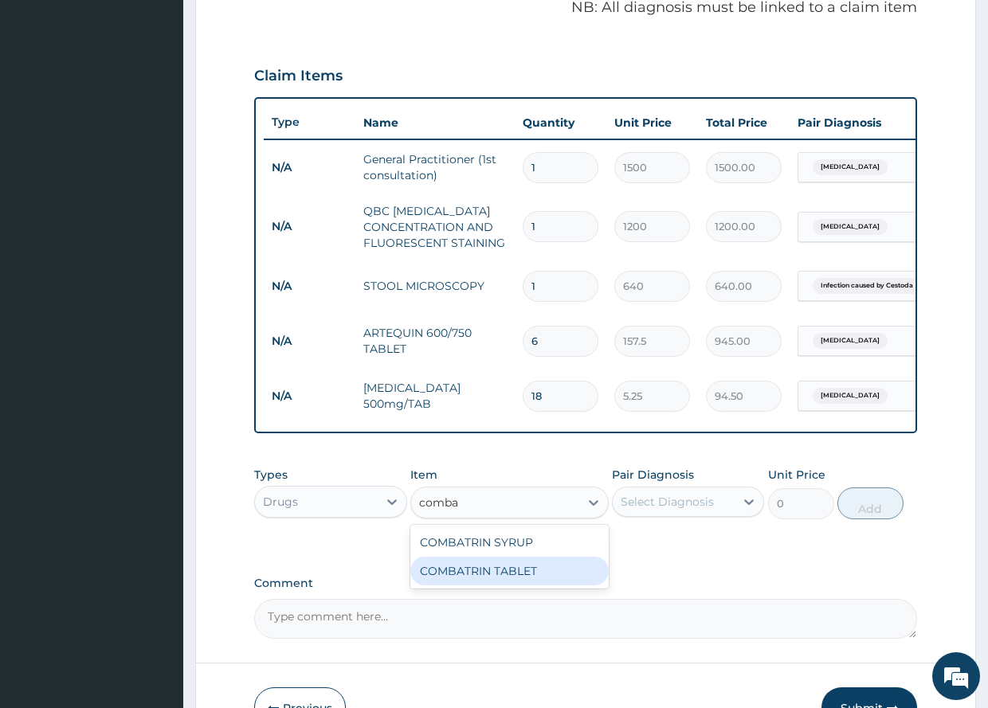
click at [484, 580] on div "COMBATRIN TABLET" at bounding box center [509, 571] width 198 height 29
type input "34.12"
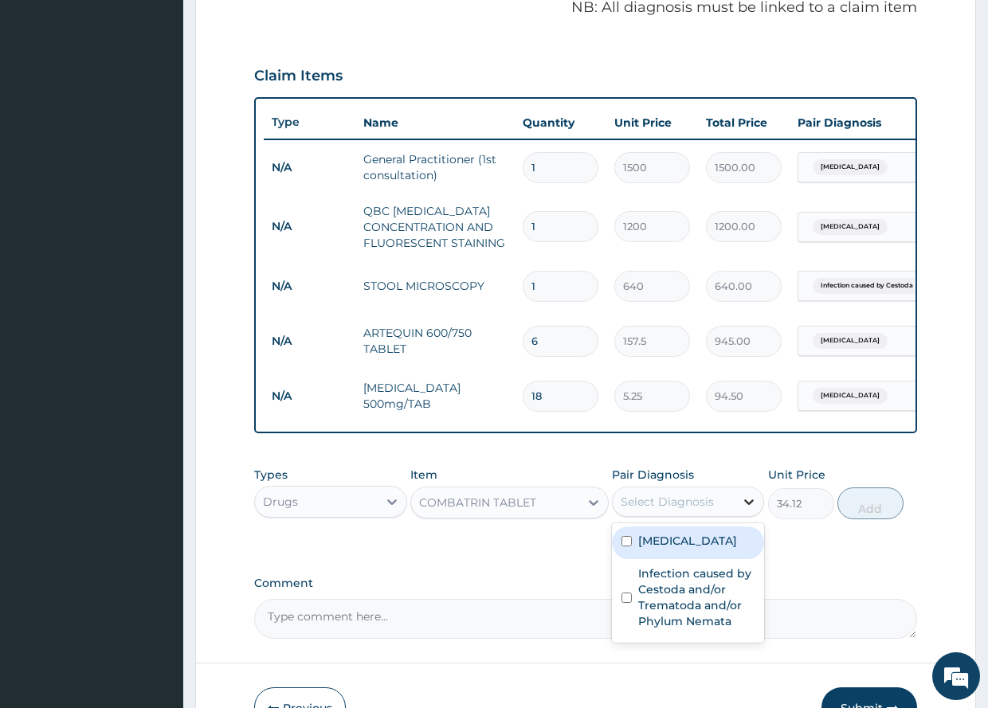
drag, startPoint x: 751, startPoint y: 511, endPoint x: 747, endPoint y: 528, distance: 17.2
click at [752, 510] on icon at bounding box center [749, 502] width 16 height 16
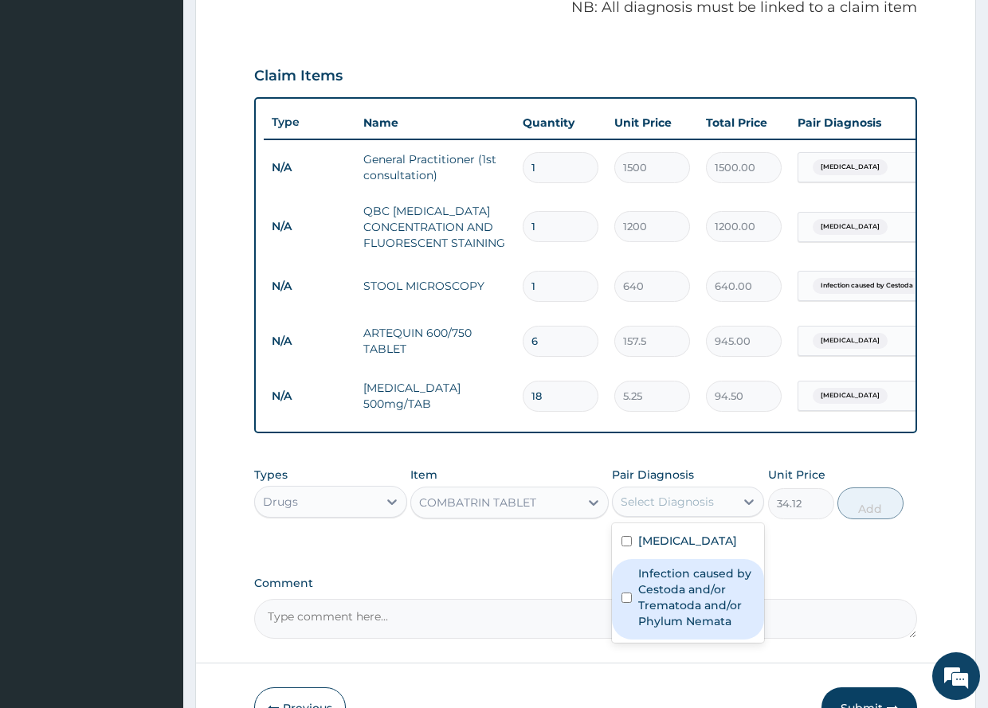
click at [630, 603] on input "checkbox" at bounding box center [627, 598] width 10 height 10
checkbox input "true"
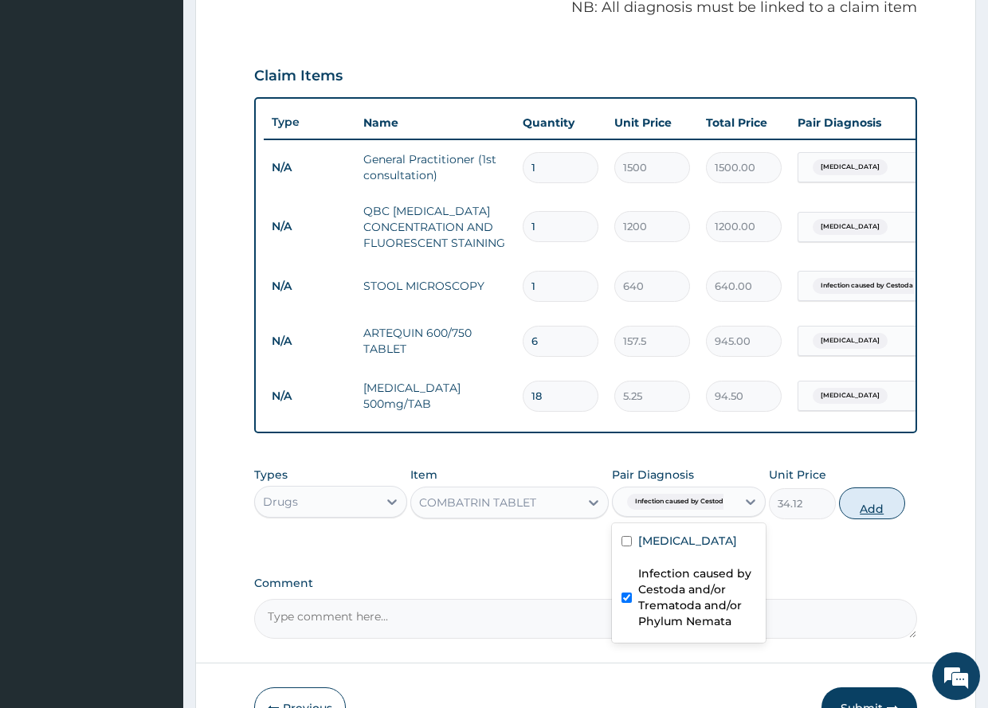
click at [869, 517] on button "Add" at bounding box center [872, 504] width 66 height 32
type input "0"
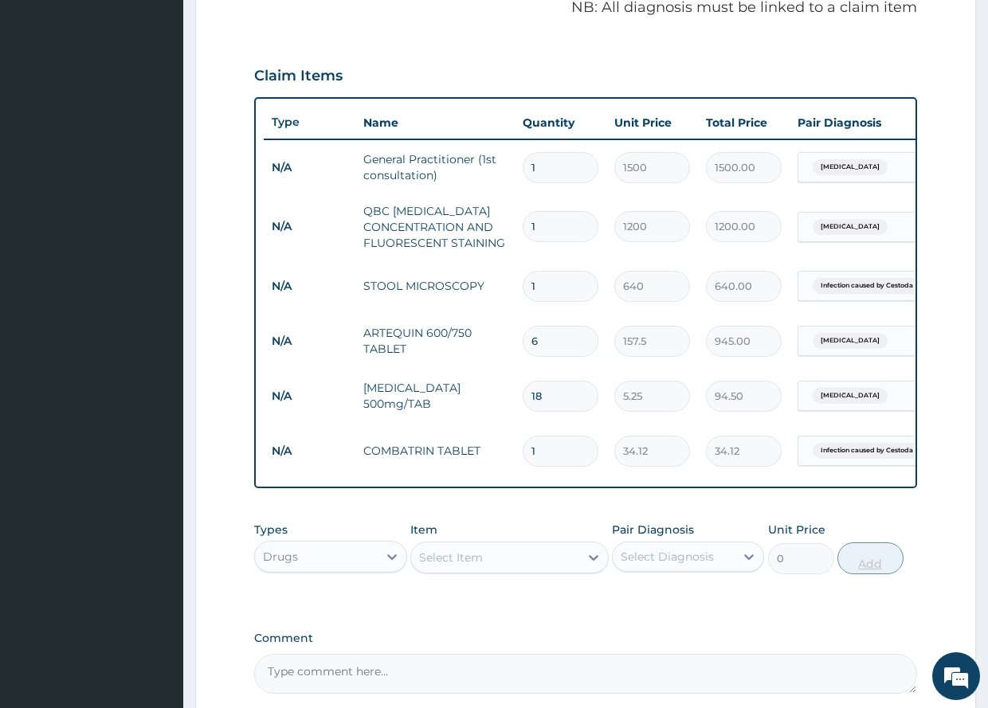
type input "0.00"
type input "6"
type input "204.72"
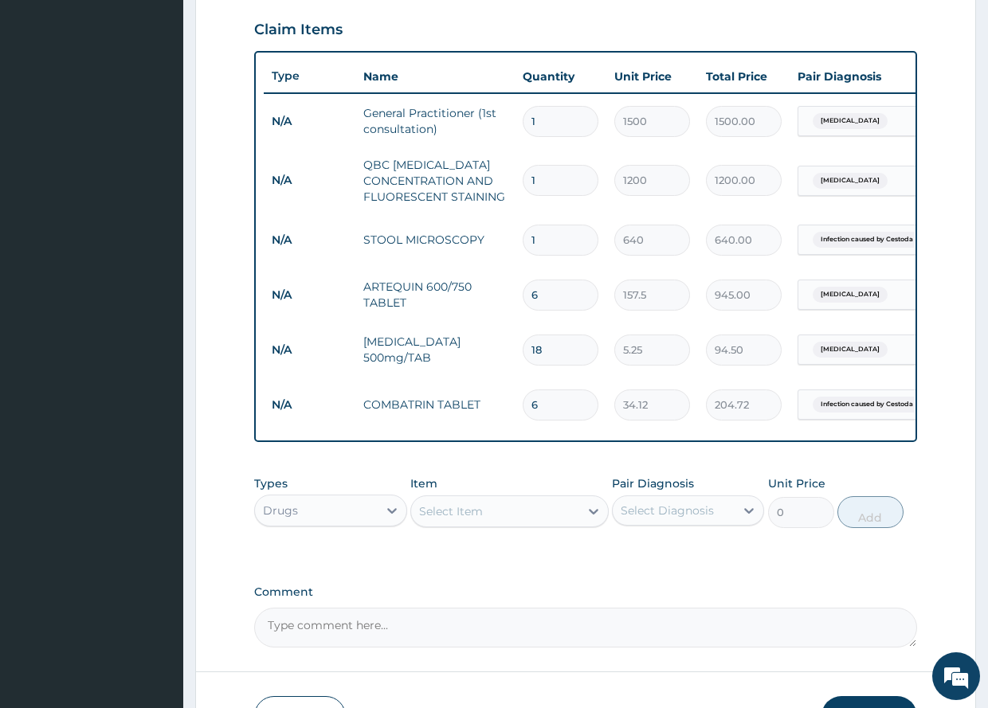
scroll to position [661, 0]
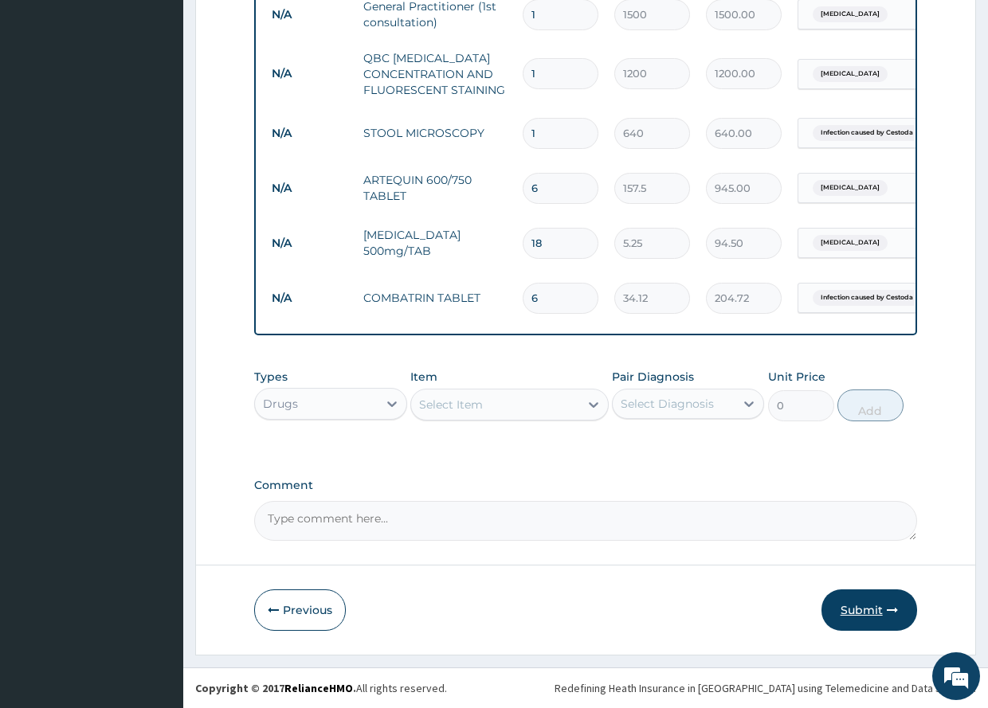
type input "6"
click at [875, 606] on button "Submit" at bounding box center [870, 610] width 96 height 41
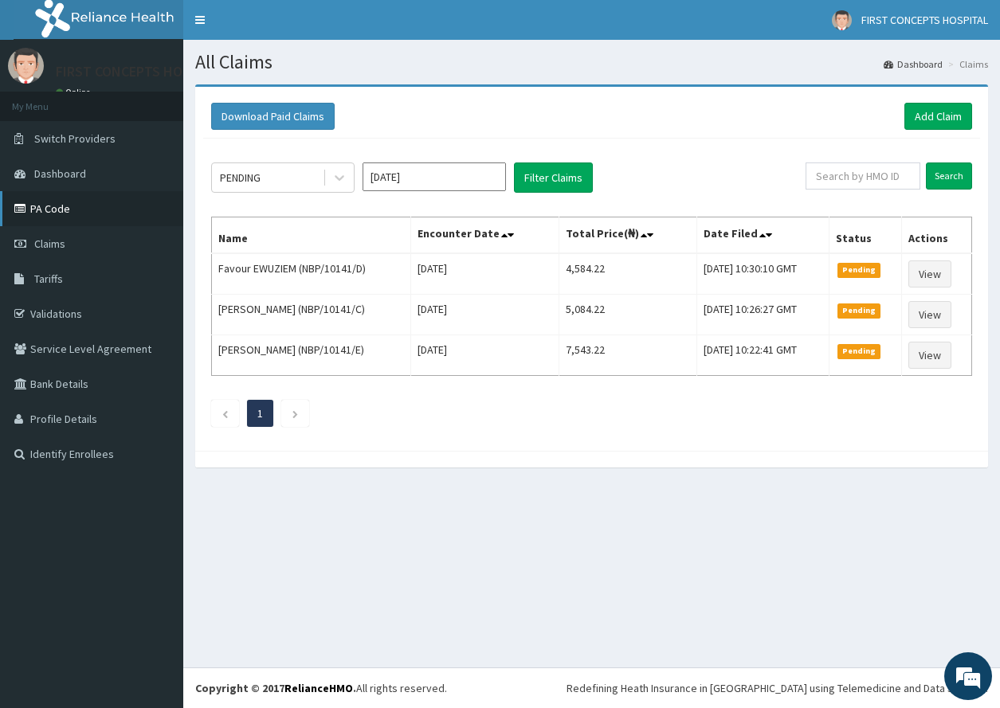
click at [47, 203] on link "PA Code" at bounding box center [91, 208] width 183 height 35
